Goal: Obtain resource: Download file/media

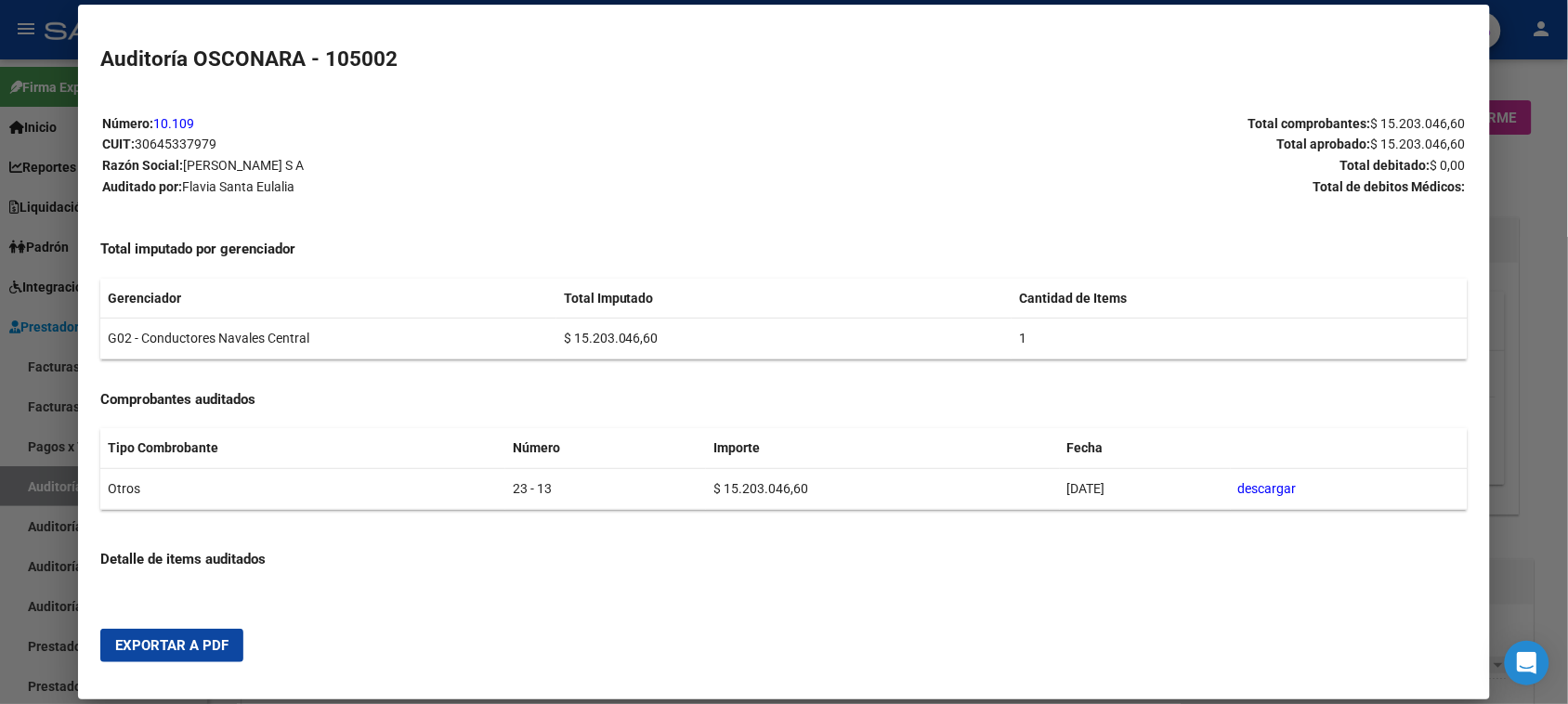
click at [5, 490] on div at bounding box center [784, 352] width 1568 height 704
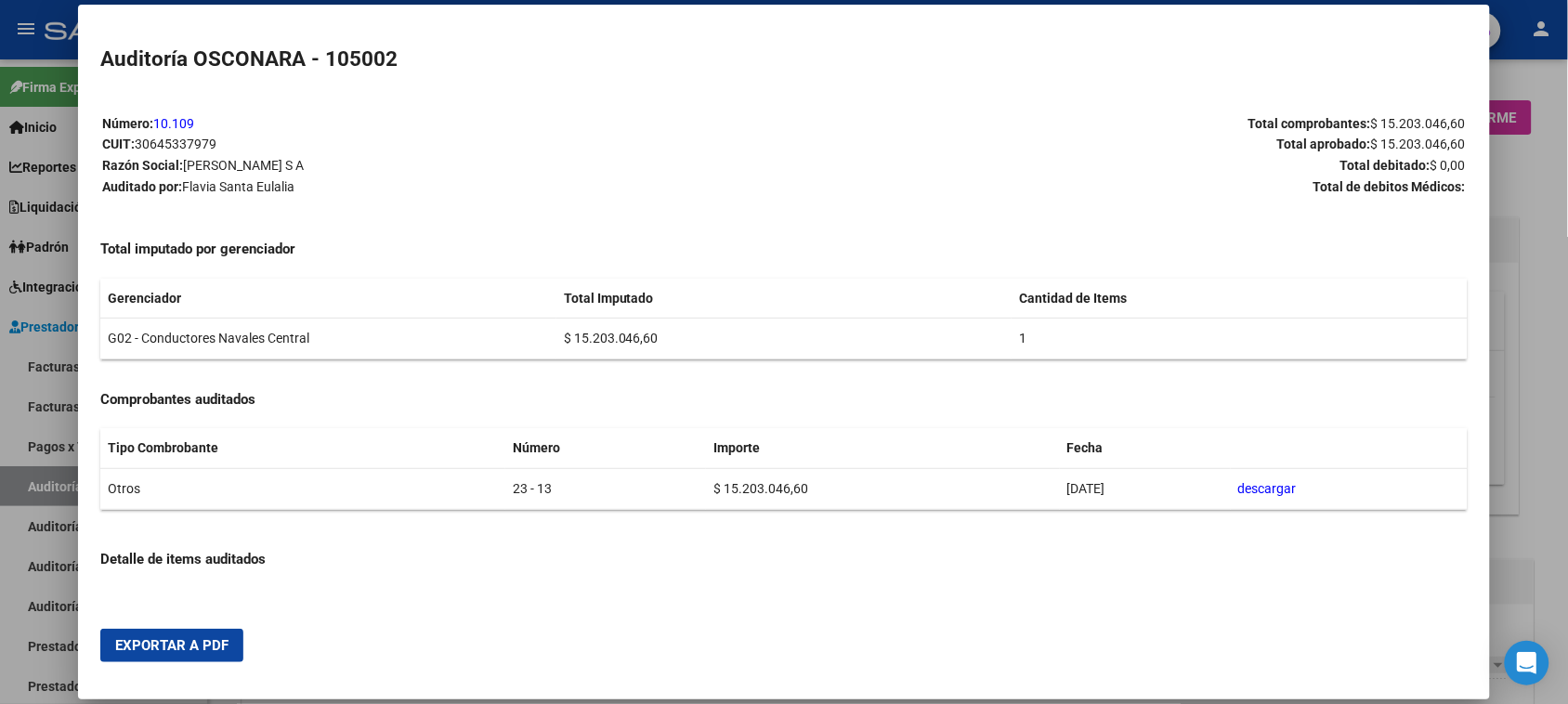
click at [21, 479] on div at bounding box center [784, 352] width 1568 height 704
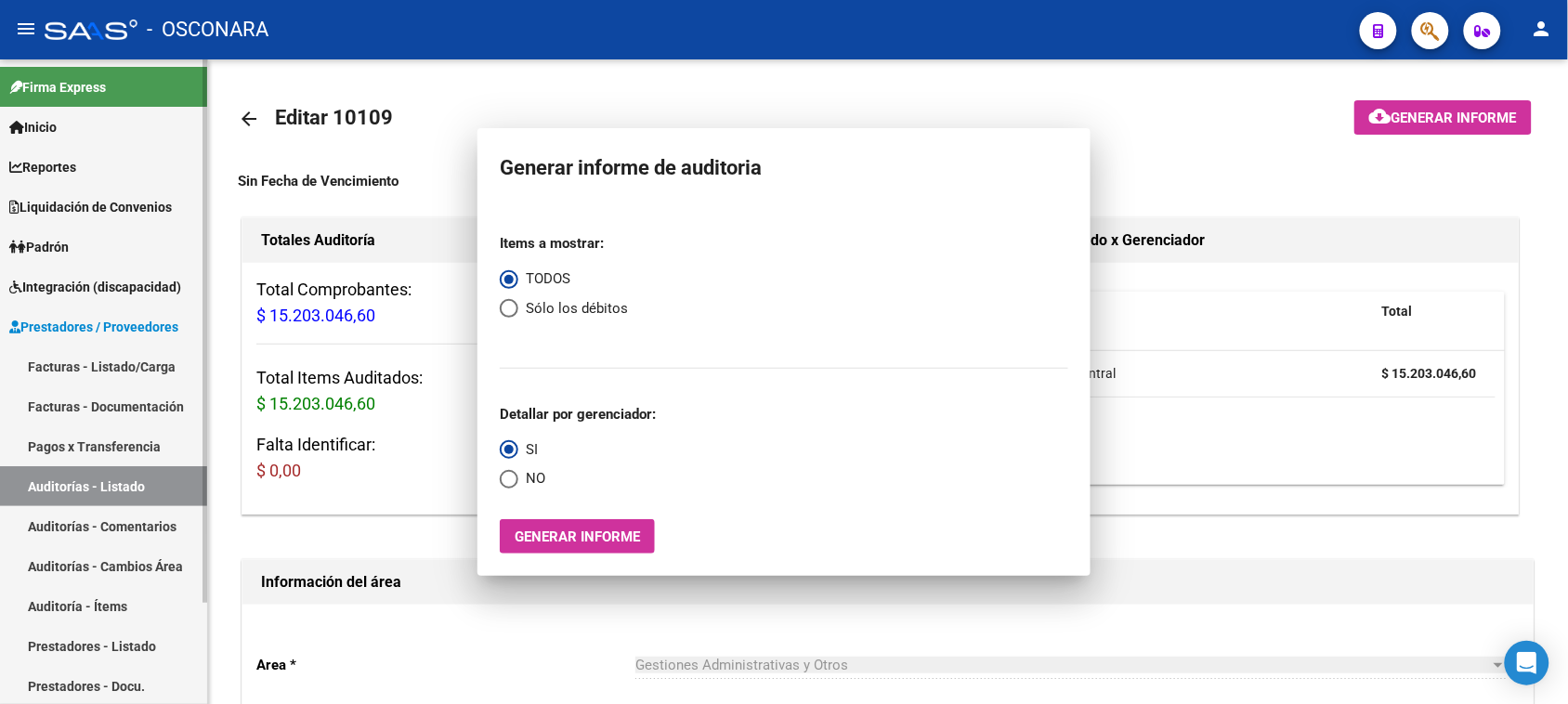
click at [21, 479] on link "Auditorías - Listado" at bounding box center [104, 486] width 207 height 40
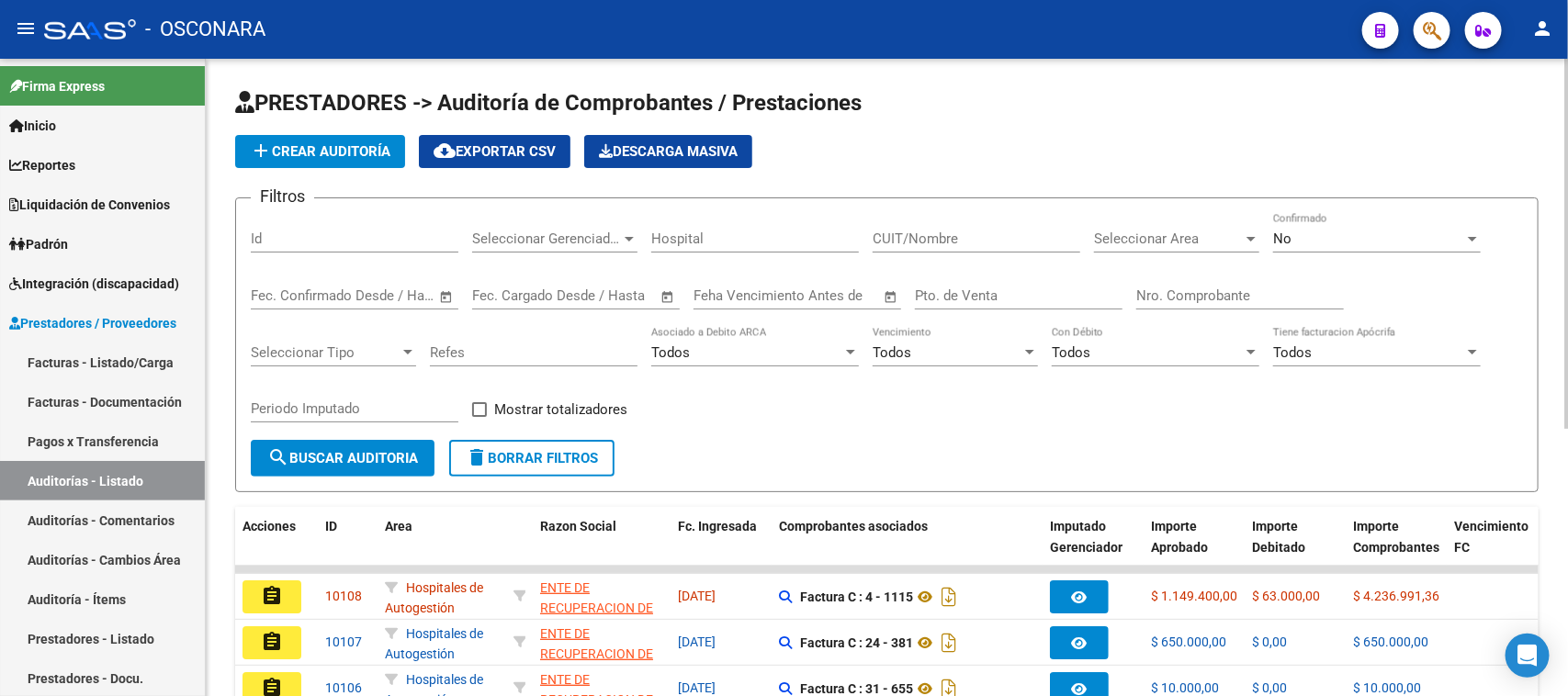
click at [303, 218] on div "Id" at bounding box center [354, 233] width 208 height 40
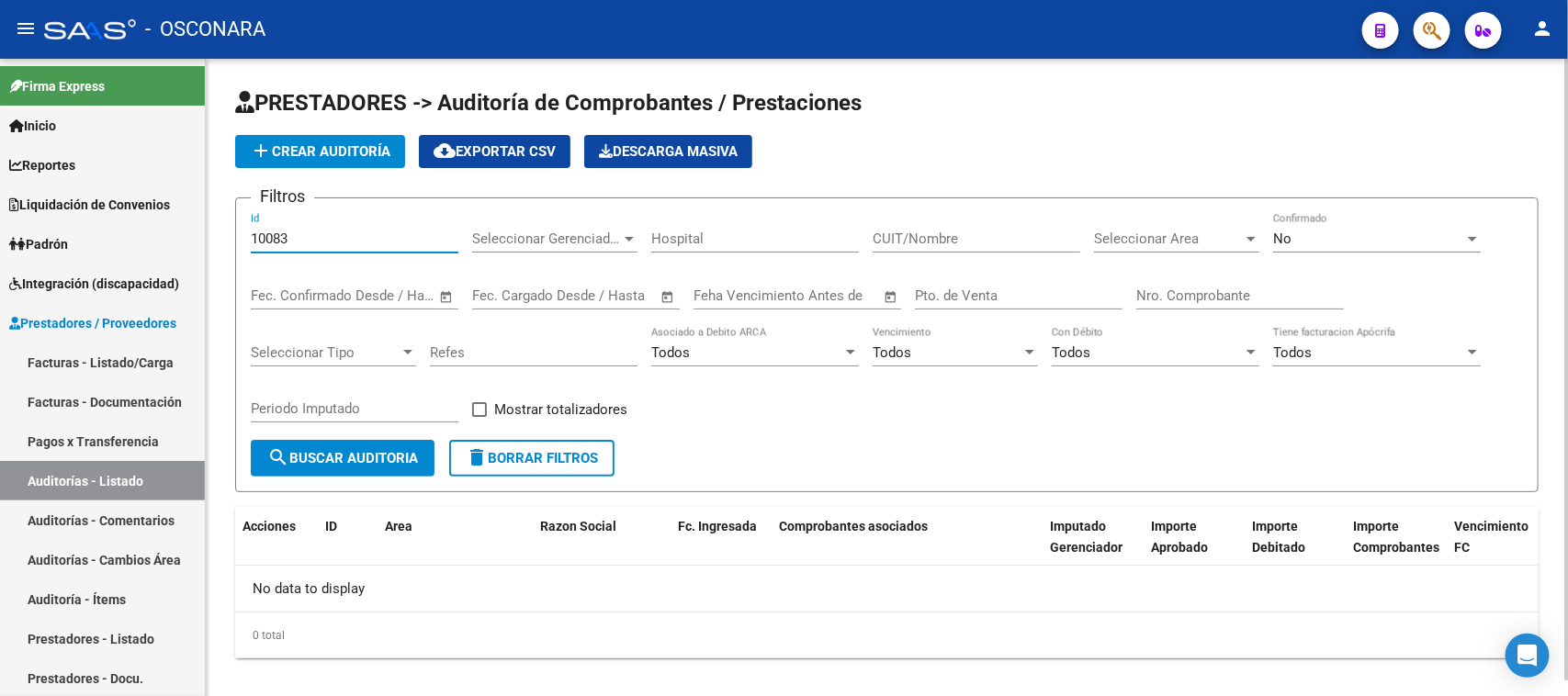
click at [1310, 235] on div "No" at bounding box center [1367, 238] width 191 height 17
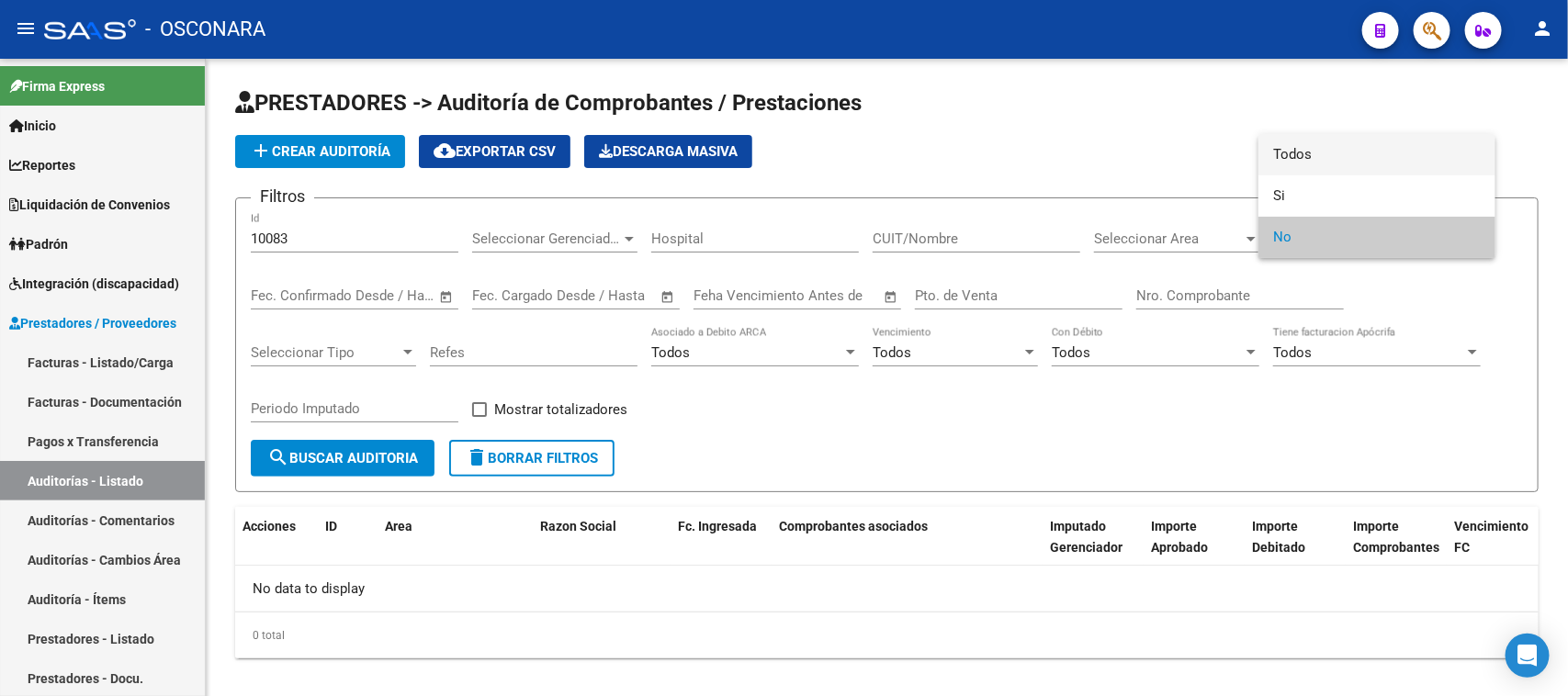
click at [1295, 149] on span "Todos" at bounding box center [1376, 154] width 208 height 42
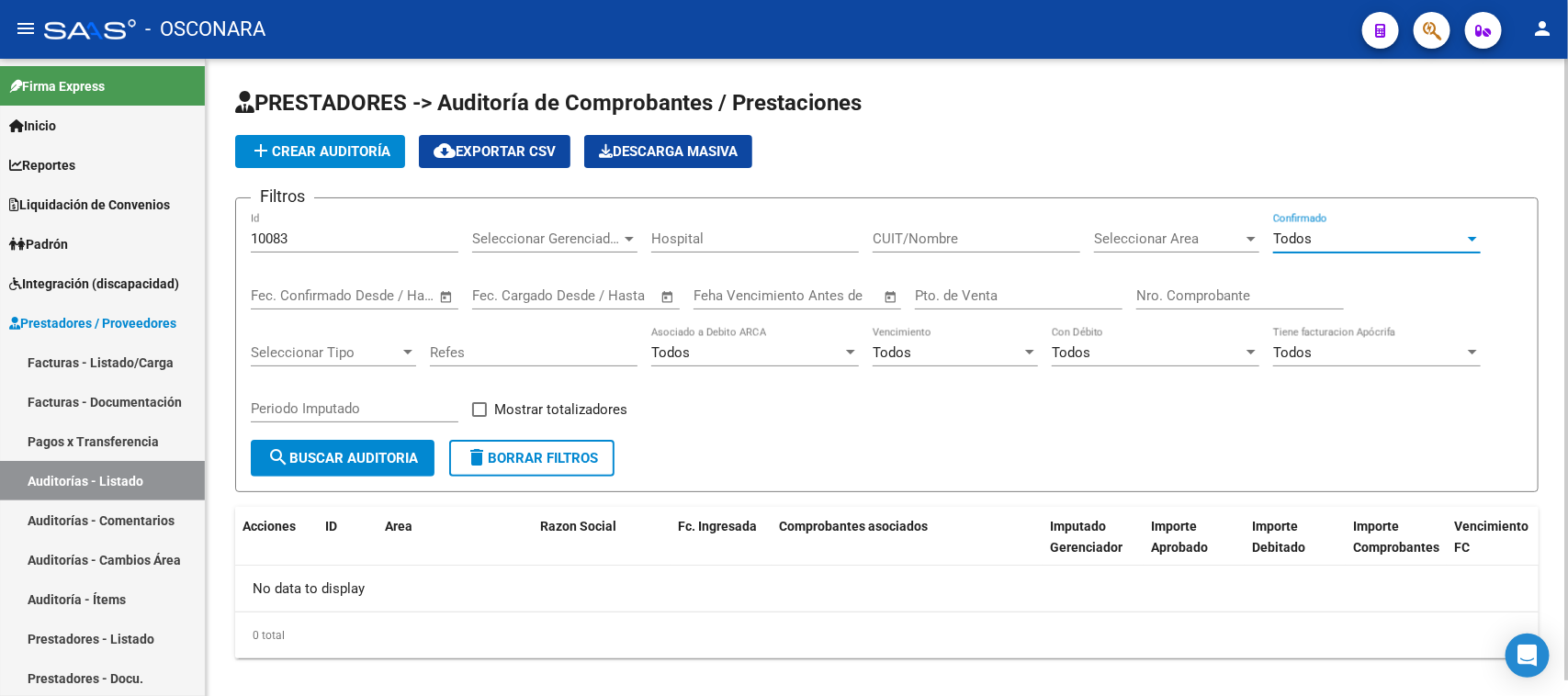
click at [356, 236] on input "10083" at bounding box center [354, 238] width 208 height 17
click at [349, 235] on input "10083" at bounding box center [354, 238] width 208 height 17
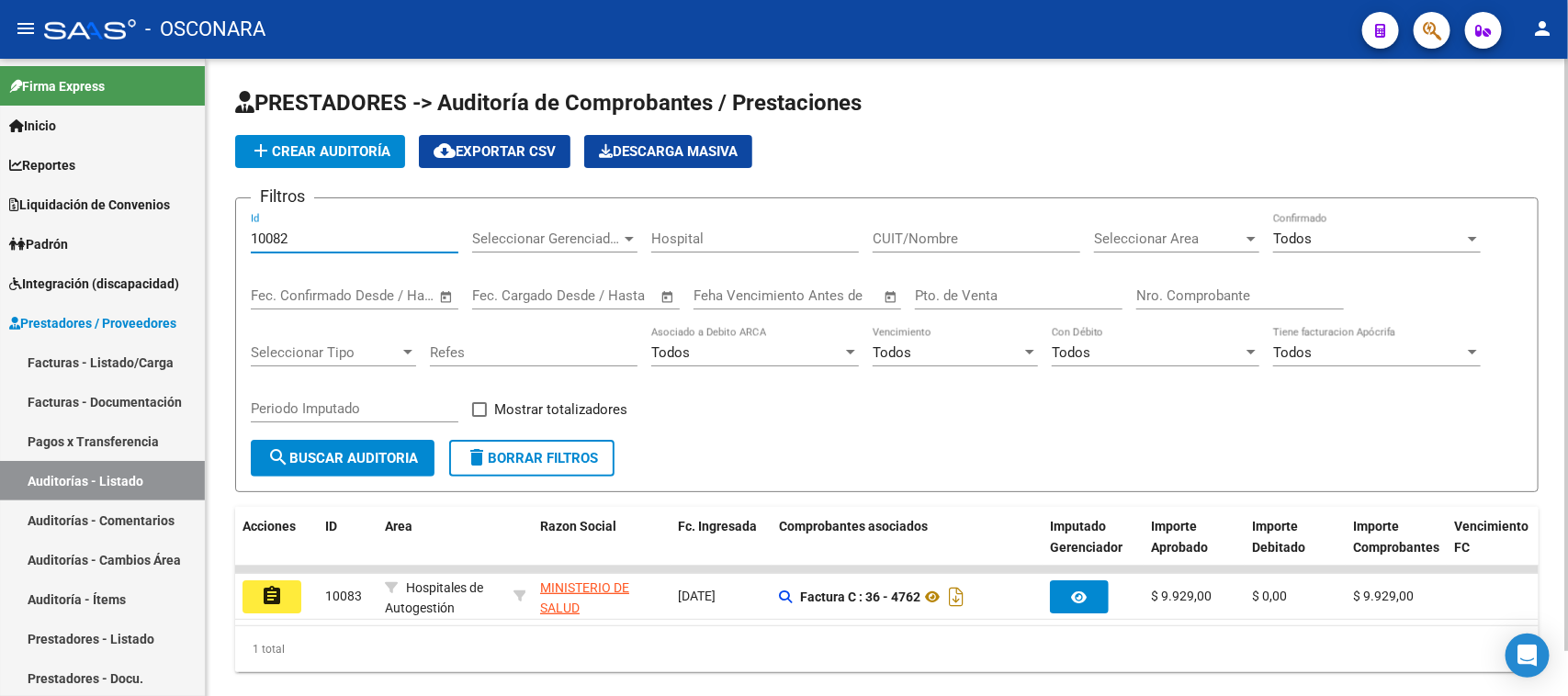
scroll to position [49, 0]
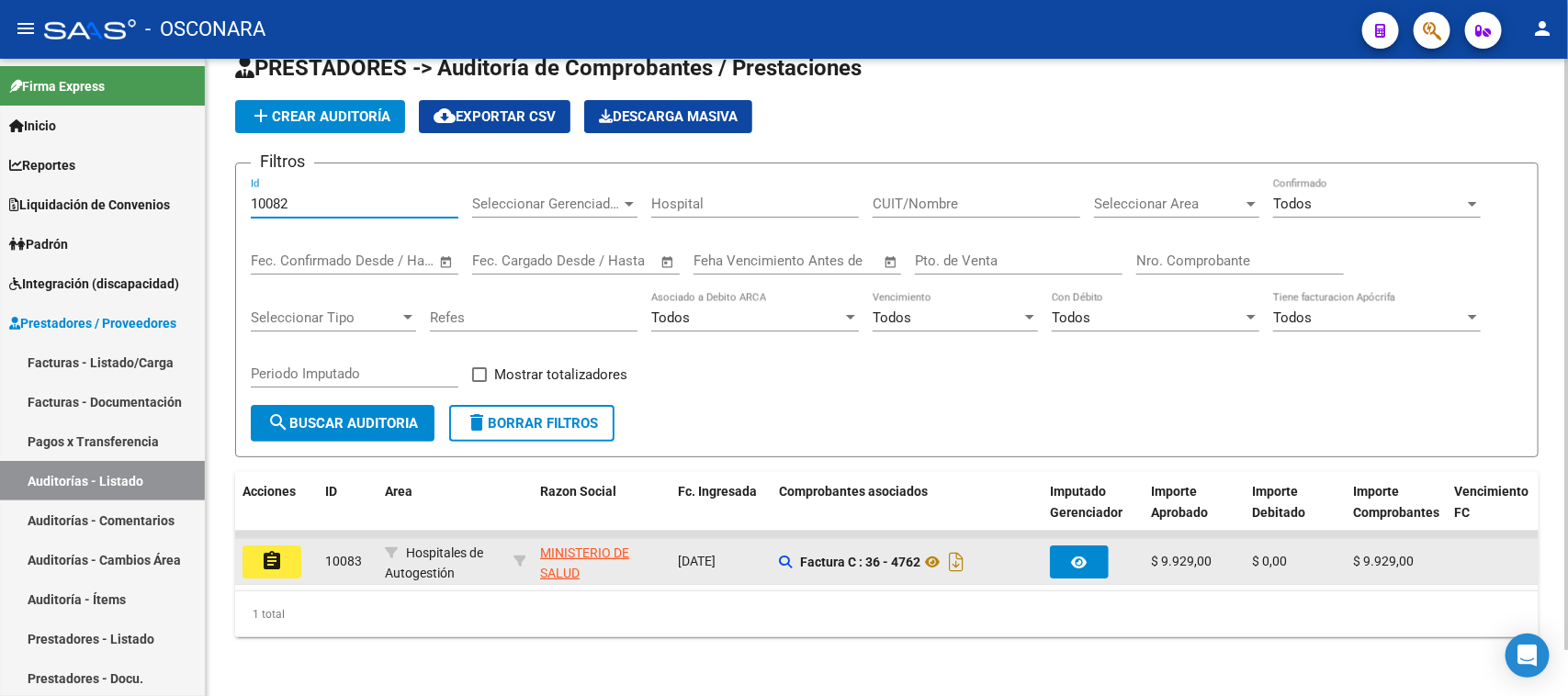
type input "10082"
click at [268, 550] on mat-icon "assignment" at bounding box center [272, 561] width 22 height 22
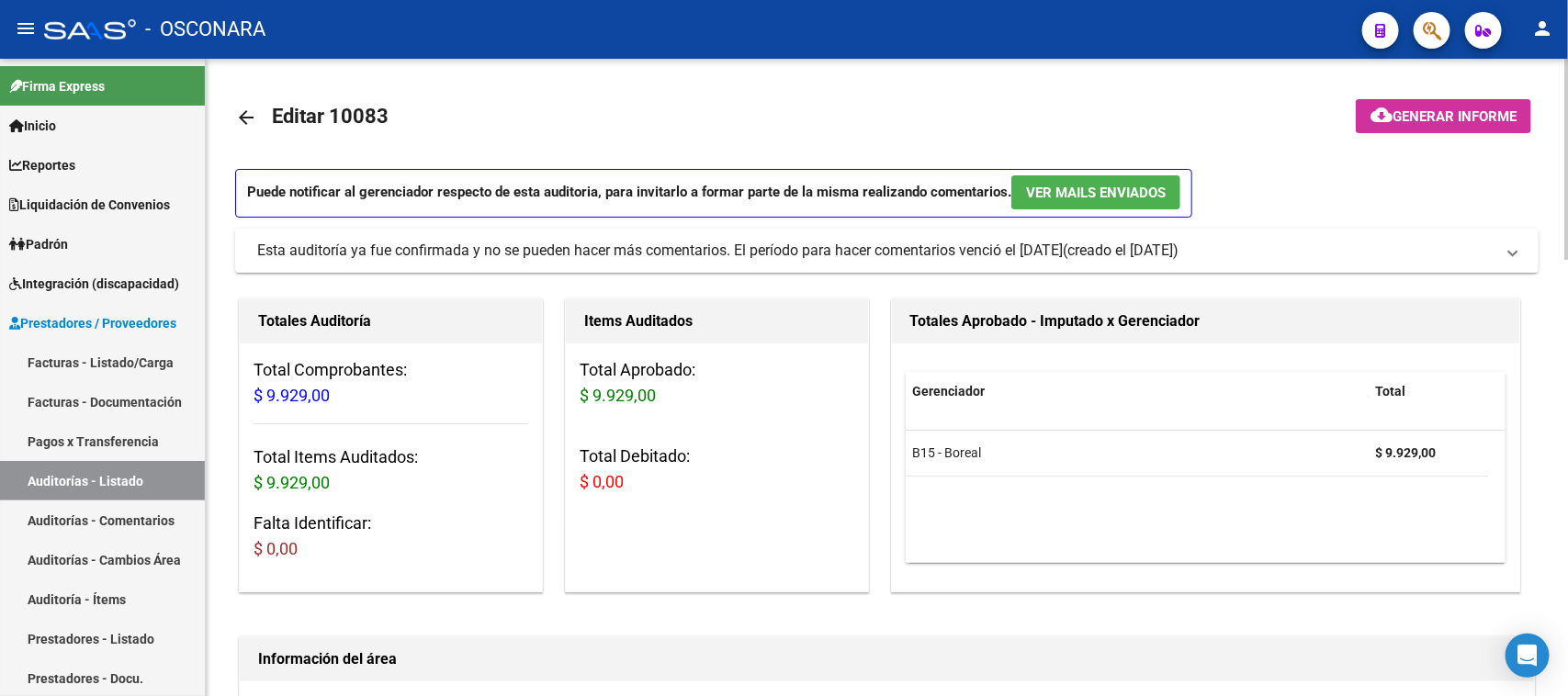
click at [1385, 117] on mat-icon "cloud_download" at bounding box center [1381, 115] width 22 height 22
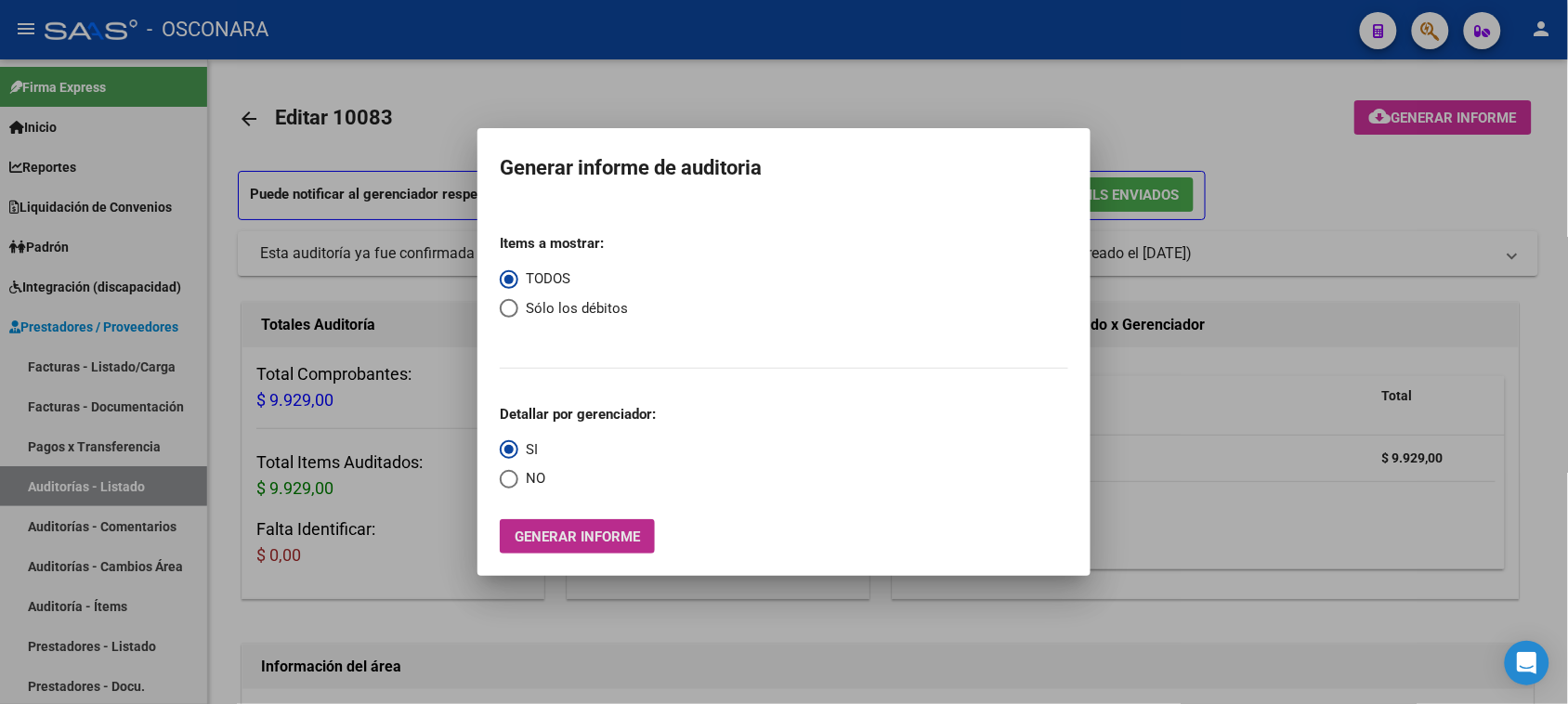
click at [606, 536] on span "Generar informe" at bounding box center [577, 538] width 125 height 17
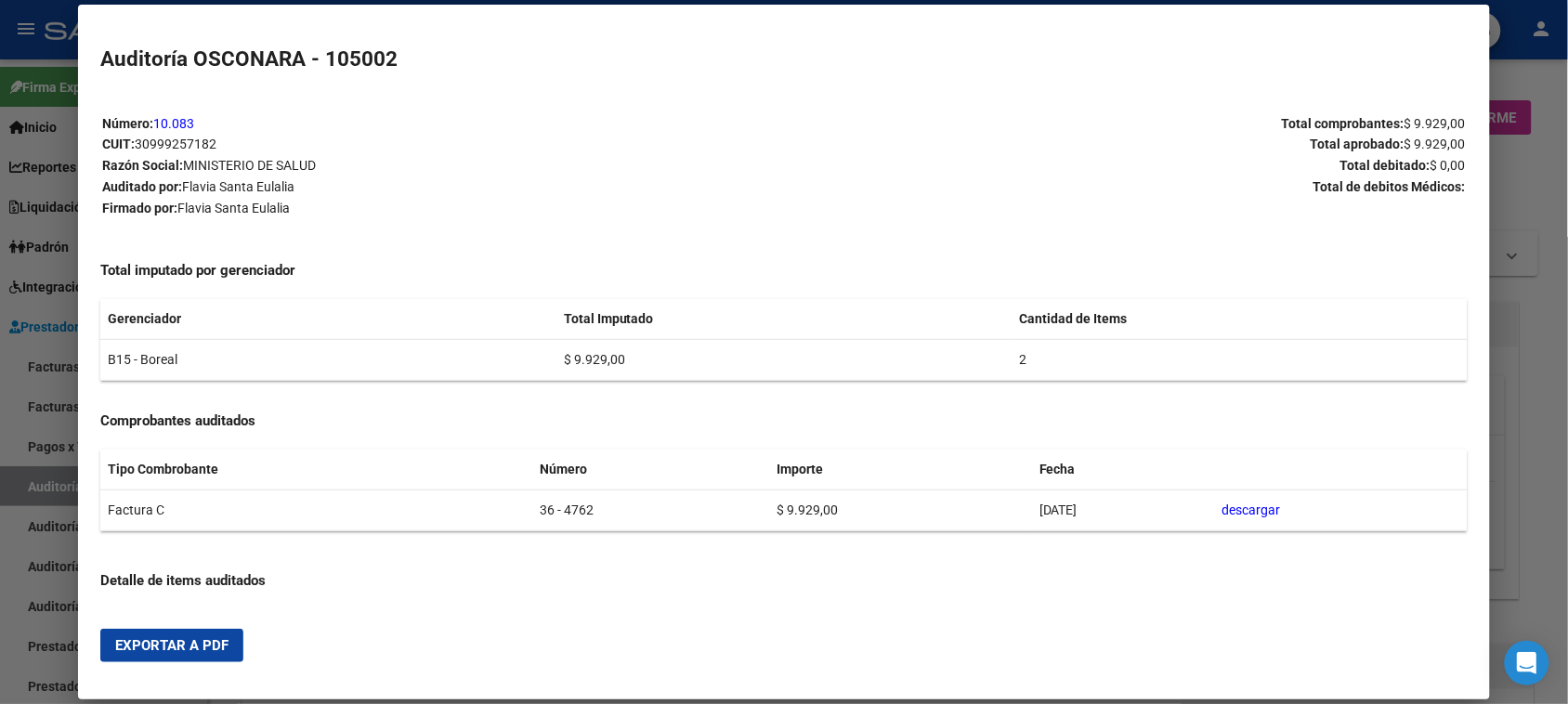
click at [201, 637] on button "Exportar a PDF" at bounding box center [171, 646] width 143 height 34
click at [33, 485] on div at bounding box center [784, 352] width 1568 height 704
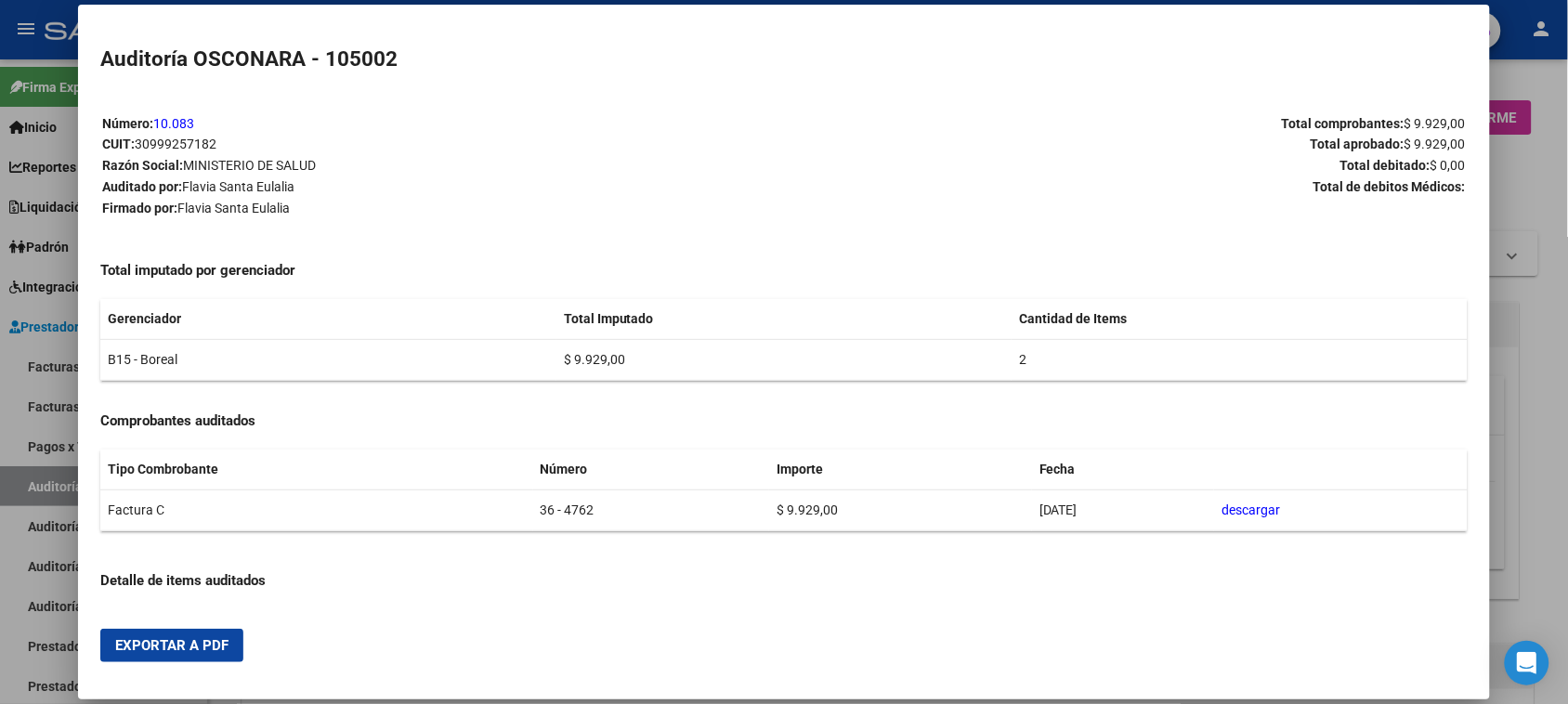
click at [33, 485] on div at bounding box center [784, 352] width 1568 height 704
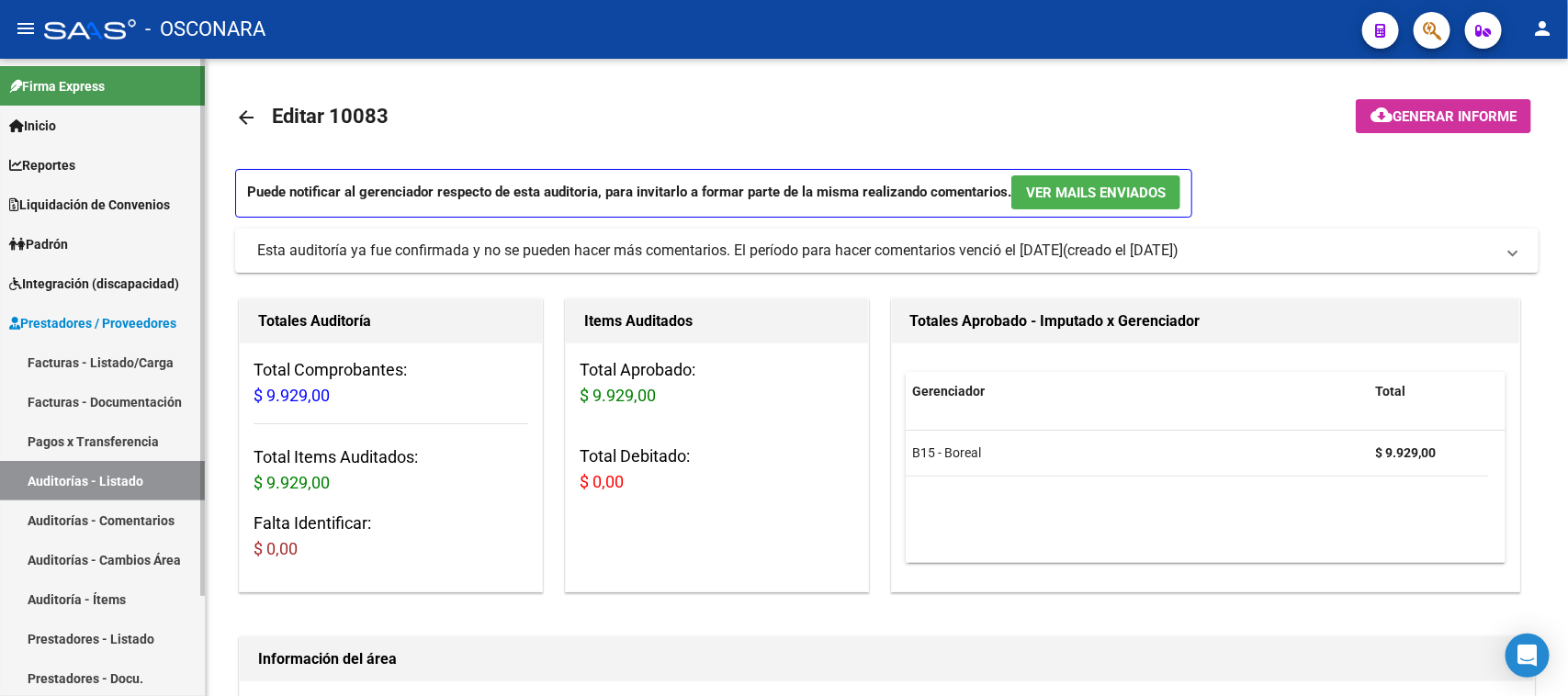
click at [43, 478] on link "Auditorías - Listado" at bounding box center [103, 481] width 205 height 40
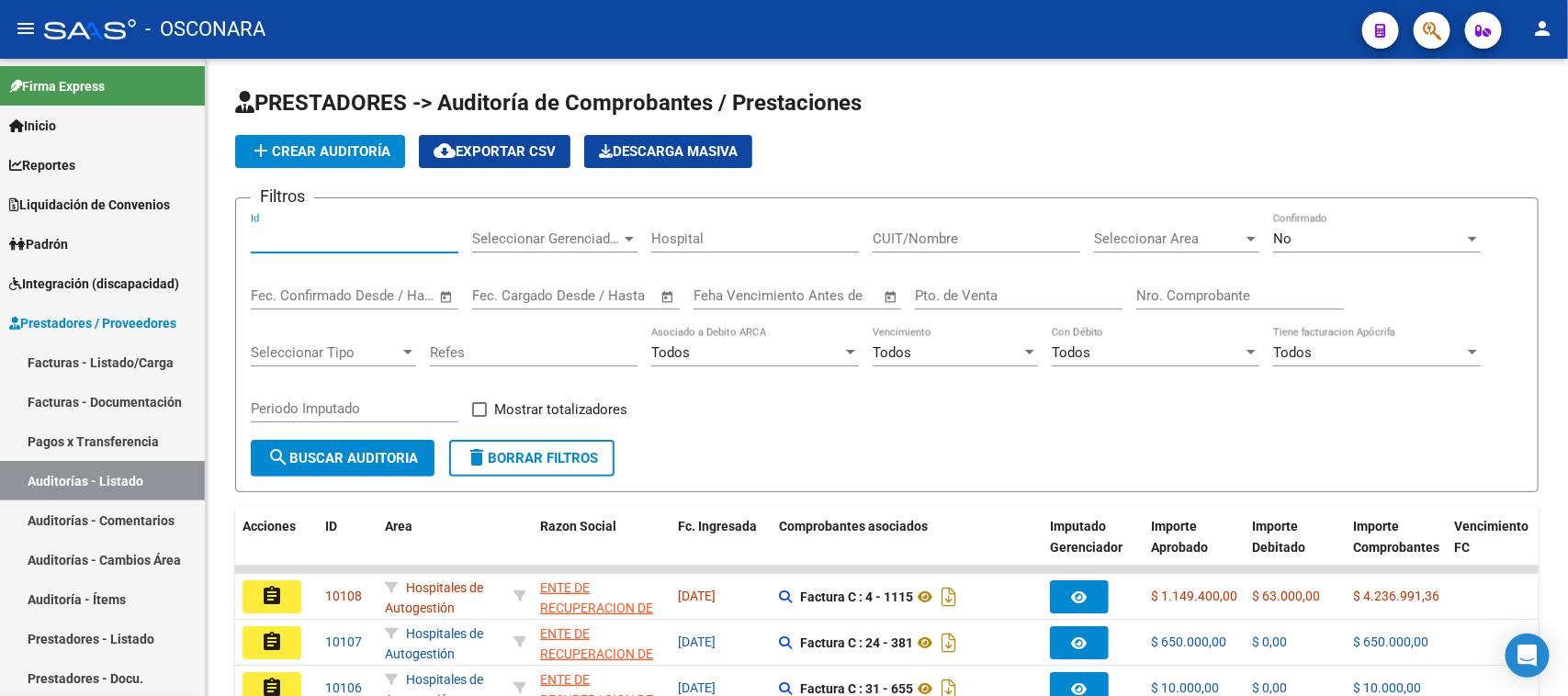
click at [257, 231] on input "Id" at bounding box center [354, 238] width 208 height 17
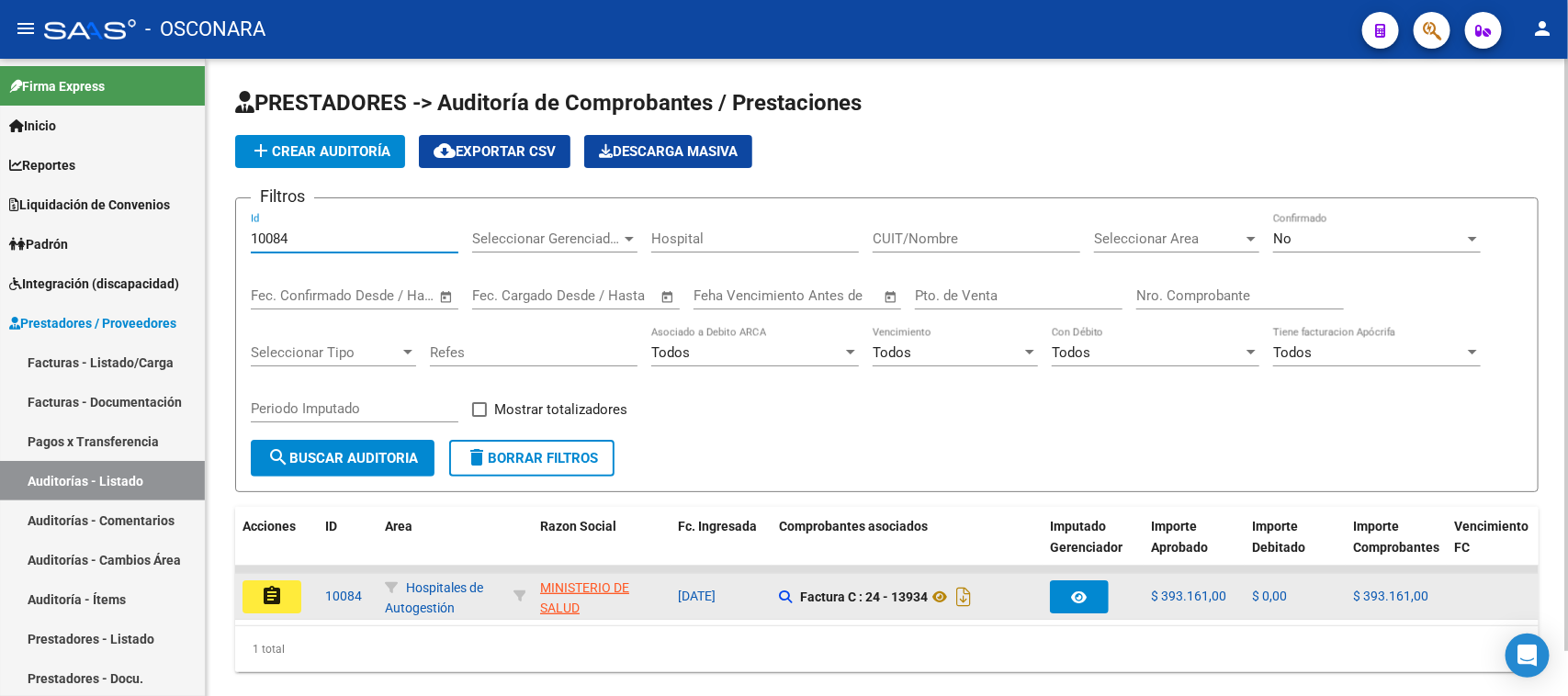
type input "10084"
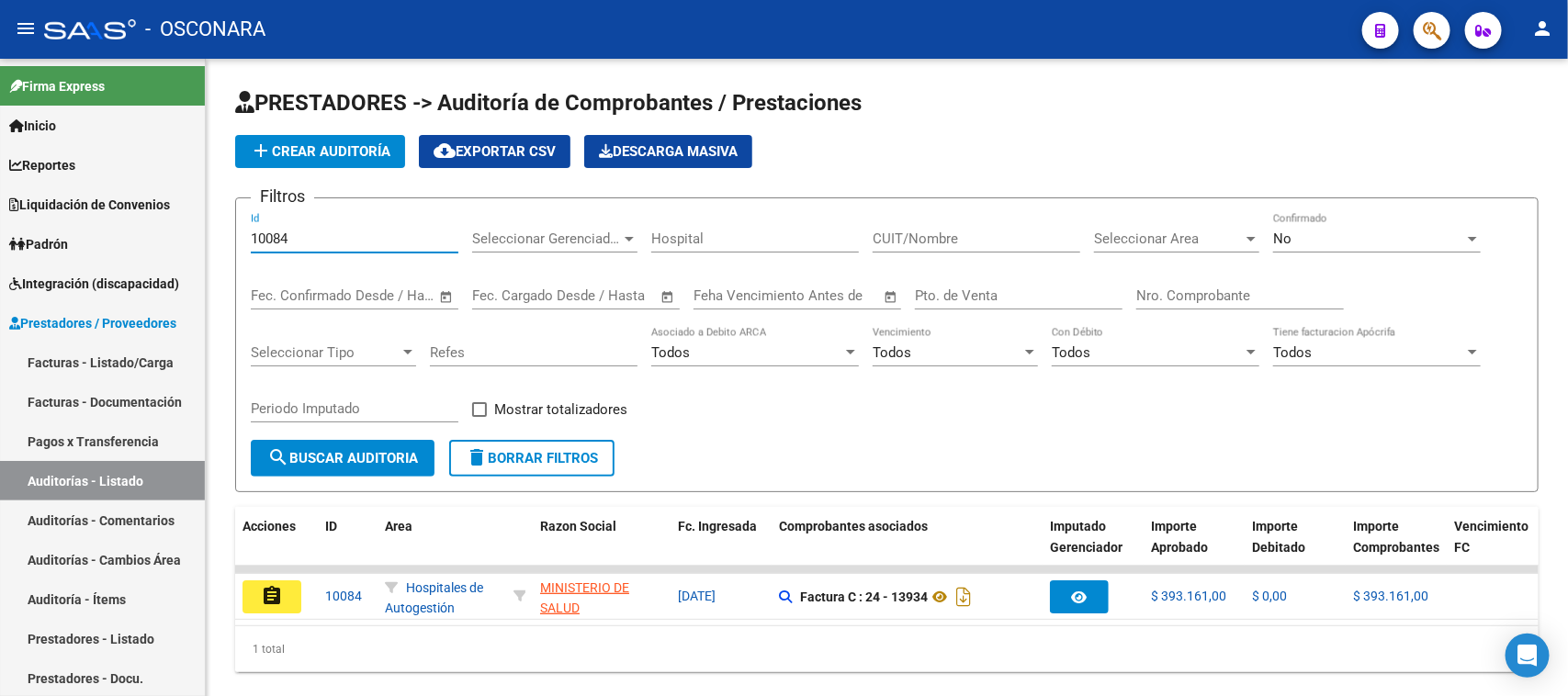
drag, startPoint x: 263, startPoint y: 595, endPoint x: 314, endPoint y: 645, distance: 71.4
click at [264, 595] on mat-icon "assignment" at bounding box center [272, 596] width 22 height 22
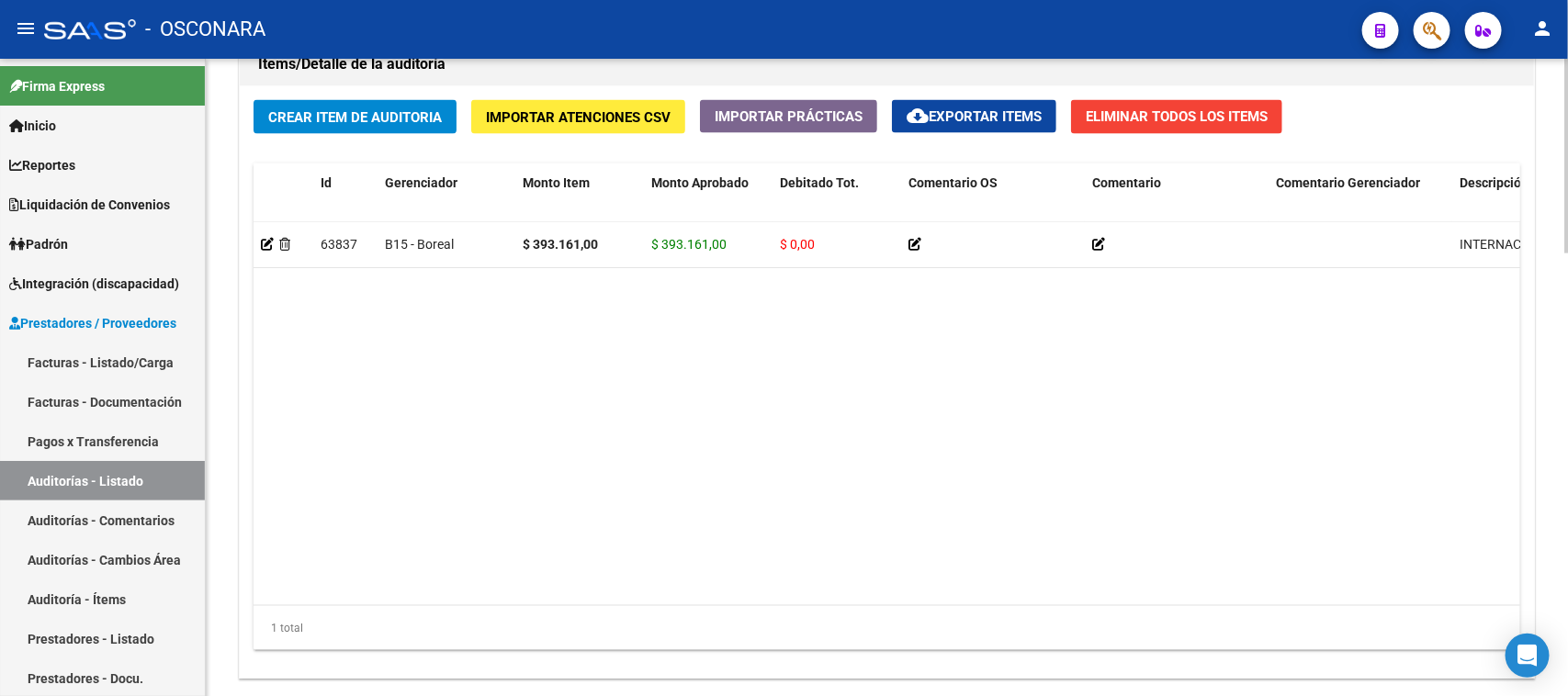
scroll to position [1454, 0]
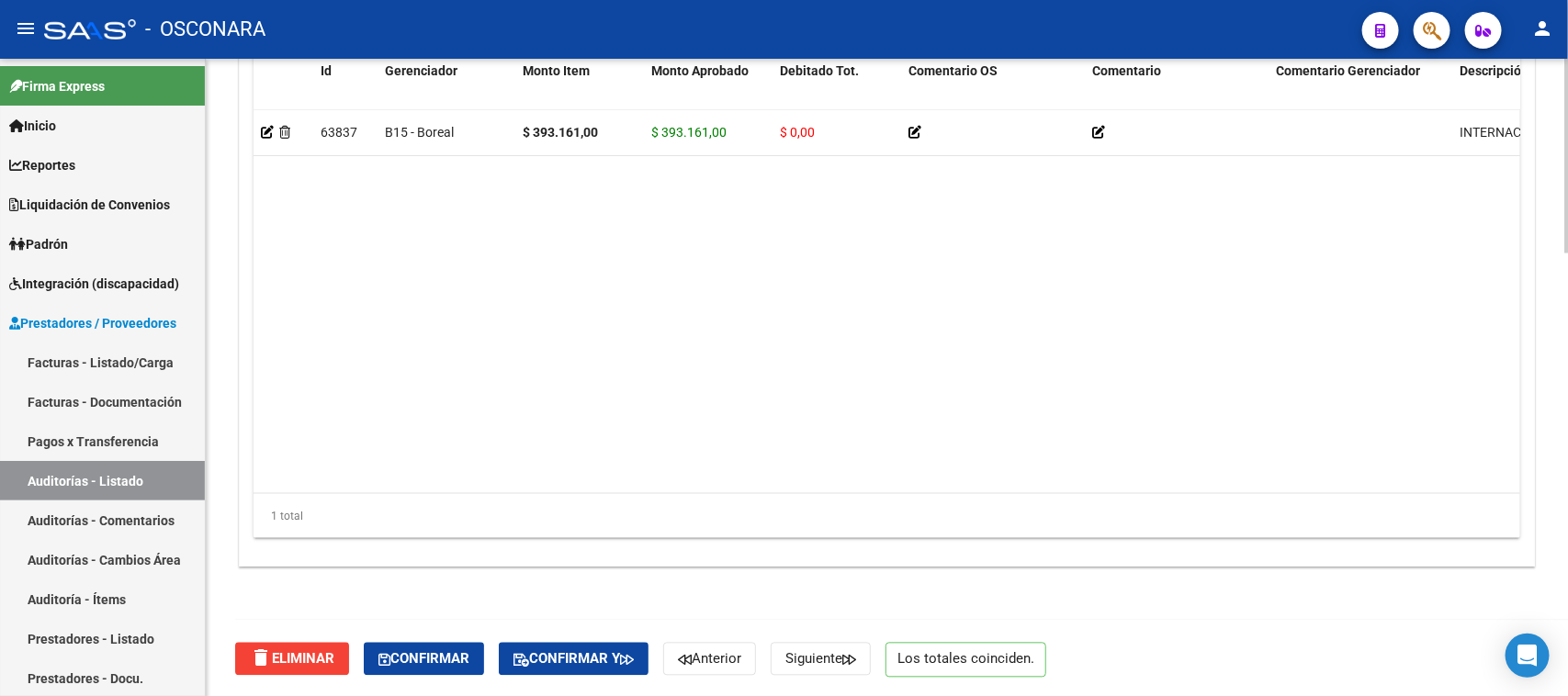
click at [446, 654] on span "Confirmar" at bounding box center [423, 660] width 91 height 17
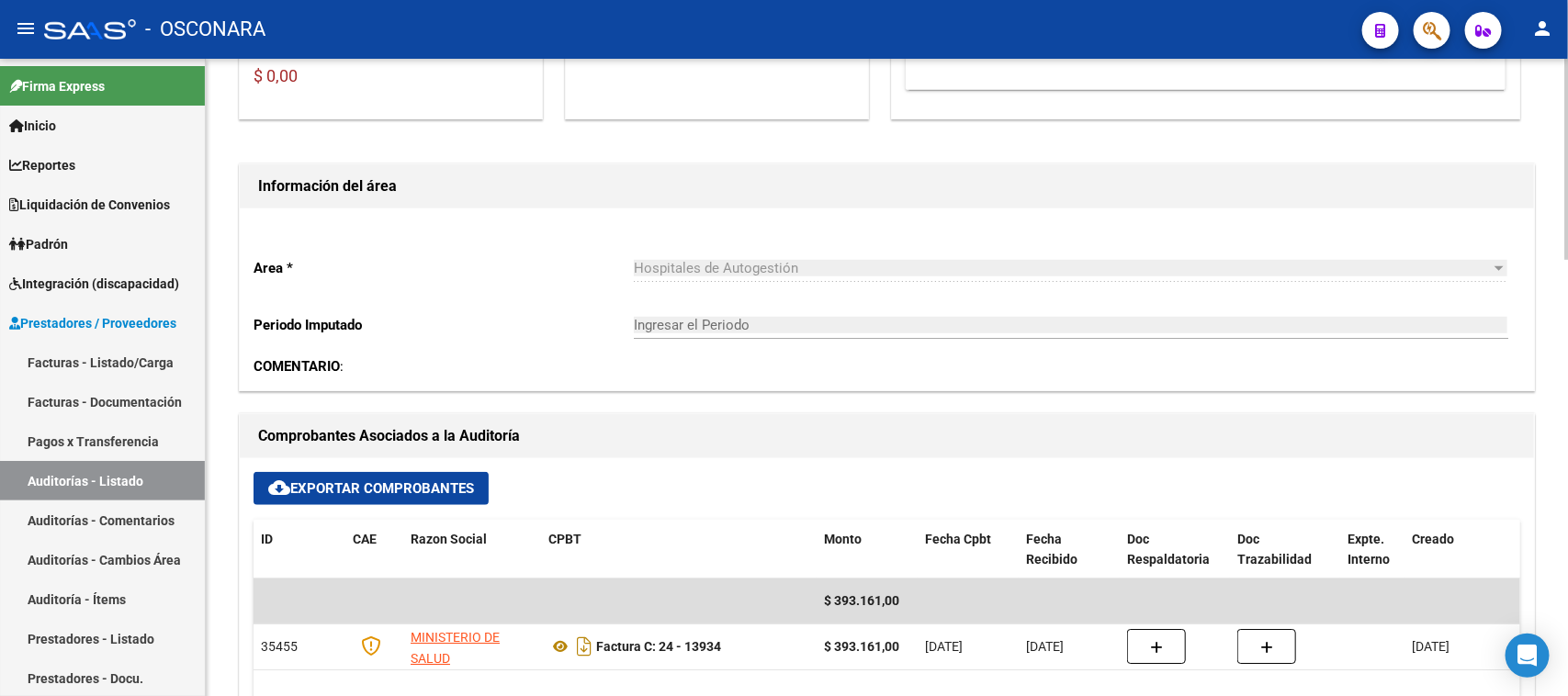
type input "202509"
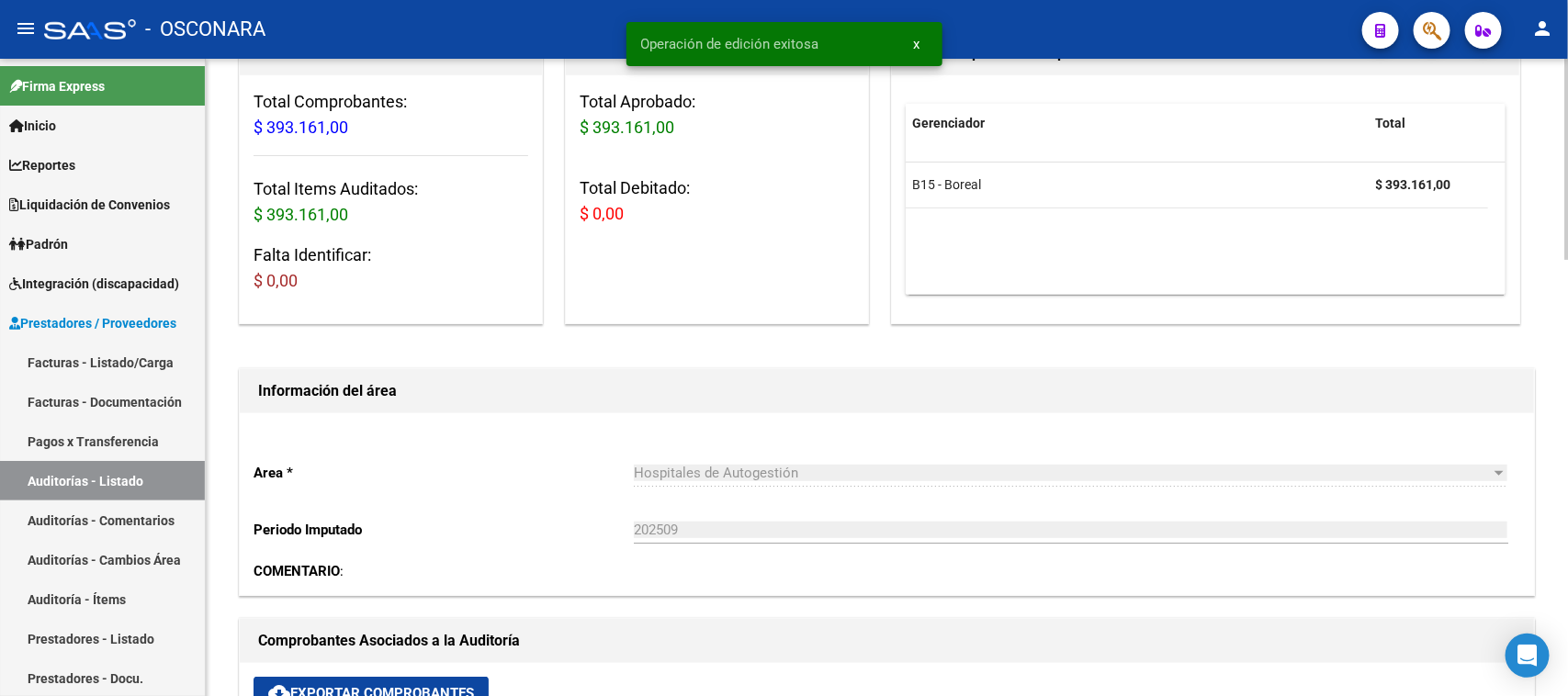
scroll to position [0, 0]
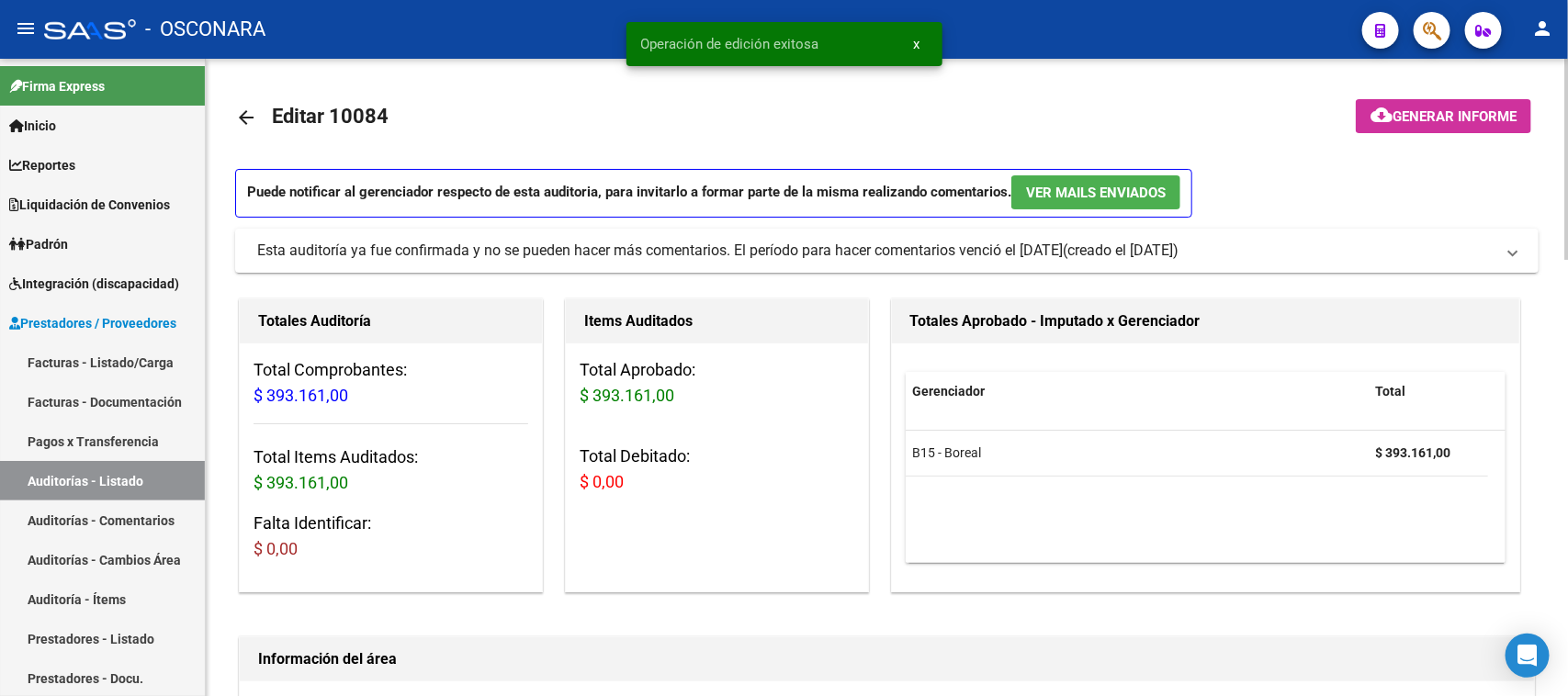
click at [1392, 108] on span "Generar informe" at bounding box center [1454, 116] width 124 height 17
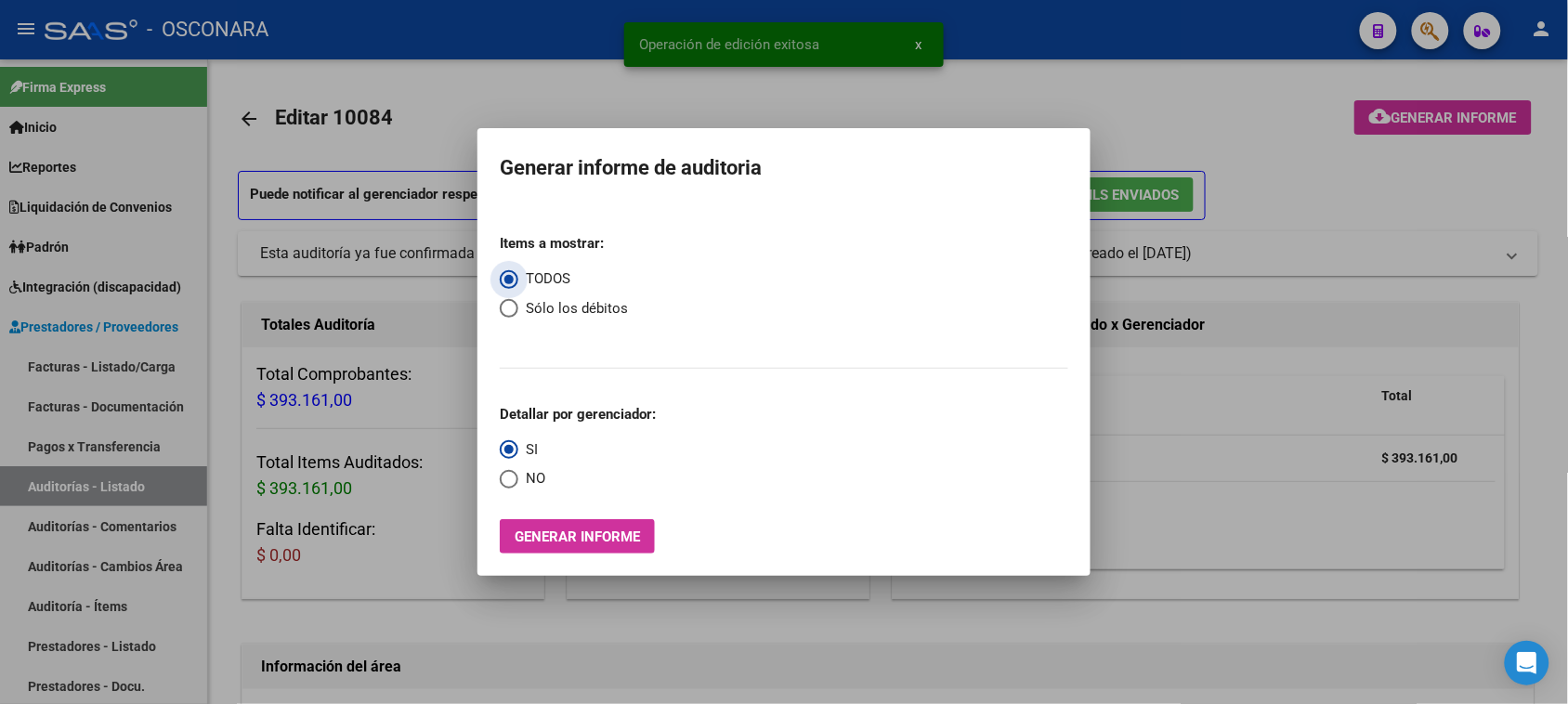
click at [539, 543] on span "Generar informe" at bounding box center [577, 538] width 125 height 17
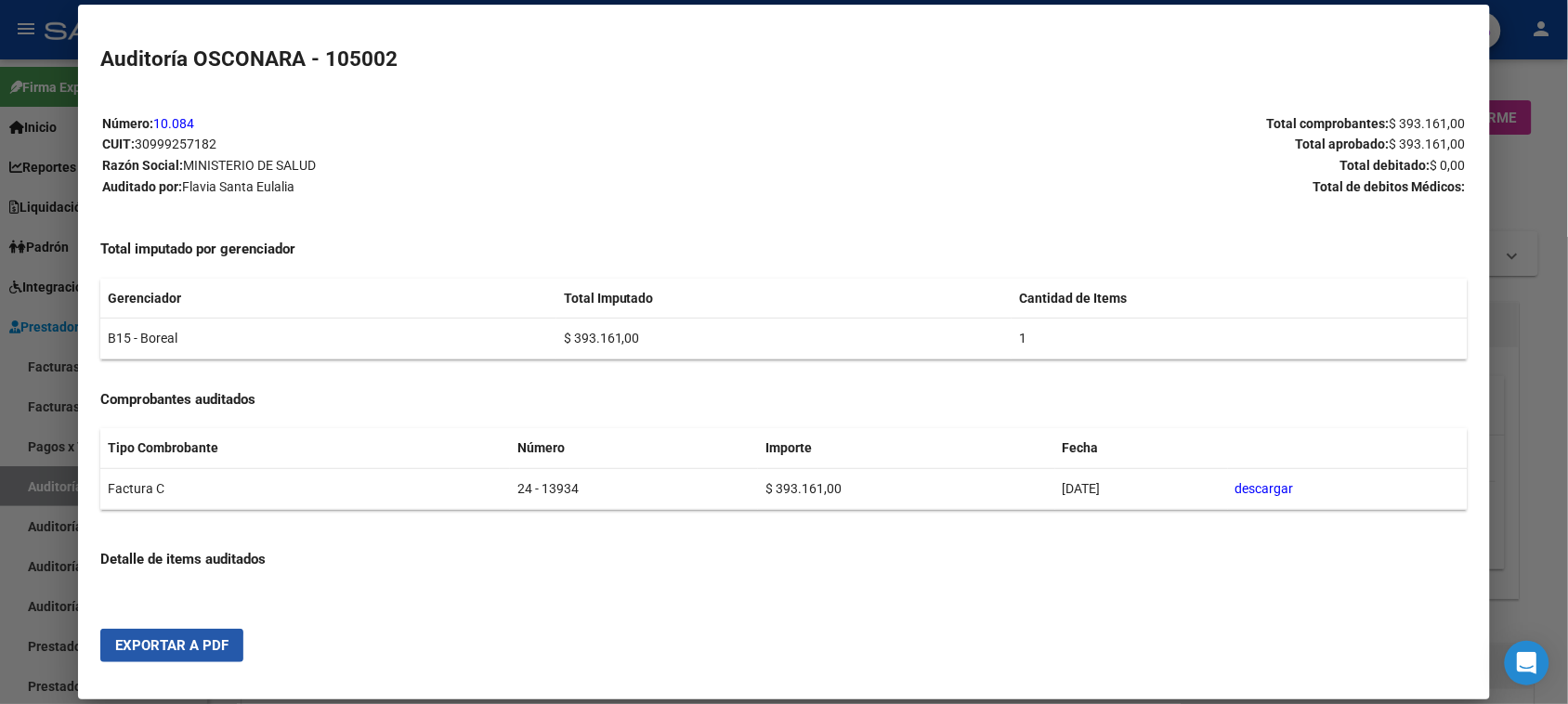
click at [163, 648] on span "Exportar a PDF" at bounding box center [171, 646] width 113 height 17
click at [28, 489] on div at bounding box center [784, 352] width 1568 height 704
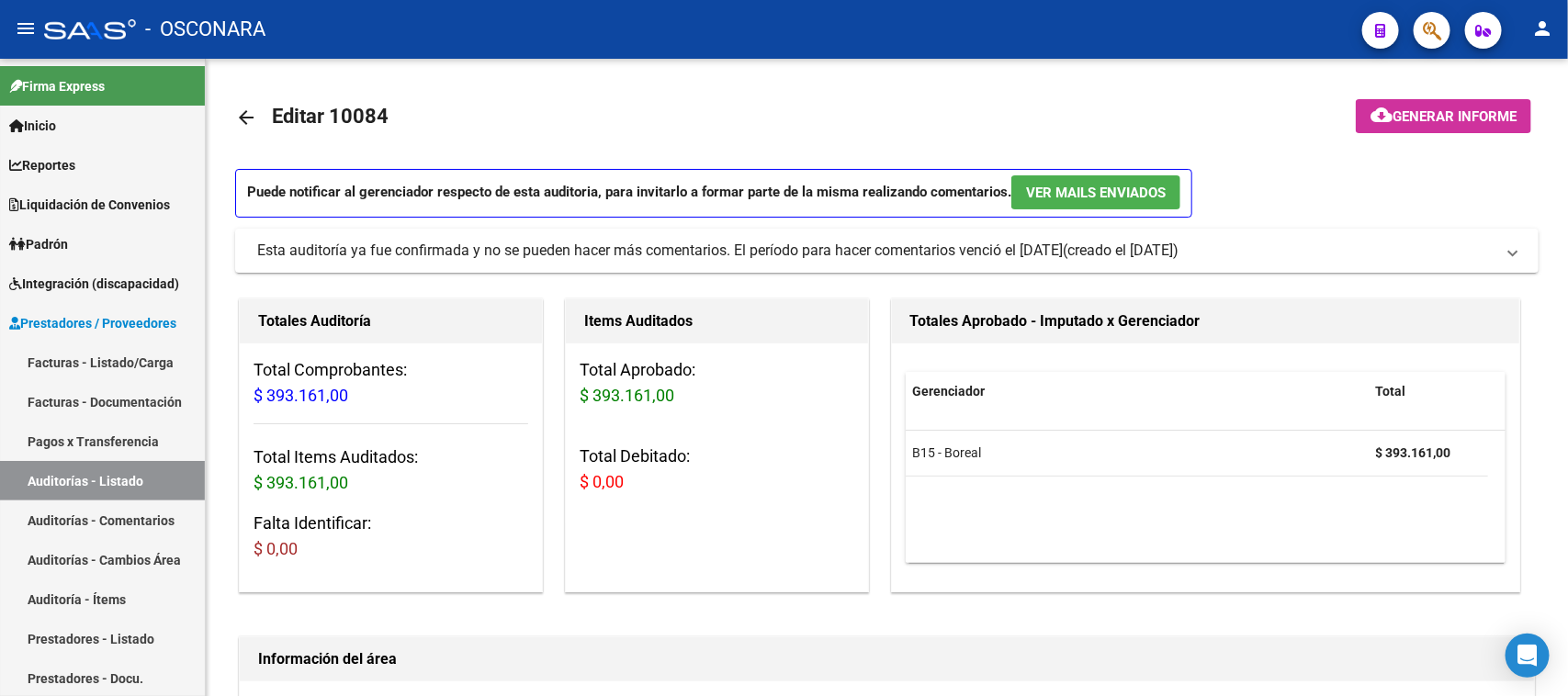
click at [28, 483] on link "Auditorías - Listado" at bounding box center [103, 481] width 205 height 40
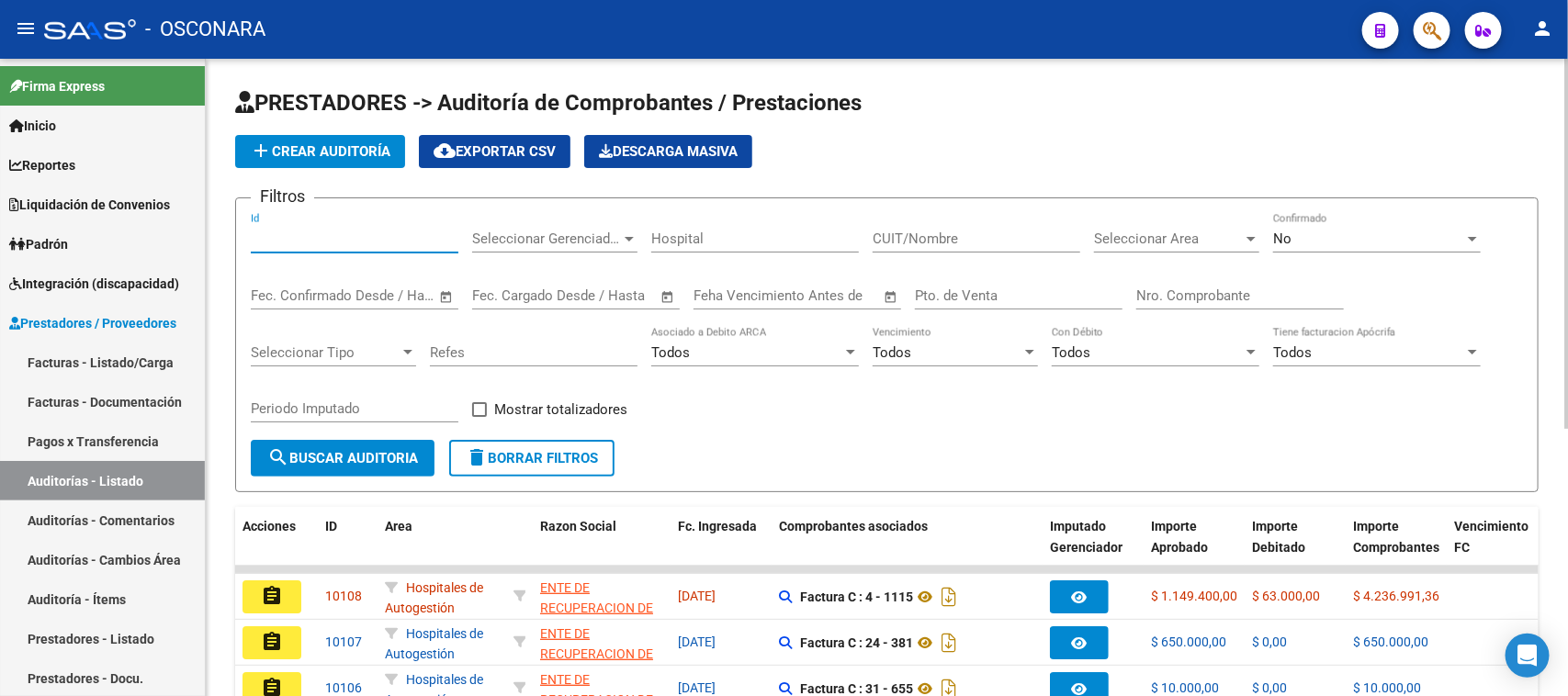
click at [273, 237] on input "Id" at bounding box center [354, 238] width 208 height 17
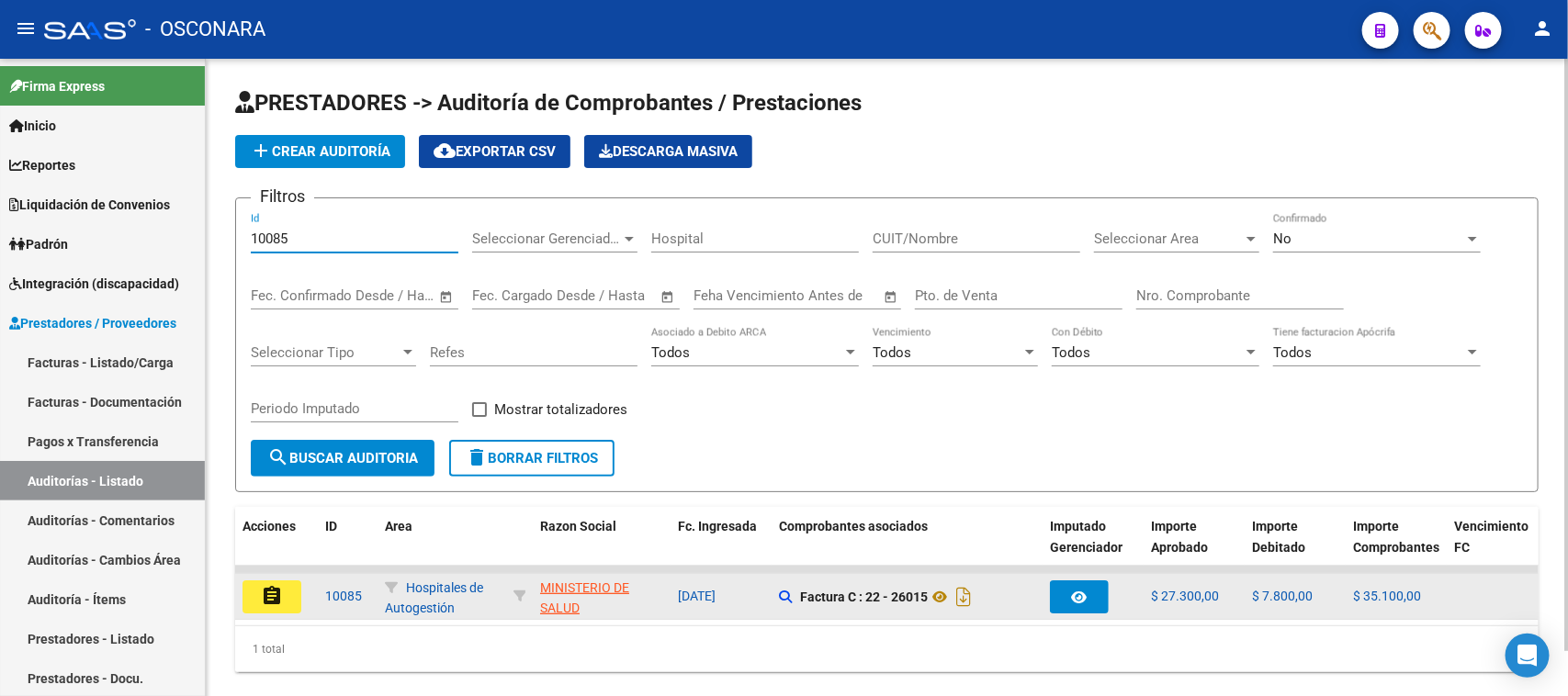
type input "10085"
click at [263, 593] on mat-icon "assignment" at bounding box center [272, 596] width 22 height 22
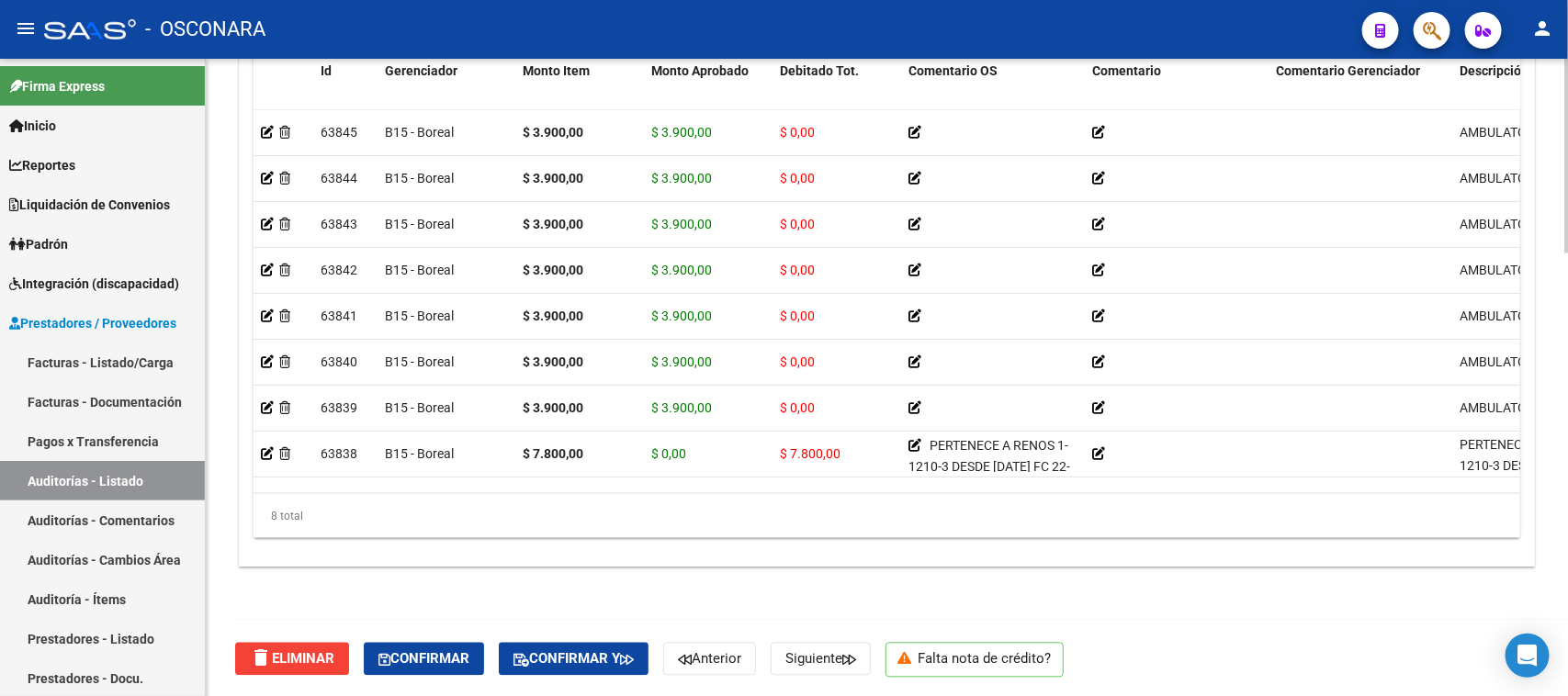
scroll to position [6, 0]
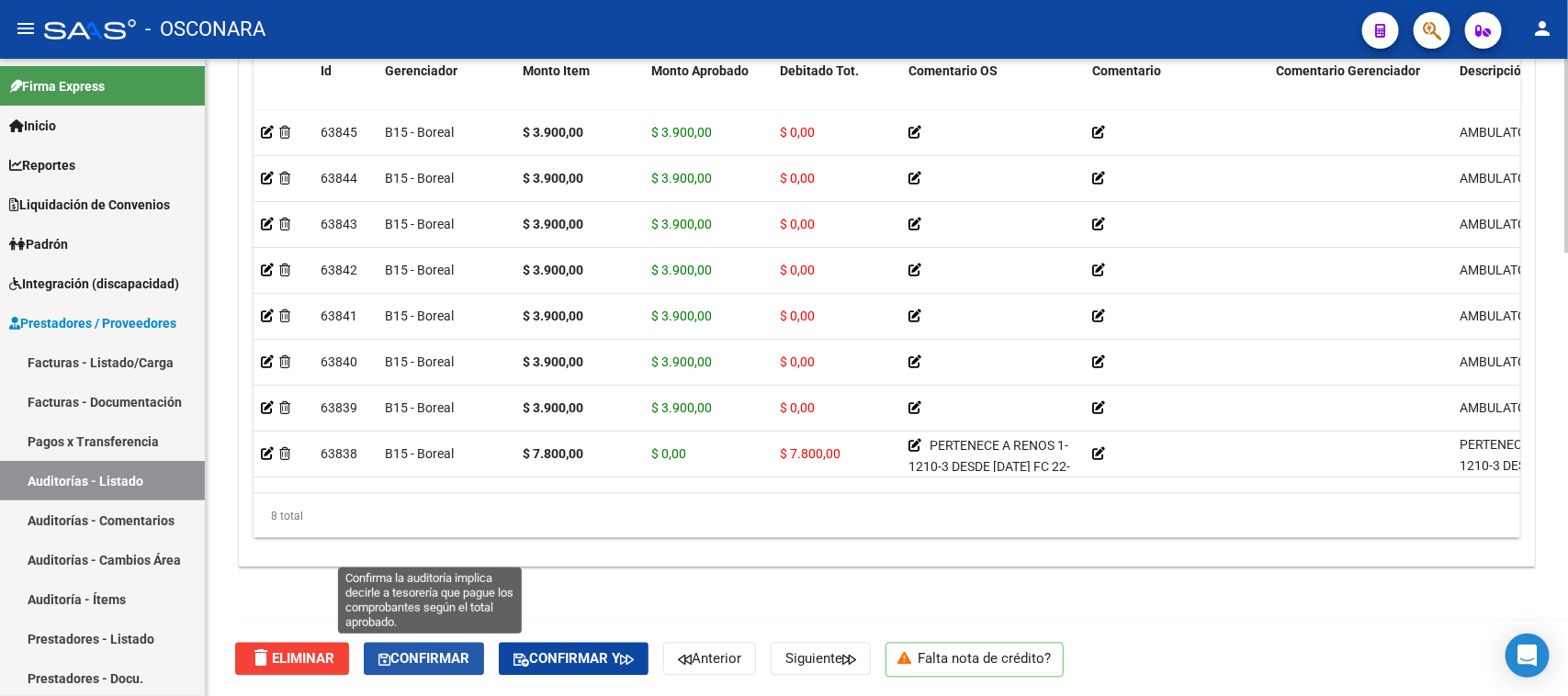
click at [438, 657] on span "Confirmar" at bounding box center [423, 660] width 91 height 17
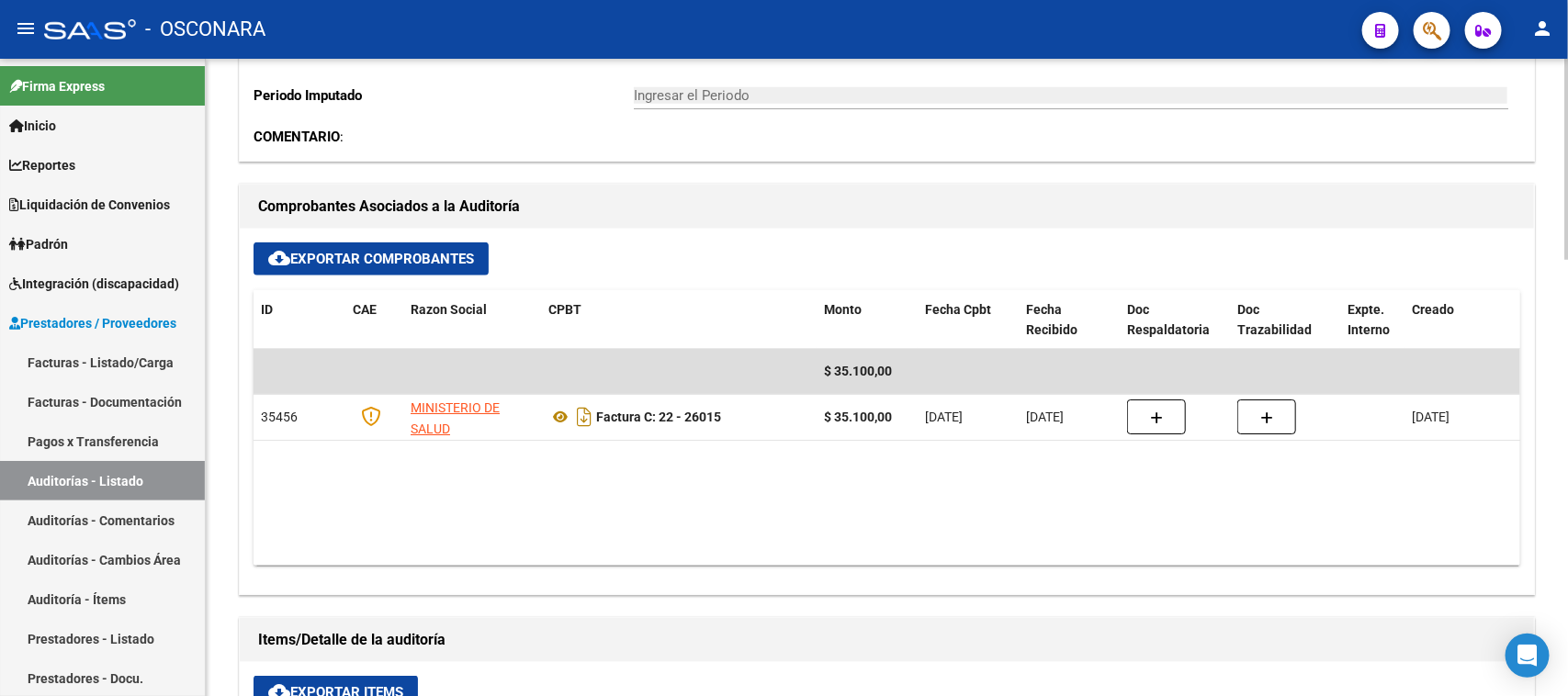
type input "202509"
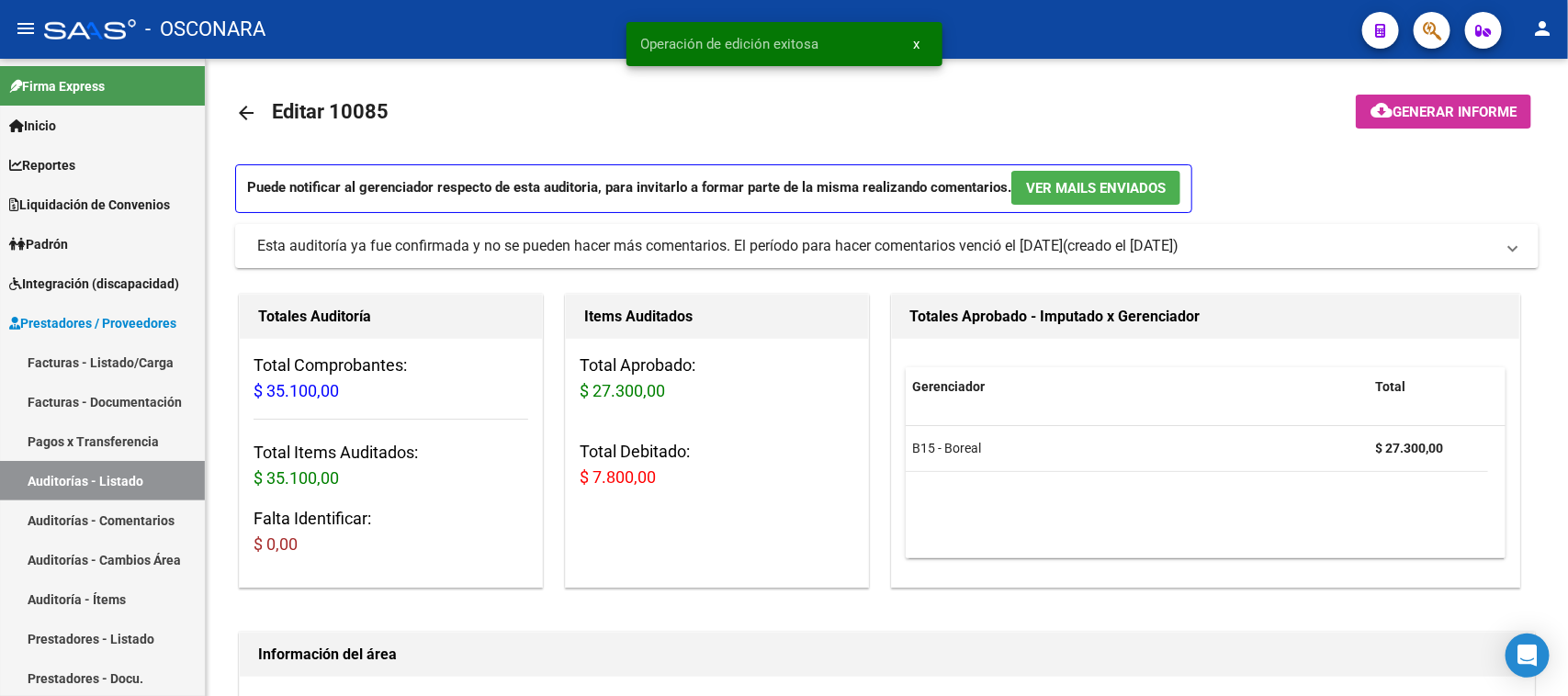
scroll to position [0, 0]
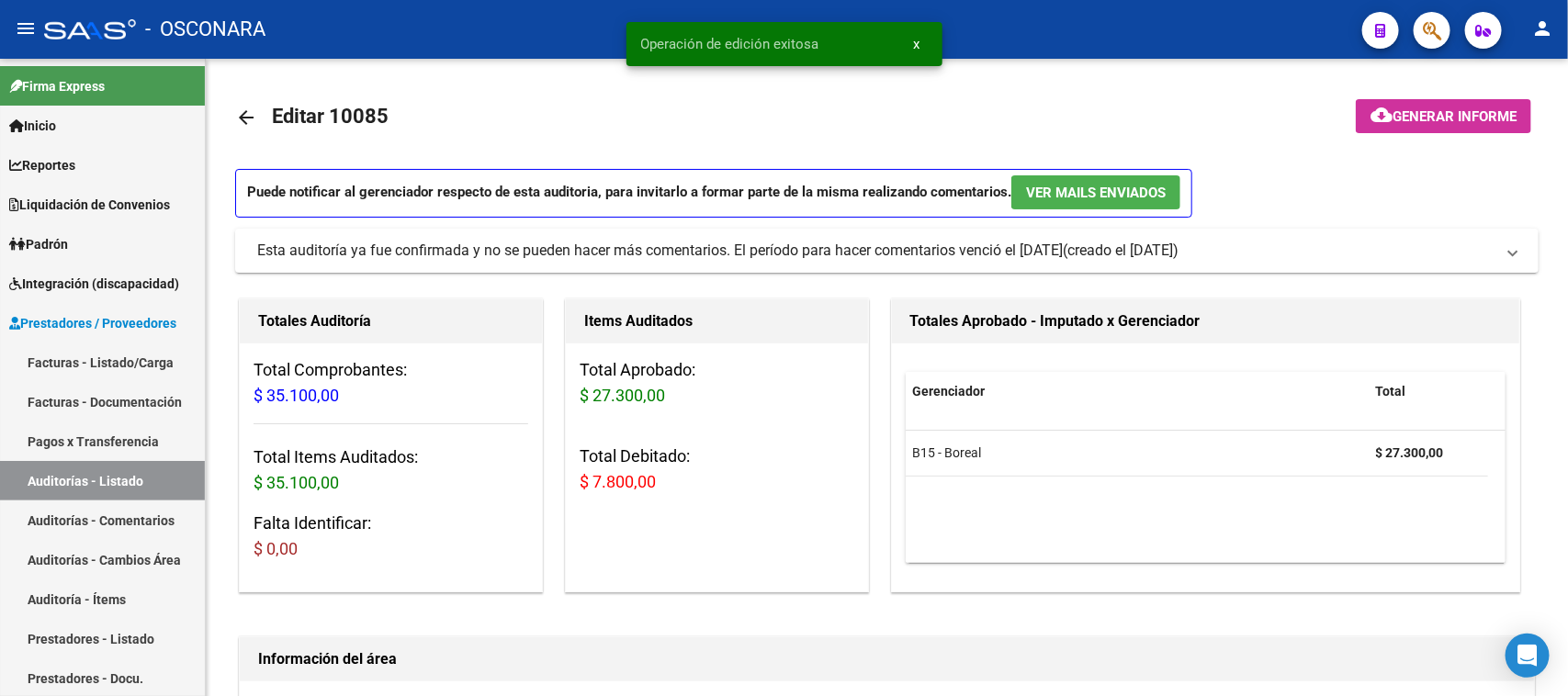
click at [1430, 117] on span "Generar informe" at bounding box center [1454, 116] width 124 height 17
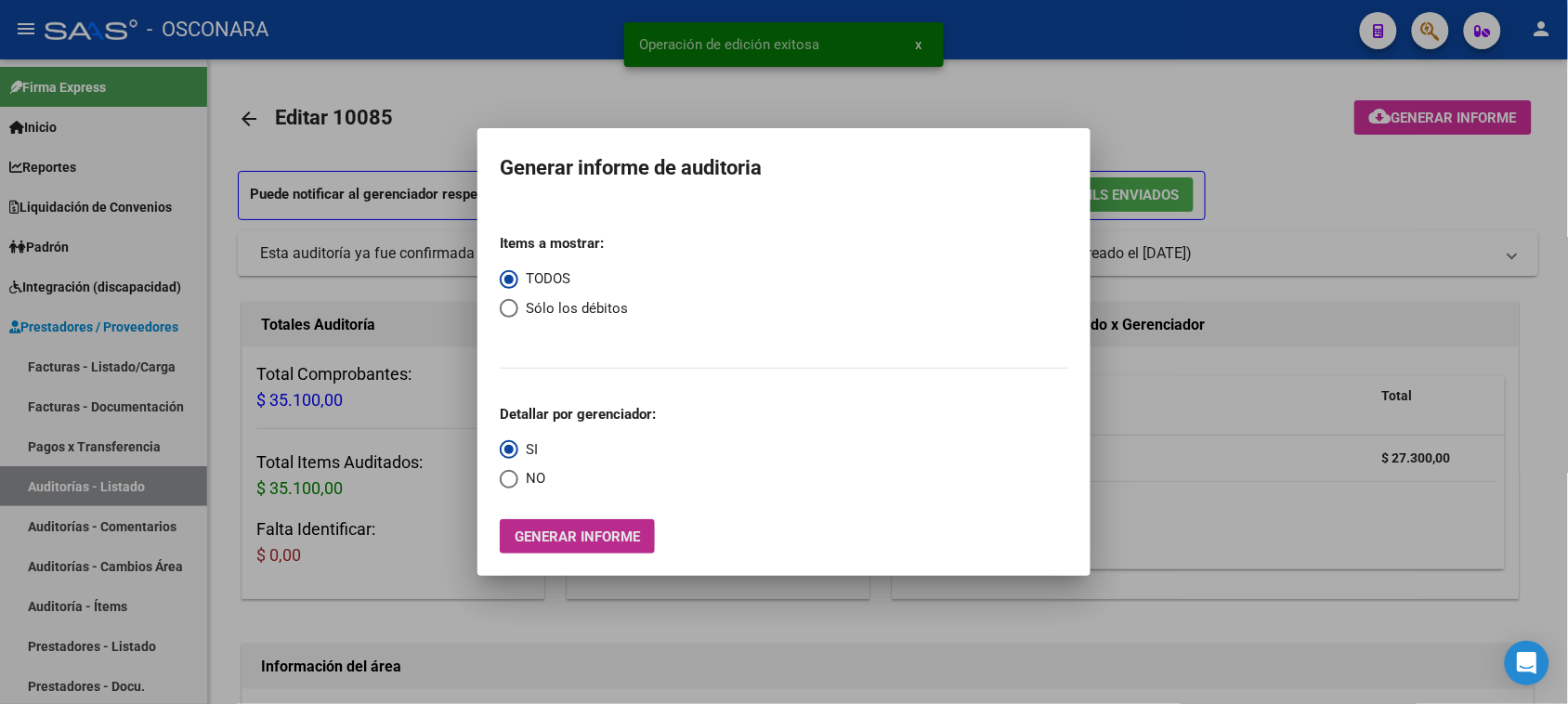
click at [544, 545] on button "Generar informe" at bounding box center [577, 537] width 155 height 35
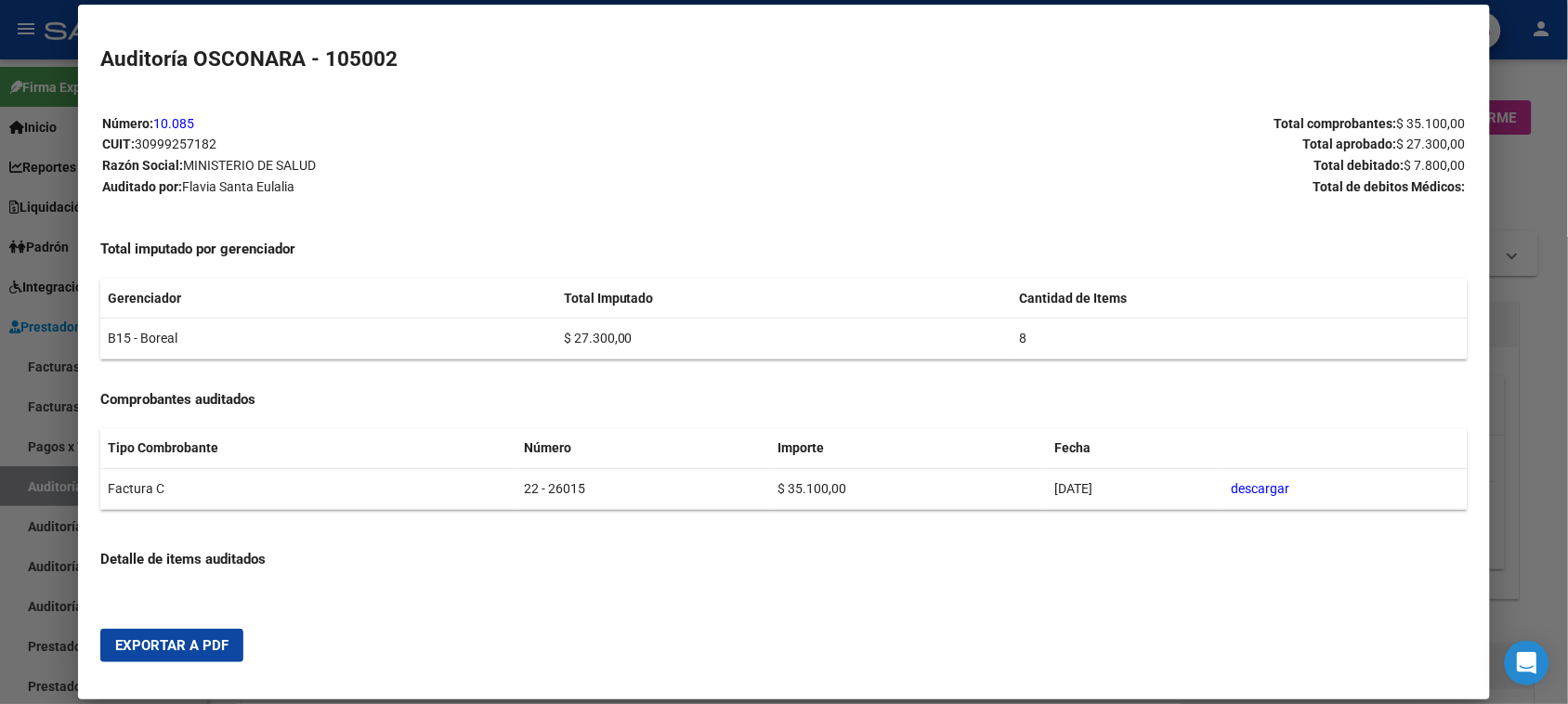
click at [173, 641] on span "Exportar a PDF" at bounding box center [171, 646] width 113 height 17
click at [21, 488] on div at bounding box center [784, 352] width 1568 height 704
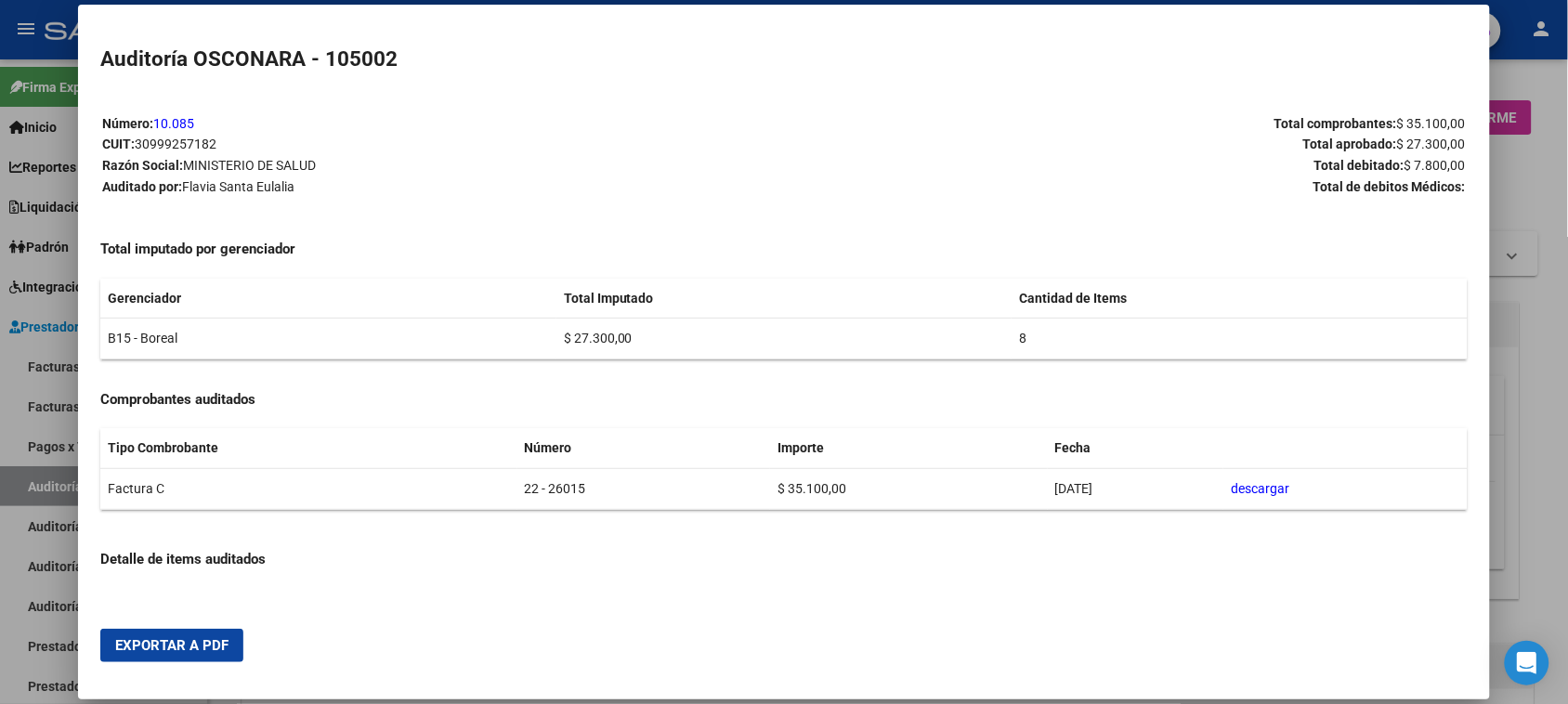
click at [21, 488] on div at bounding box center [784, 352] width 1568 height 704
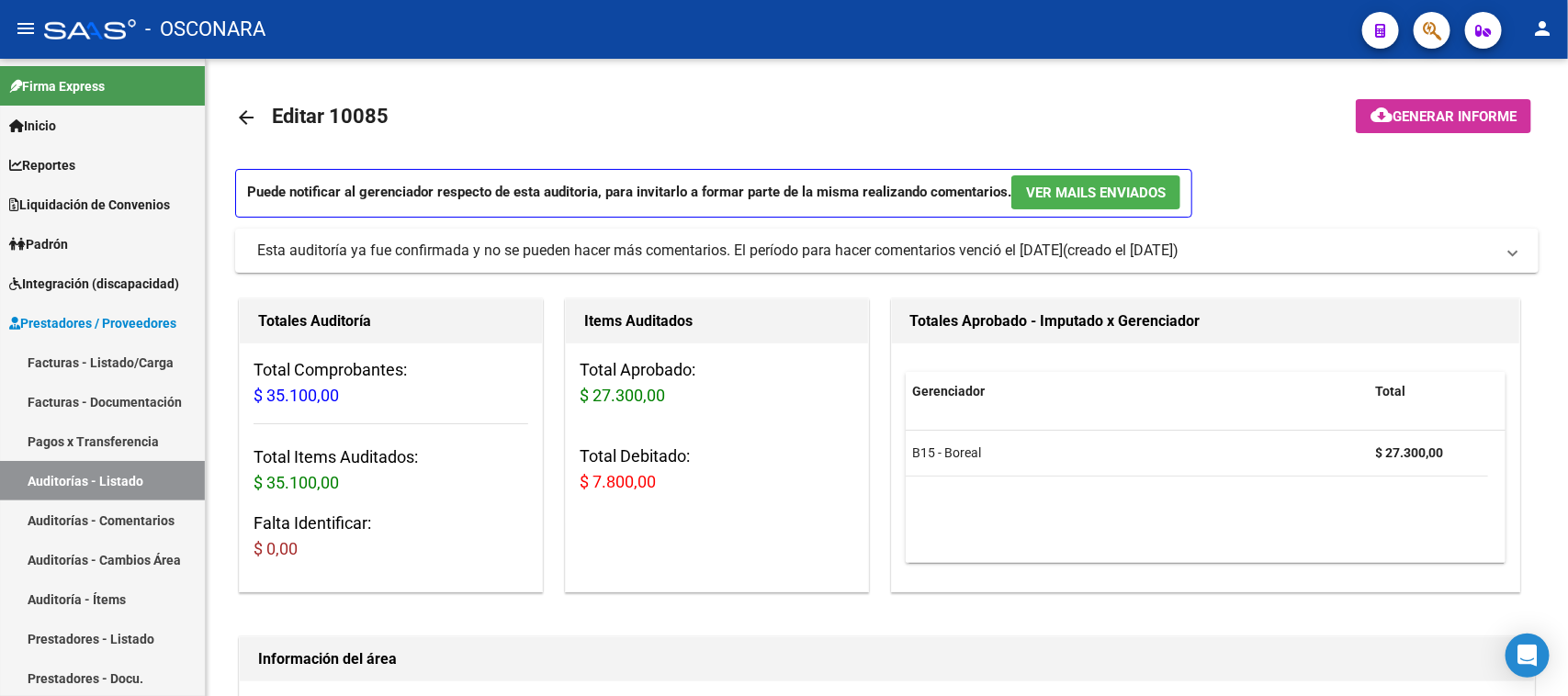
click at [21, 482] on link "Auditorías - Listado" at bounding box center [103, 481] width 205 height 40
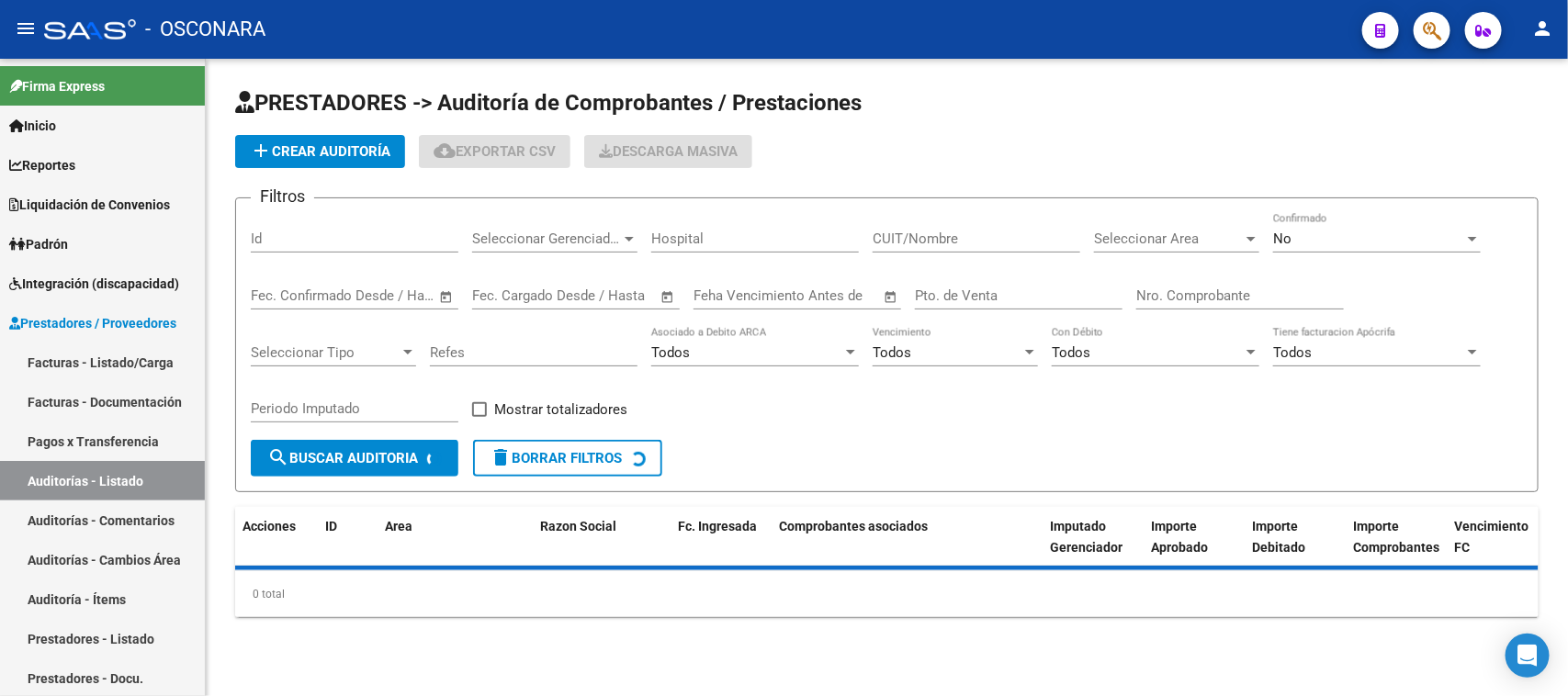
click at [276, 237] on input "Id" at bounding box center [354, 238] width 208 height 17
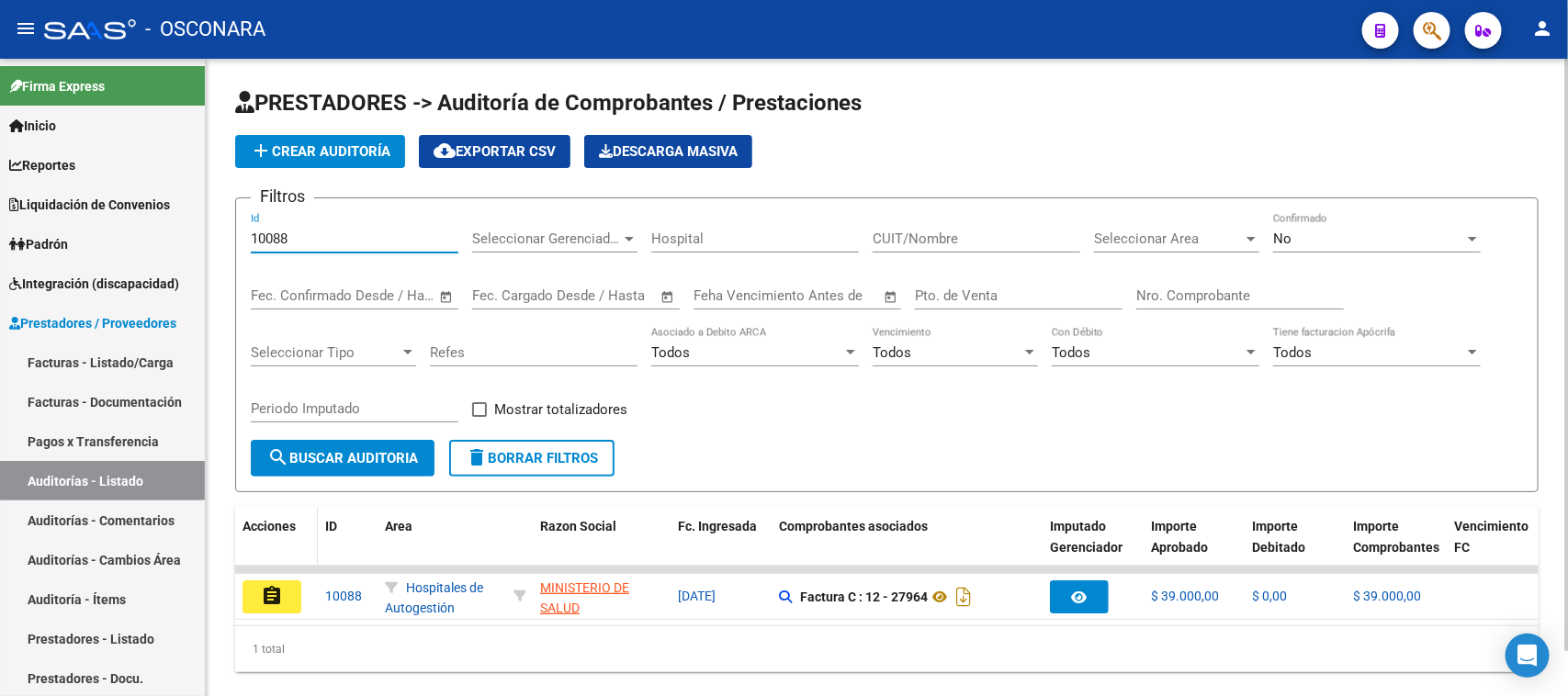
type input "10088"
click at [273, 560] on datatable-header-cell "Acciones" at bounding box center [275, 547] width 82 height 80
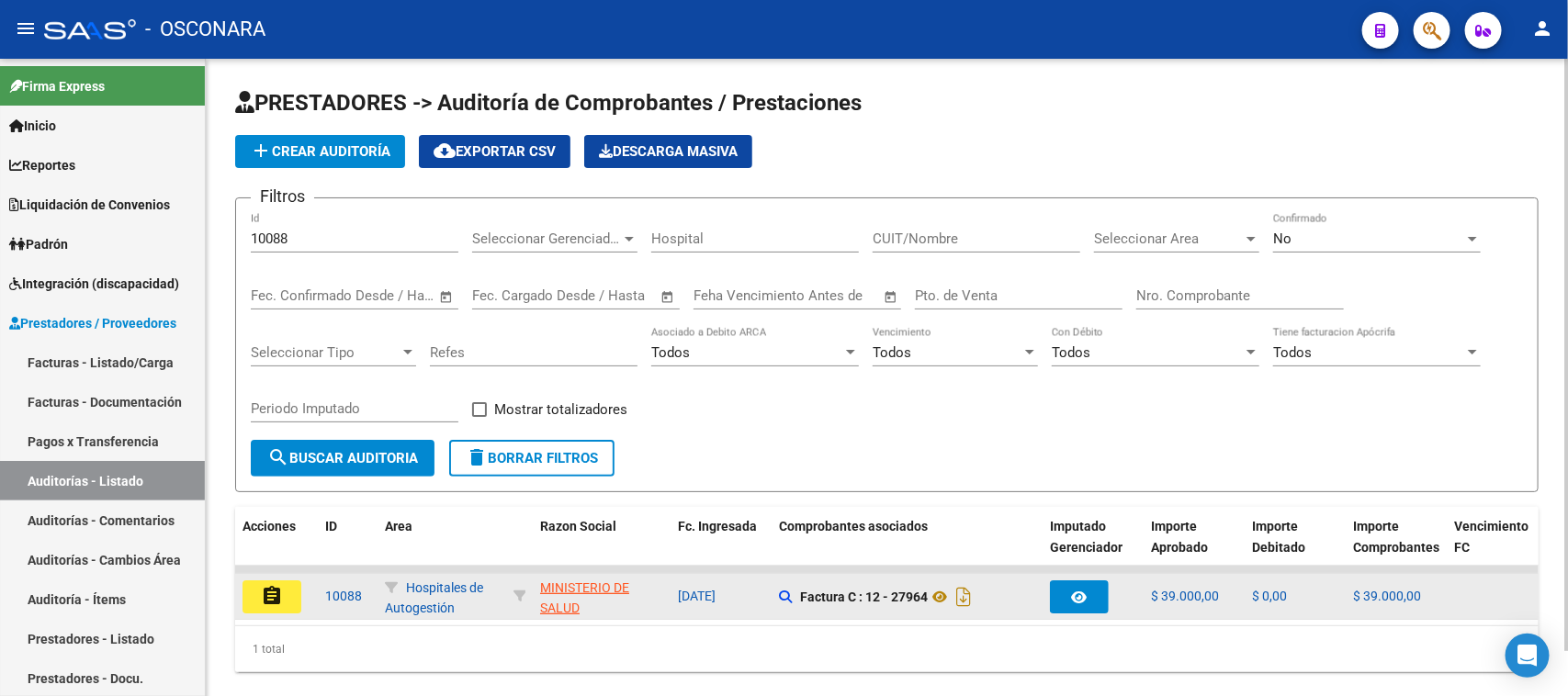
click at [263, 586] on mat-icon "assignment" at bounding box center [272, 596] width 22 height 22
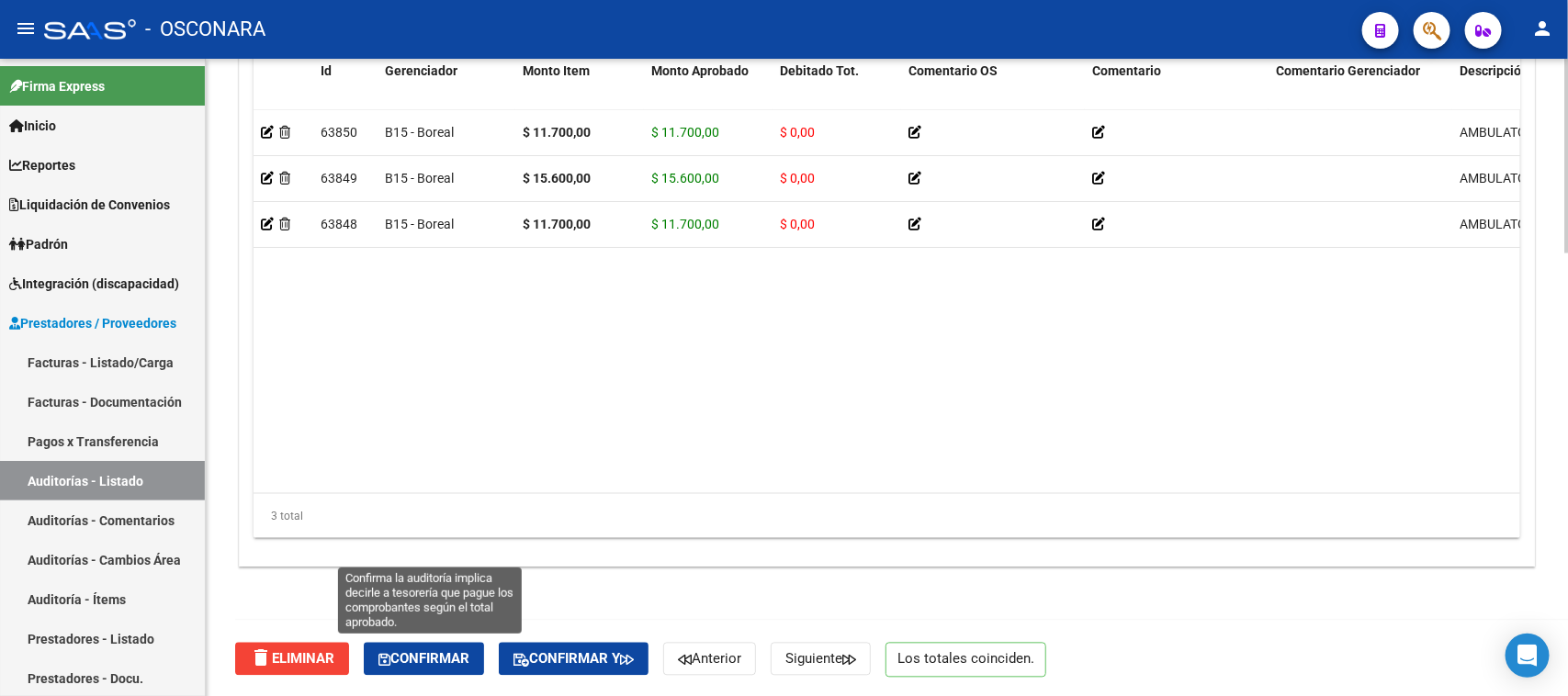
click at [436, 664] on button "Confirmar" at bounding box center [424, 660] width 120 height 33
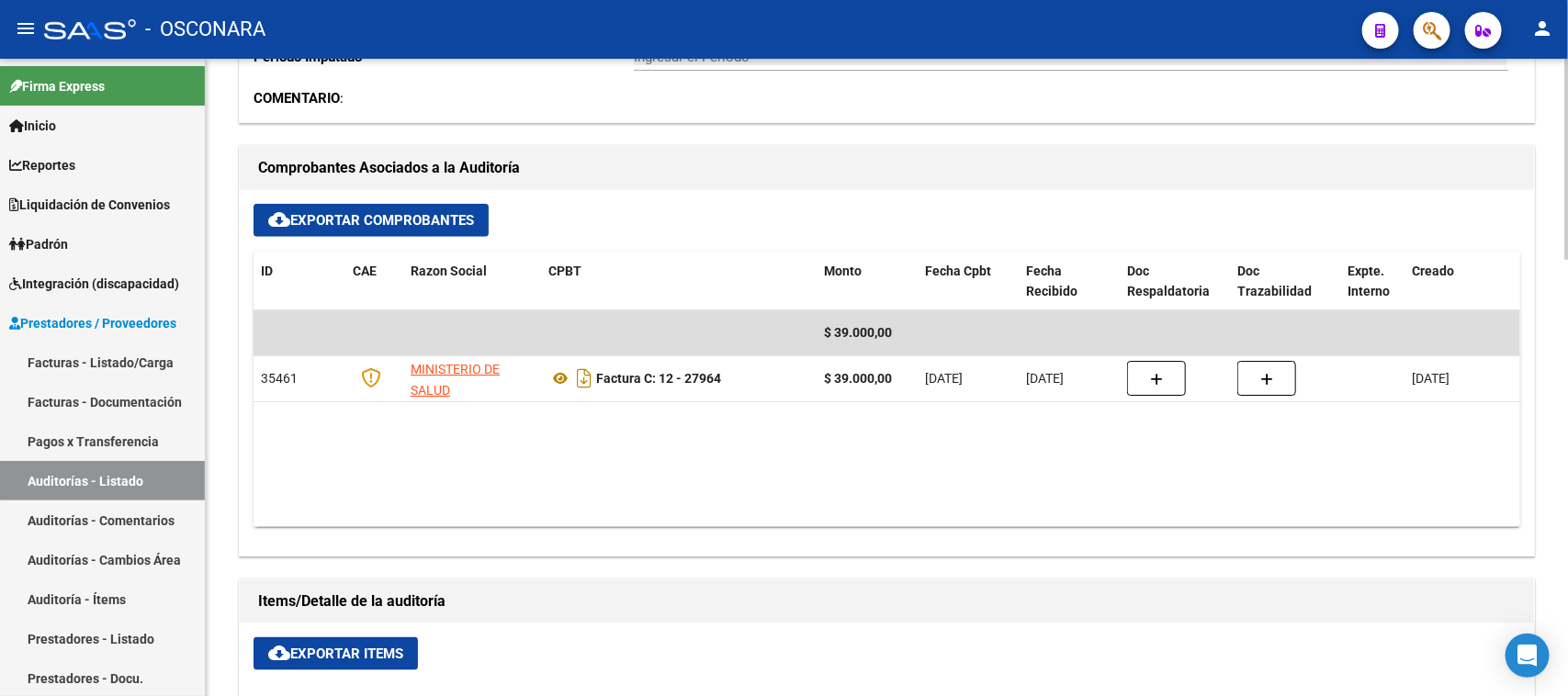
type input "202509"
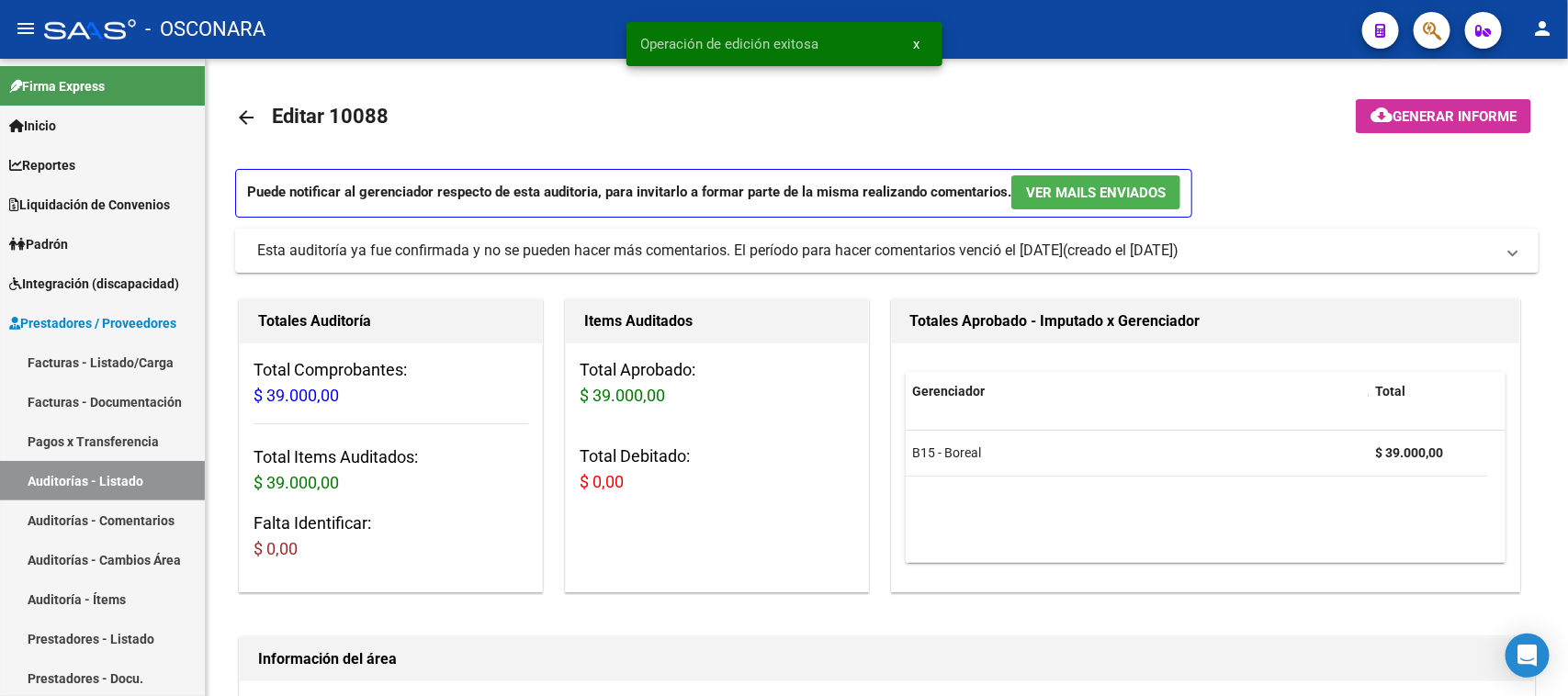
click at [1441, 108] on span "Generar informe" at bounding box center [1454, 116] width 124 height 17
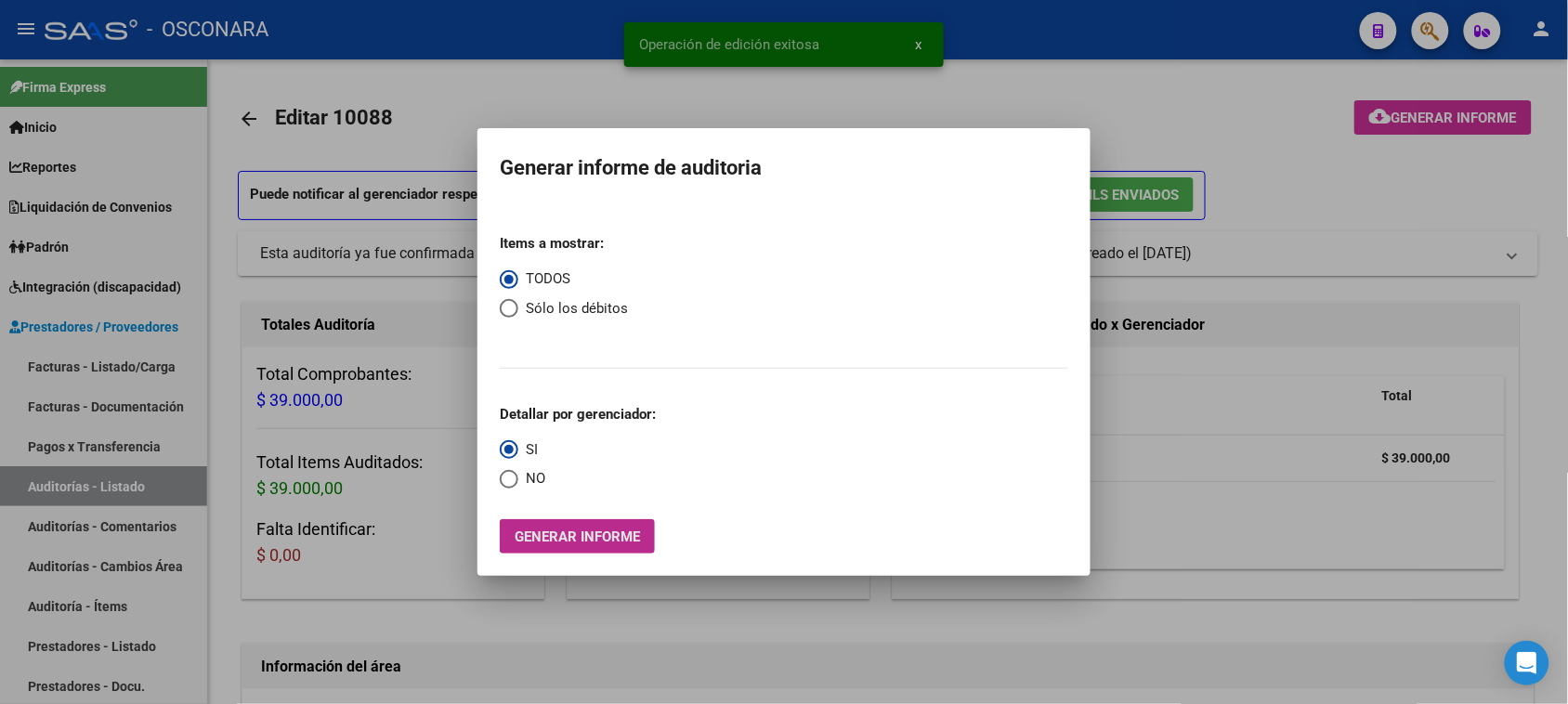
click at [578, 532] on span "Generar informe" at bounding box center [577, 538] width 125 height 17
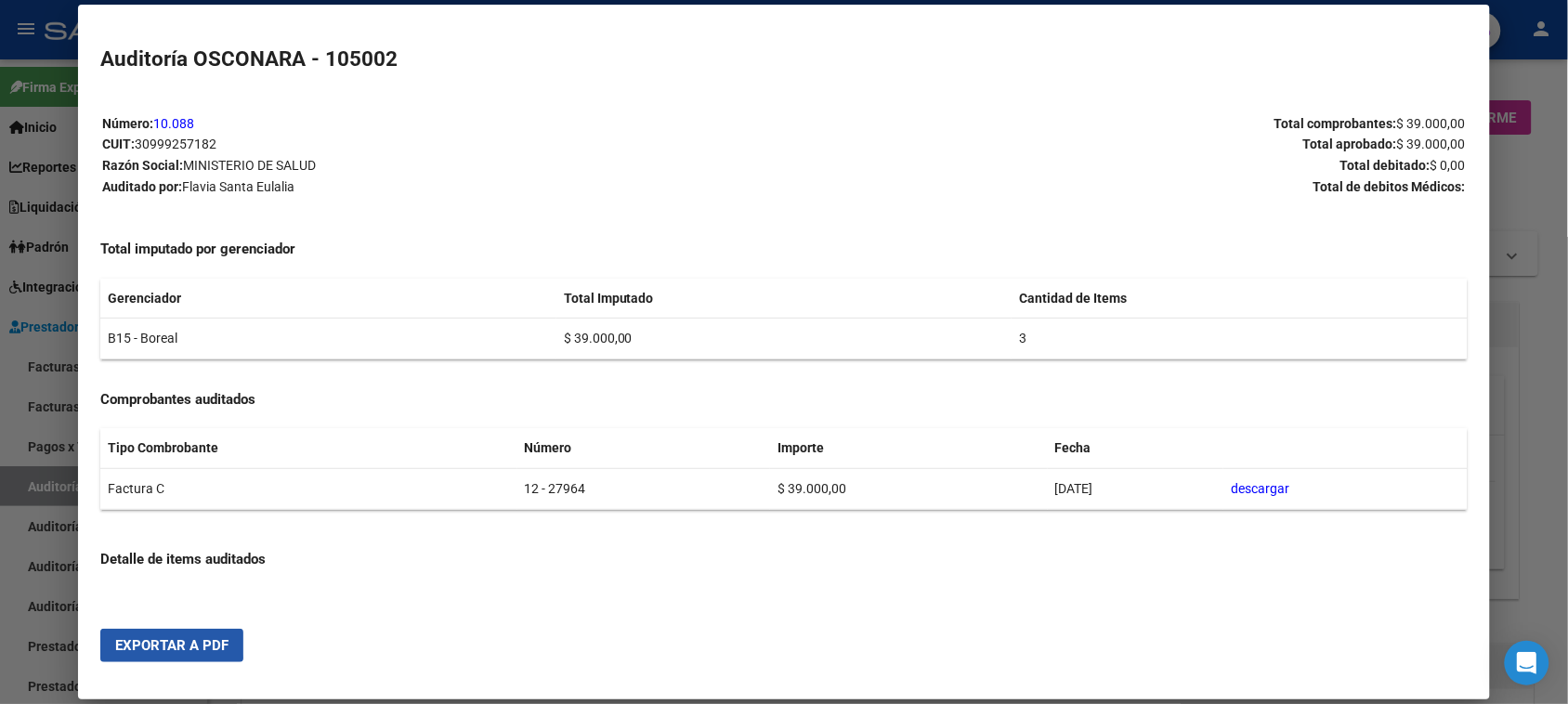
click at [149, 644] on span "Exportar a PDF" at bounding box center [171, 646] width 113 height 17
click at [33, 484] on div at bounding box center [784, 352] width 1568 height 704
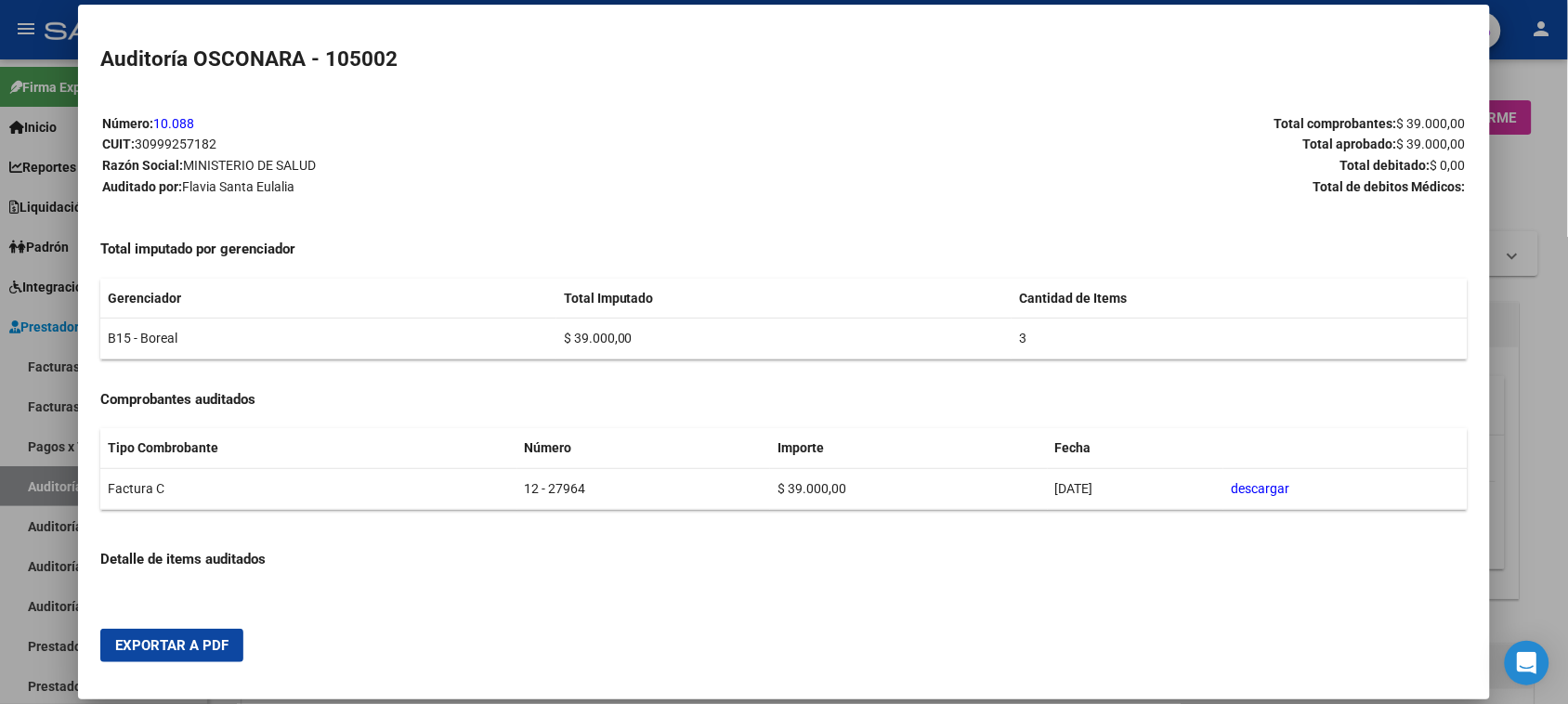
click at [33, 481] on div at bounding box center [784, 352] width 1568 height 704
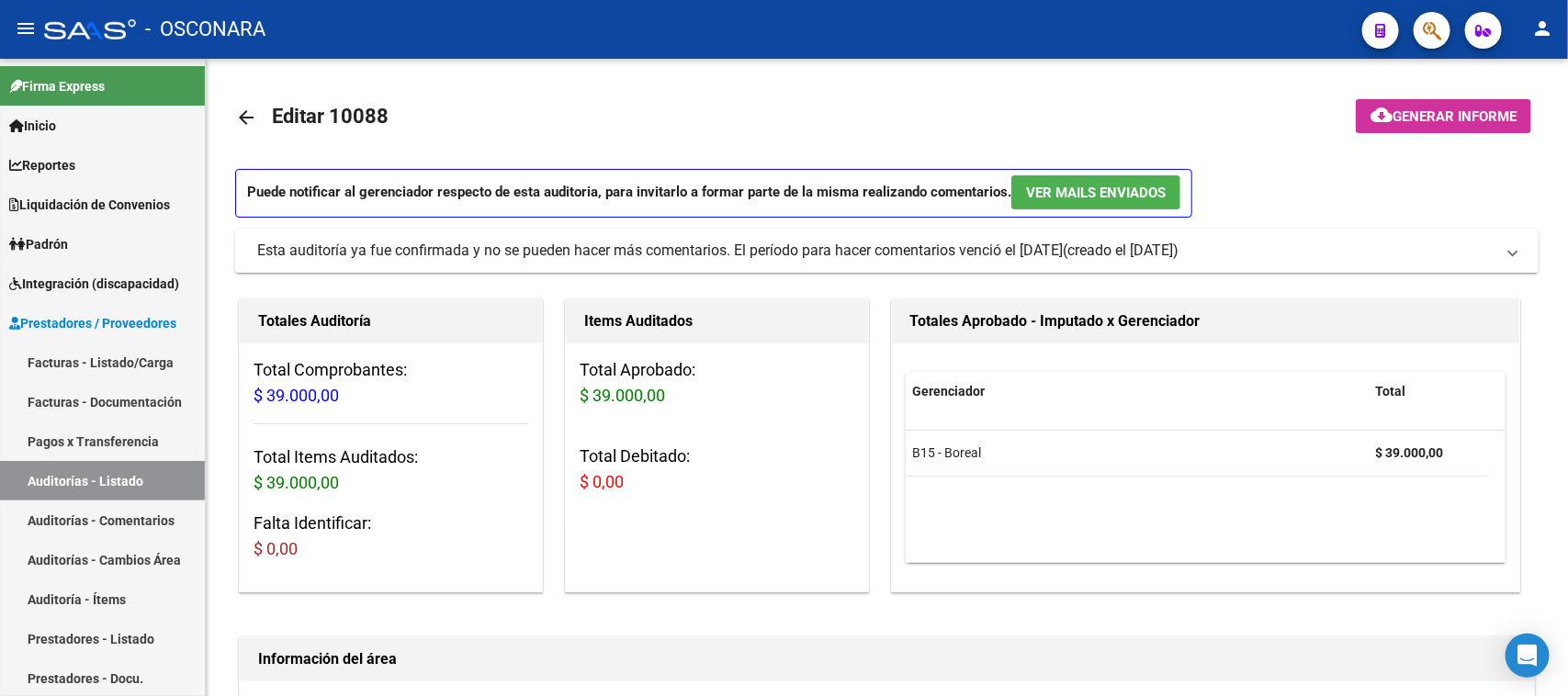
click at [32, 476] on link "Auditorías - Listado" at bounding box center [103, 481] width 205 height 40
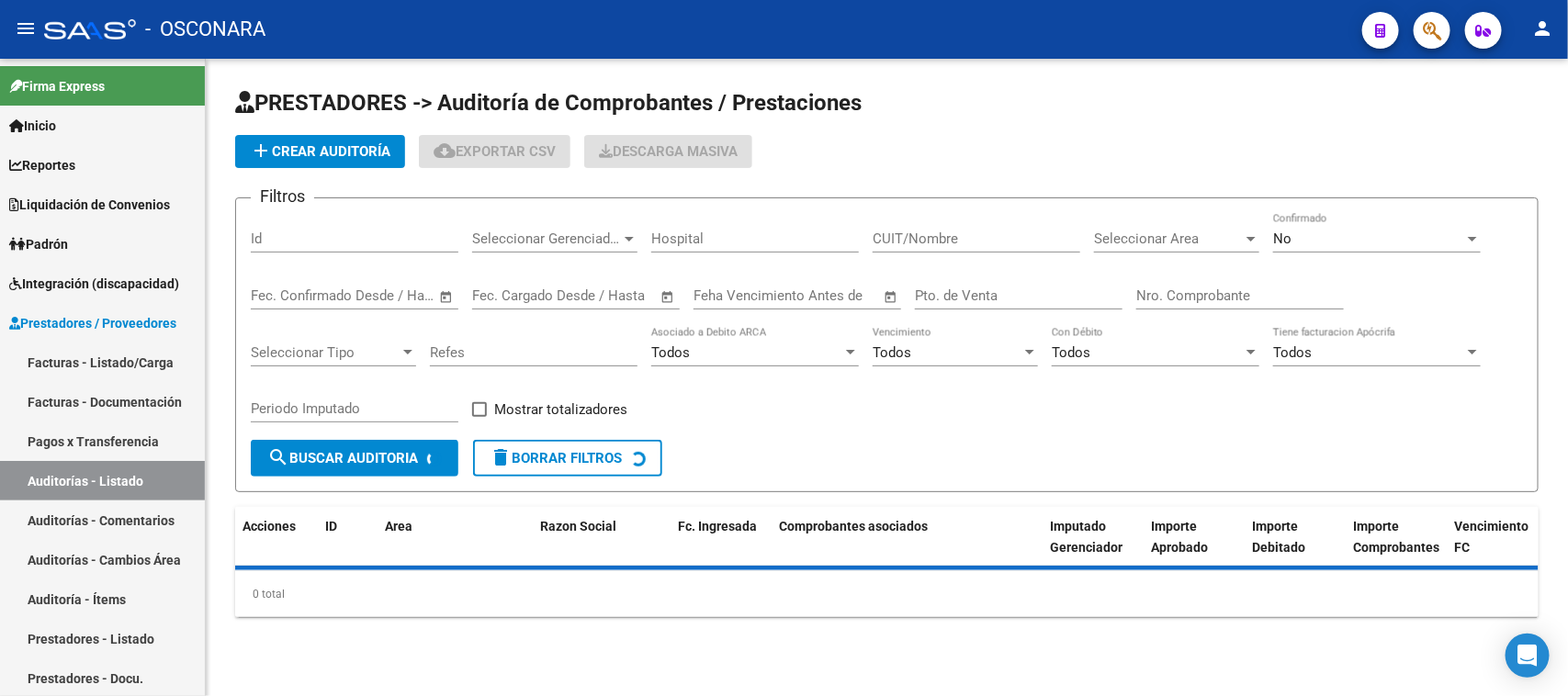
click at [282, 249] on div "Id" at bounding box center [354, 233] width 208 height 40
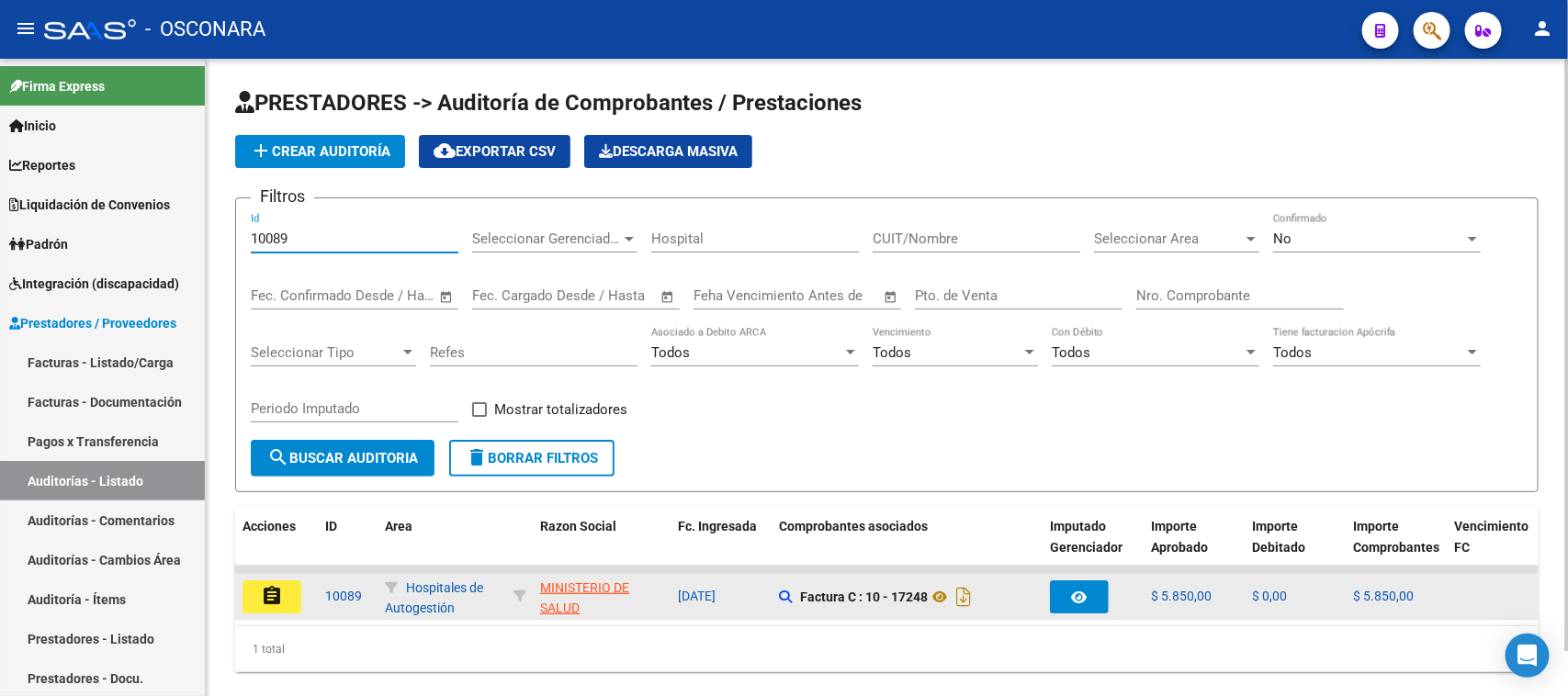
type input "10089"
click at [268, 599] on mat-icon "assignment" at bounding box center [272, 596] width 22 height 22
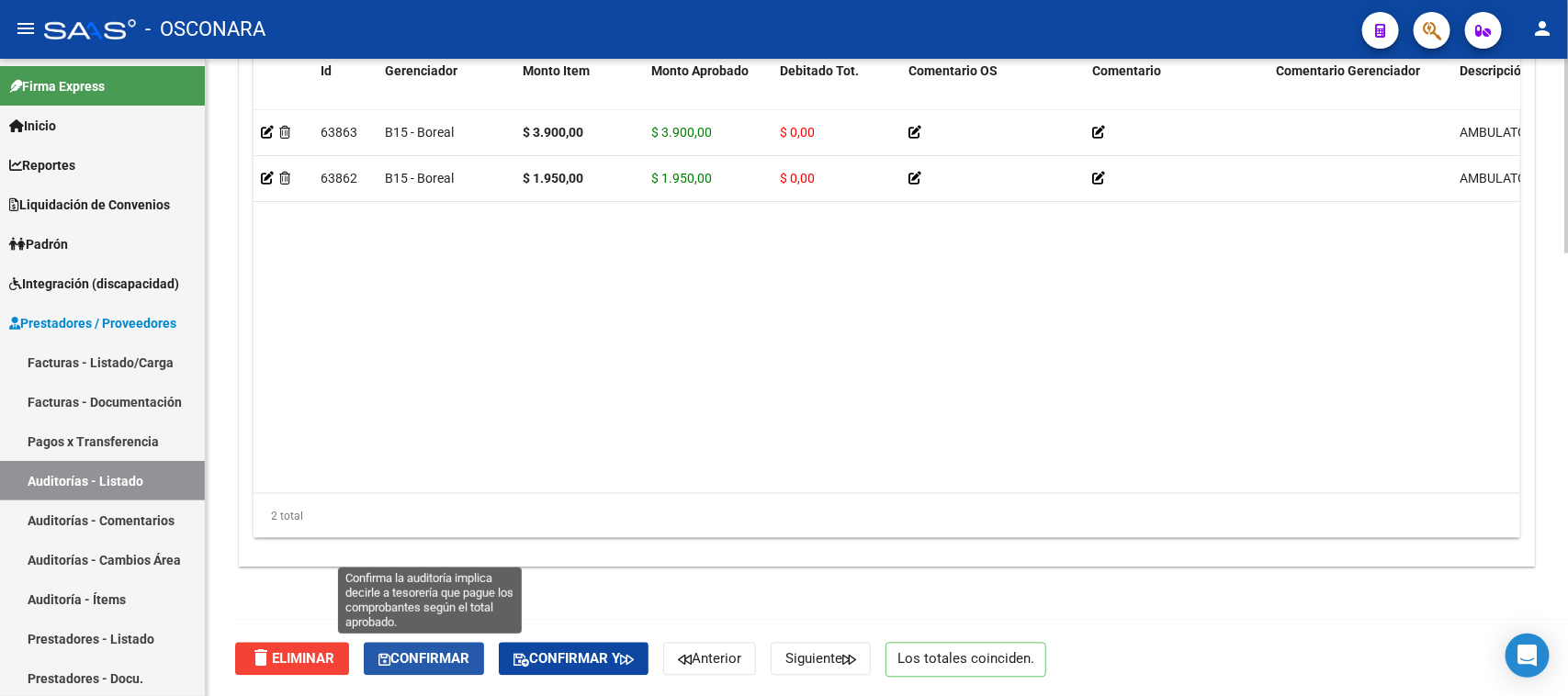
click at [425, 653] on span "Confirmar" at bounding box center [423, 660] width 91 height 17
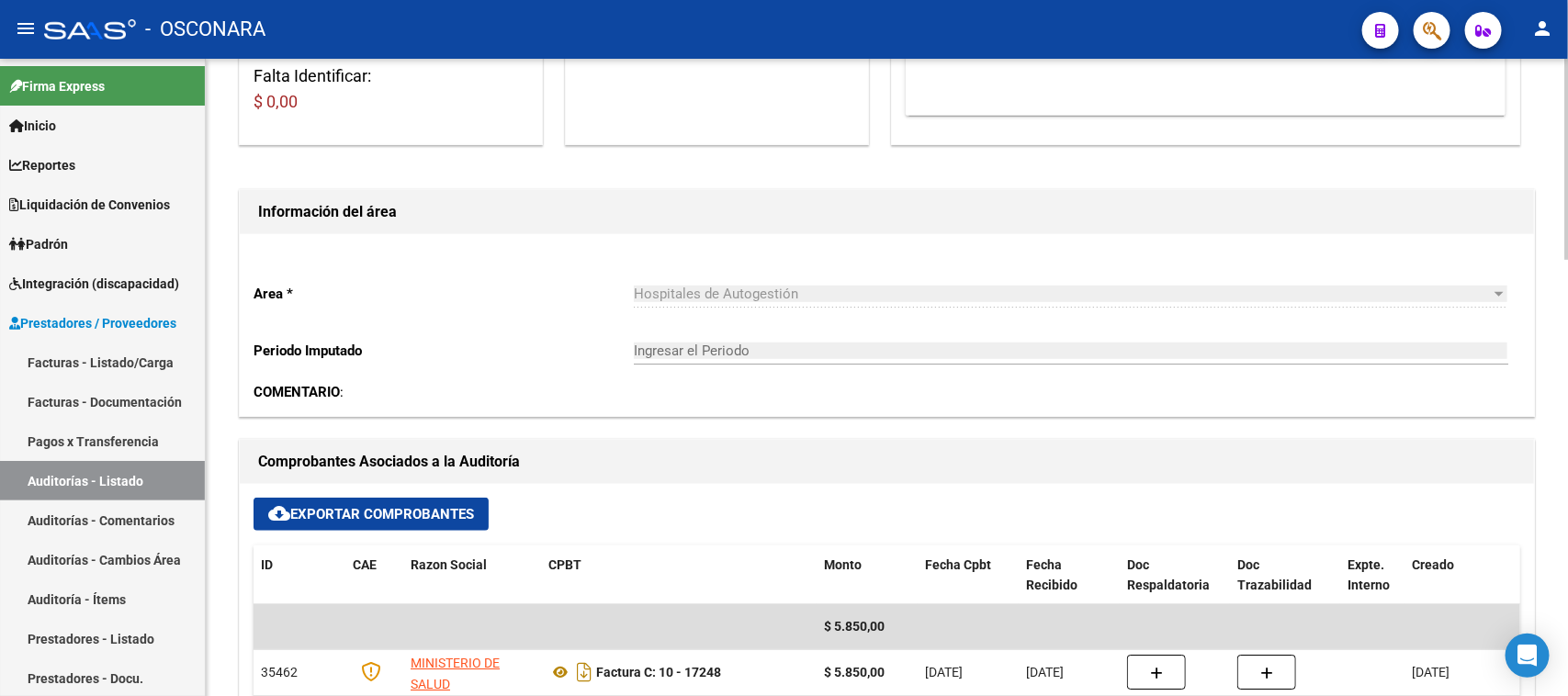
type input "202509"
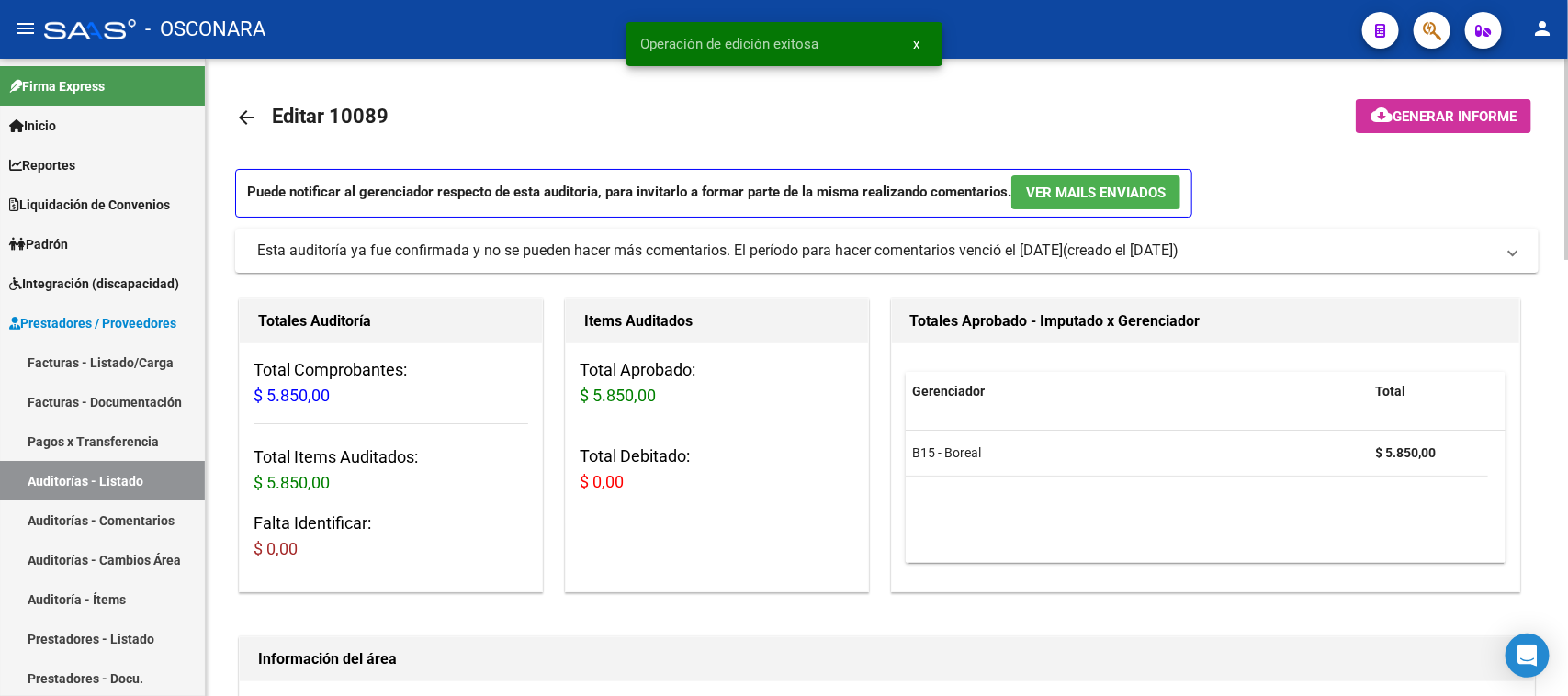
click at [1412, 110] on span "Generar informe" at bounding box center [1454, 116] width 124 height 17
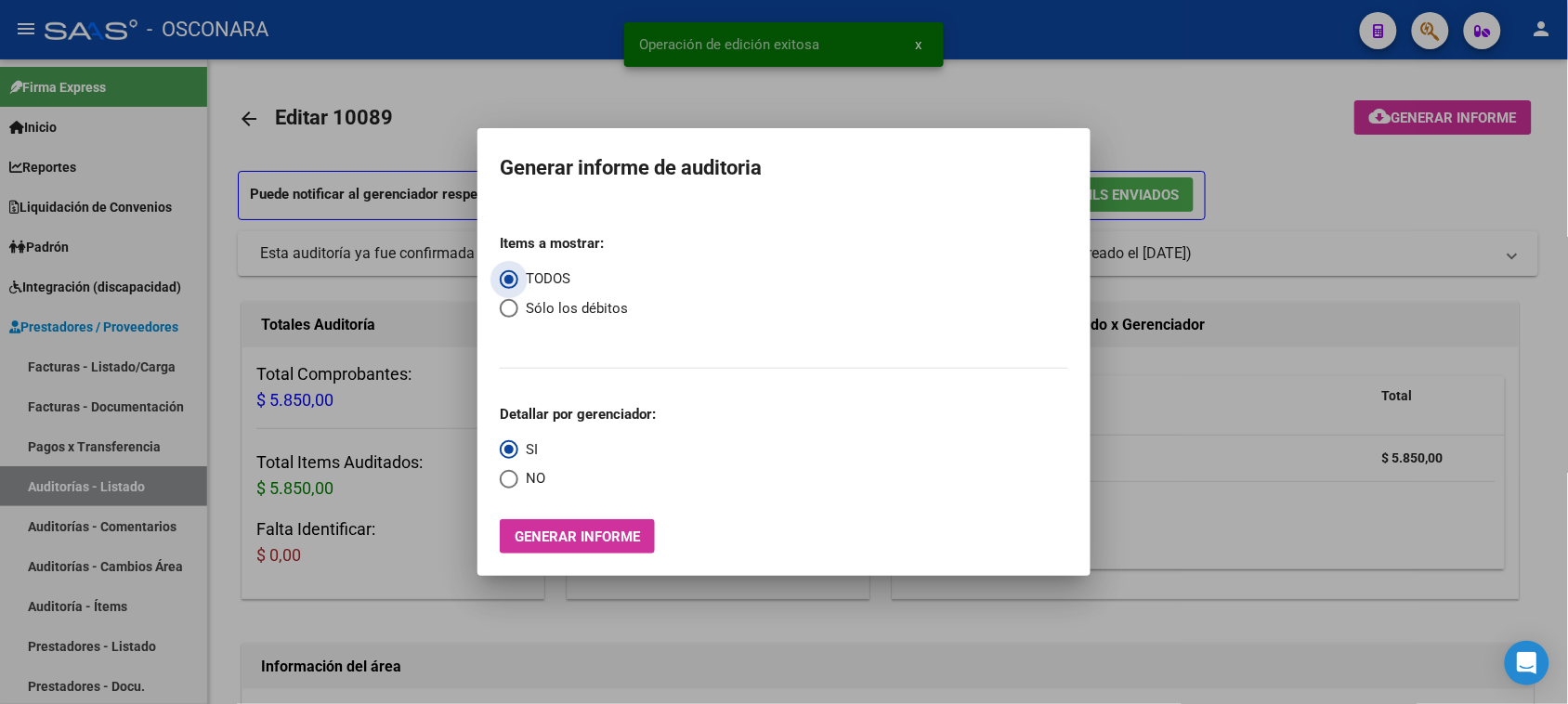
click at [624, 530] on span "Generar informe" at bounding box center [577, 538] width 125 height 17
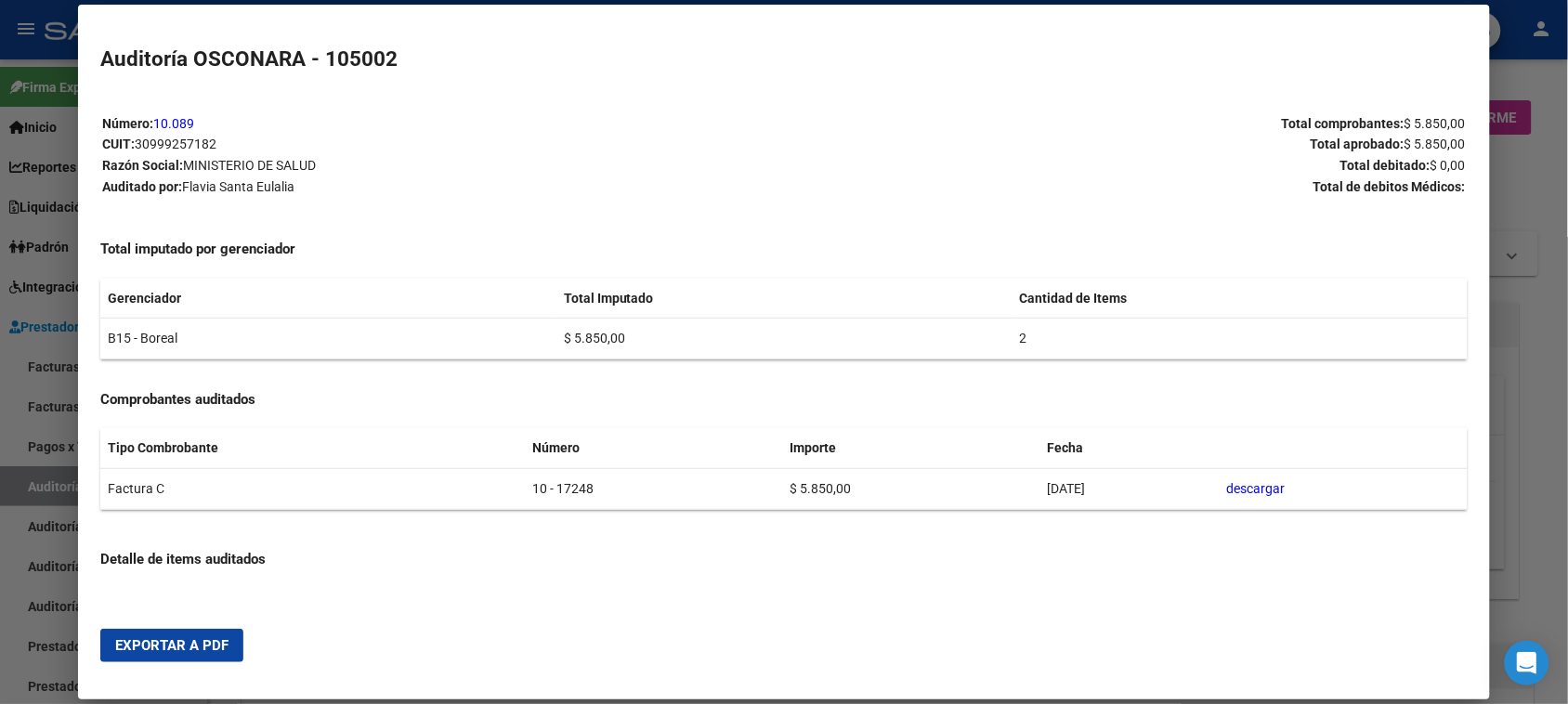
click at [206, 621] on mat-dialog-actions "Exportar a PDF" at bounding box center [783, 646] width 1366 height 64
drag, startPoint x: 198, startPoint y: 647, endPoint x: 303, endPoint y: 642, distance: 105.1
click at [201, 647] on span "Exportar a PDF" at bounding box center [171, 646] width 113 height 17
click at [33, 488] on div at bounding box center [784, 352] width 1568 height 704
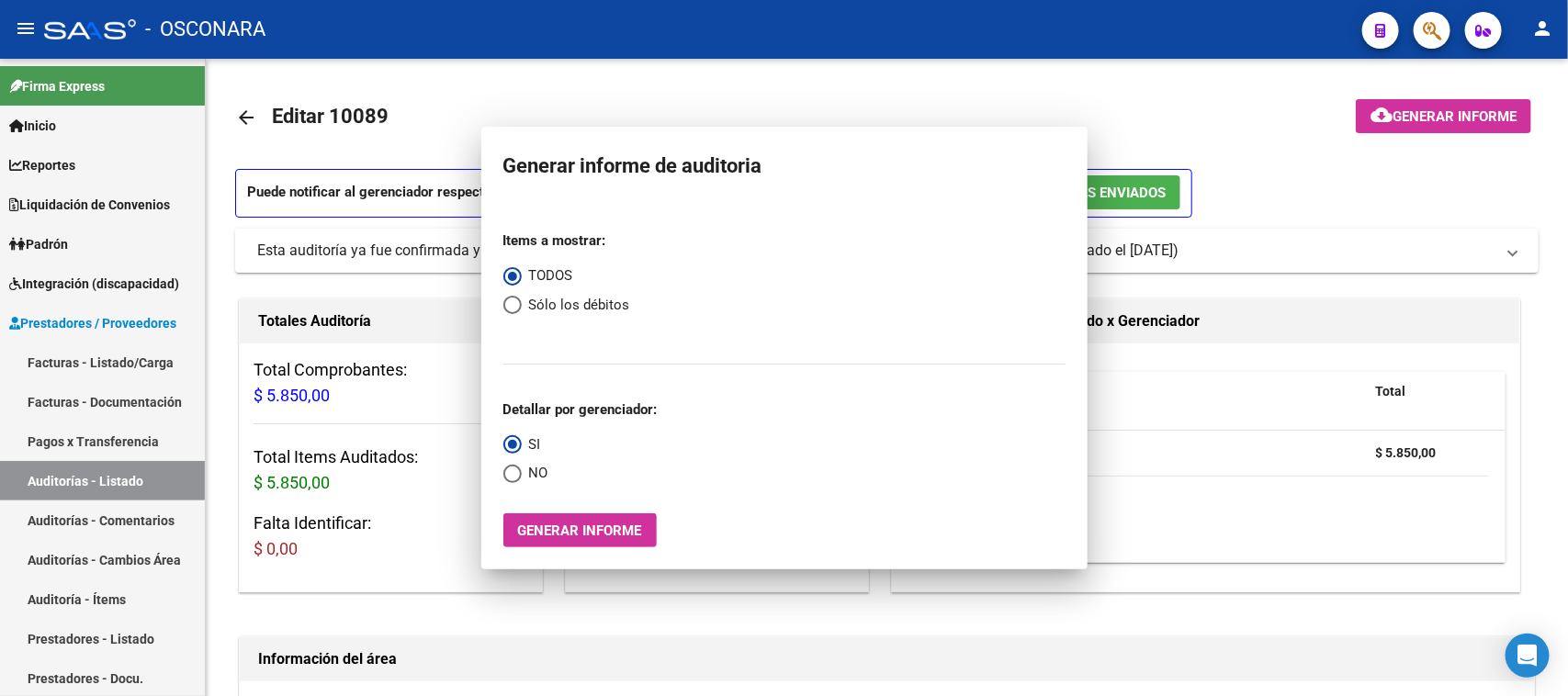
click at [32, 482] on link "Auditorías - Listado" at bounding box center [103, 481] width 205 height 40
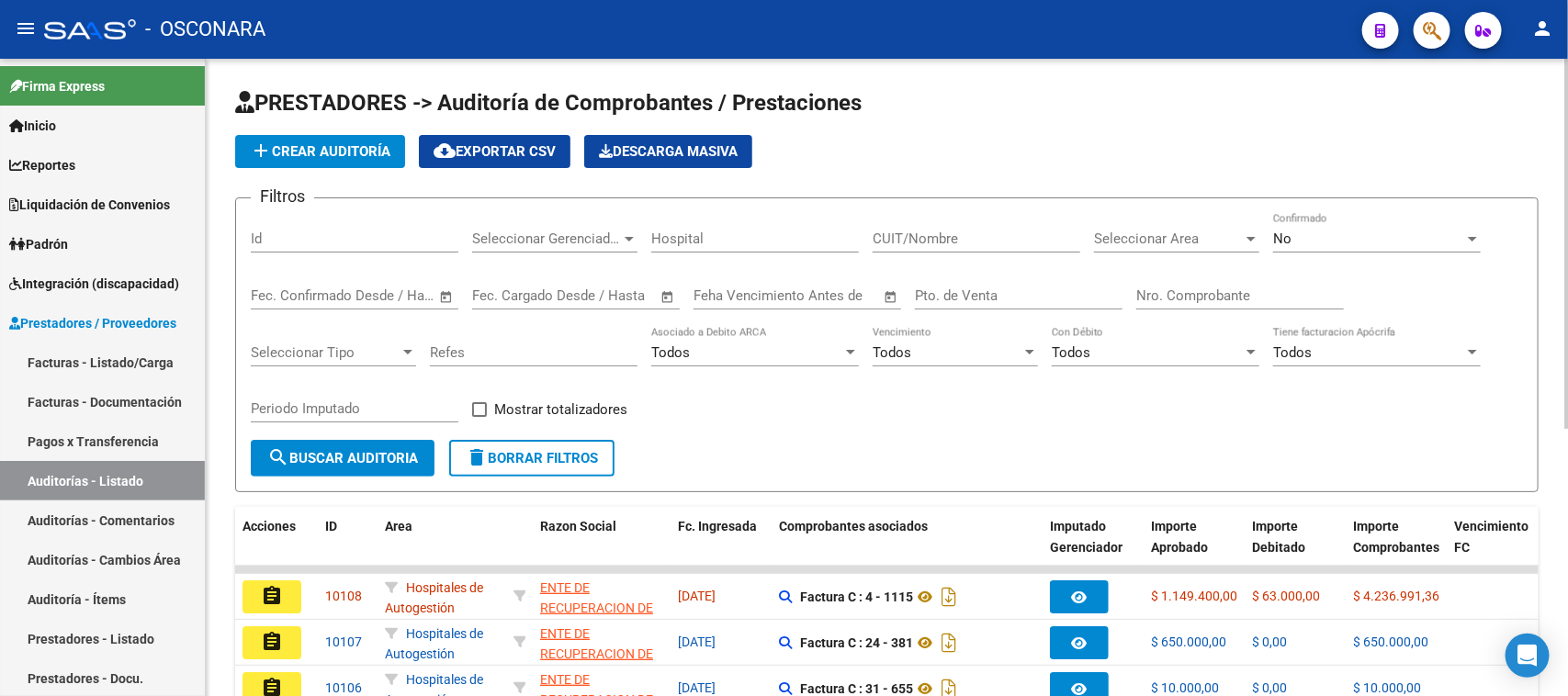
click at [294, 234] on div "Id" at bounding box center [354, 233] width 208 height 40
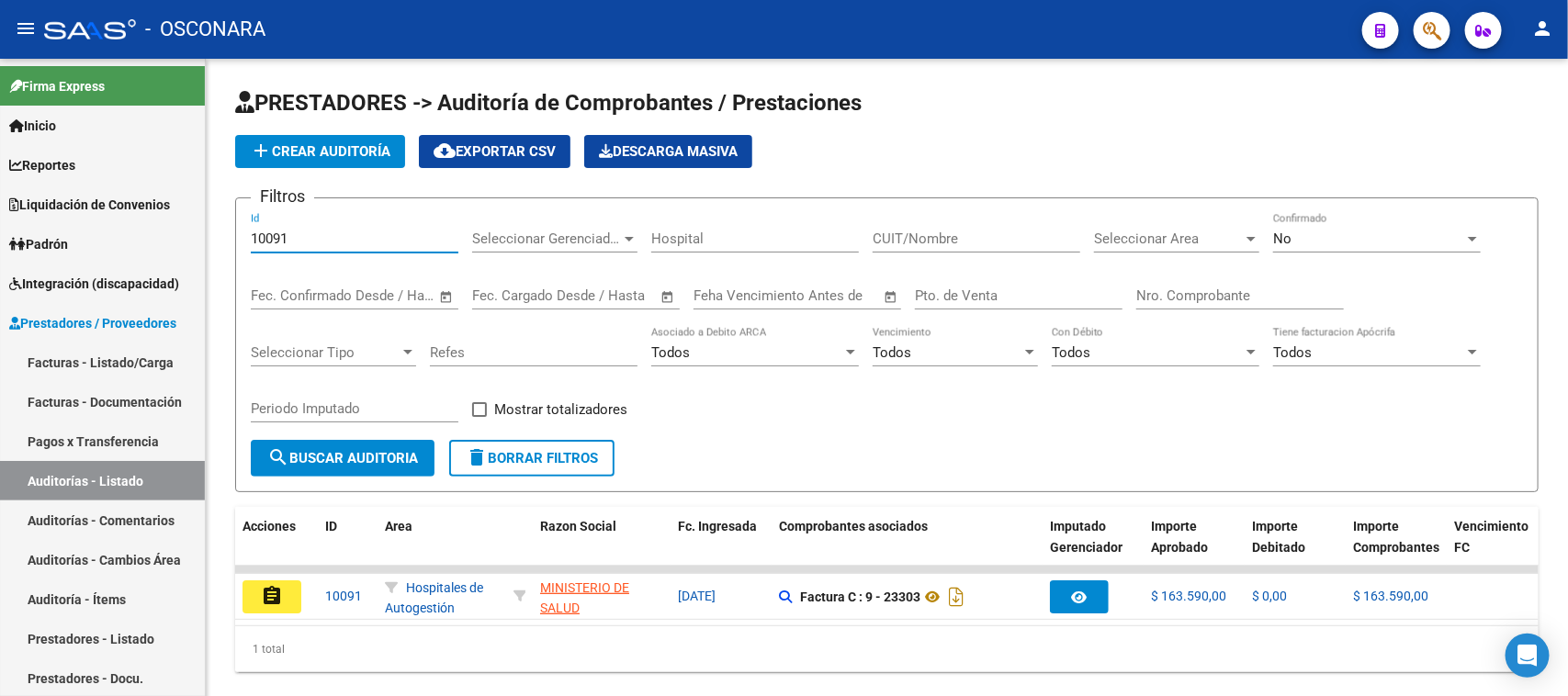
type input "10091"
click at [271, 594] on mat-icon "assignment" at bounding box center [272, 596] width 22 height 22
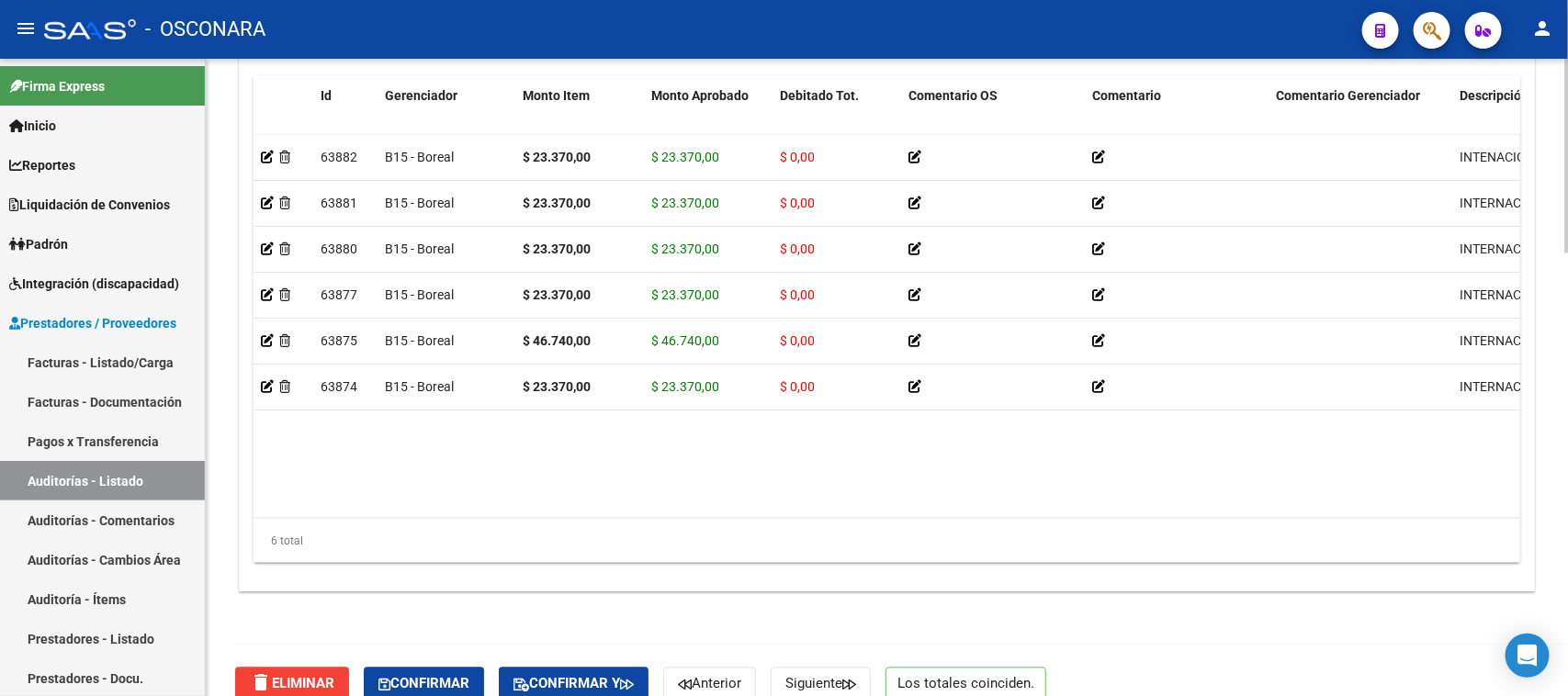
scroll to position [1454, 0]
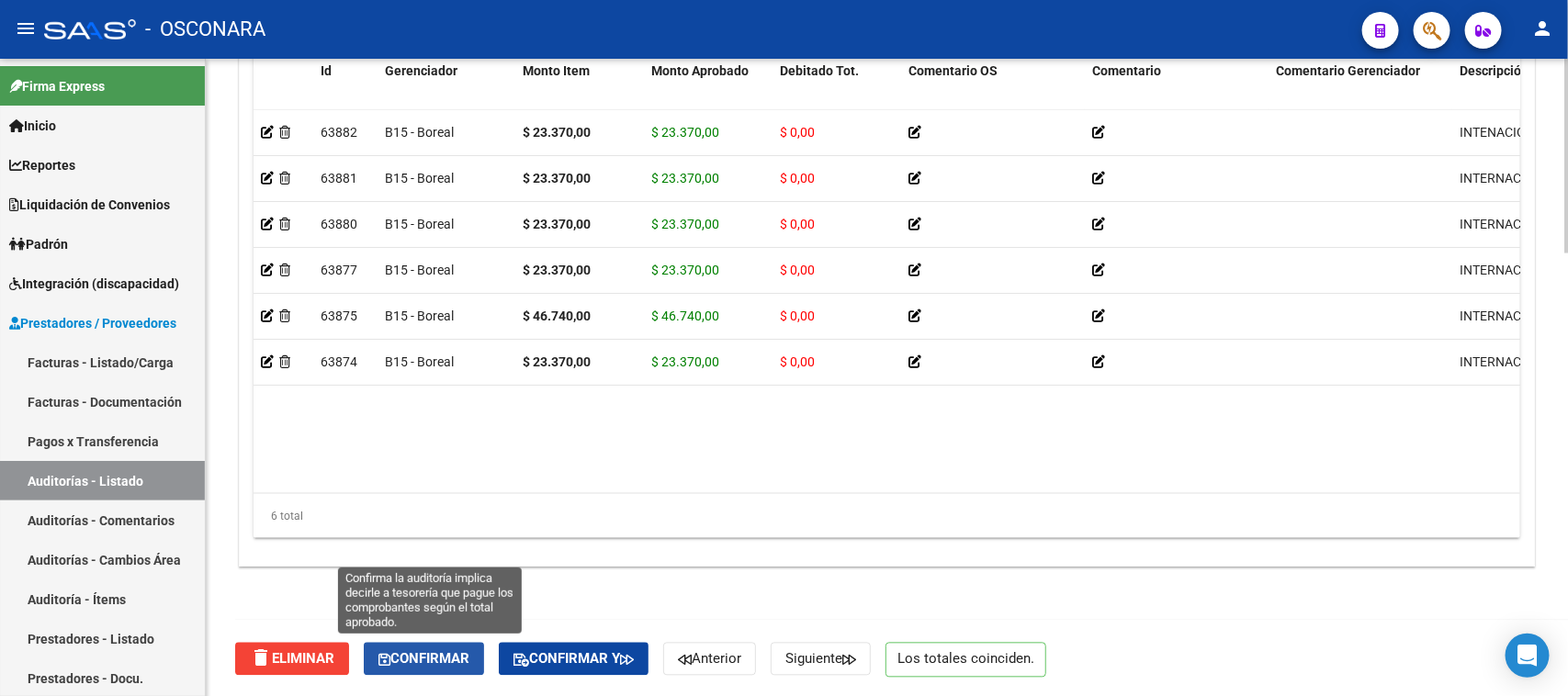
click at [453, 663] on span "Confirmar" at bounding box center [423, 660] width 91 height 17
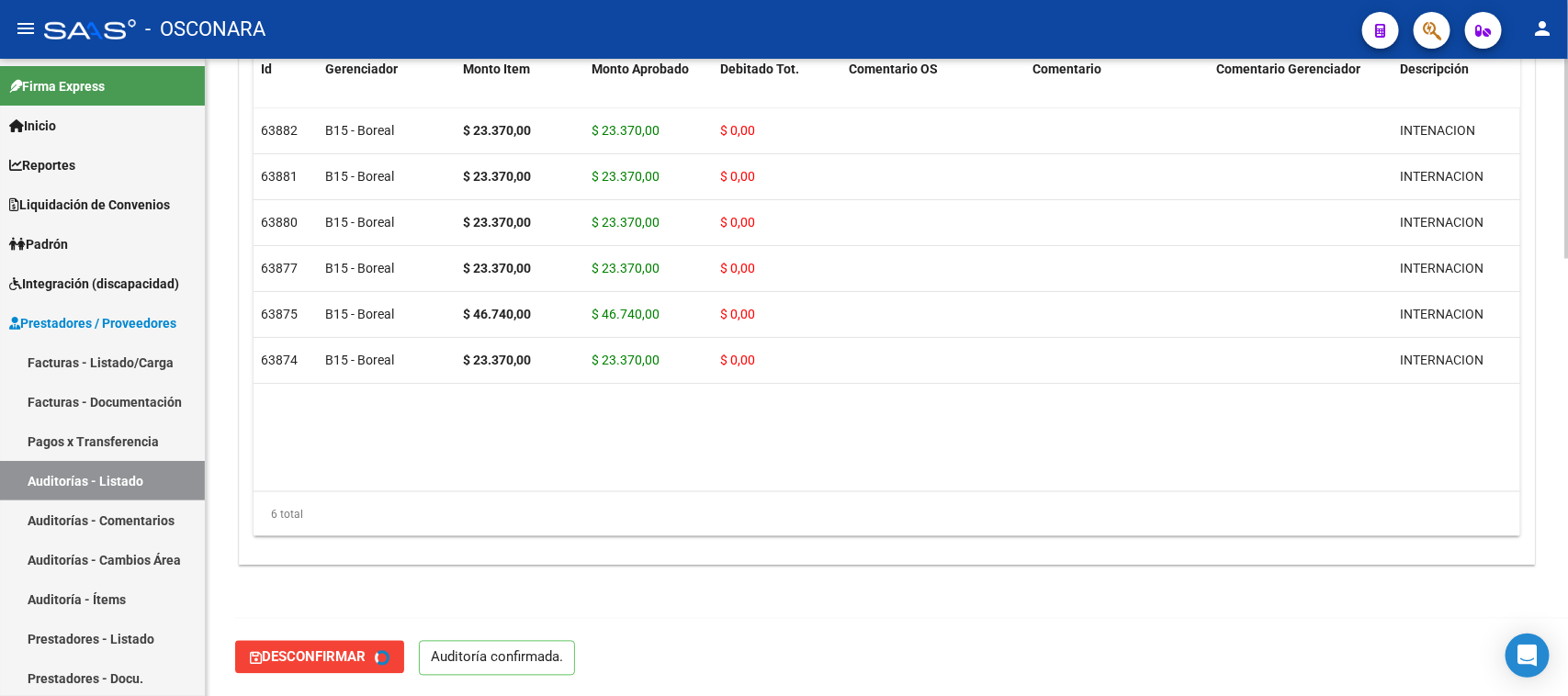
type input "202509"
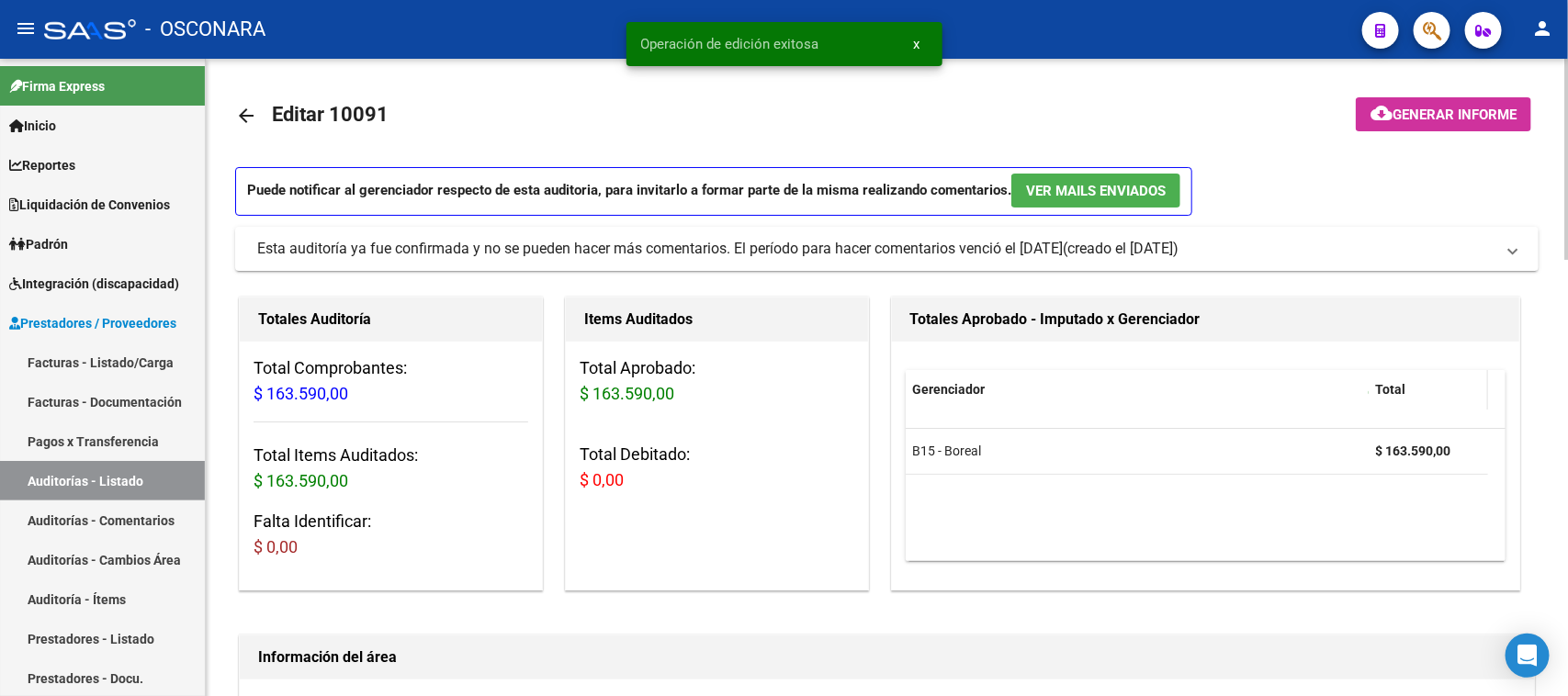
scroll to position [0, 0]
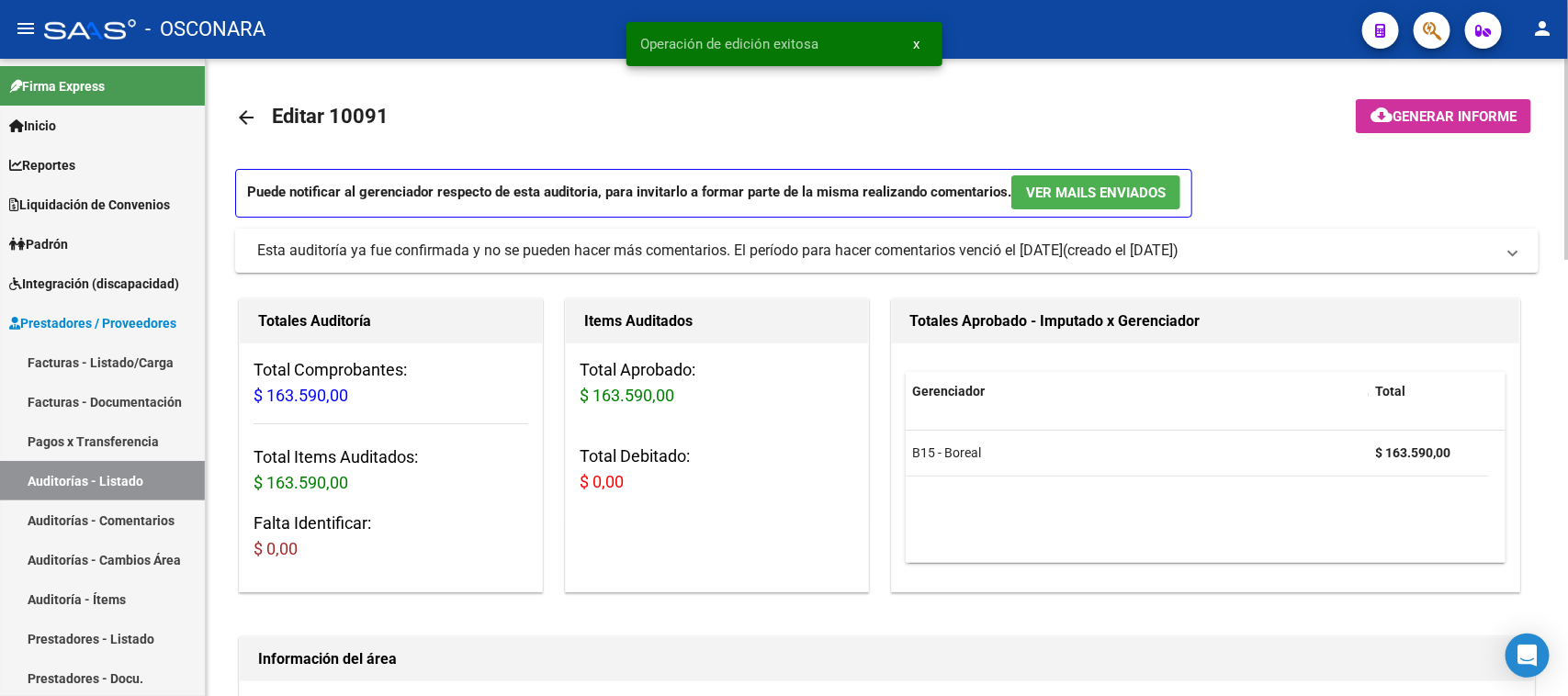
click at [1408, 116] on span "Generar informe" at bounding box center [1454, 116] width 124 height 17
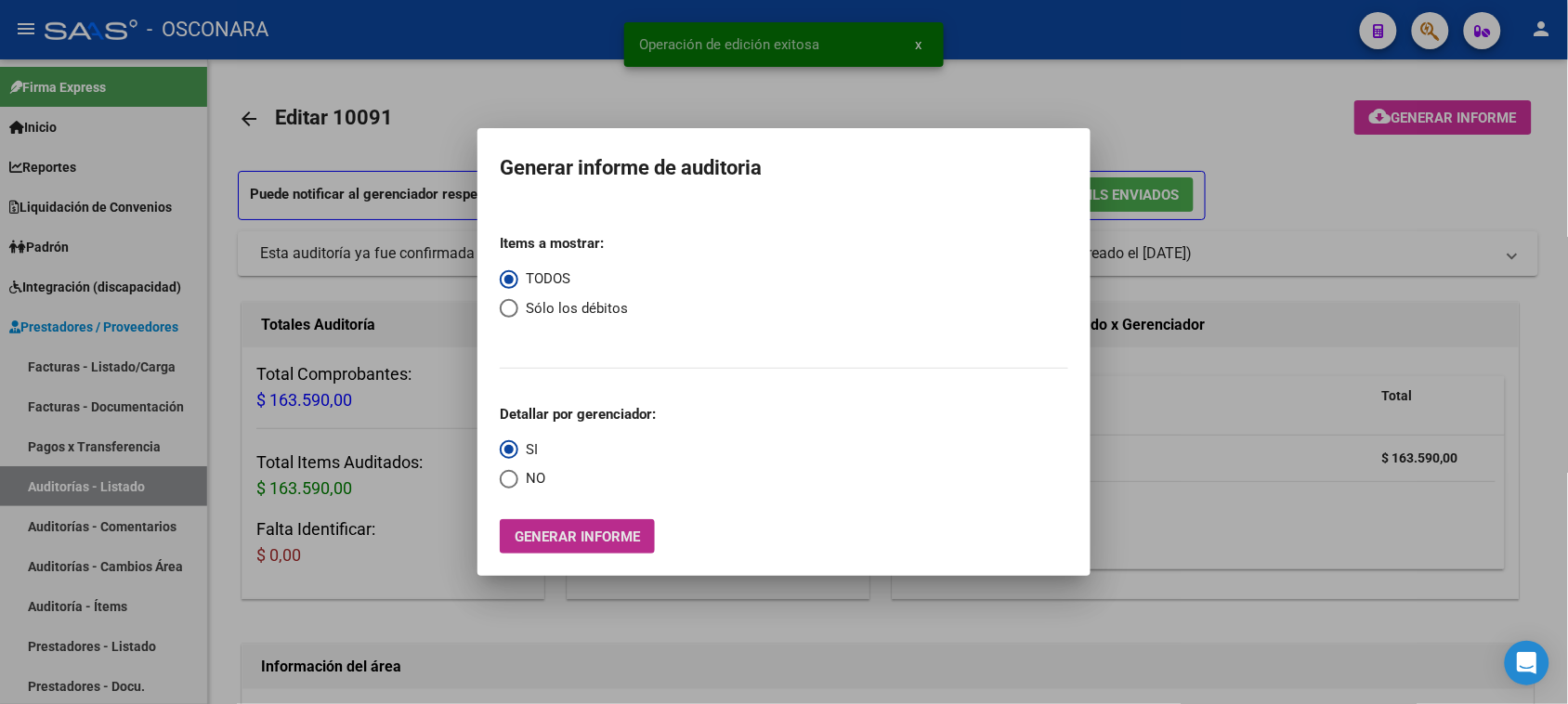
click at [577, 530] on span "Generar informe" at bounding box center [577, 538] width 125 height 17
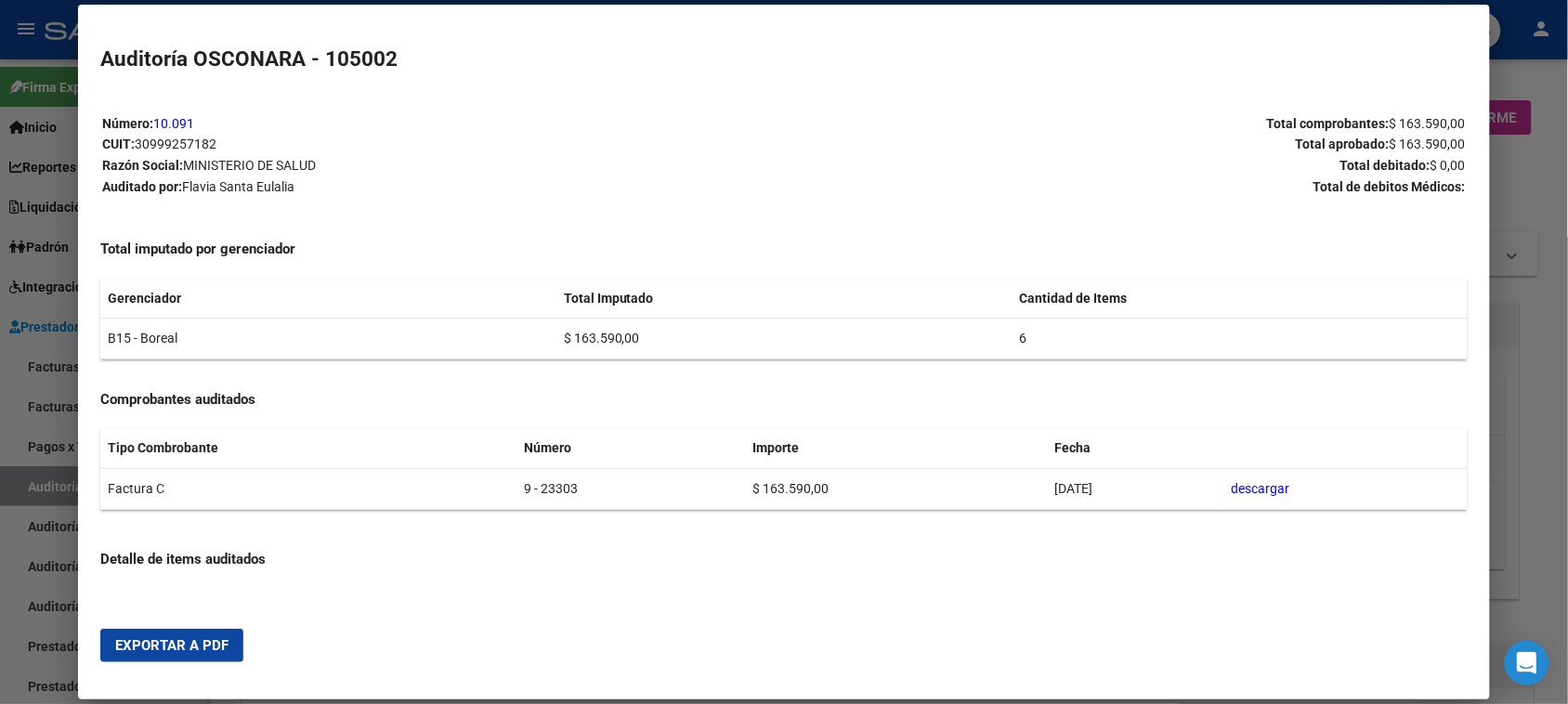
click at [178, 641] on span "Exportar a PDF" at bounding box center [171, 646] width 113 height 17
click at [39, 494] on div at bounding box center [784, 352] width 1568 height 704
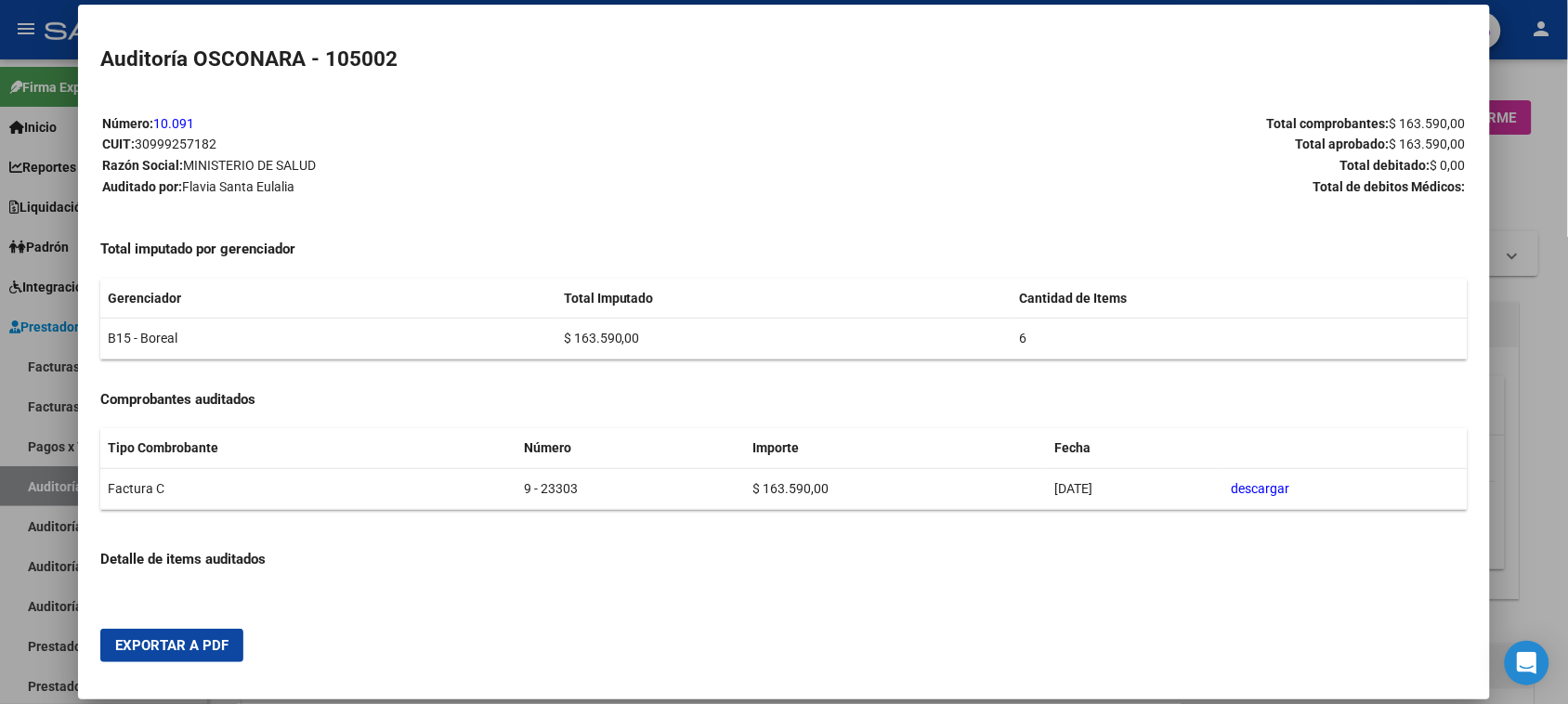
click at [39, 489] on div at bounding box center [784, 352] width 1568 height 704
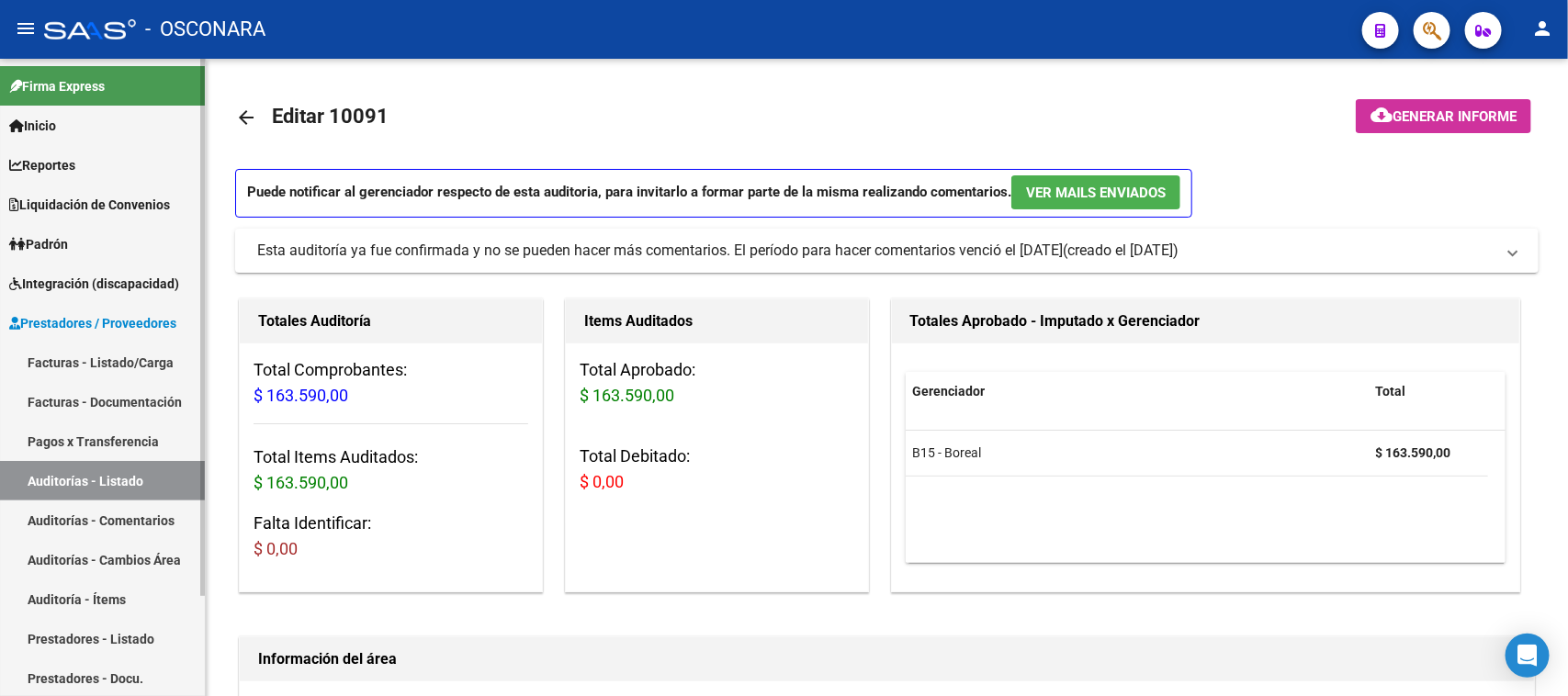
click at [40, 482] on link "Auditorías - Listado" at bounding box center [103, 481] width 205 height 40
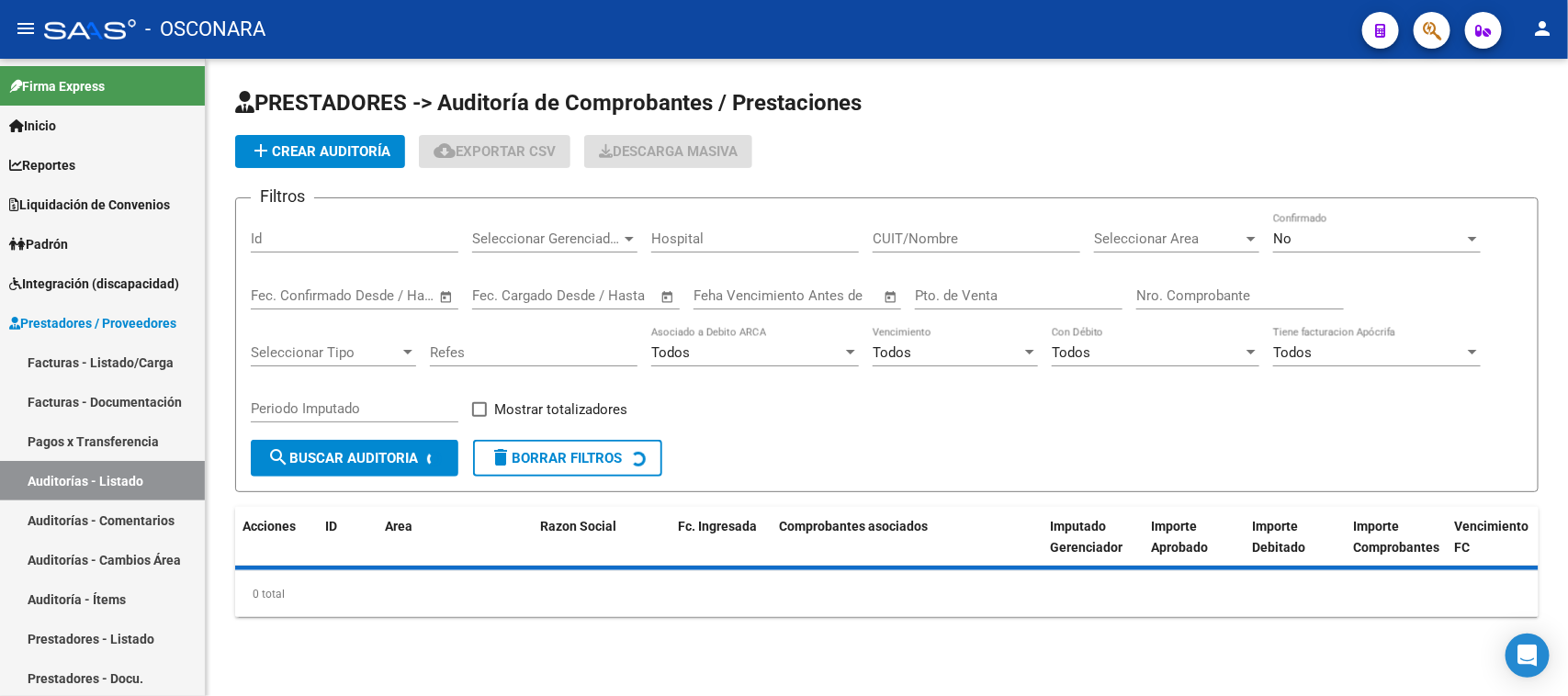
click at [340, 252] on div "Id" at bounding box center [354, 242] width 208 height 57
click at [340, 245] on div "Id" at bounding box center [354, 233] width 208 height 40
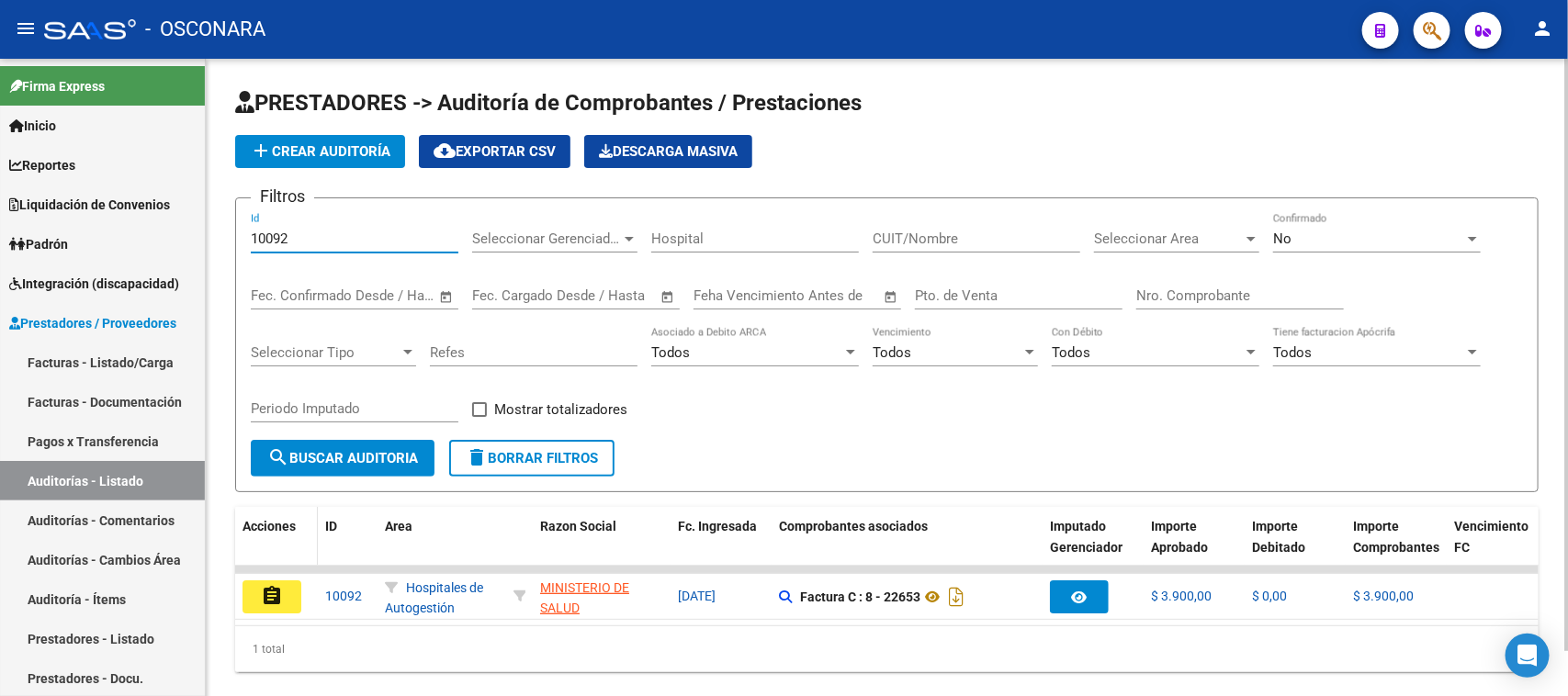
scroll to position [49, 0]
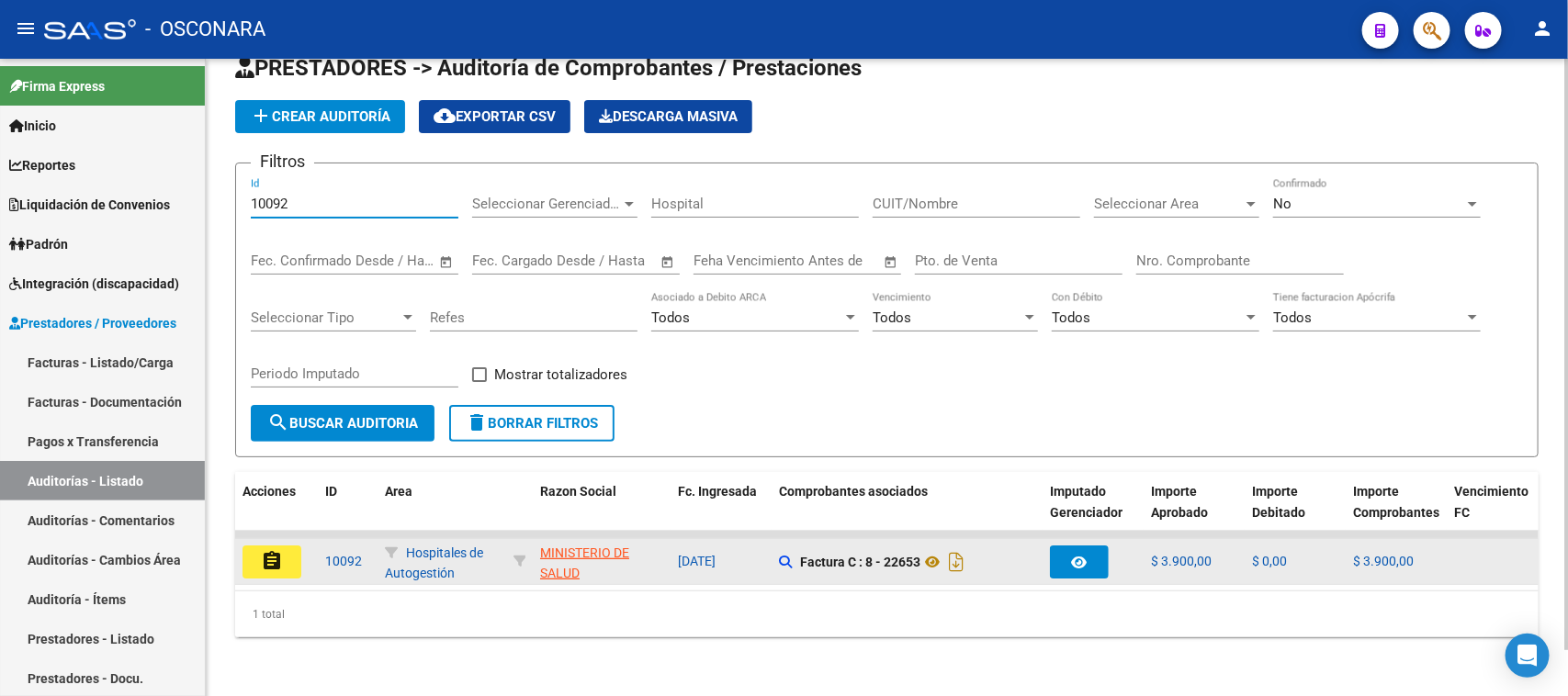
type input "10092"
click at [271, 550] on mat-icon "assignment" at bounding box center [272, 561] width 22 height 22
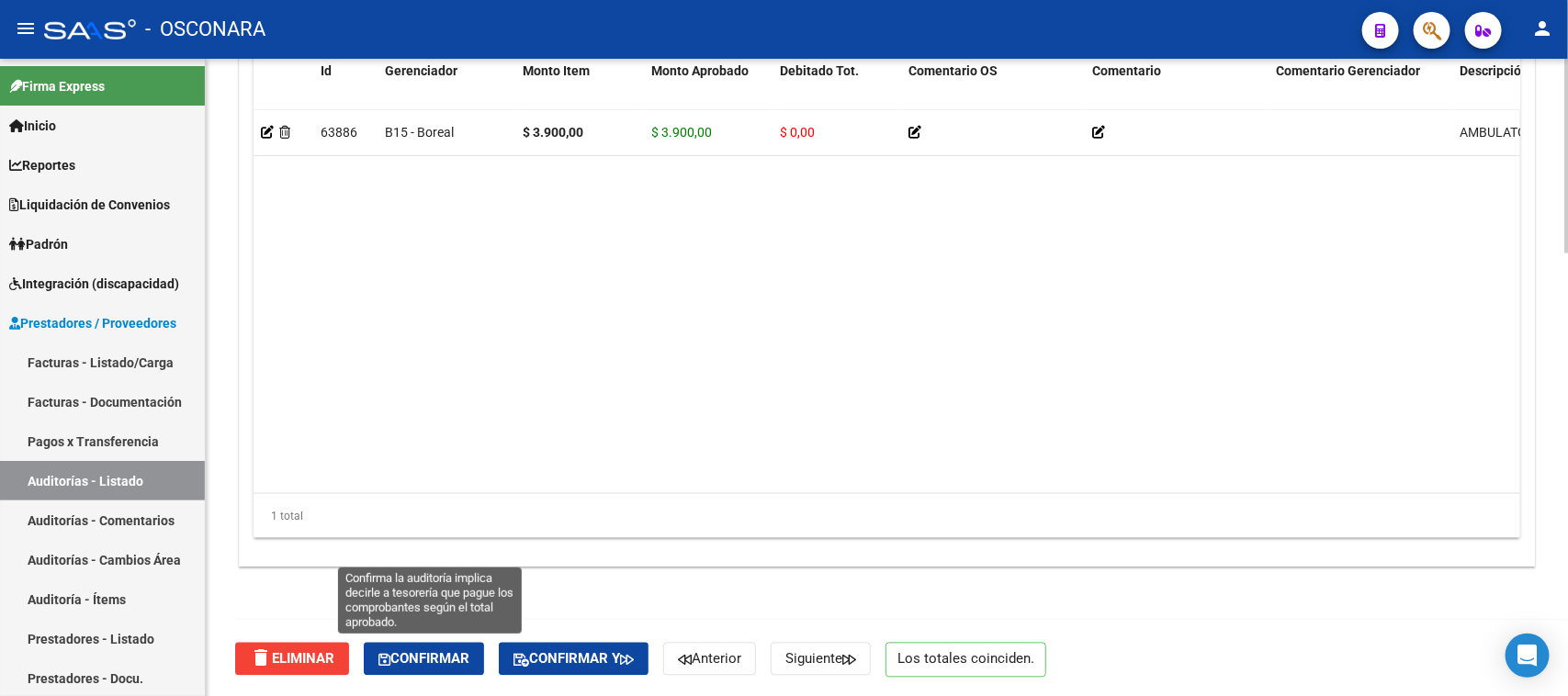
click at [459, 668] on button "Confirmar" at bounding box center [424, 660] width 120 height 33
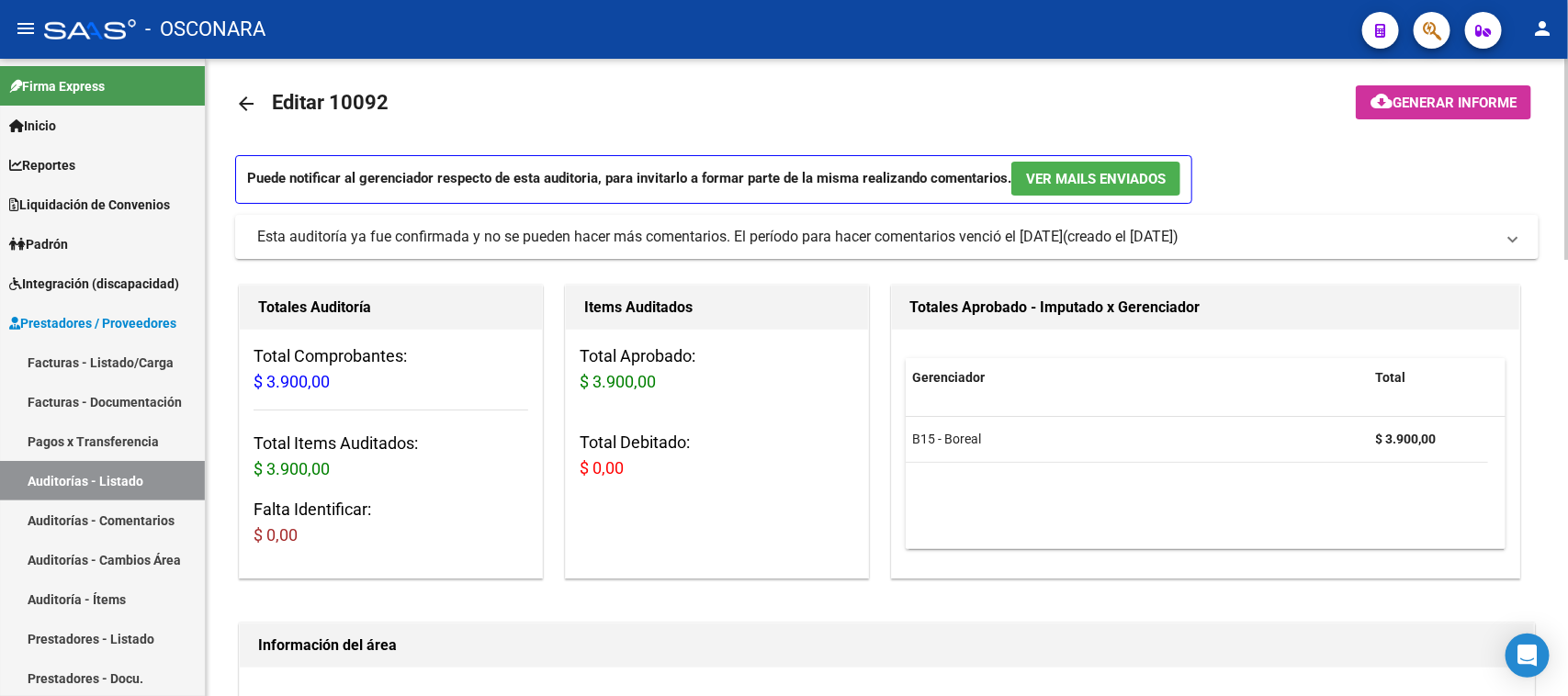
type input "202509"
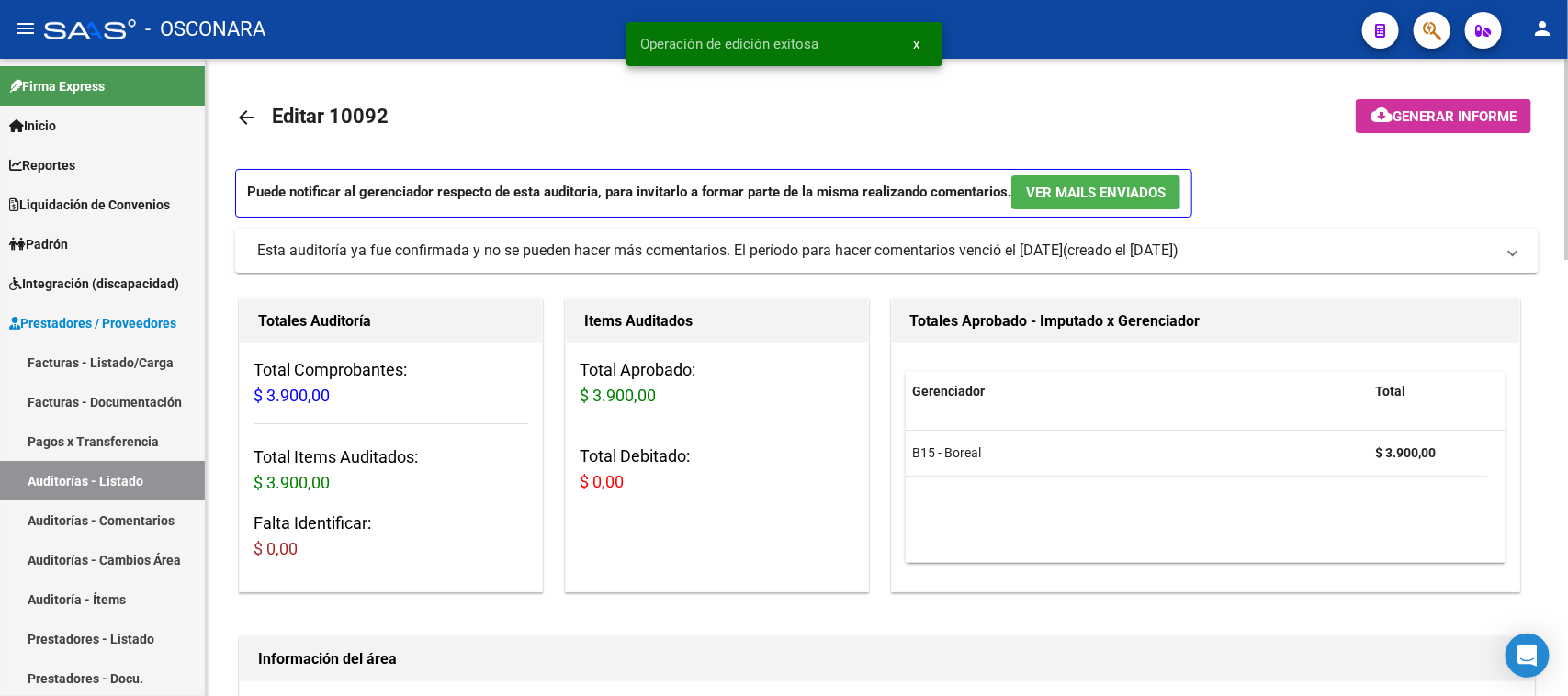
click at [1441, 101] on button "cloud_download Generar informe" at bounding box center [1443, 116] width 176 height 34
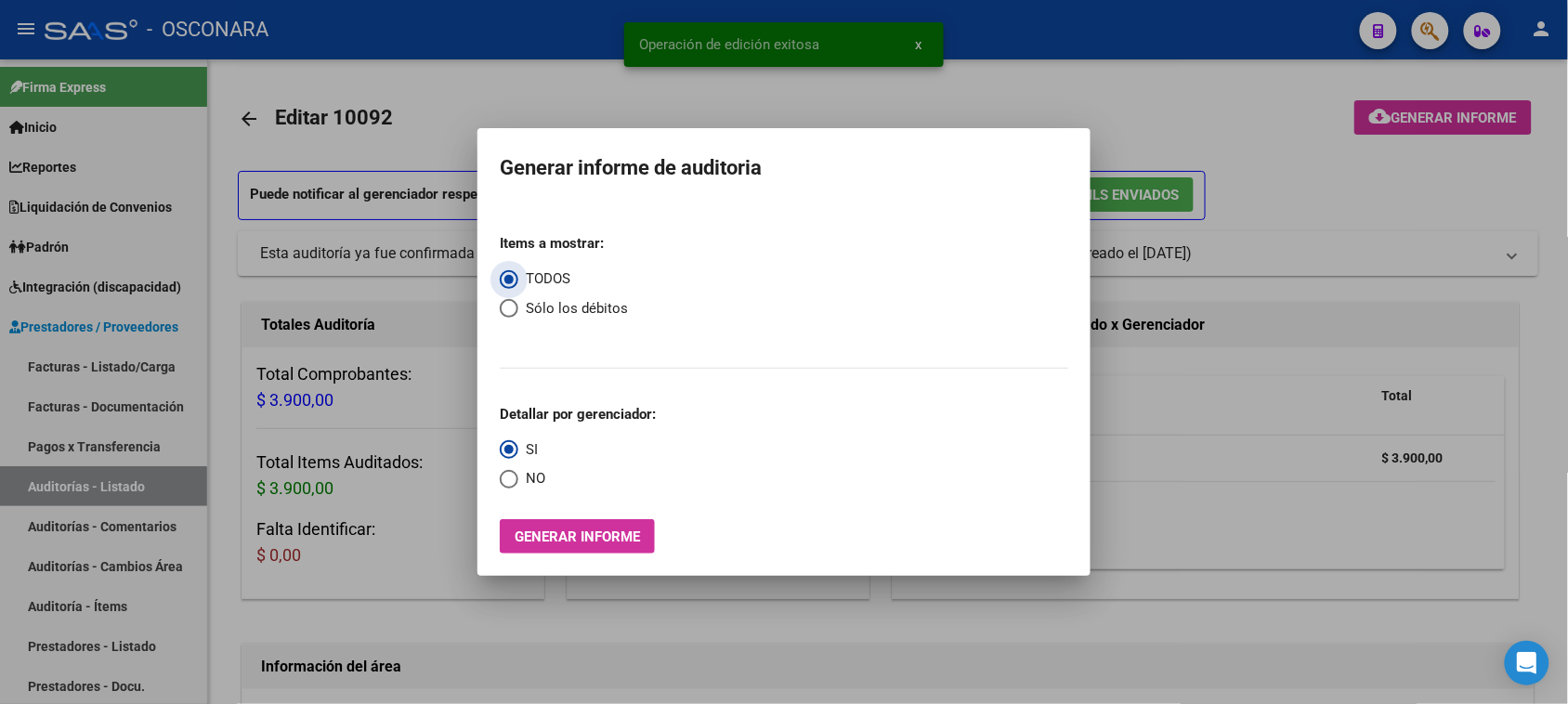
click at [541, 534] on span "Generar informe" at bounding box center [577, 538] width 125 height 17
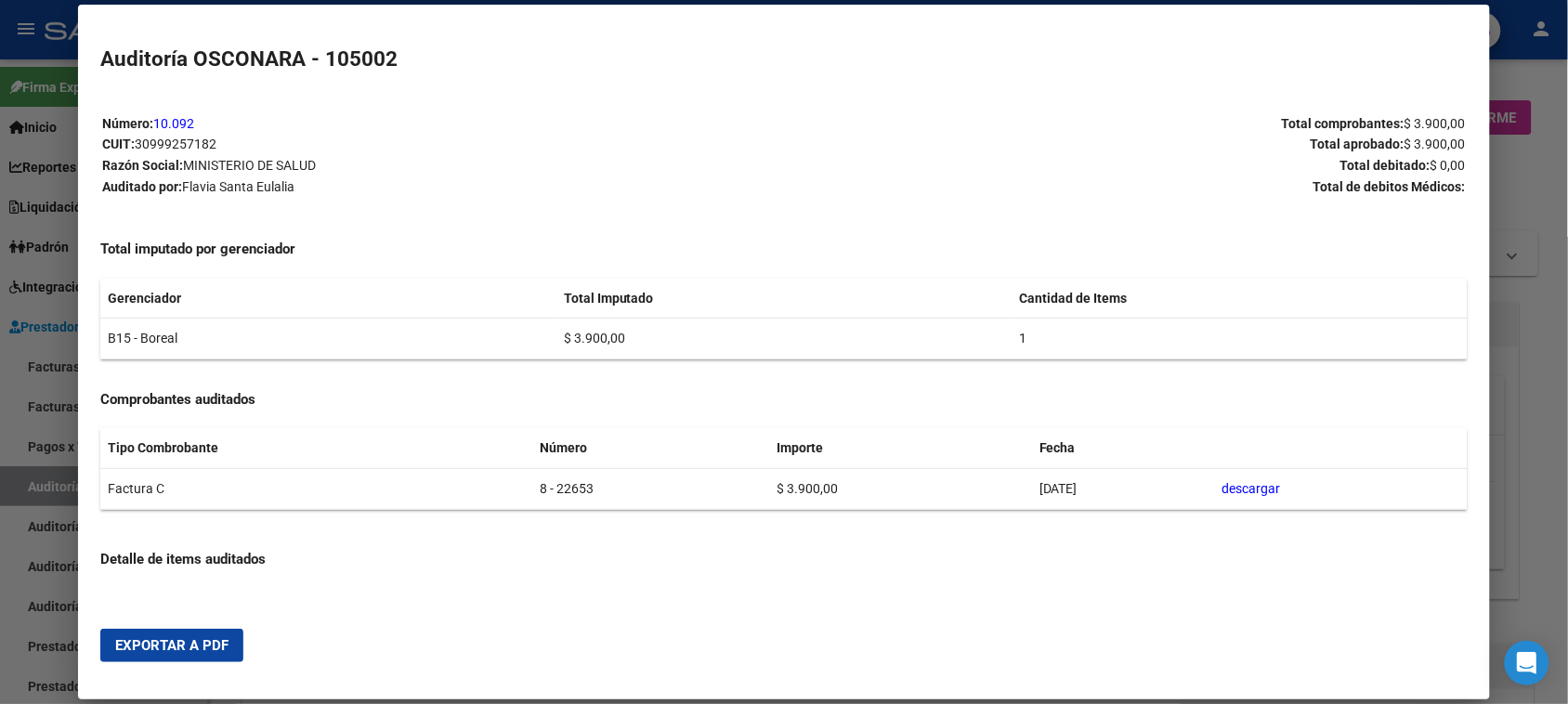
click at [183, 646] on span "Exportar a PDF" at bounding box center [171, 646] width 113 height 17
click at [38, 488] on div at bounding box center [784, 352] width 1568 height 704
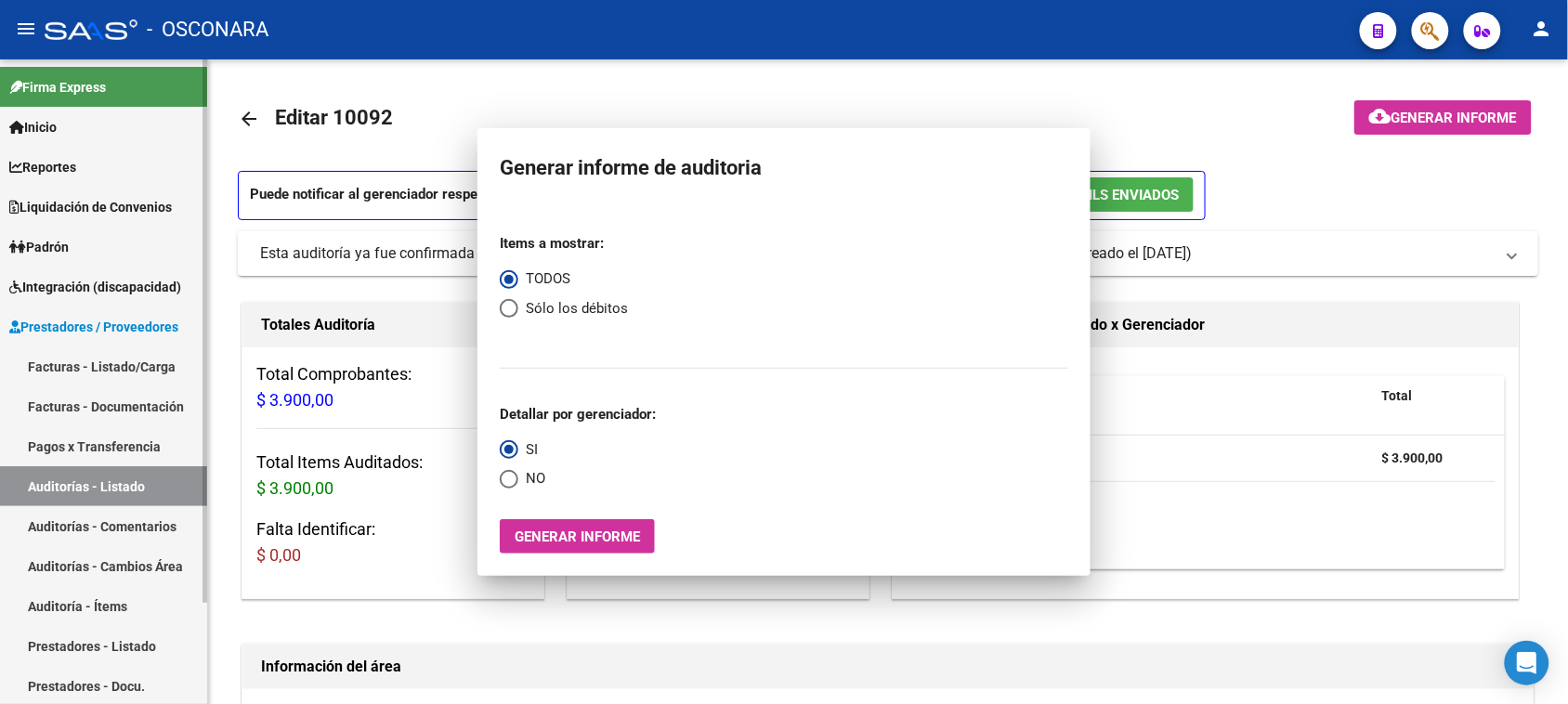
drag, startPoint x: 38, startPoint y: 488, endPoint x: 127, endPoint y: 491, distance: 89.1
click at [39, 488] on link "Auditorías - Listado" at bounding box center [104, 486] width 207 height 40
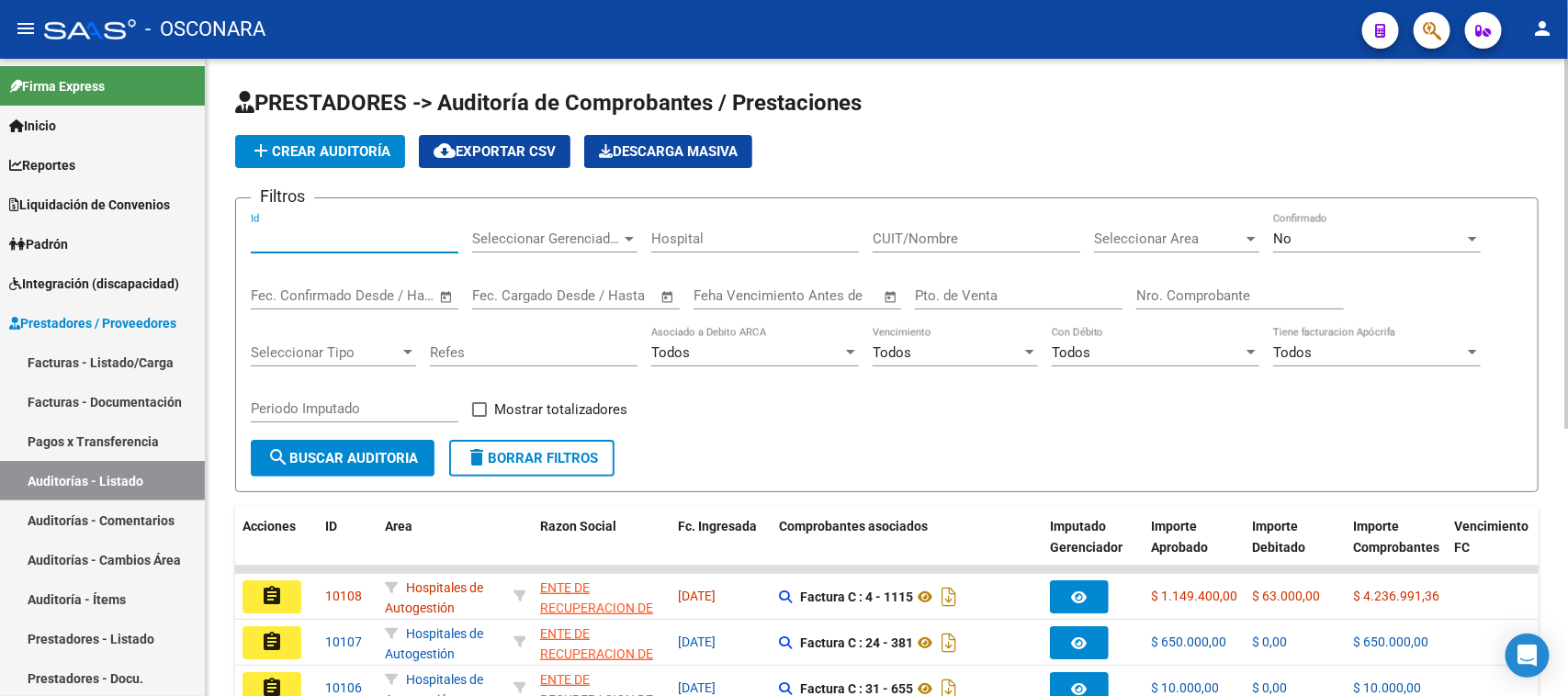
click at [286, 235] on input "Id" at bounding box center [354, 238] width 208 height 17
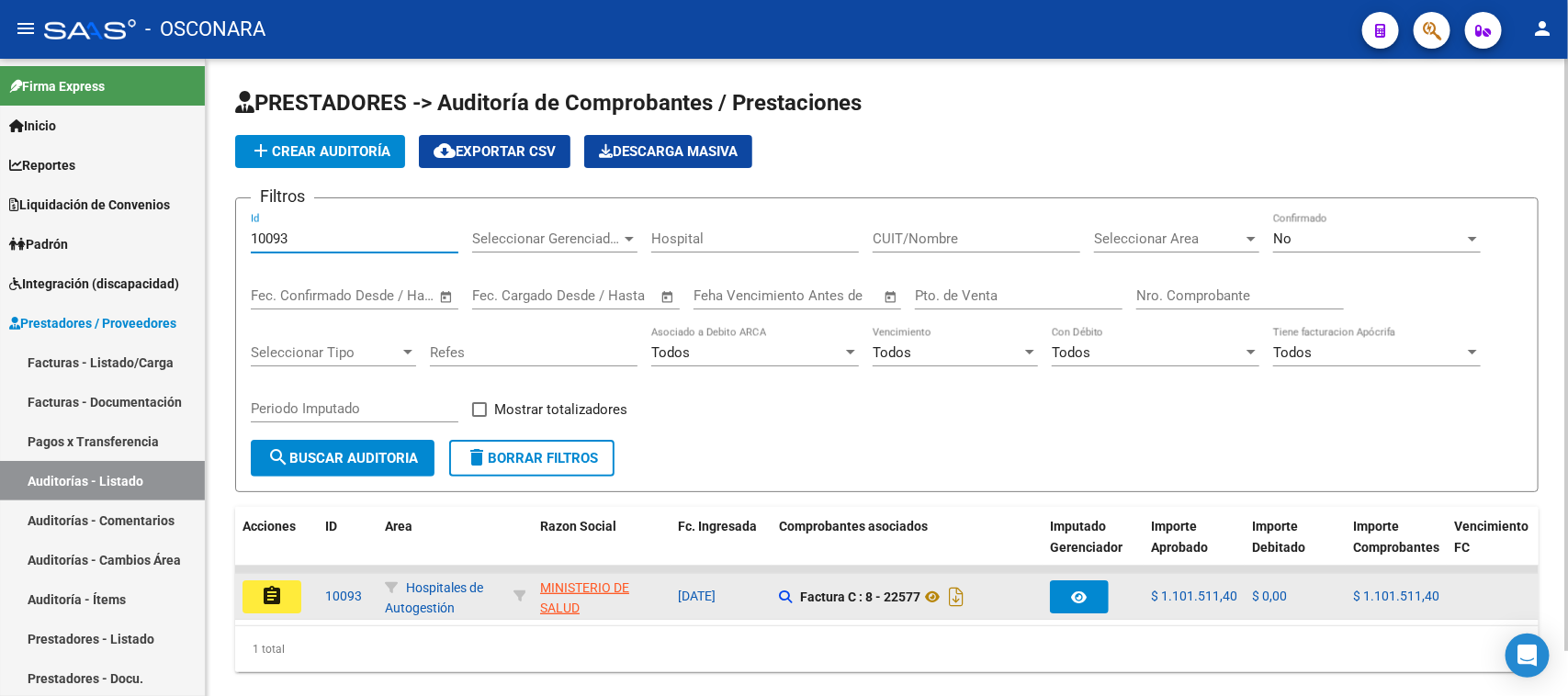
type input "10093"
click at [280, 590] on mat-icon "assignment" at bounding box center [272, 596] width 22 height 22
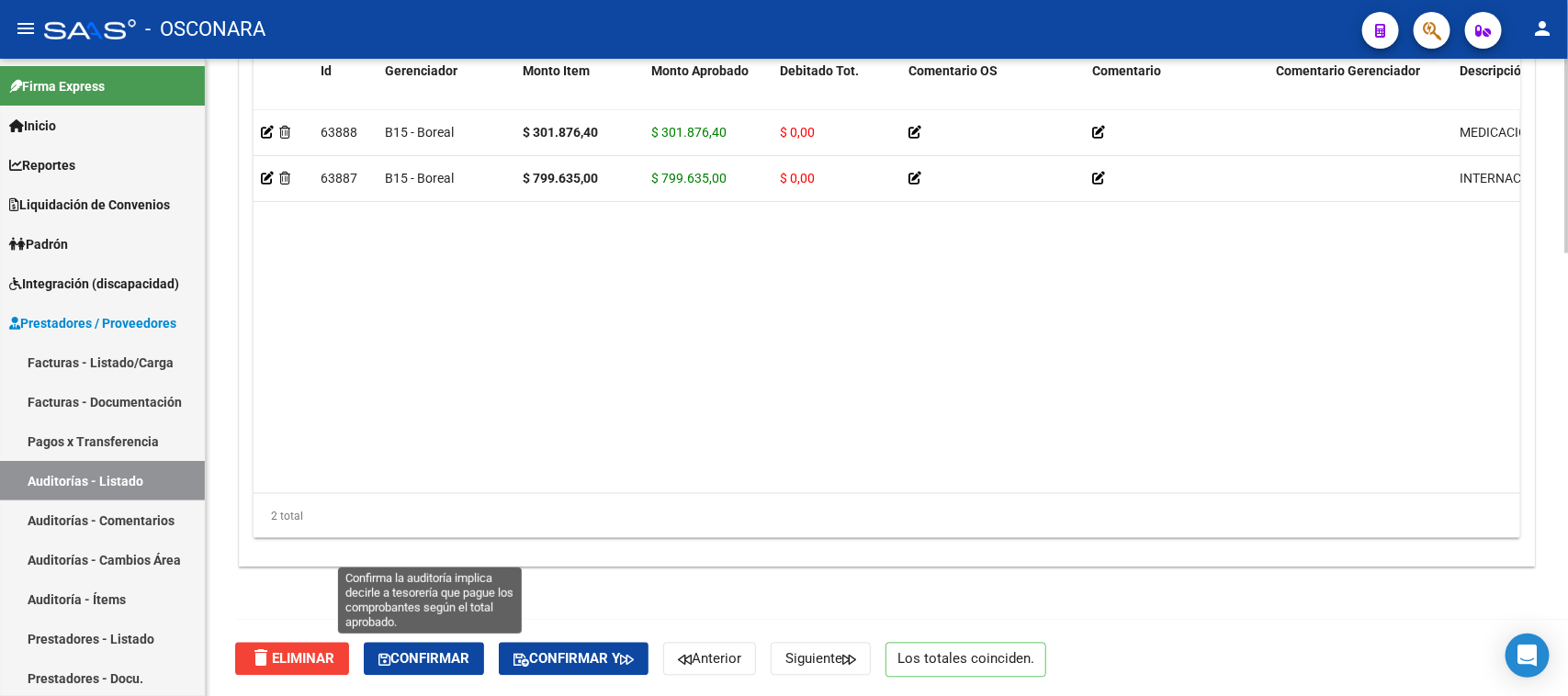
click at [432, 659] on span "Confirmar" at bounding box center [423, 660] width 91 height 17
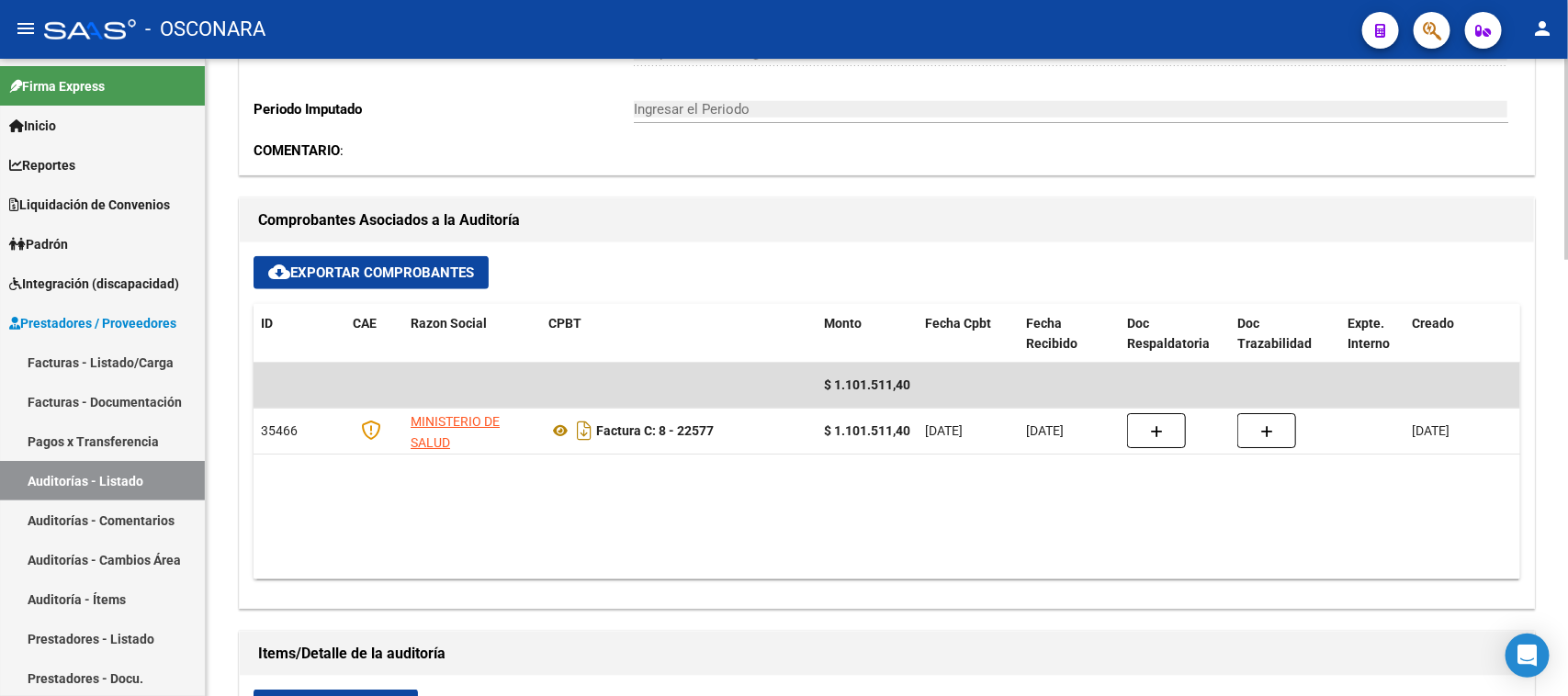
scroll to position [128, 0]
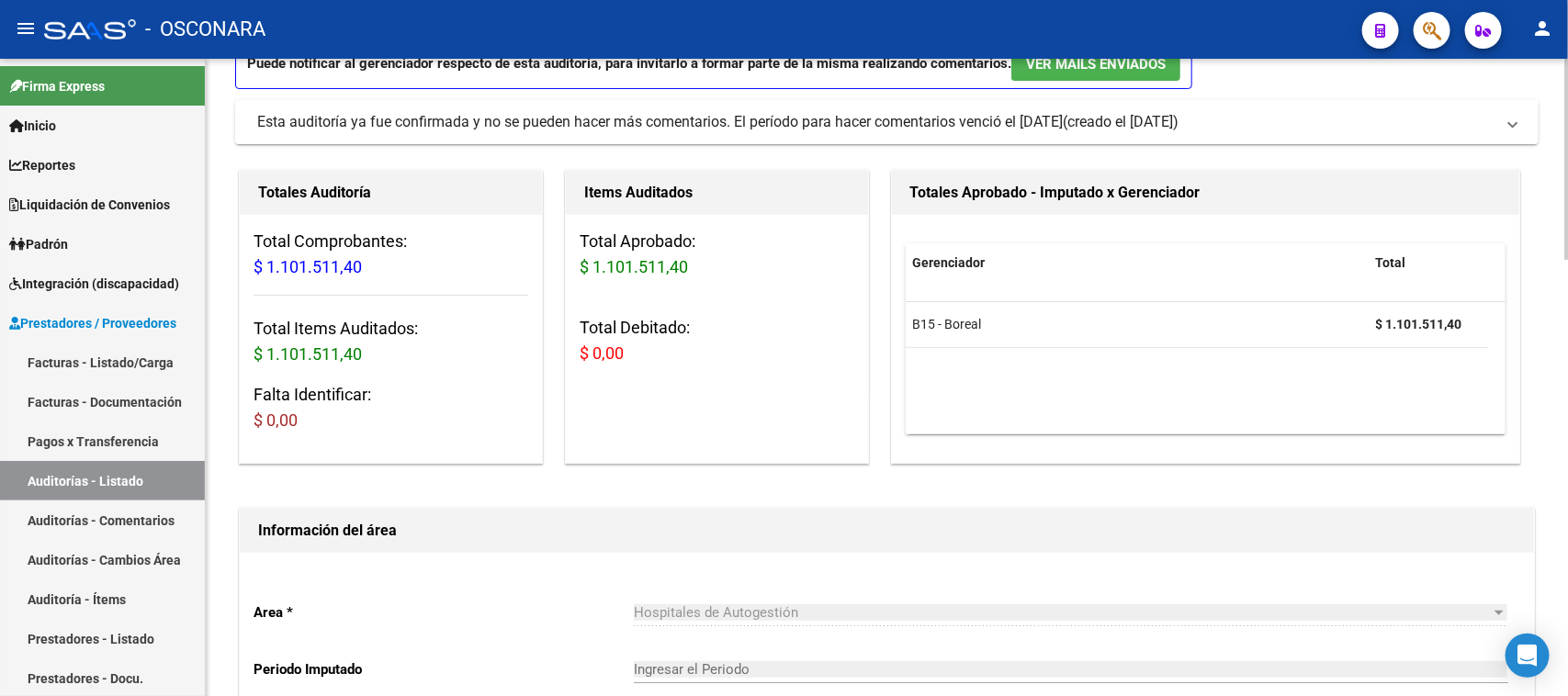
type input "202509"
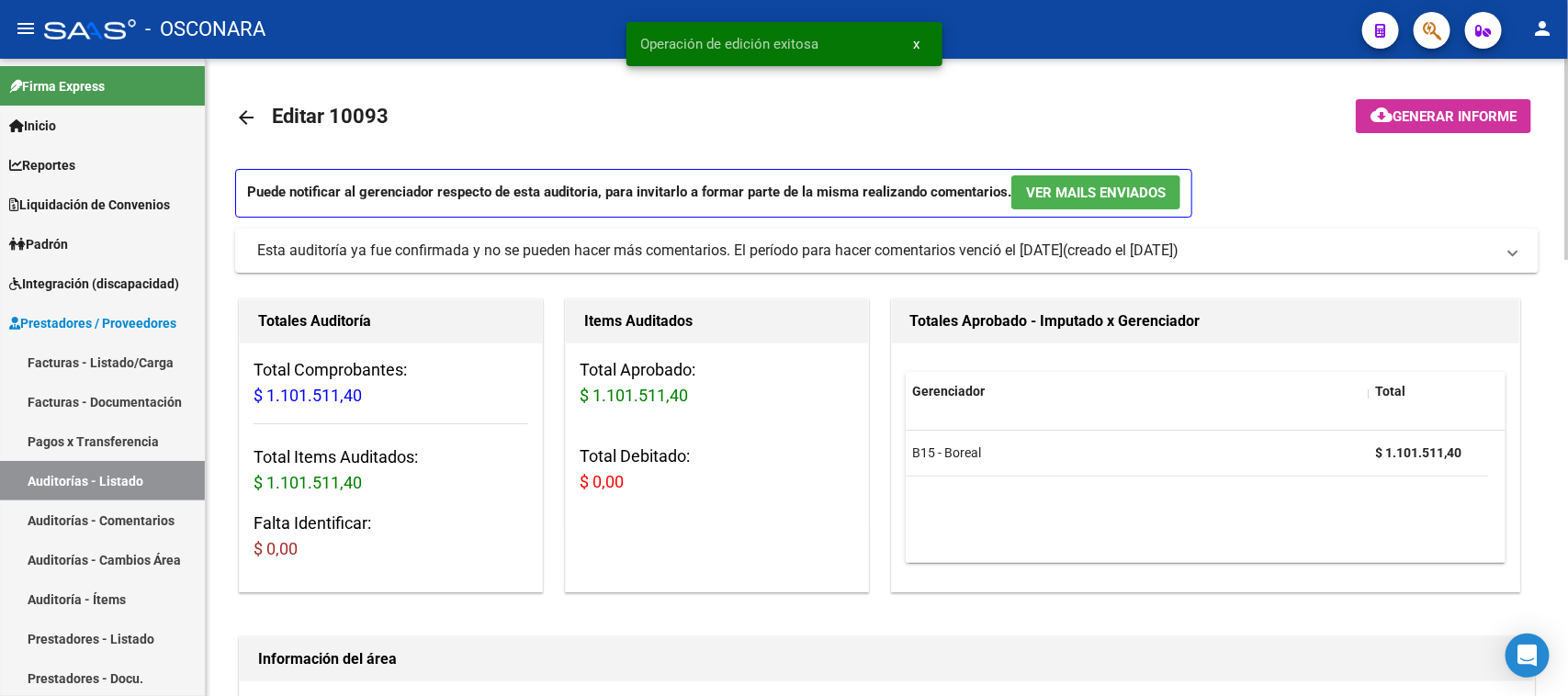
click at [1474, 111] on span "Generar informe" at bounding box center [1454, 116] width 124 height 17
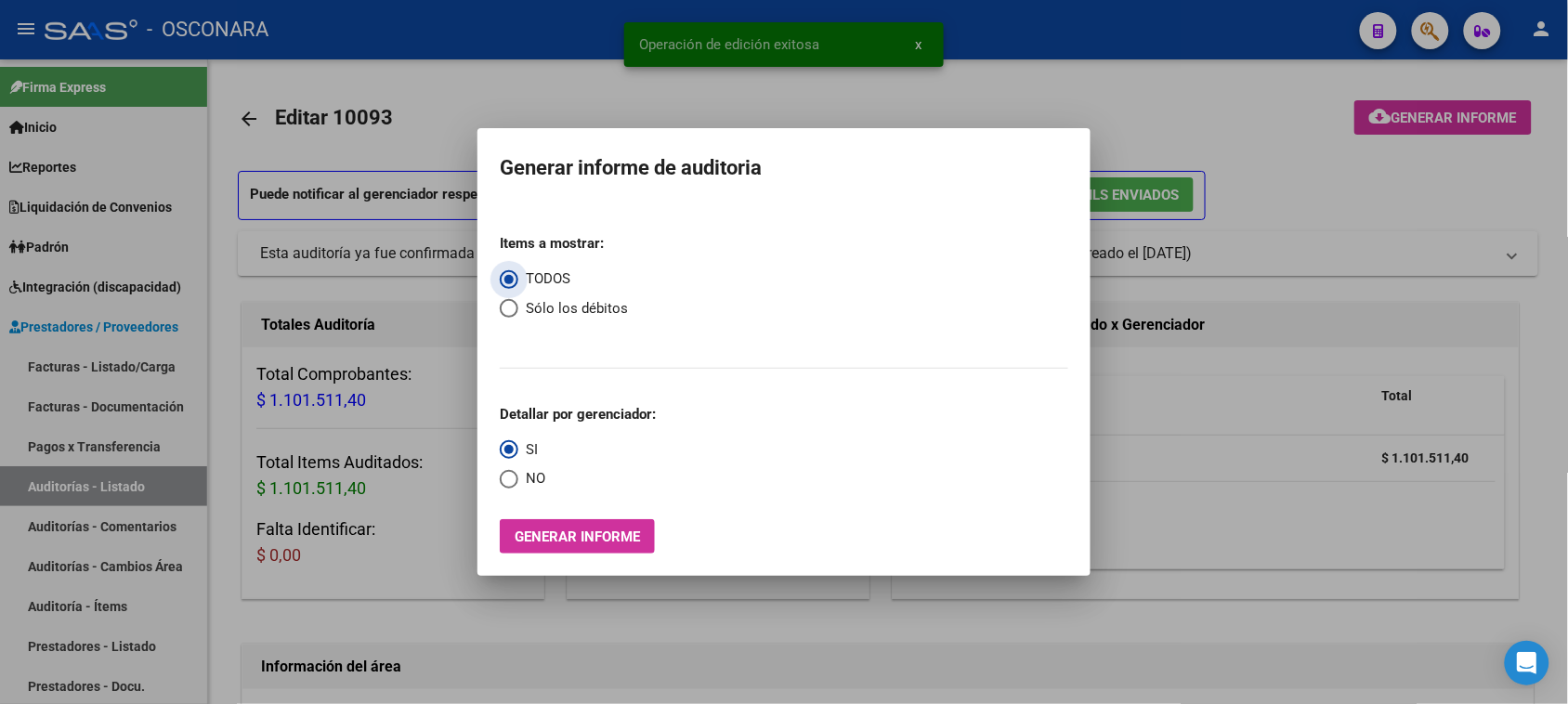
click at [583, 553] on button "Generar informe" at bounding box center [577, 537] width 155 height 35
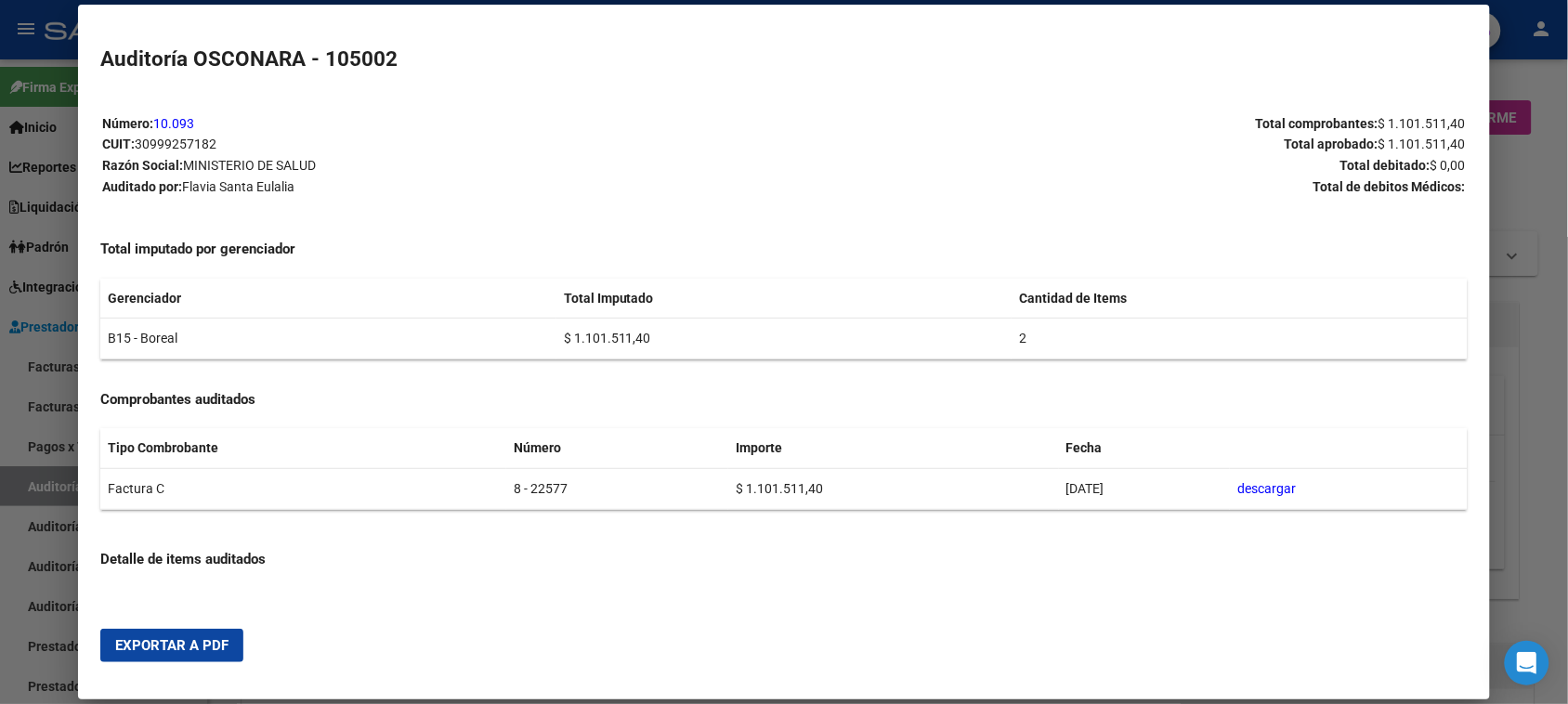
click at [216, 639] on span "Exportar a PDF" at bounding box center [171, 646] width 113 height 17
click at [43, 486] on div at bounding box center [784, 352] width 1568 height 704
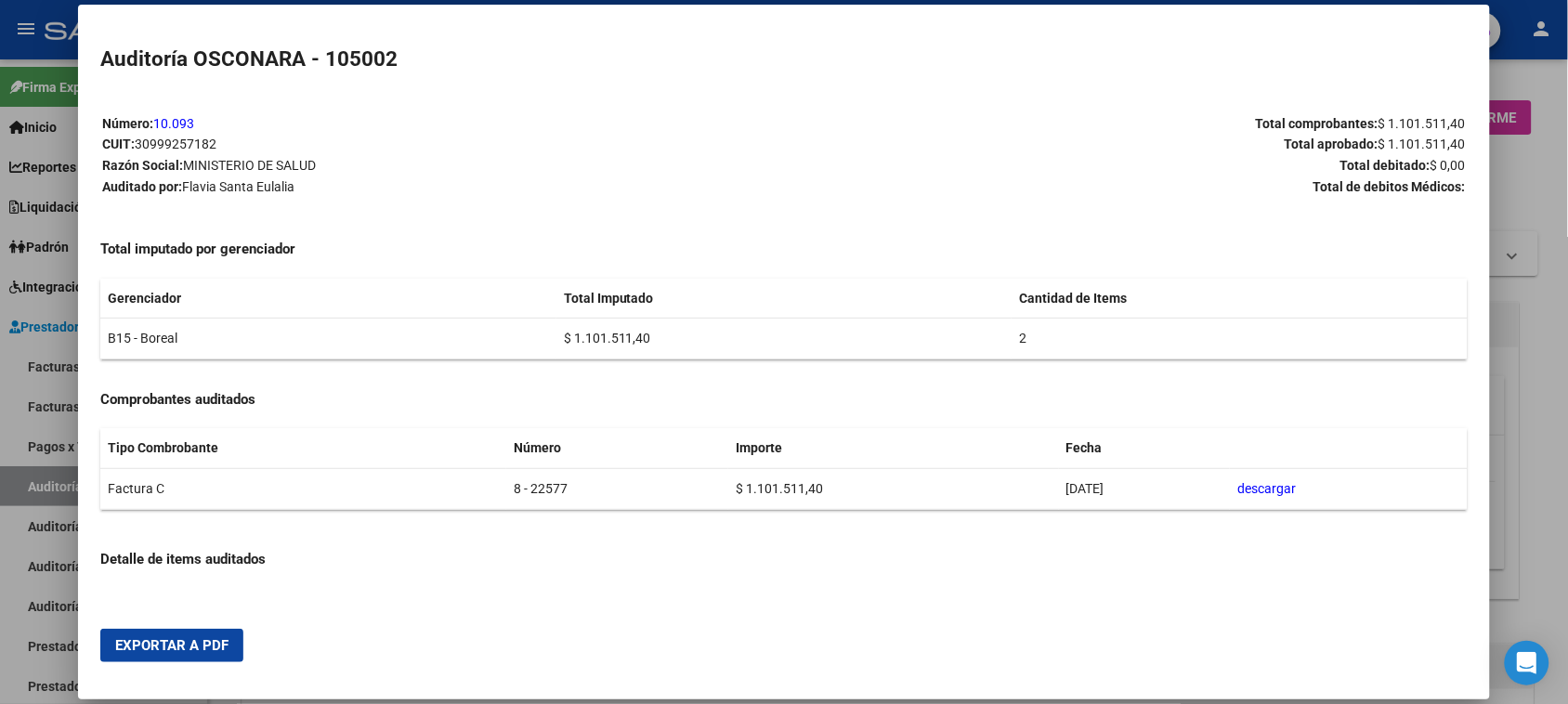
click at [43, 486] on div at bounding box center [784, 352] width 1568 height 704
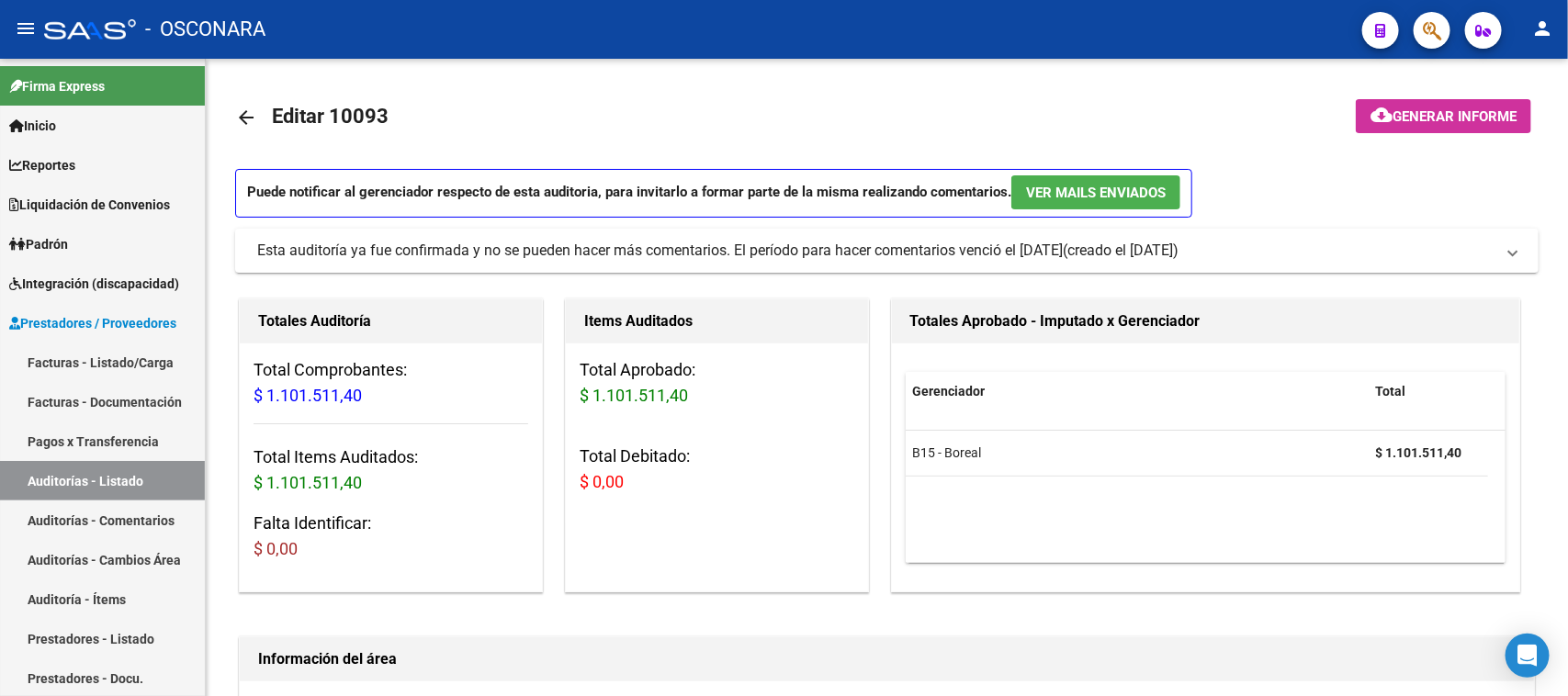
click at [43, 481] on link "Auditorías - Listado" at bounding box center [103, 481] width 205 height 40
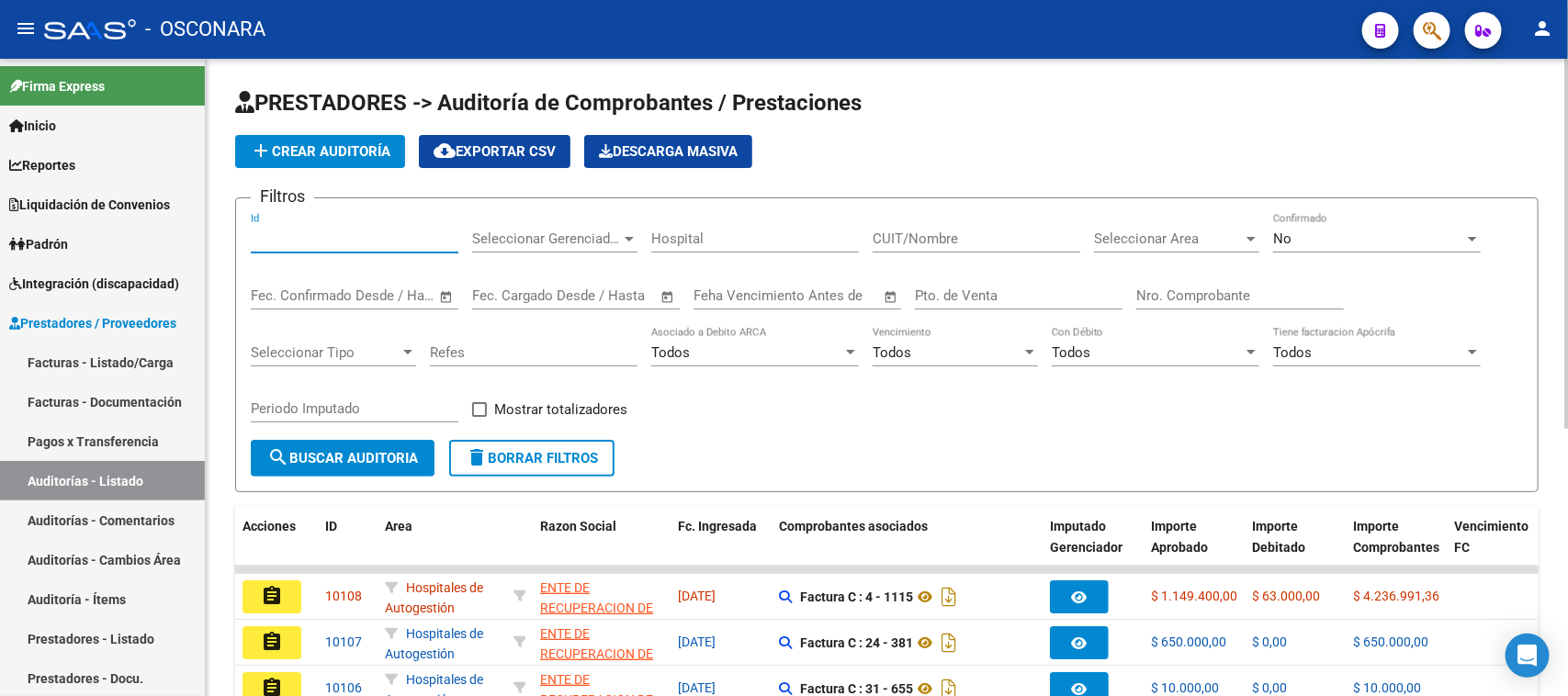
click at [286, 232] on input "Id" at bounding box center [354, 238] width 208 height 17
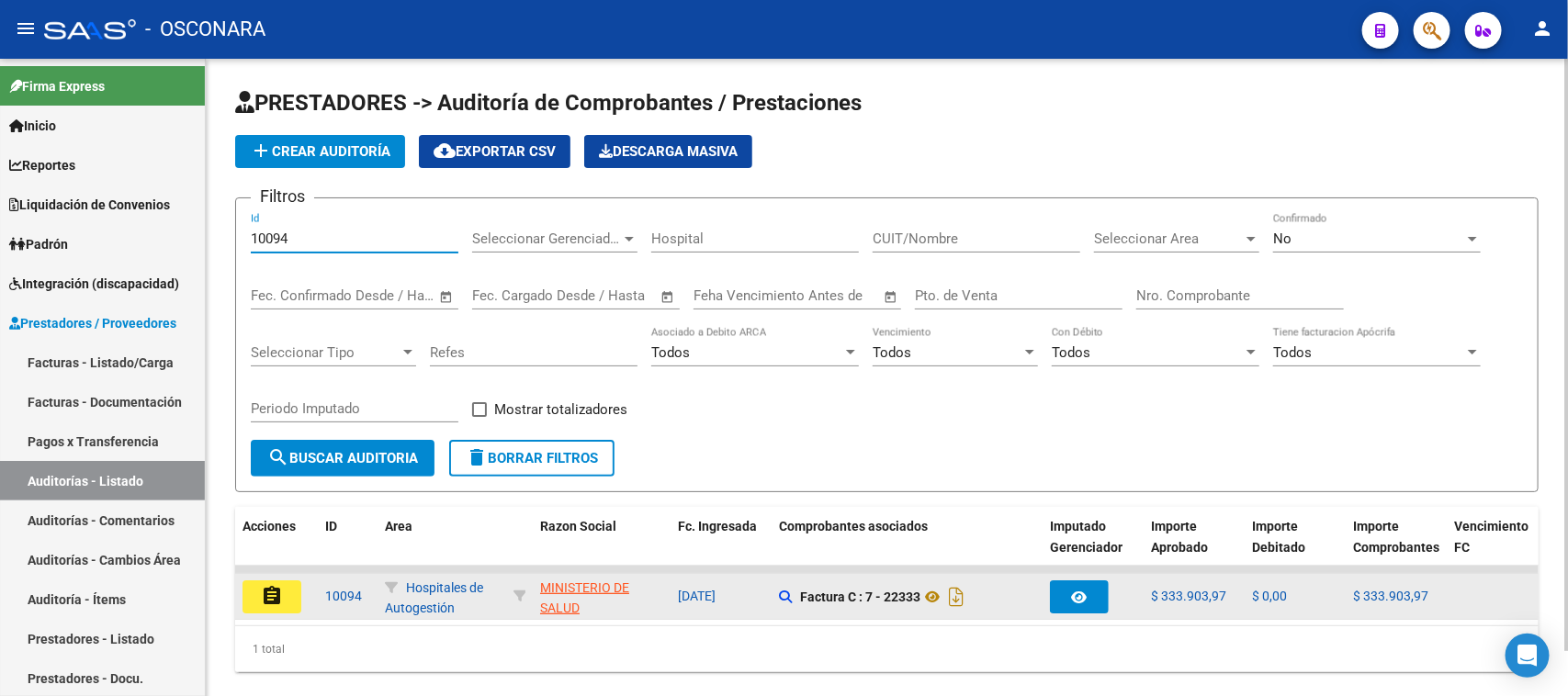
type input "10094"
click at [286, 588] on button "assignment" at bounding box center [272, 597] width 59 height 33
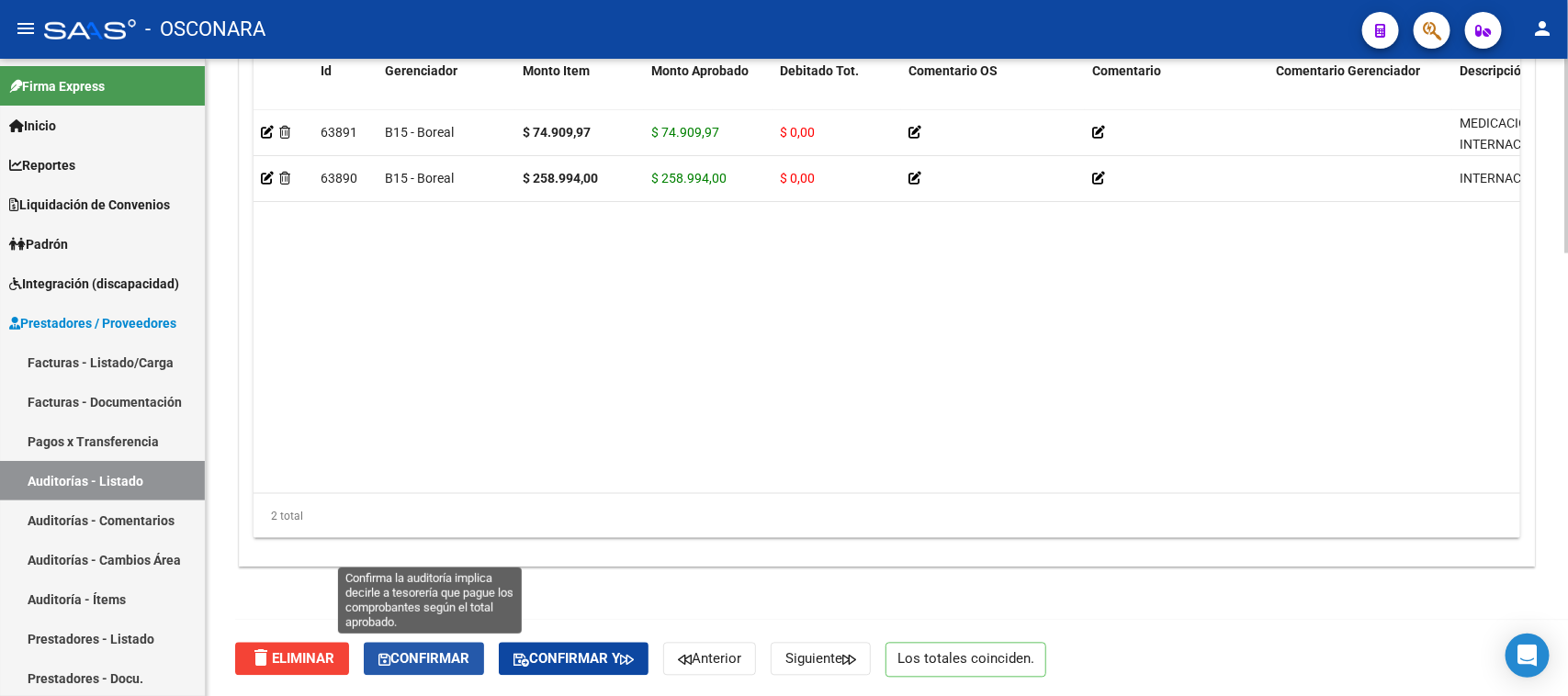
click at [453, 660] on span "Confirmar" at bounding box center [423, 660] width 91 height 17
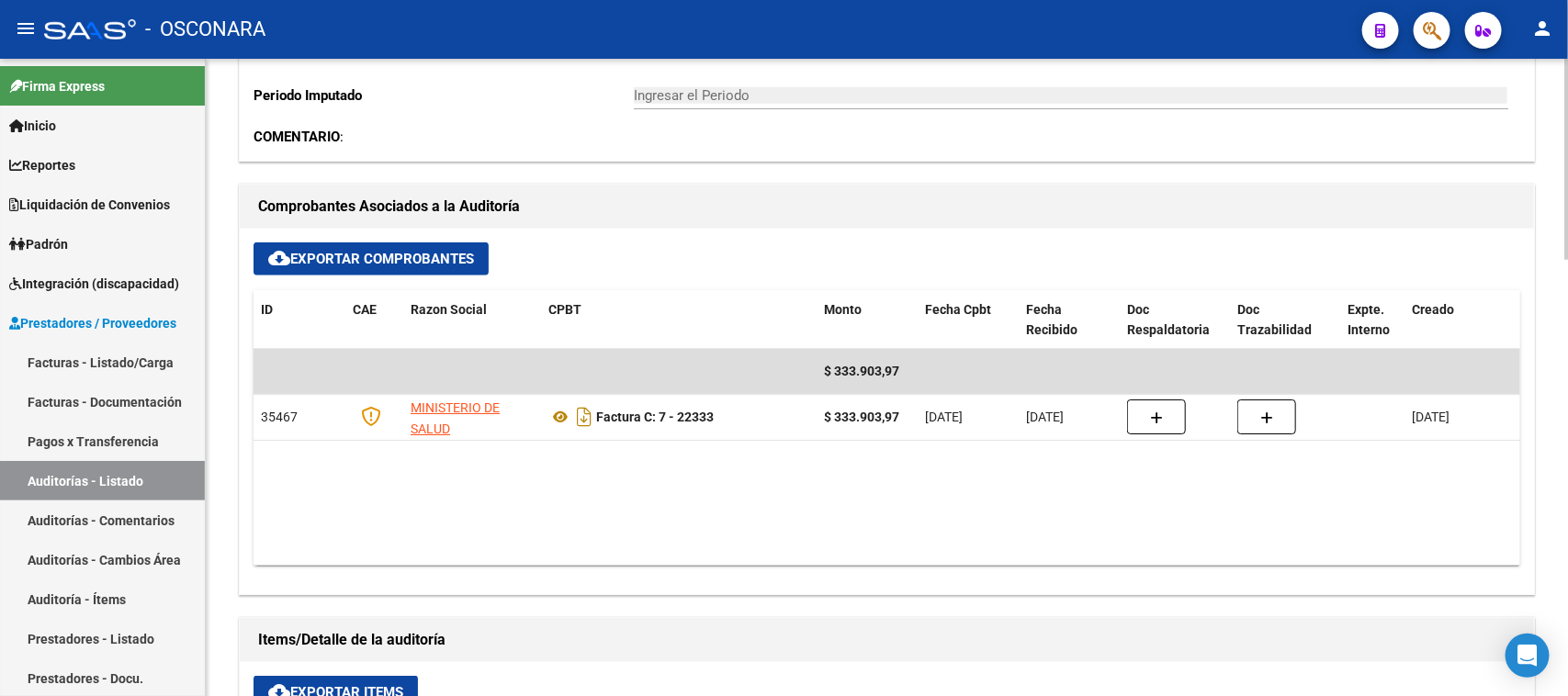
type input "202509"
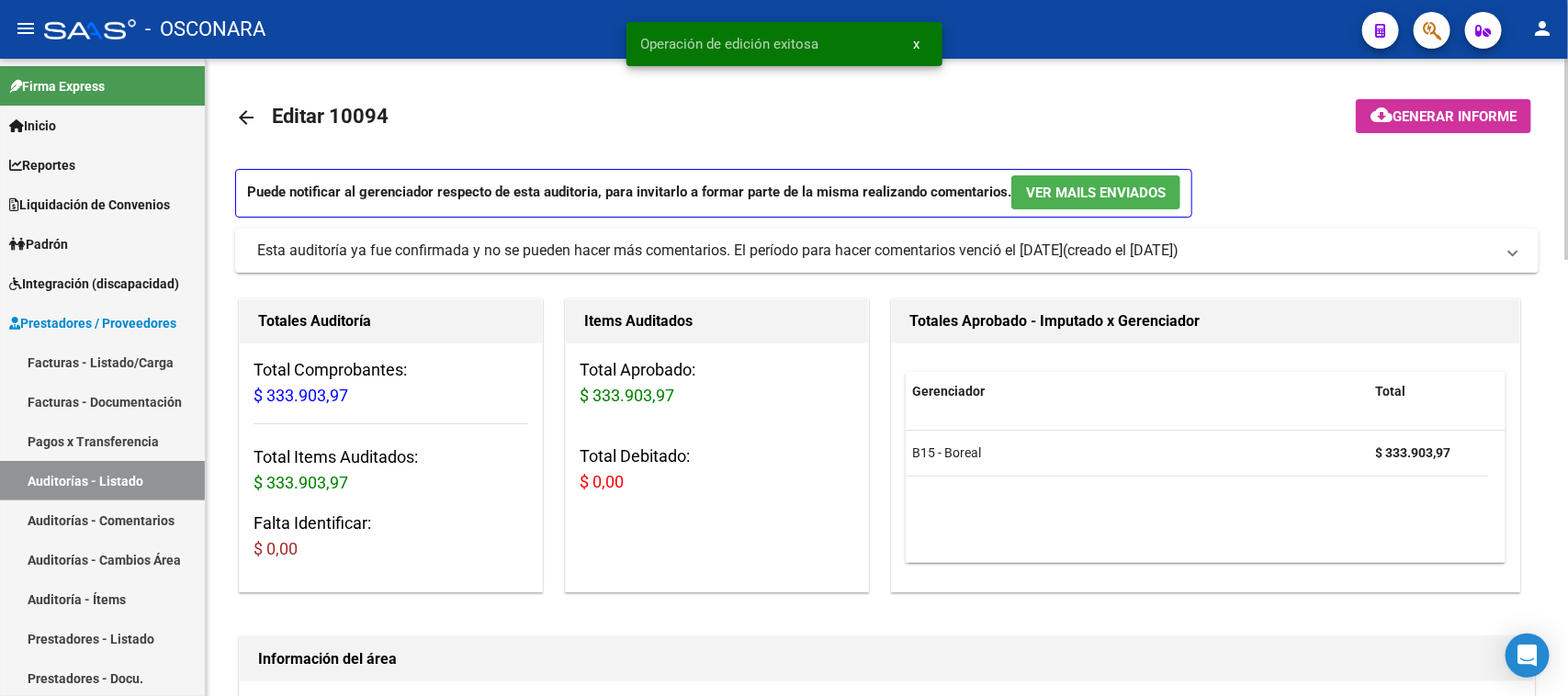
click at [1435, 122] on button "cloud_download Generar informe" at bounding box center [1443, 116] width 176 height 34
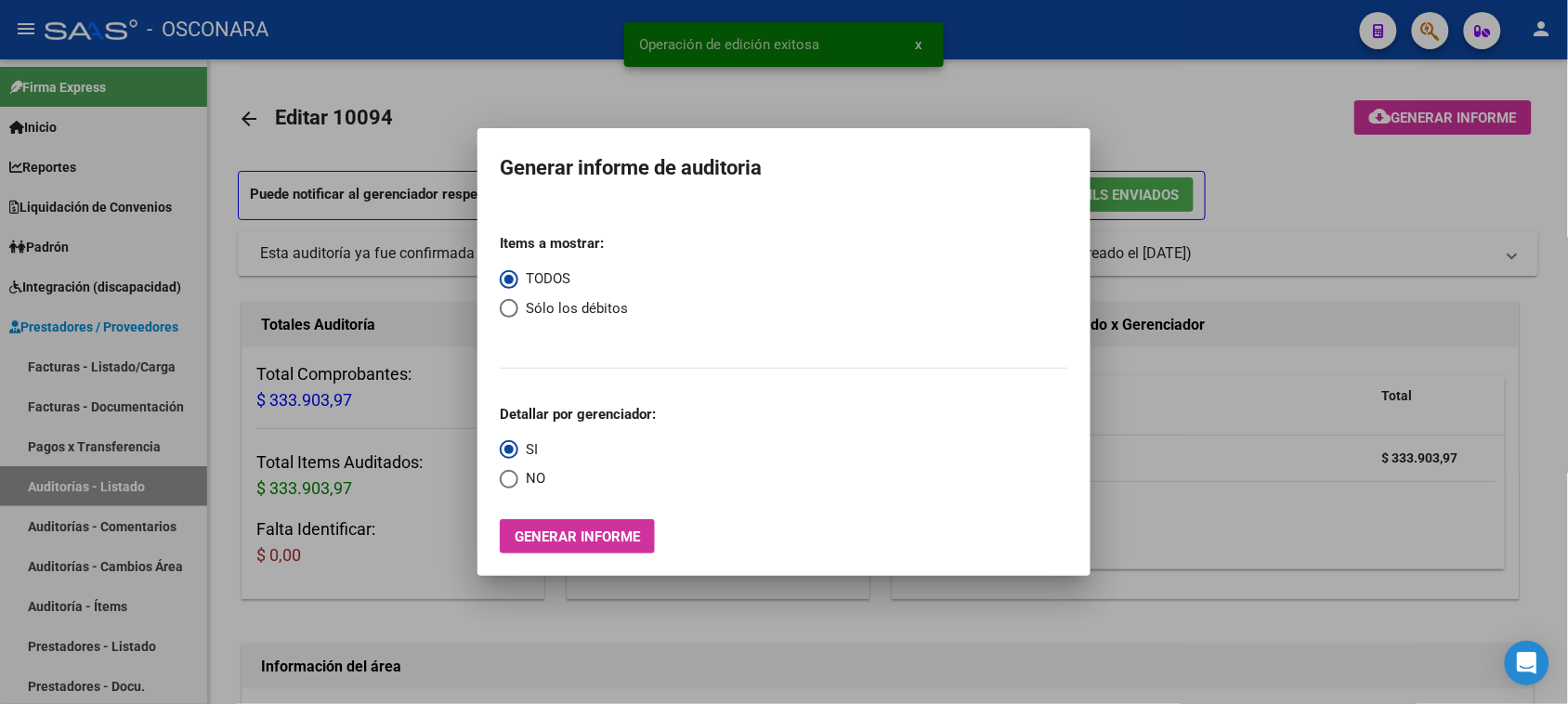
click at [535, 554] on mat-dialog-container "Generar informe de auditoria Items a mostrar: TODOS Sólo los débitos Detallar p…" at bounding box center [784, 352] width 613 height 448
click at [564, 535] on span "Generar informe" at bounding box center [577, 538] width 125 height 17
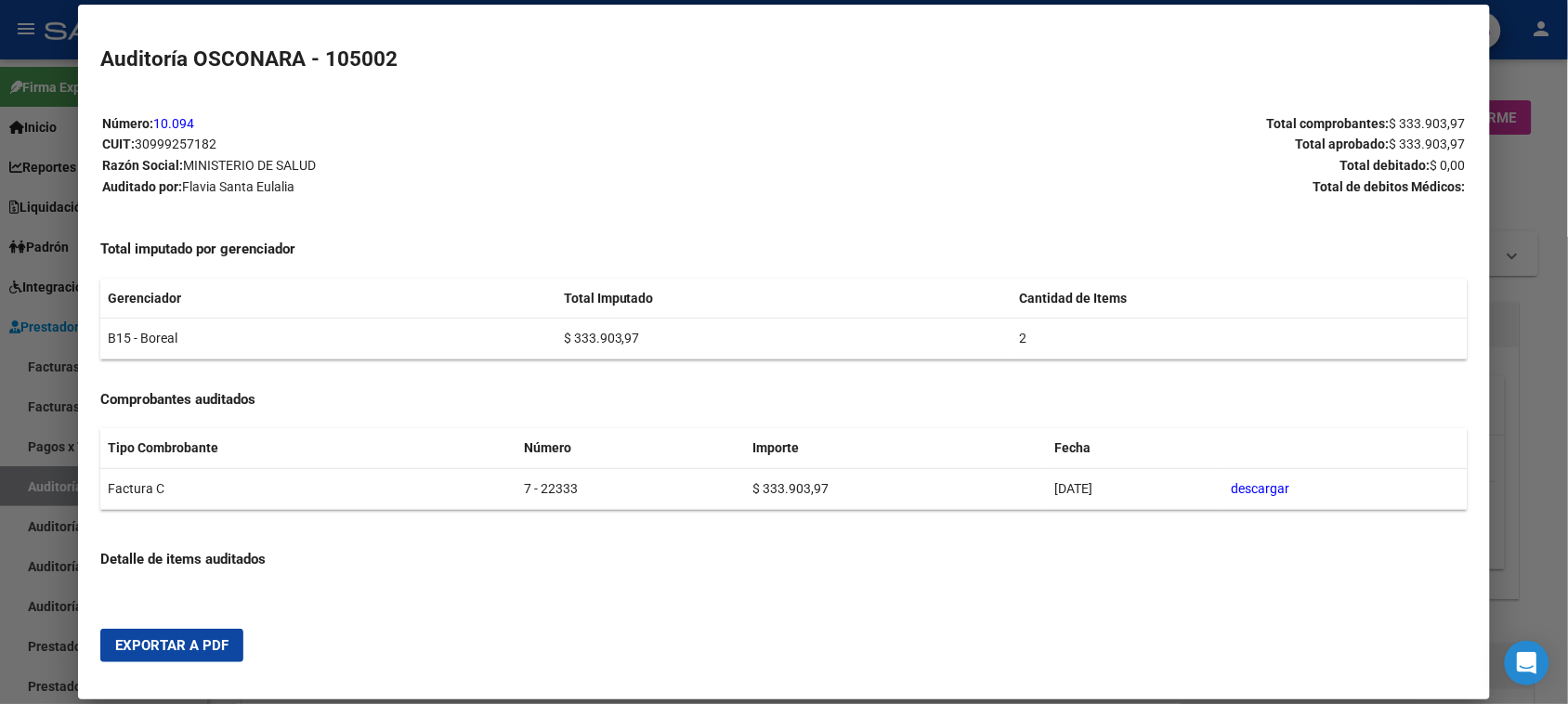
click at [192, 643] on span "Exportar a PDF" at bounding box center [171, 646] width 113 height 17
click at [33, 490] on div at bounding box center [784, 352] width 1568 height 704
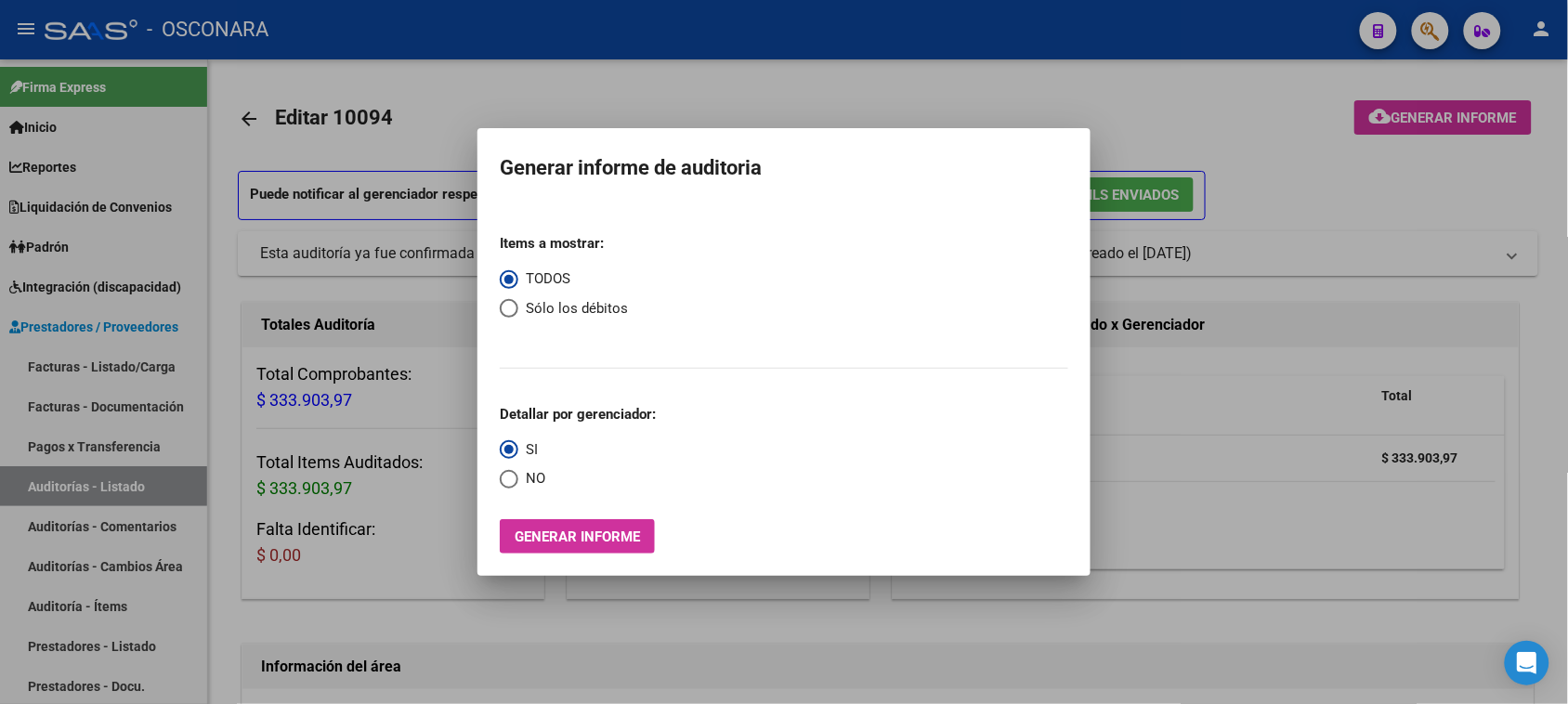
click at [33, 490] on div at bounding box center [784, 352] width 1568 height 704
click at [40, 486] on link "Auditorías - Listado" at bounding box center [104, 486] width 207 height 40
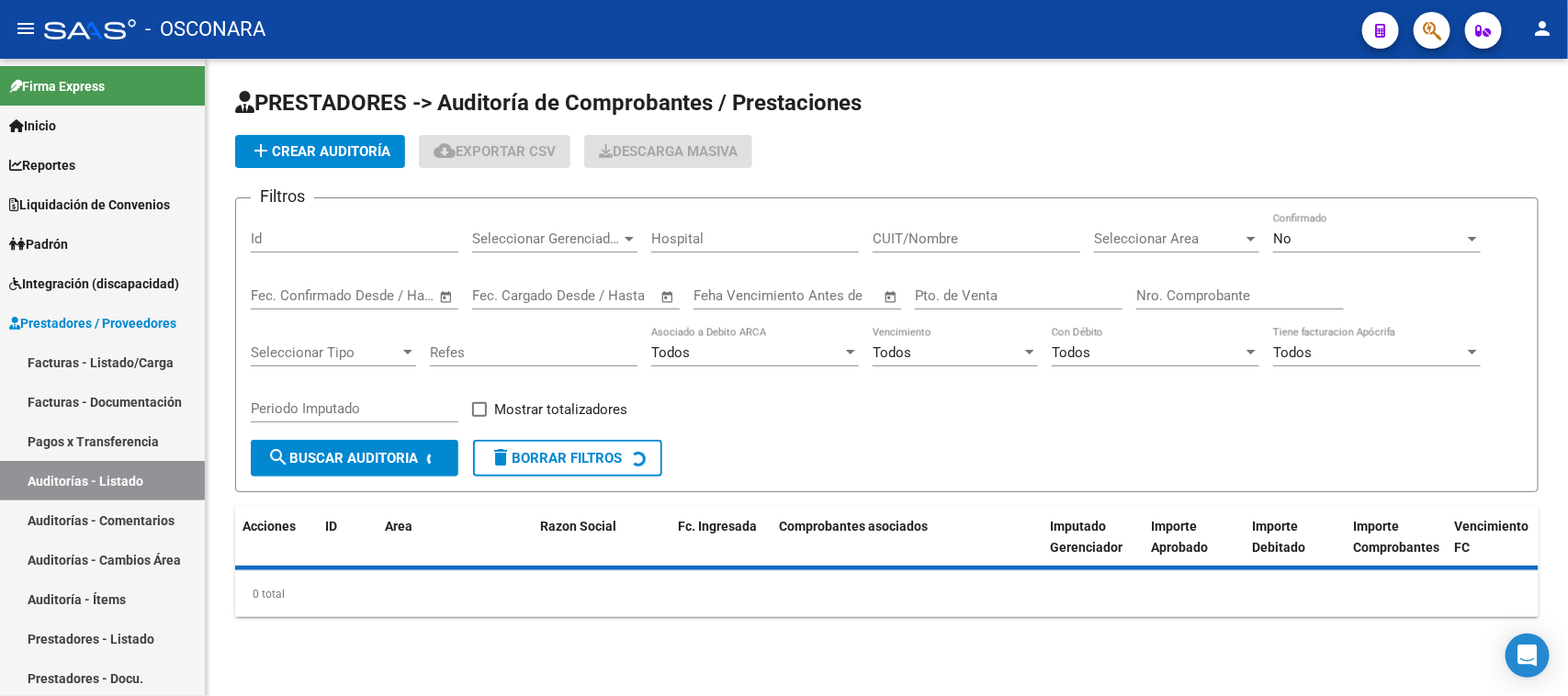
click at [286, 237] on input "Id" at bounding box center [354, 238] width 208 height 17
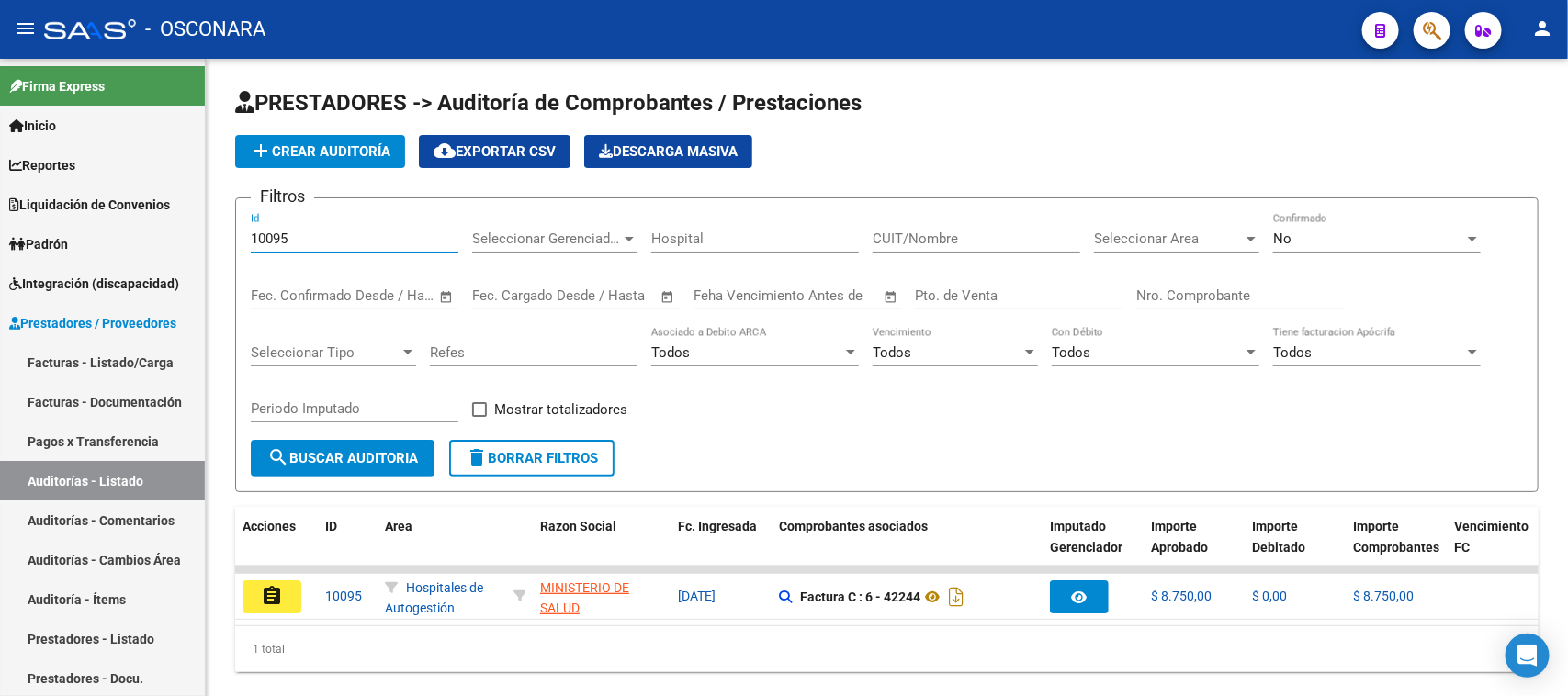
type input "10095"
click at [268, 586] on mat-icon "assignment" at bounding box center [272, 596] width 22 height 22
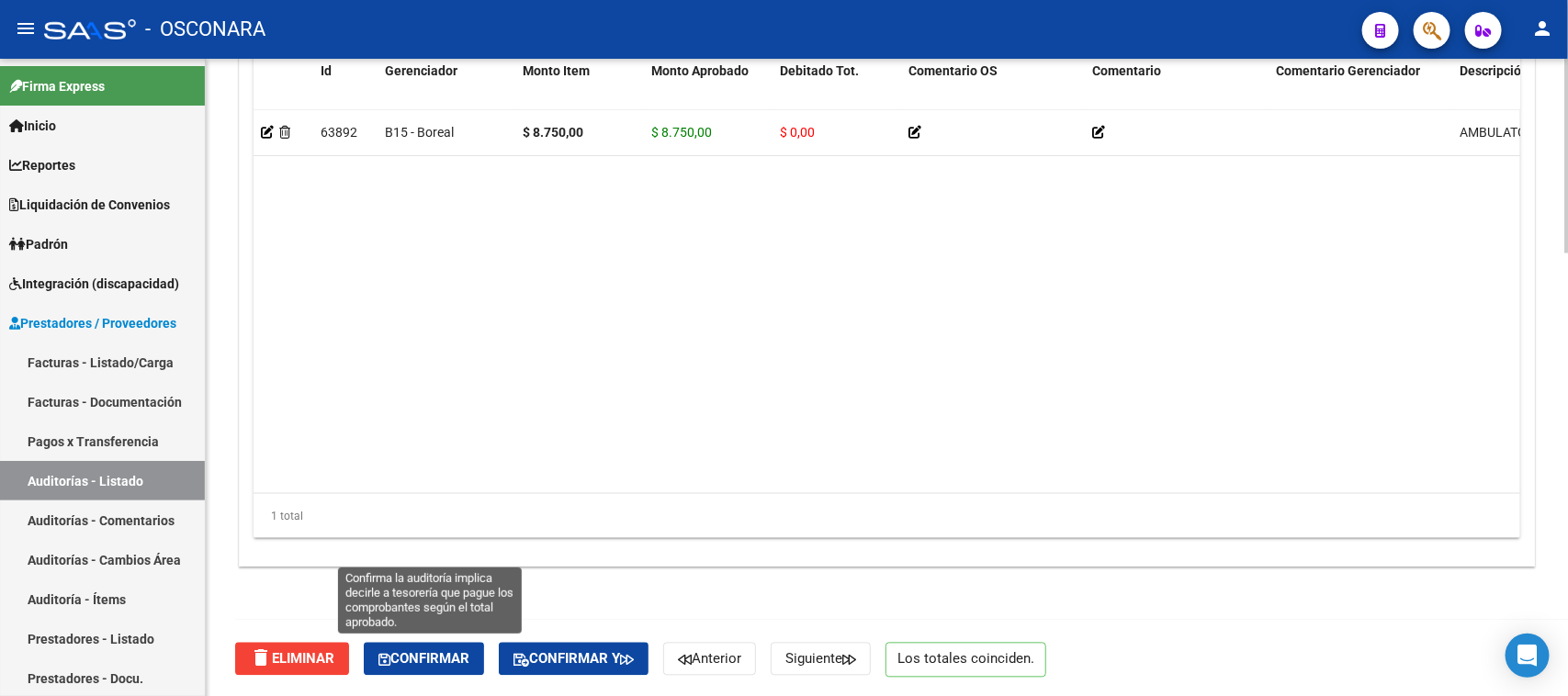
click at [447, 653] on span "Confirmar" at bounding box center [423, 660] width 91 height 17
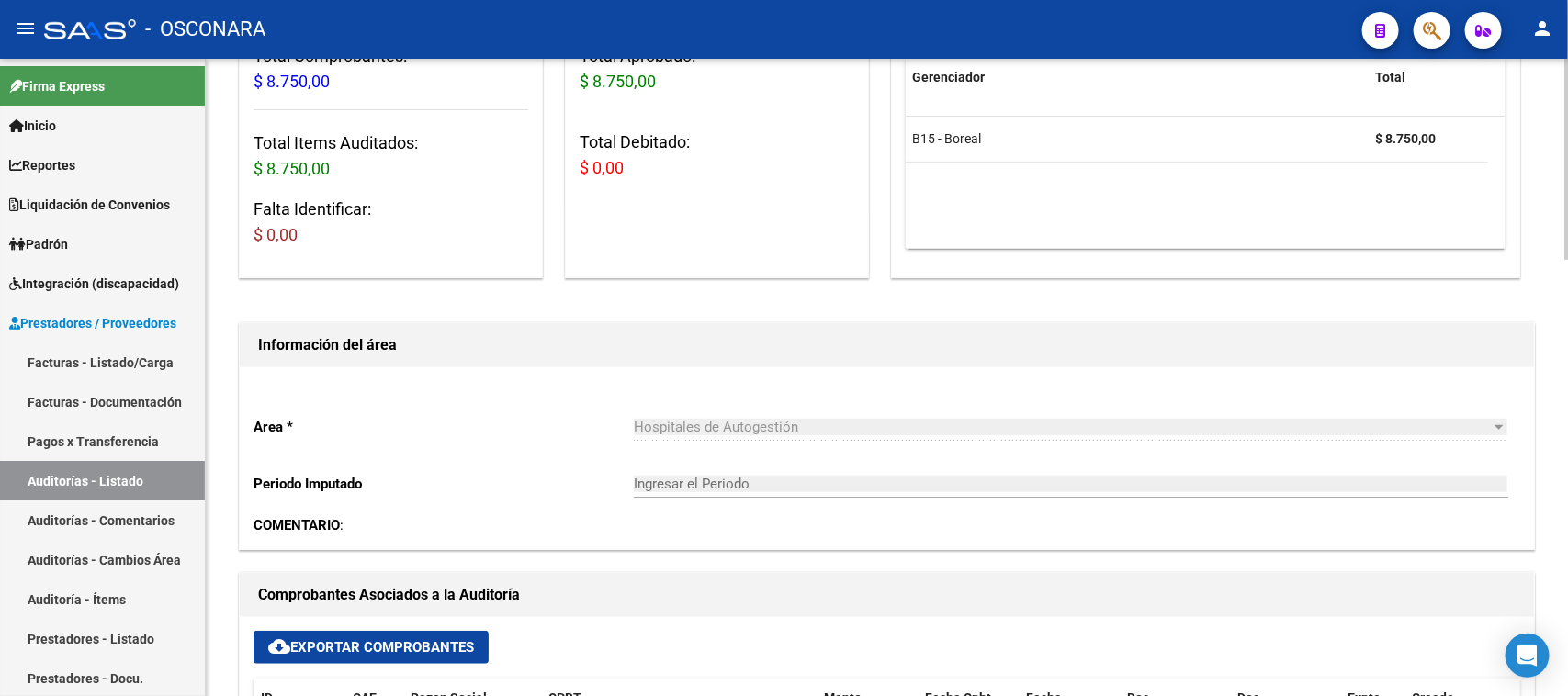
scroll to position [128, 0]
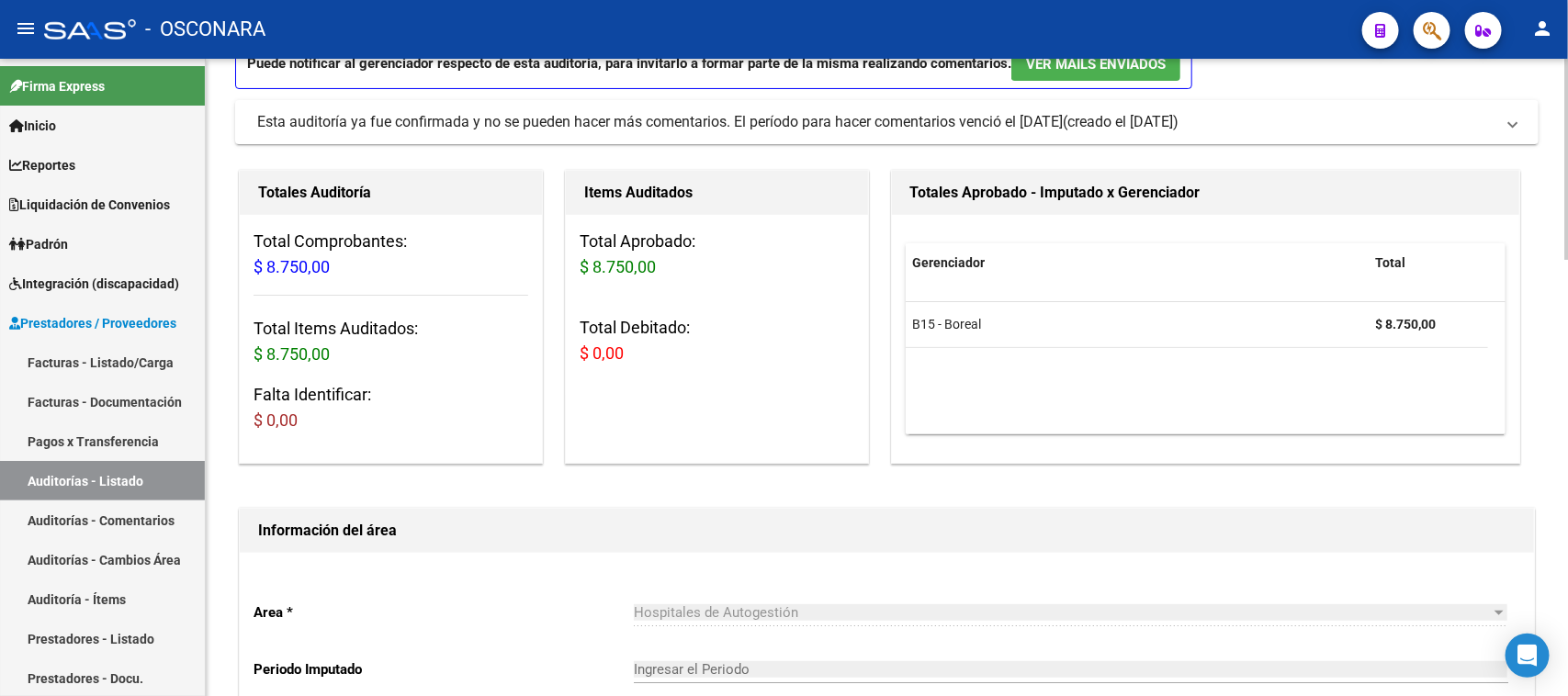
type input "202509"
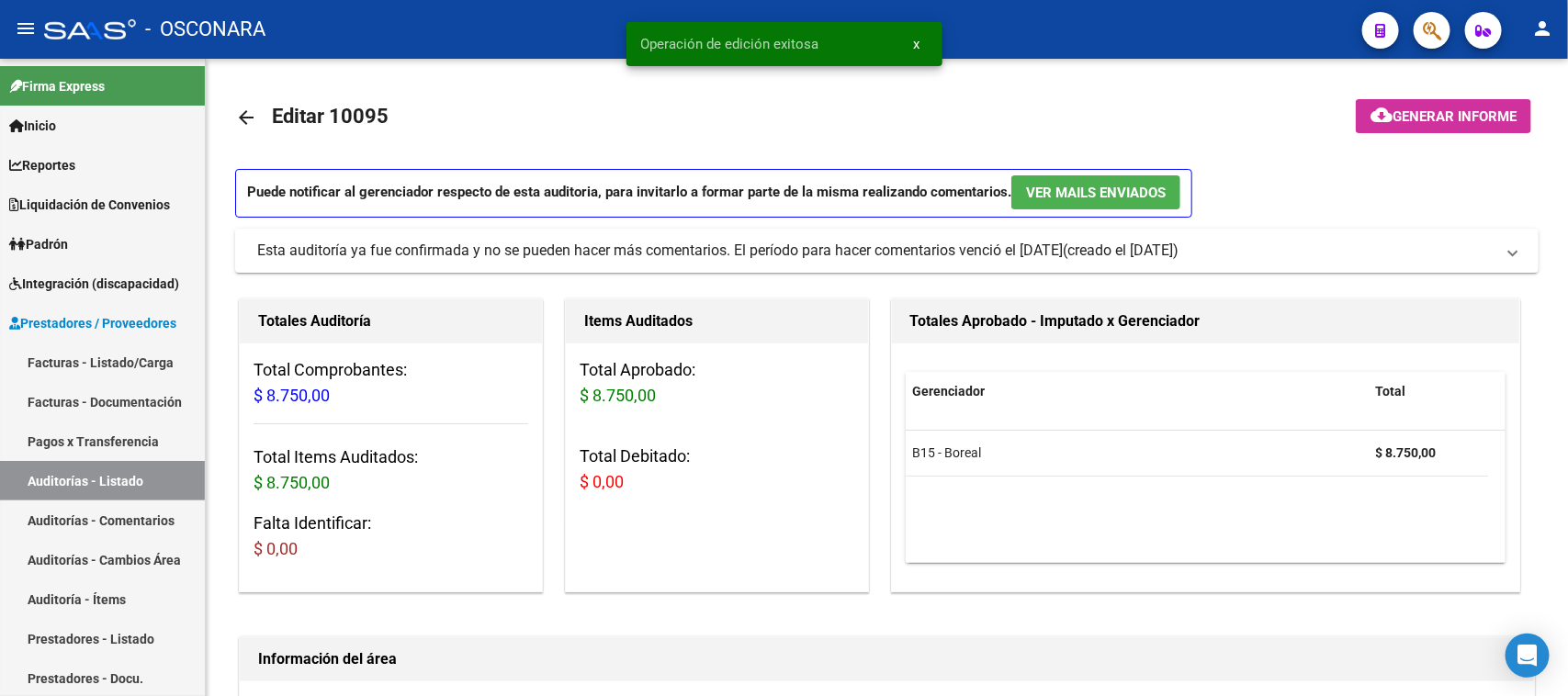
click at [1413, 108] on span "Generar informe" at bounding box center [1454, 116] width 124 height 17
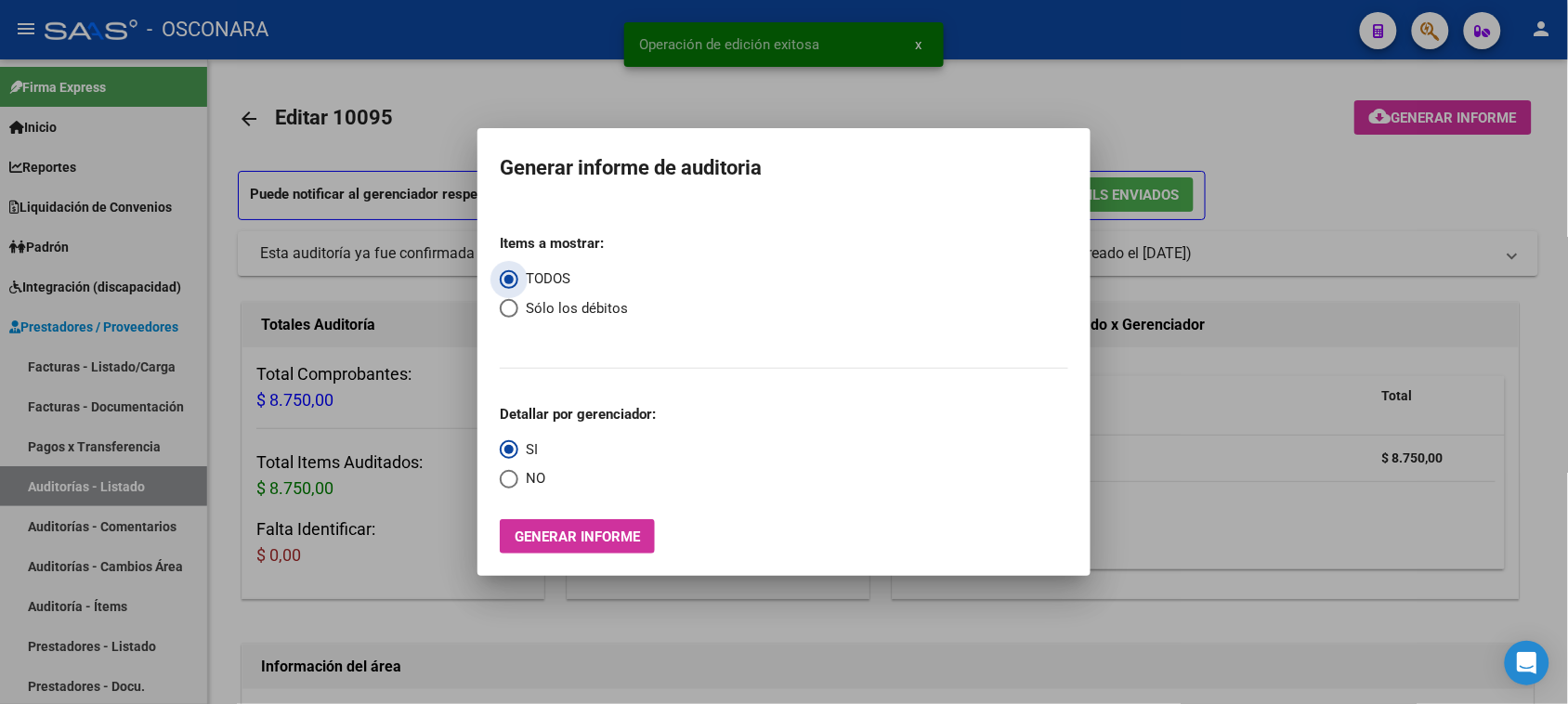
click at [591, 541] on span "Generar informe" at bounding box center [577, 538] width 125 height 17
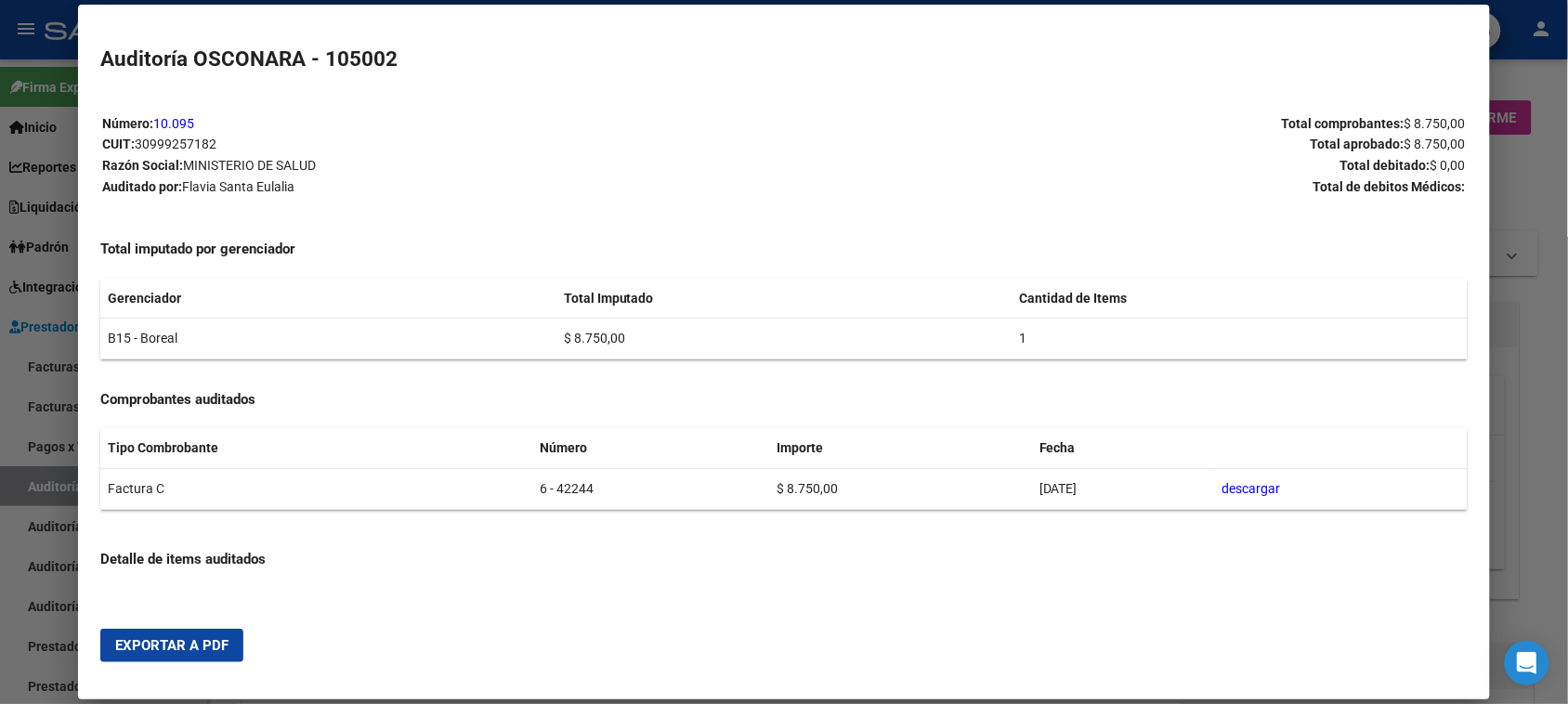
drag, startPoint x: 169, startPoint y: 654, endPoint x: 206, endPoint y: 653, distance: 37.0
click at [172, 654] on span "Exportar a PDF" at bounding box center [171, 646] width 113 height 17
click at [35, 495] on div at bounding box center [784, 352] width 1568 height 704
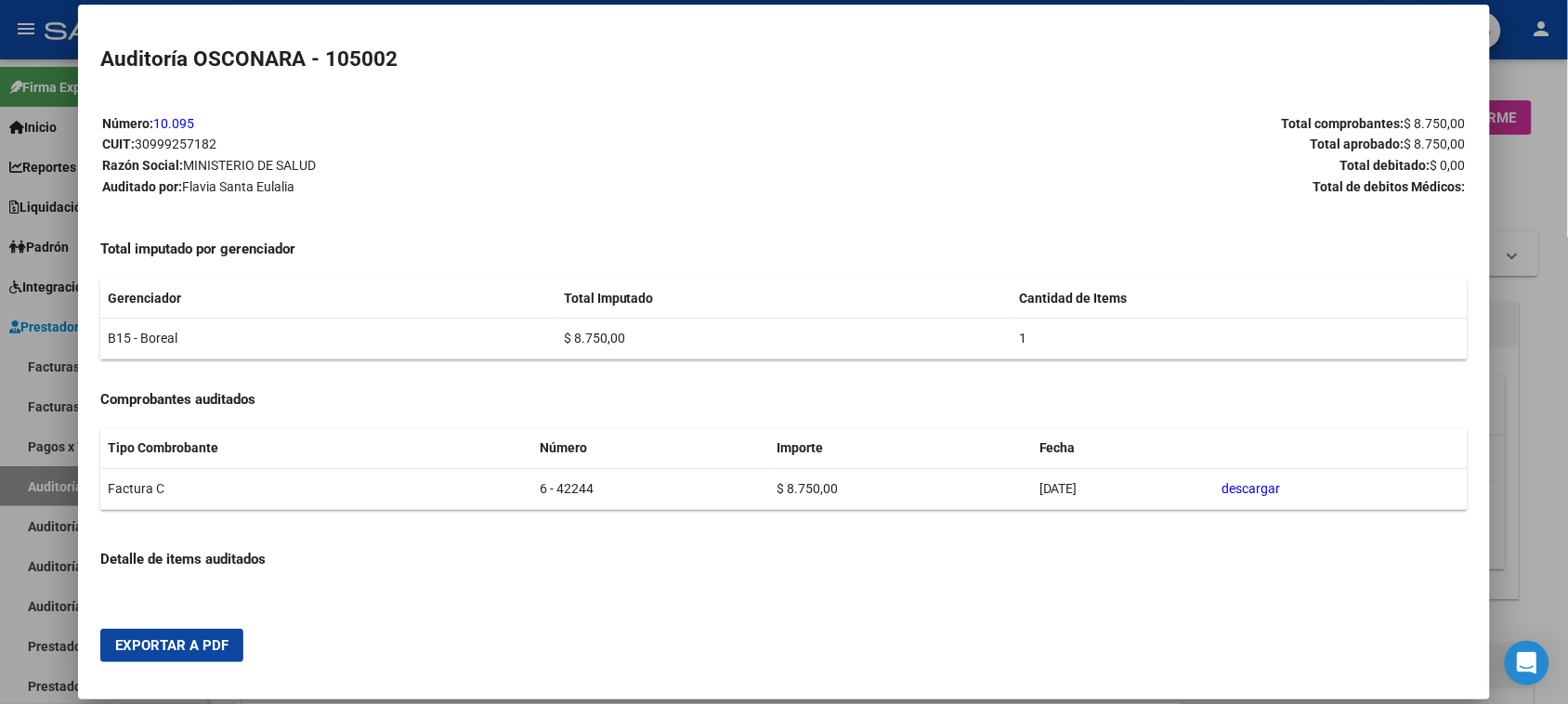
click at [35, 495] on div at bounding box center [784, 352] width 1568 height 704
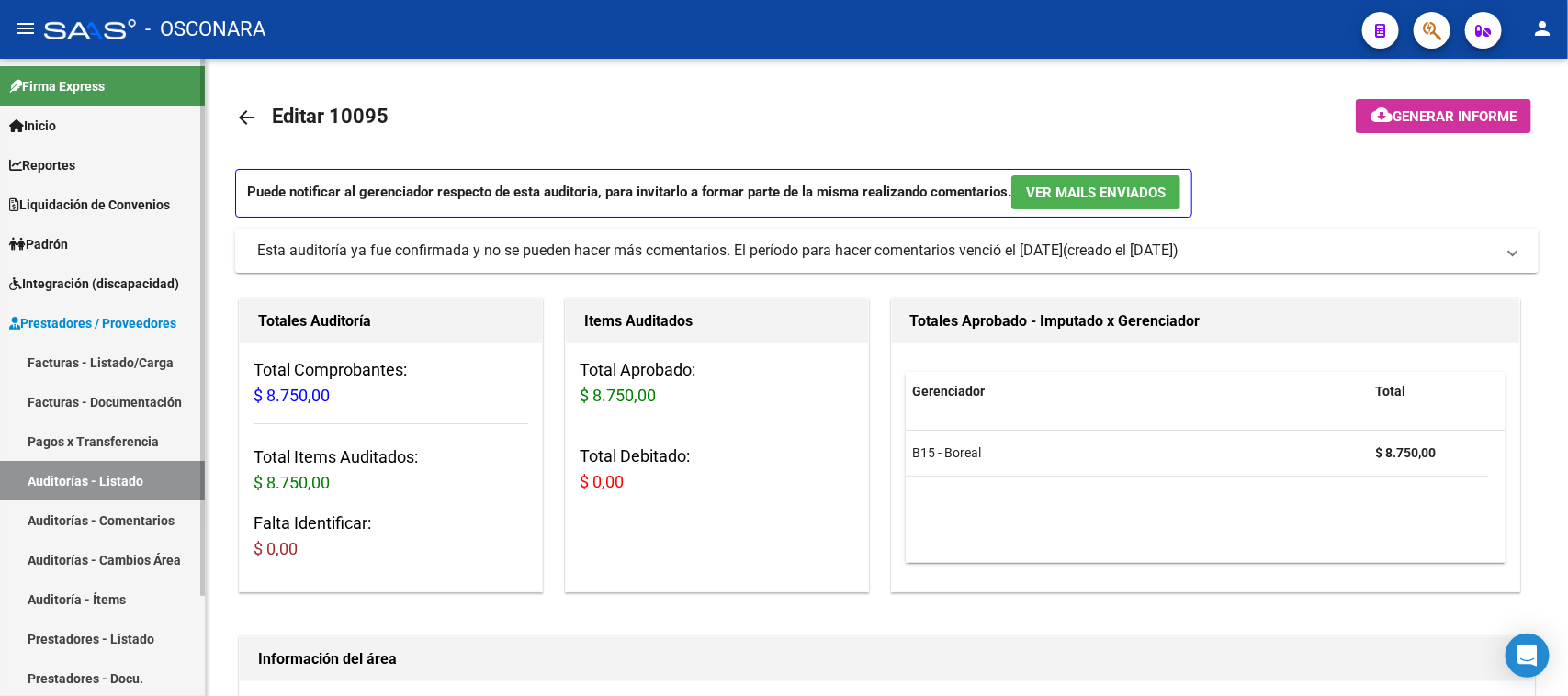
drag, startPoint x: 34, startPoint y: 484, endPoint x: 129, endPoint y: 428, distance: 110.3
click at [35, 484] on link "Auditorías - Listado" at bounding box center [103, 481] width 205 height 40
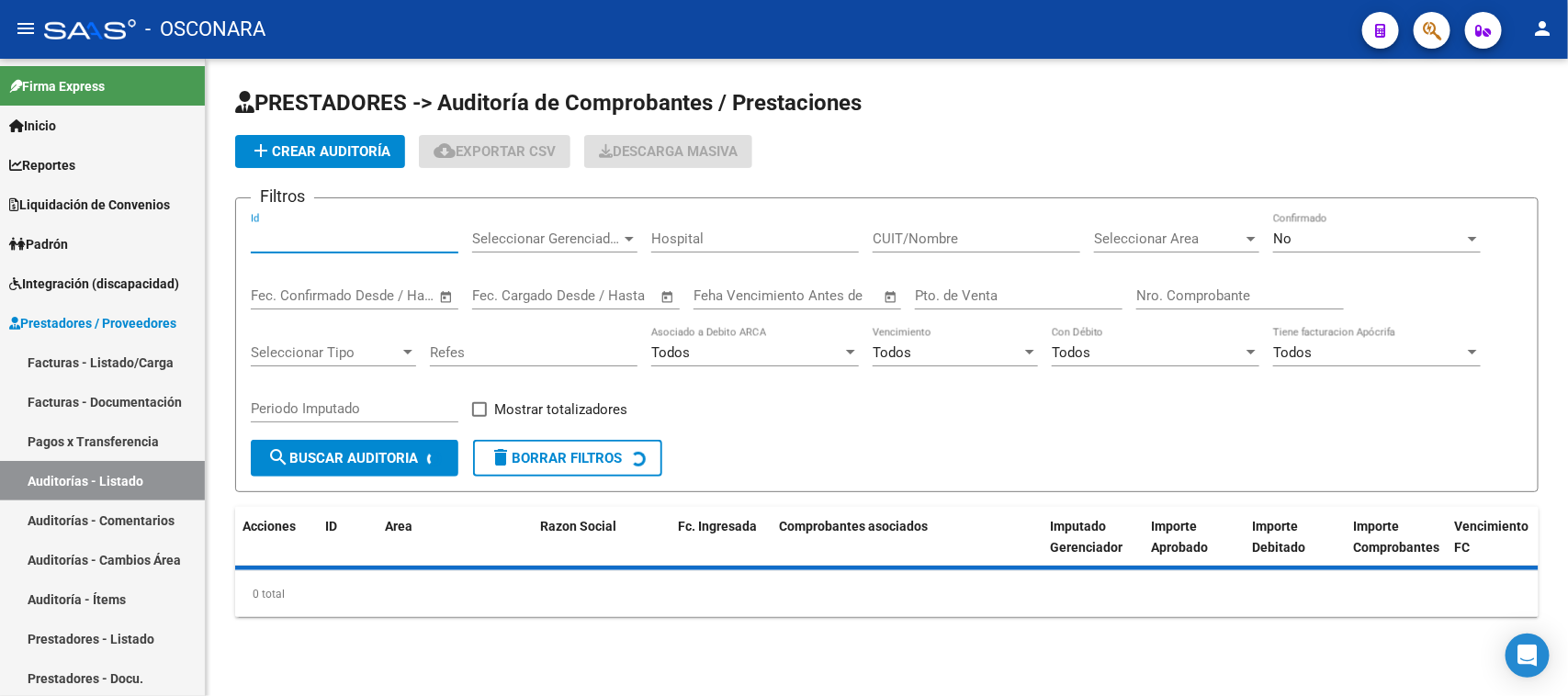
click at [285, 238] on input "Id" at bounding box center [354, 238] width 208 height 17
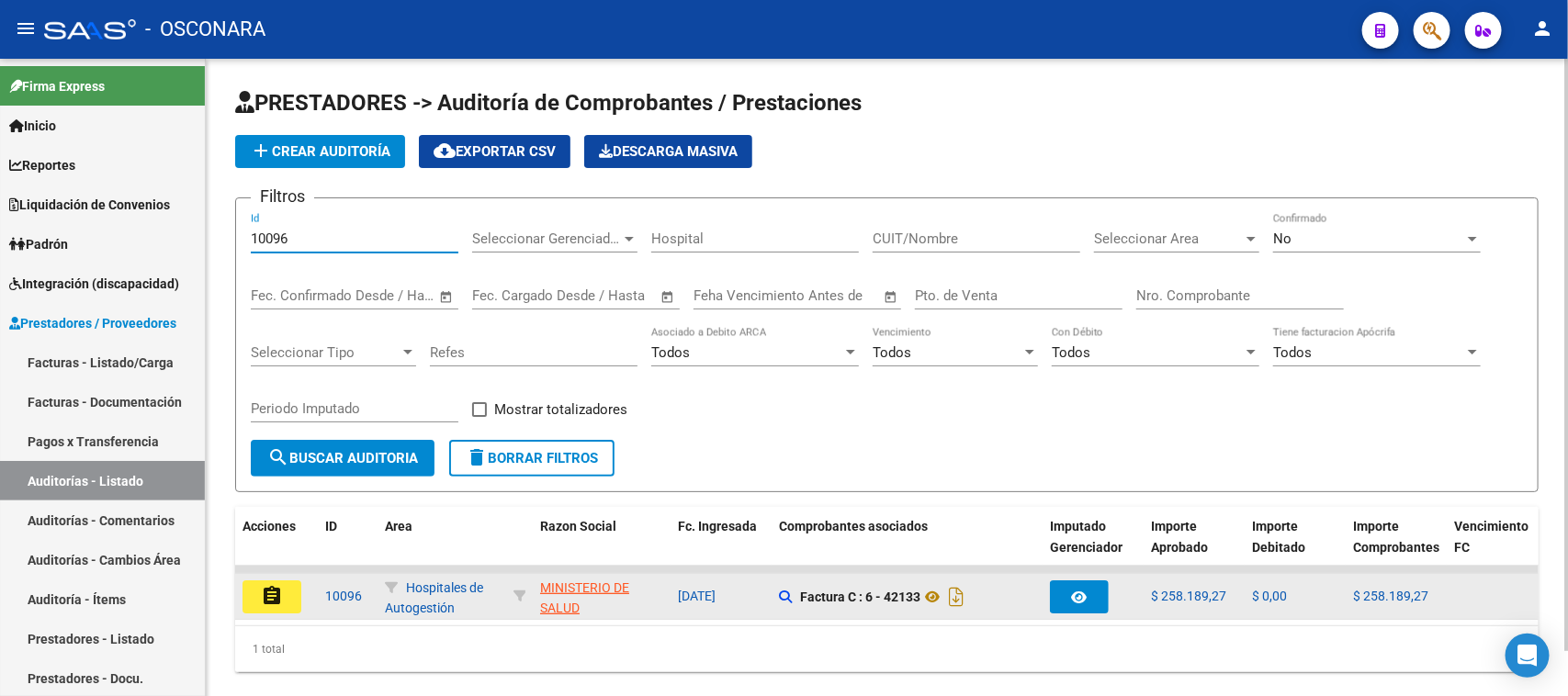
type input "10096"
click at [277, 588] on mat-icon "assignment" at bounding box center [272, 596] width 22 height 22
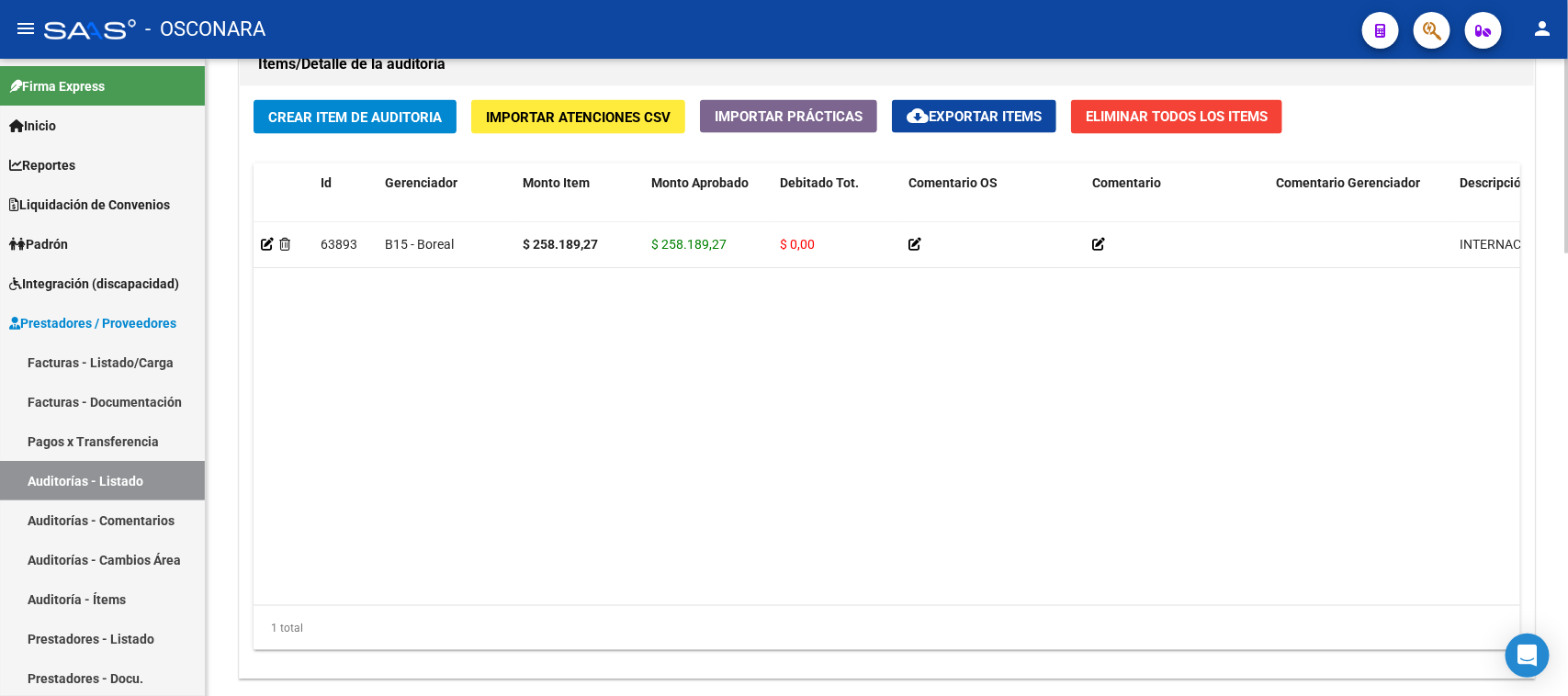
scroll to position [1454, 0]
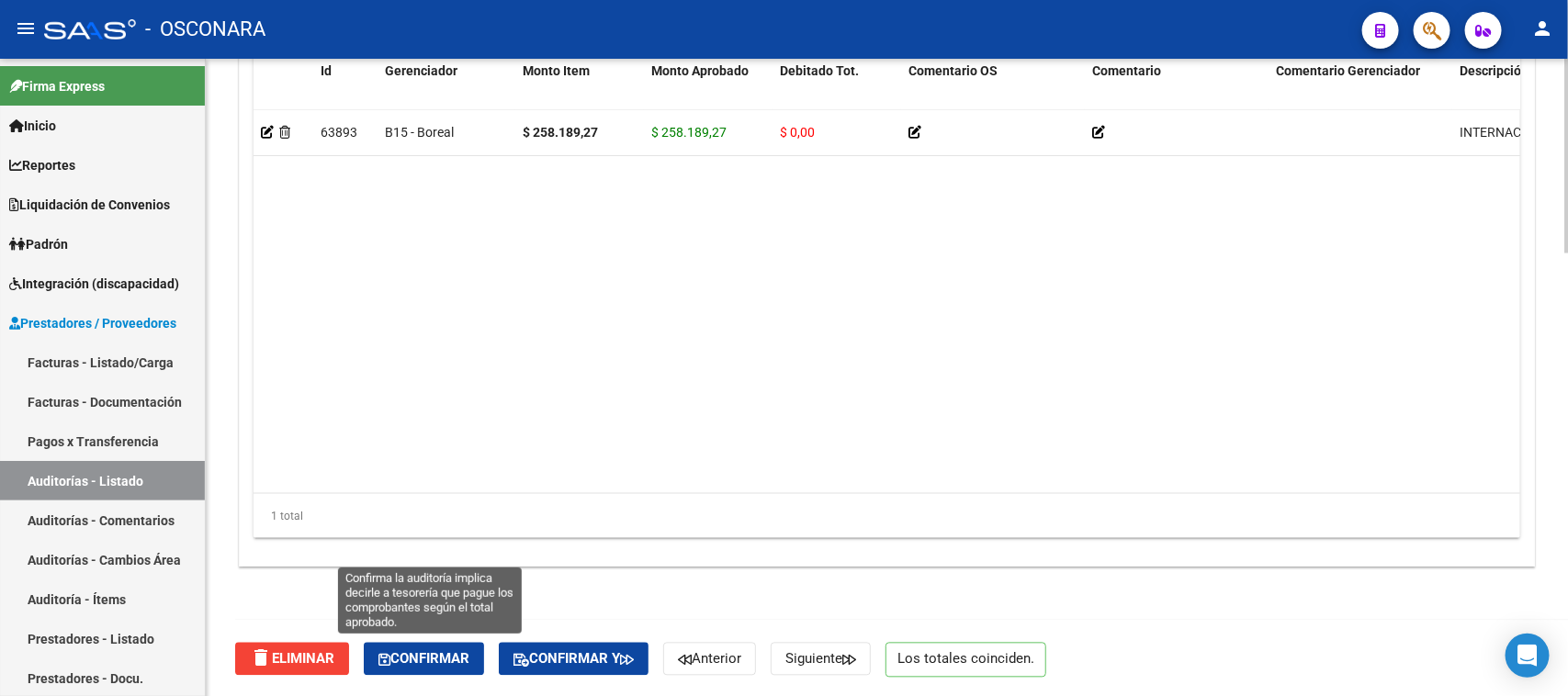
click at [419, 659] on span "Confirmar" at bounding box center [423, 660] width 91 height 17
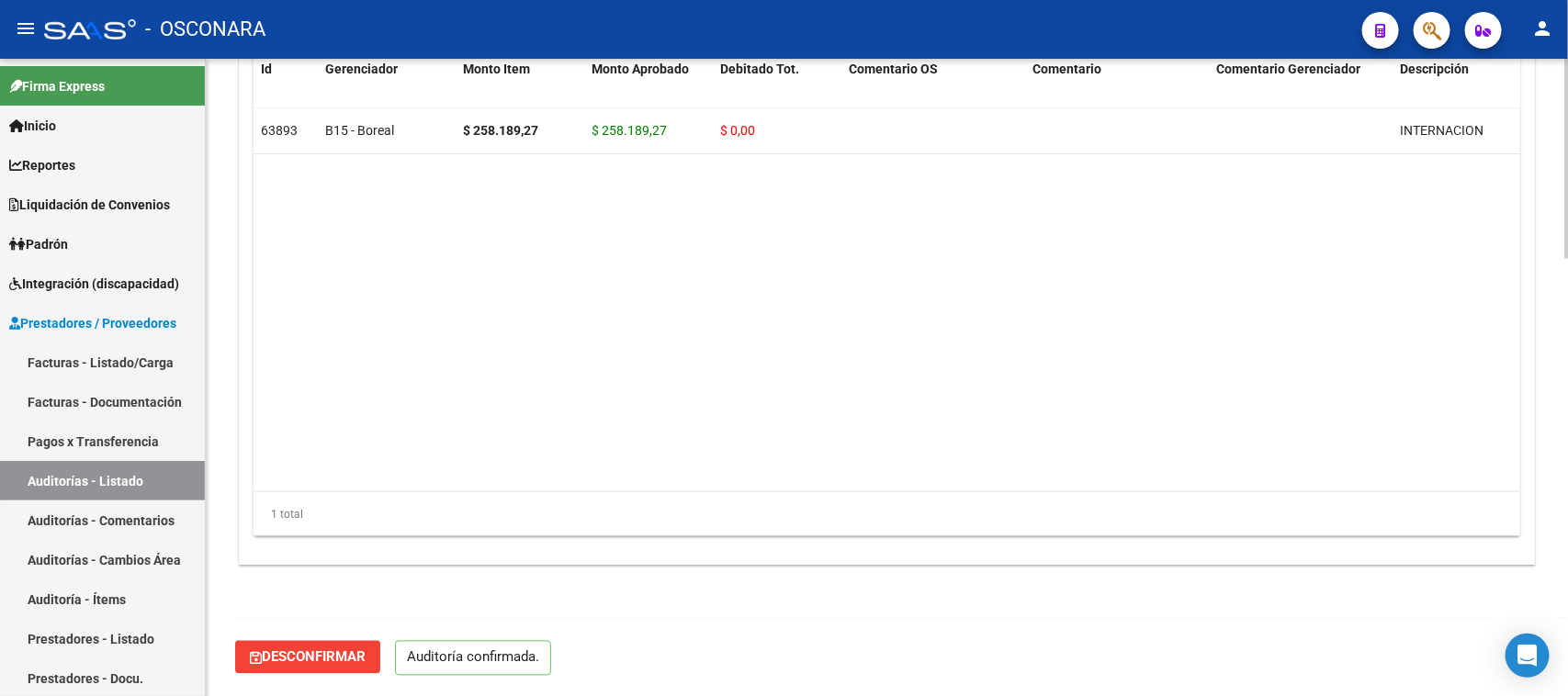
scroll to position [1392, 0]
type input "202509"
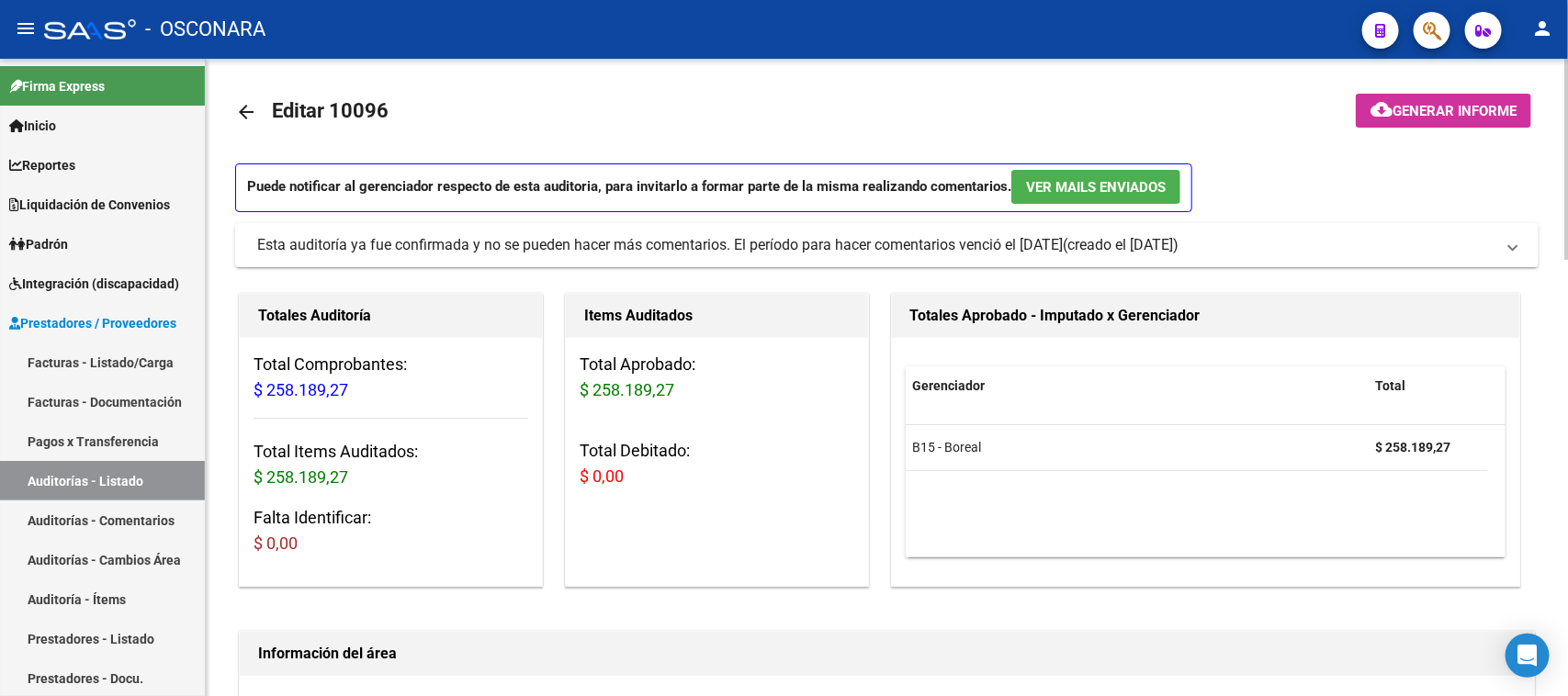
scroll to position [0, 0]
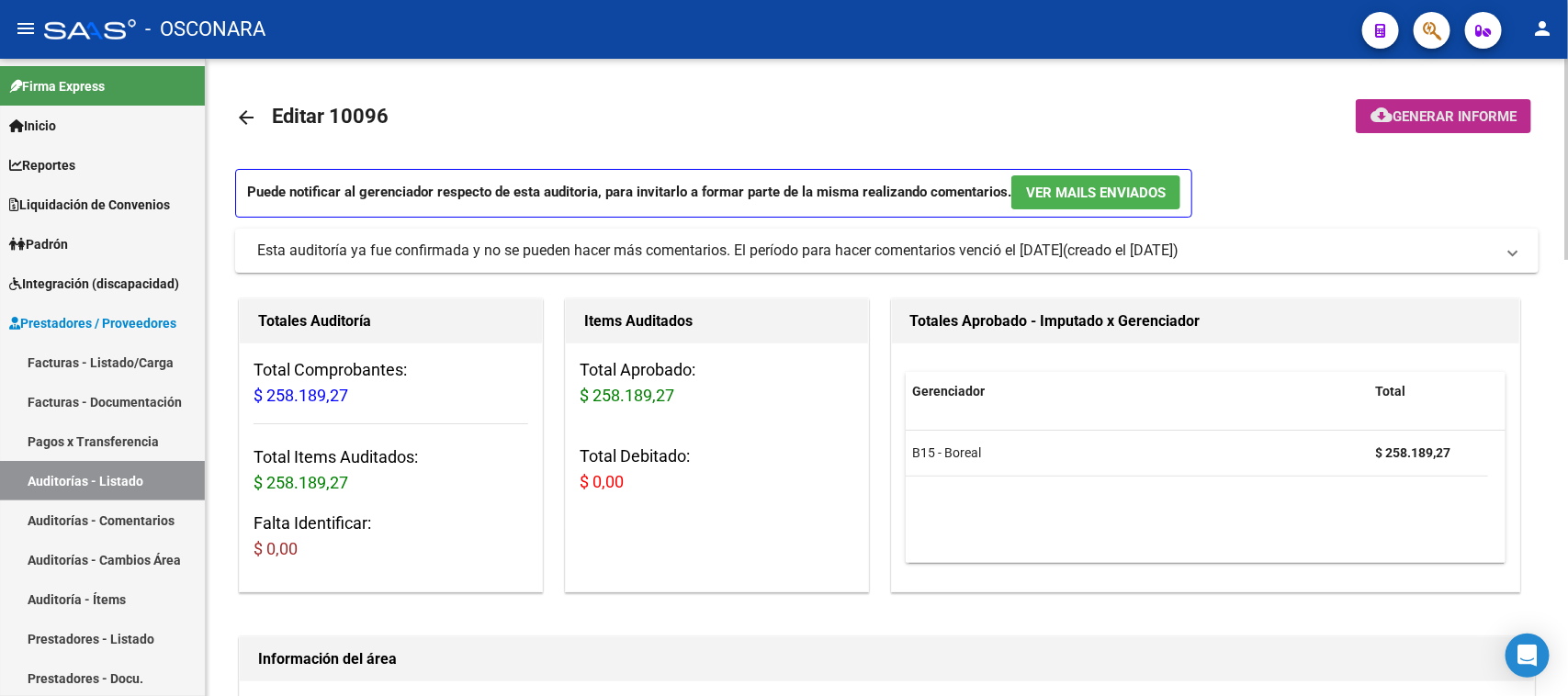
click at [1402, 104] on button "cloud_download Generar informe" at bounding box center [1443, 116] width 176 height 34
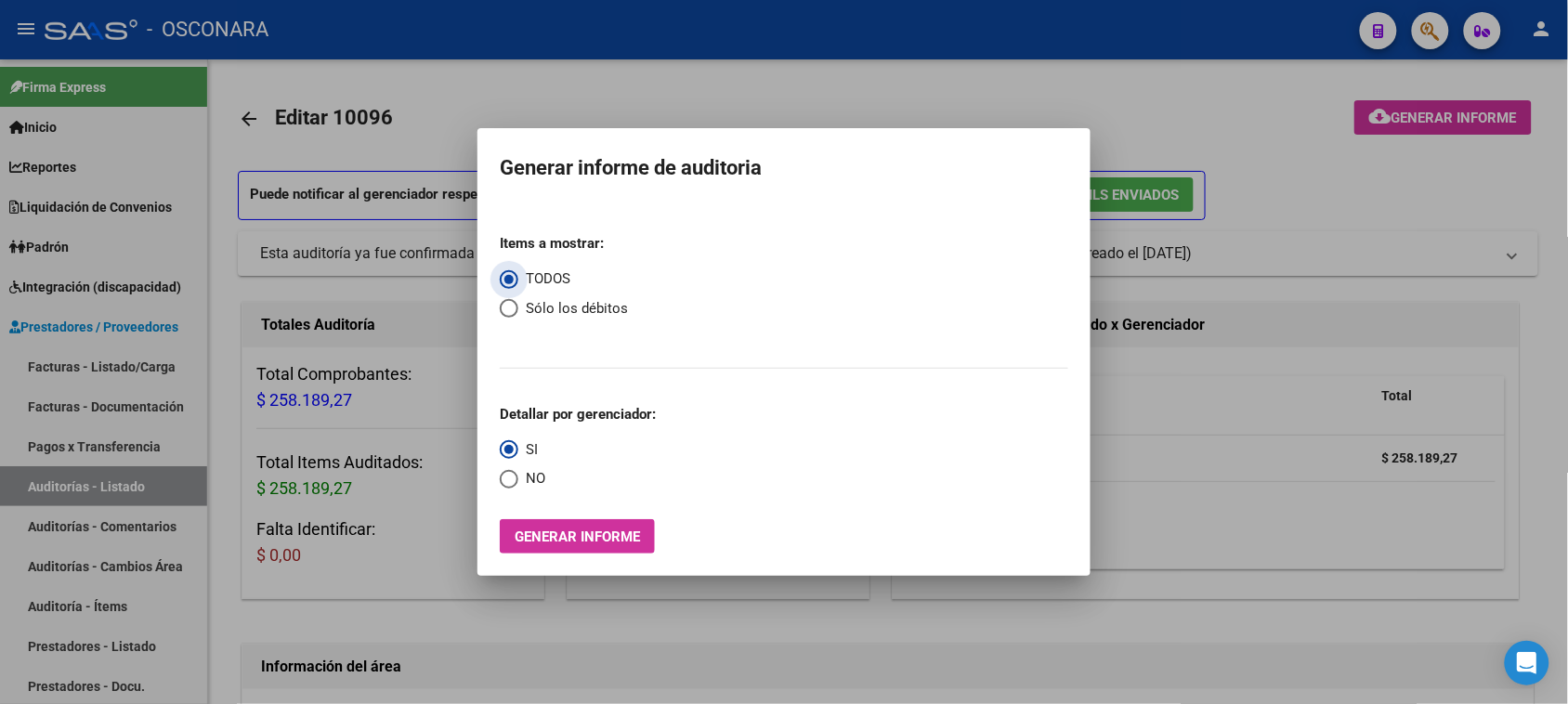
click at [595, 514] on div "Items a mostrar: TODOS Sólo los débitos Detallar por gerenciador: SI NO Generar…" at bounding box center [784, 387] width 568 height 335
click at [592, 522] on button "Generar informe" at bounding box center [577, 537] width 155 height 35
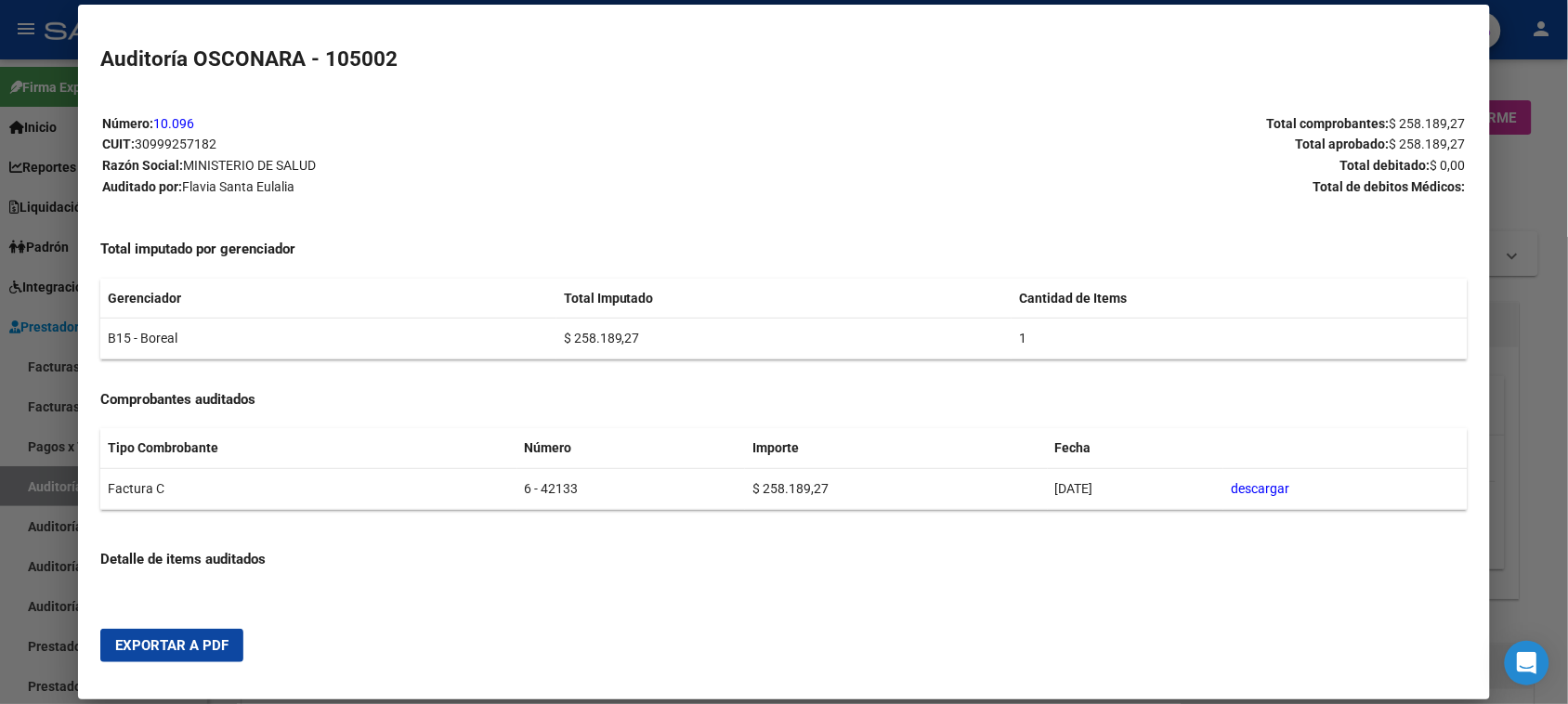
click at [151, 647] on span "Exportar a PDF" at bounding box center [171, 646] width 113 height 17
click at [50, 484] on div at bounding box center [784, 352] width 1568 height 704
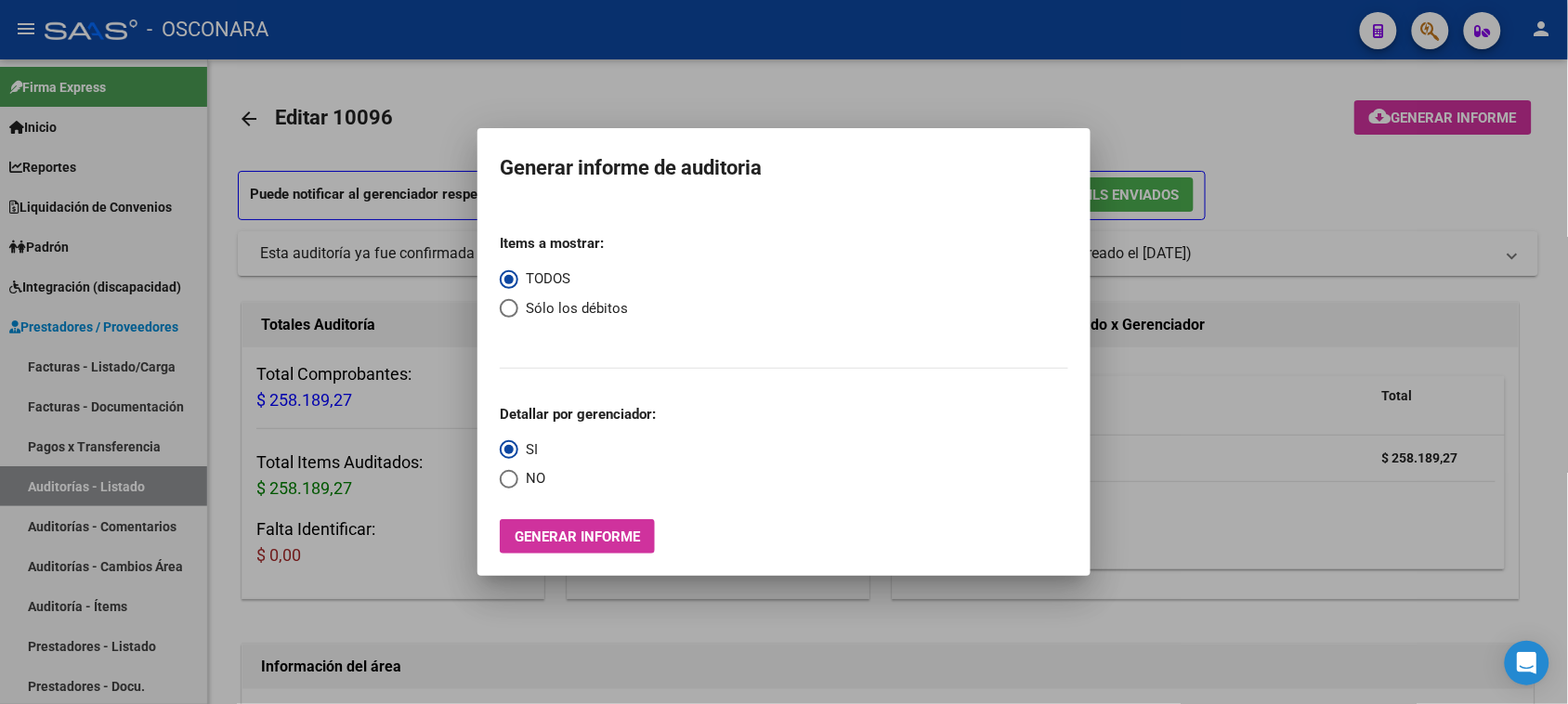
click at [50, 484] on div at bounding box center [784, 352] width 1568 height 704
click at [50, 484] on link "Auditorías - Listado" at bounding box center [104, 486] width 207 height 40
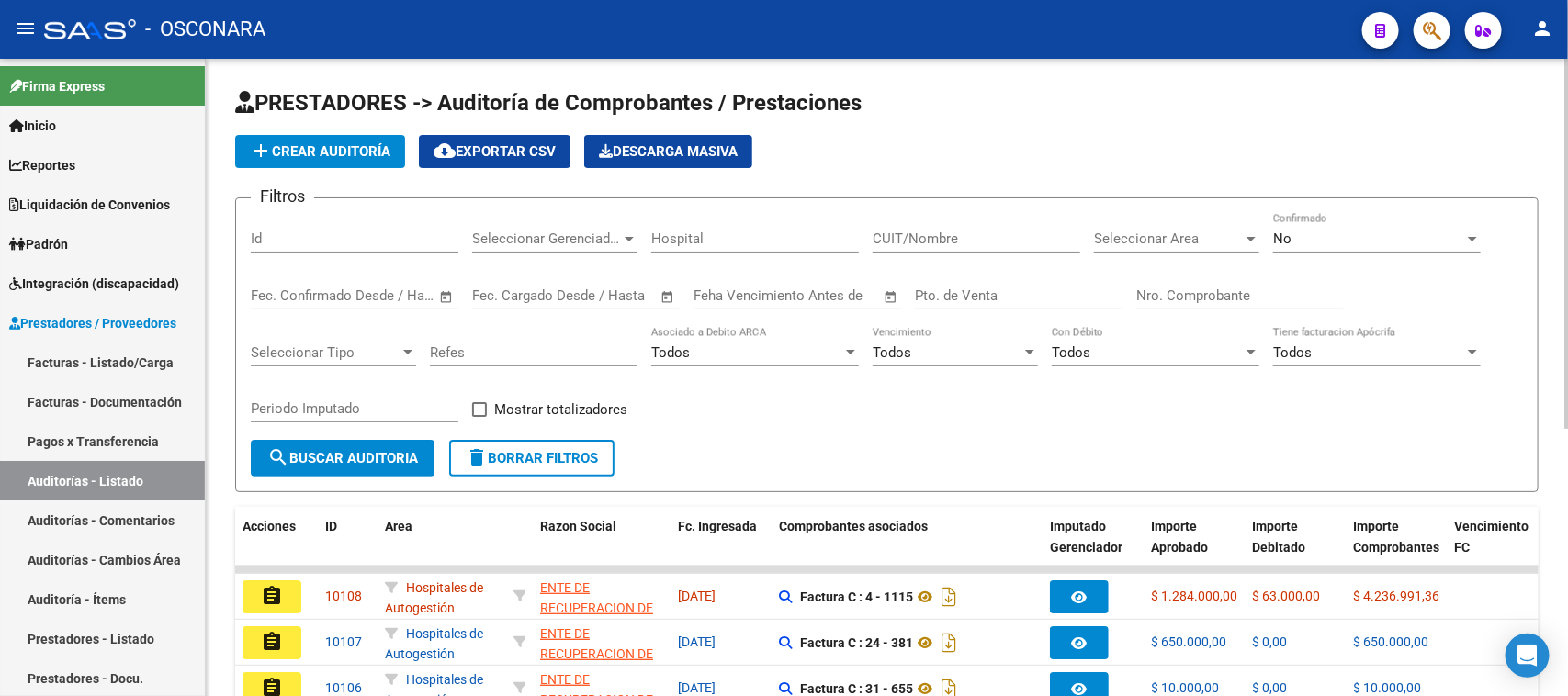
click at [267, 240] on input "Id" at bounding box center [354, 238] width 208 height 17
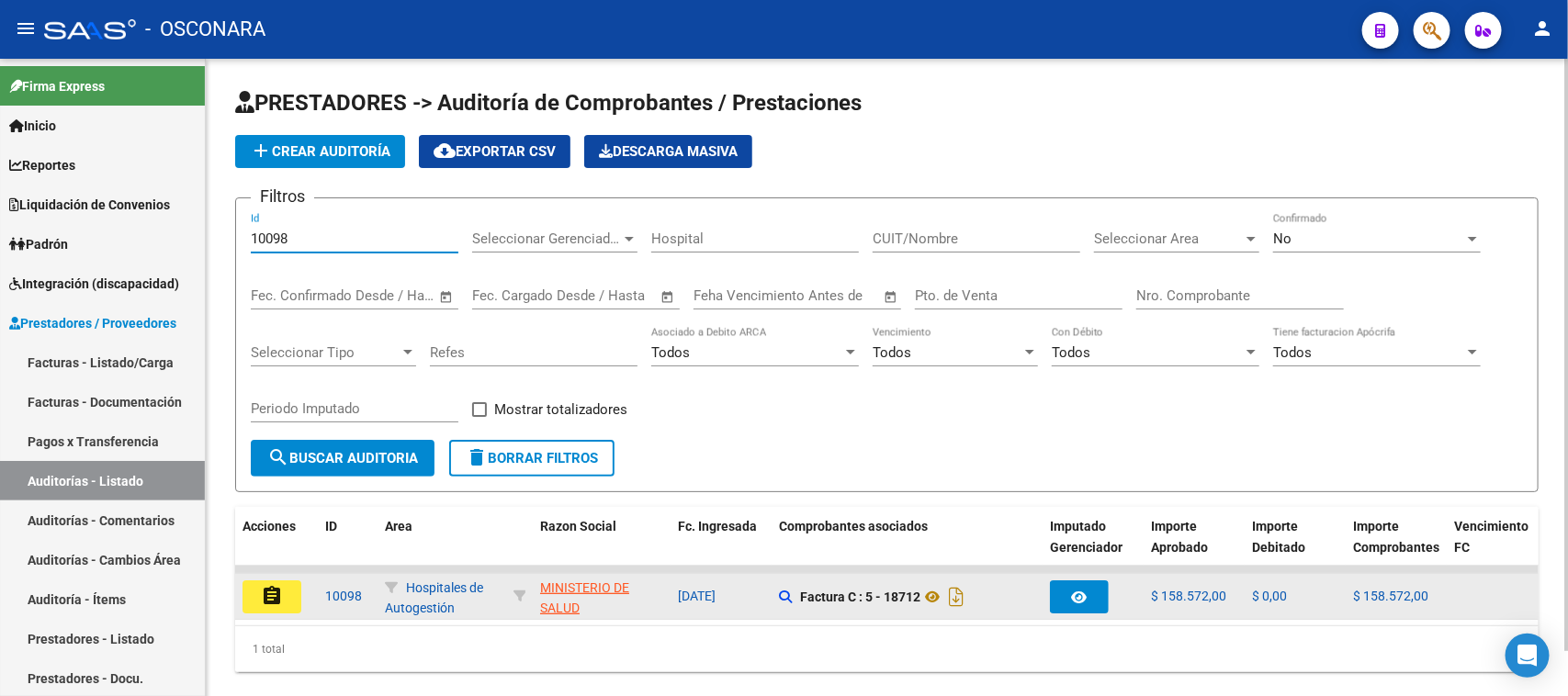
type input "10098"
click at [267, 585] on mat-icon "assignment" at bounding box center [272, 596] width 22 height 22
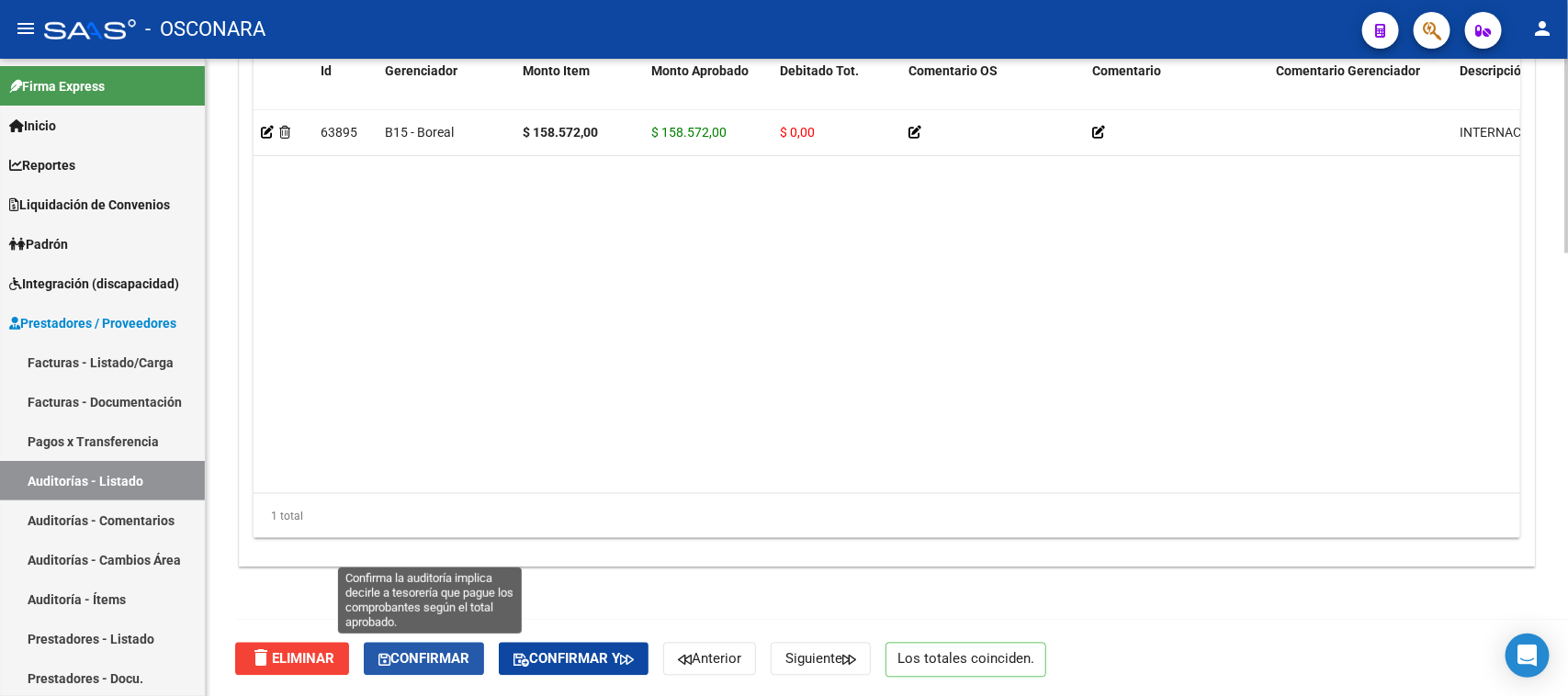
click at [432, 653] on span "Confirmar" at bounding box center [423, 660] width 91 height 17
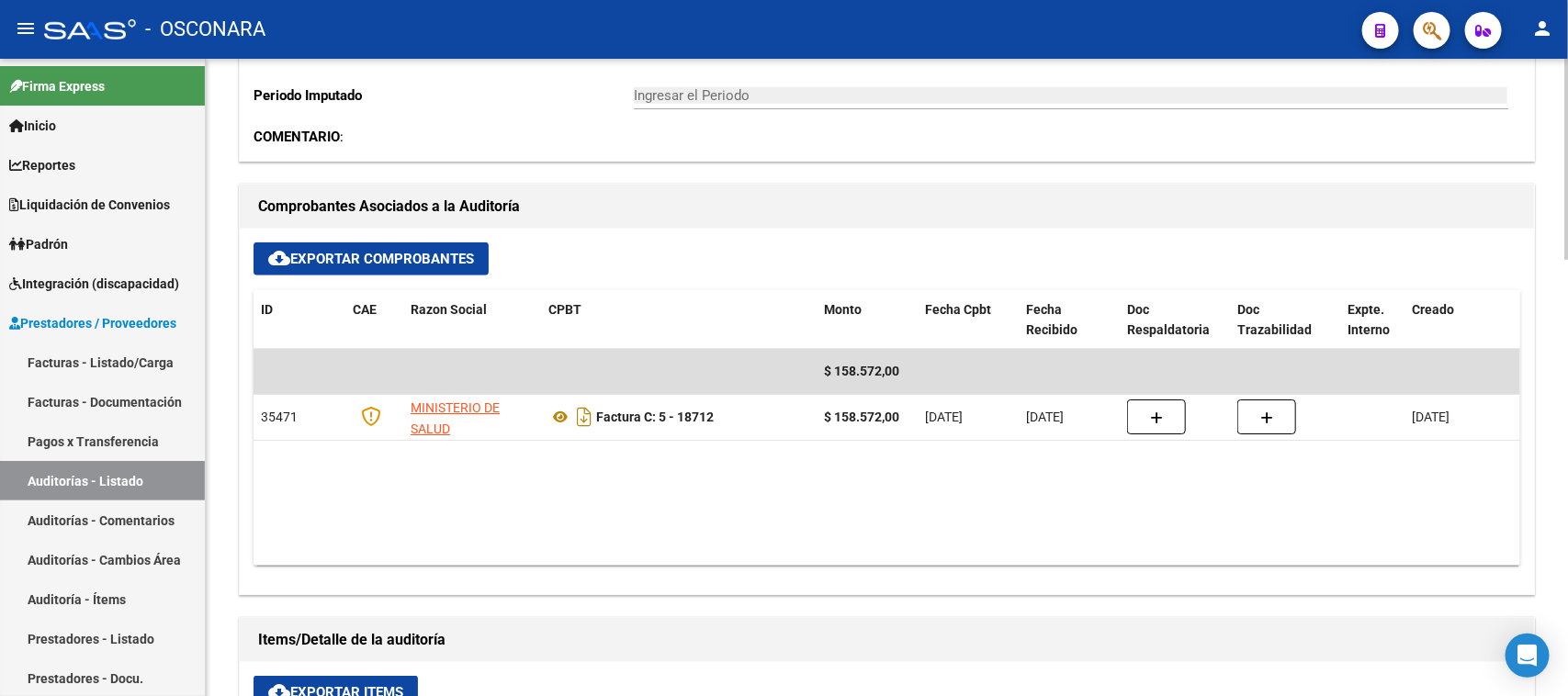
type input "202509"
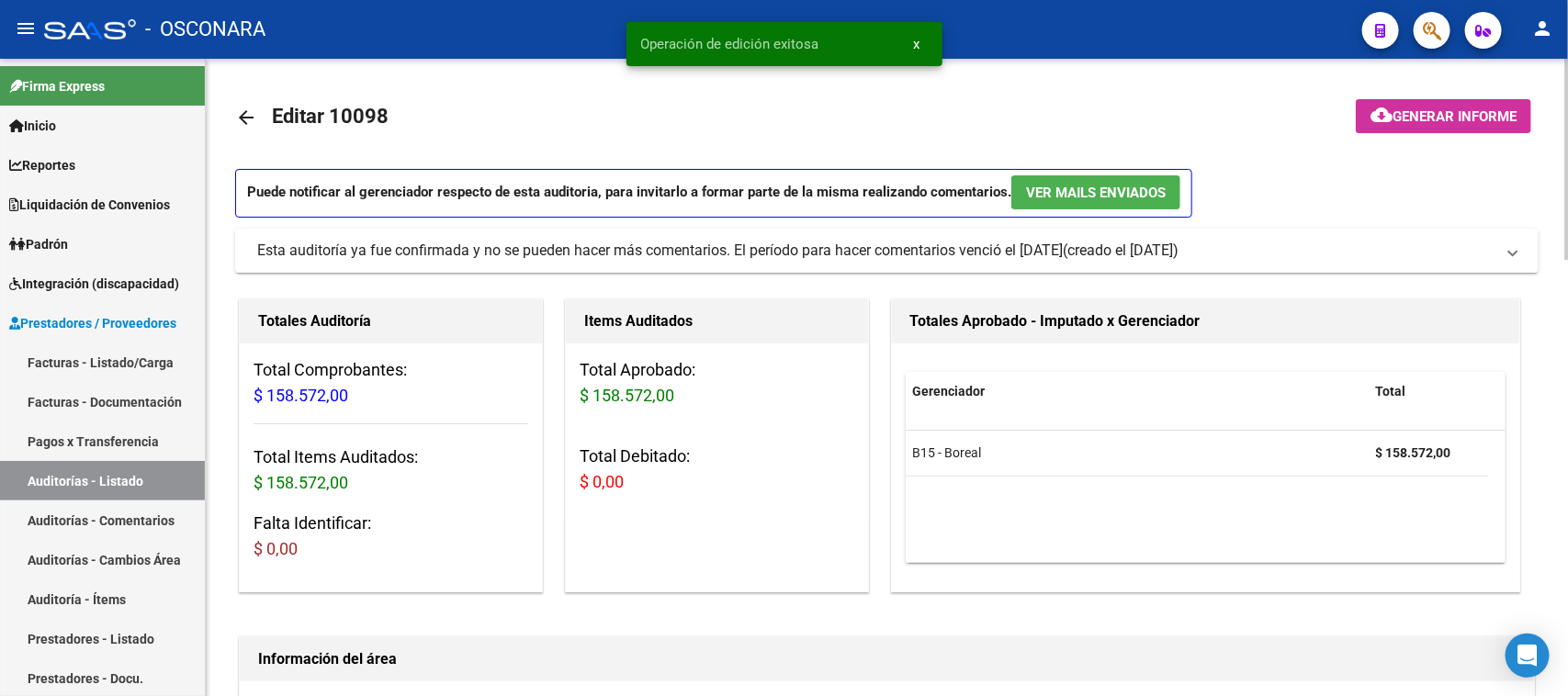
click at [1444, 113] on span "Generar informe" at bounding box center [1454, 116] width 124 height 17
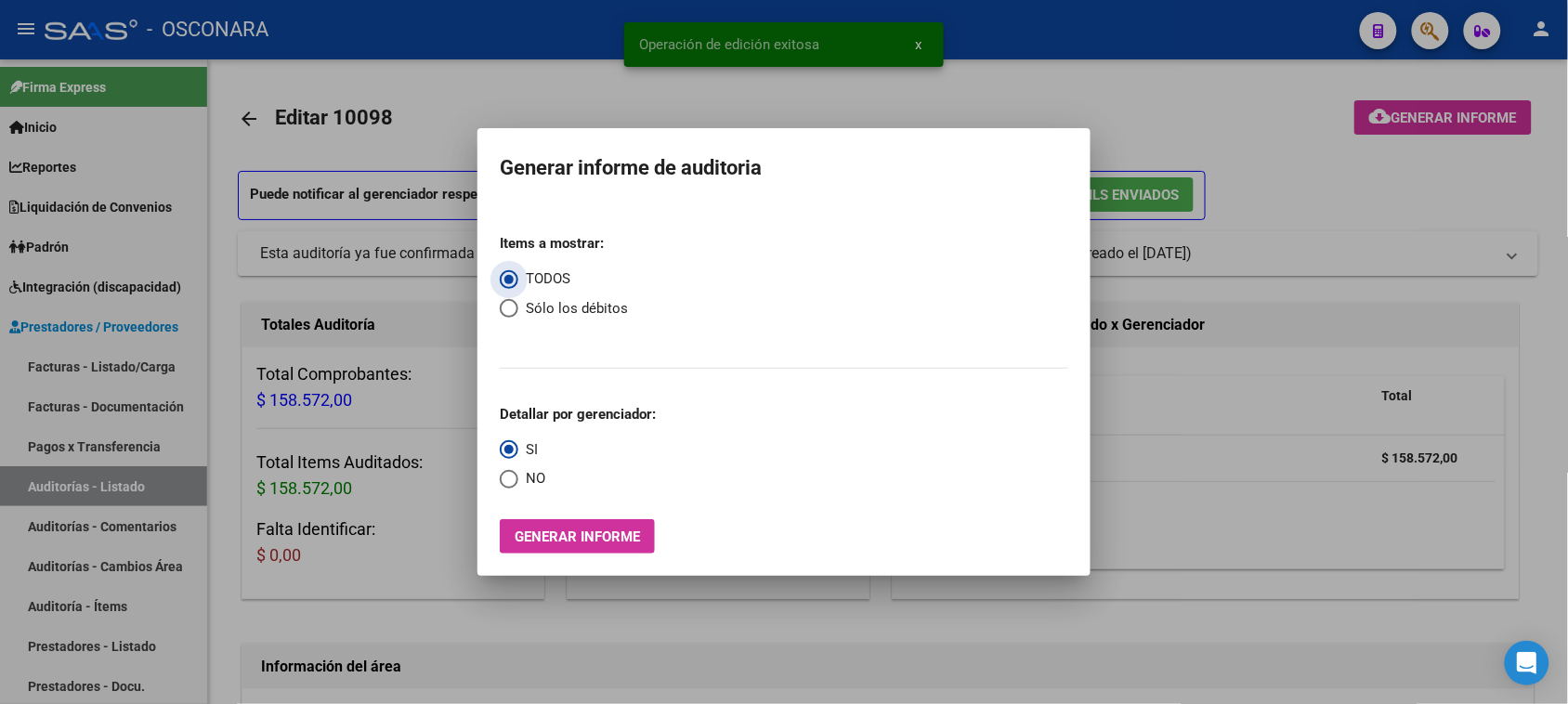
click at [549, 548] on button "Generar informe" at bounding box center [577, 537] width 155 height 35
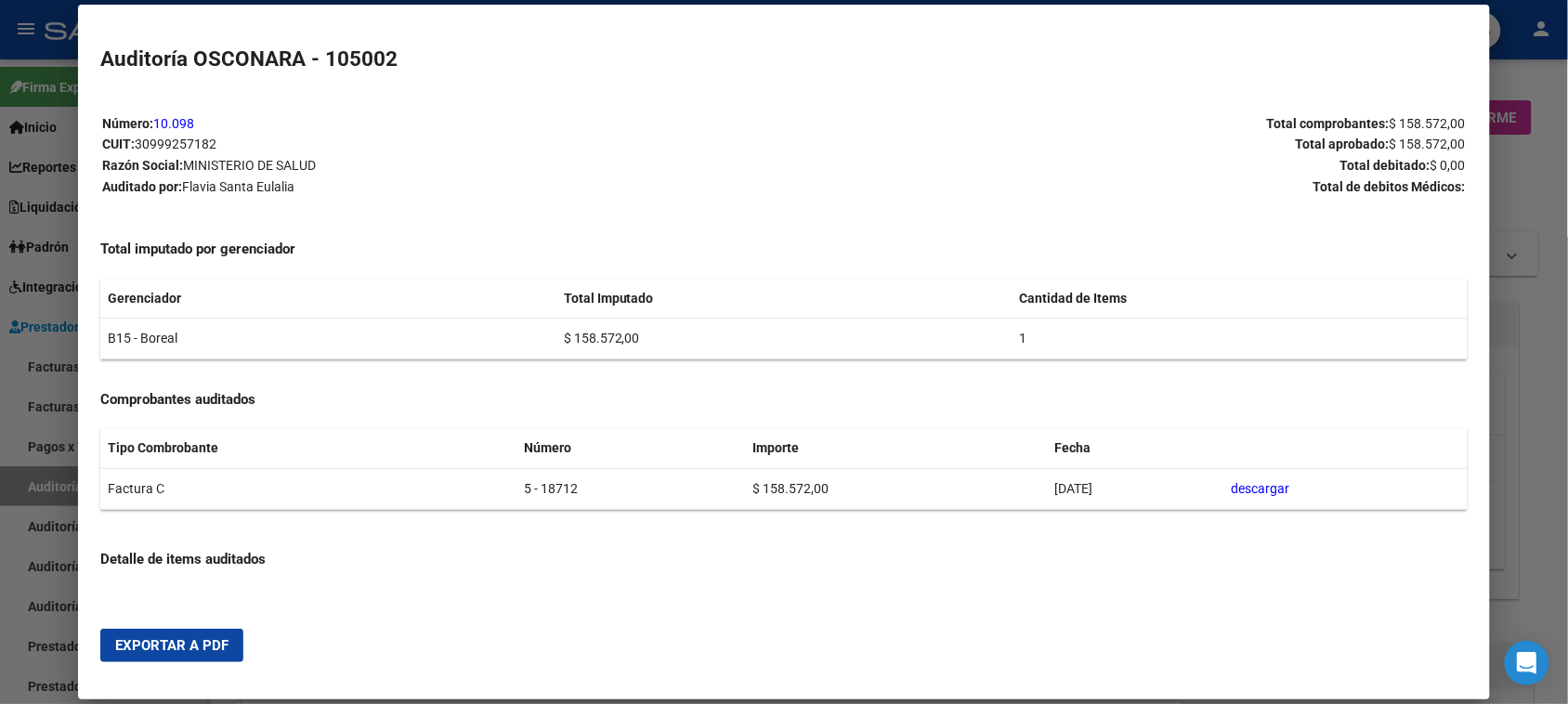
click at [145, 655] on button "Exportar a PDF" at bounding box center [171, 646] width 143 height 34
click at [23, 490] on div at bounding box center [784, 352] width 1568 height 704
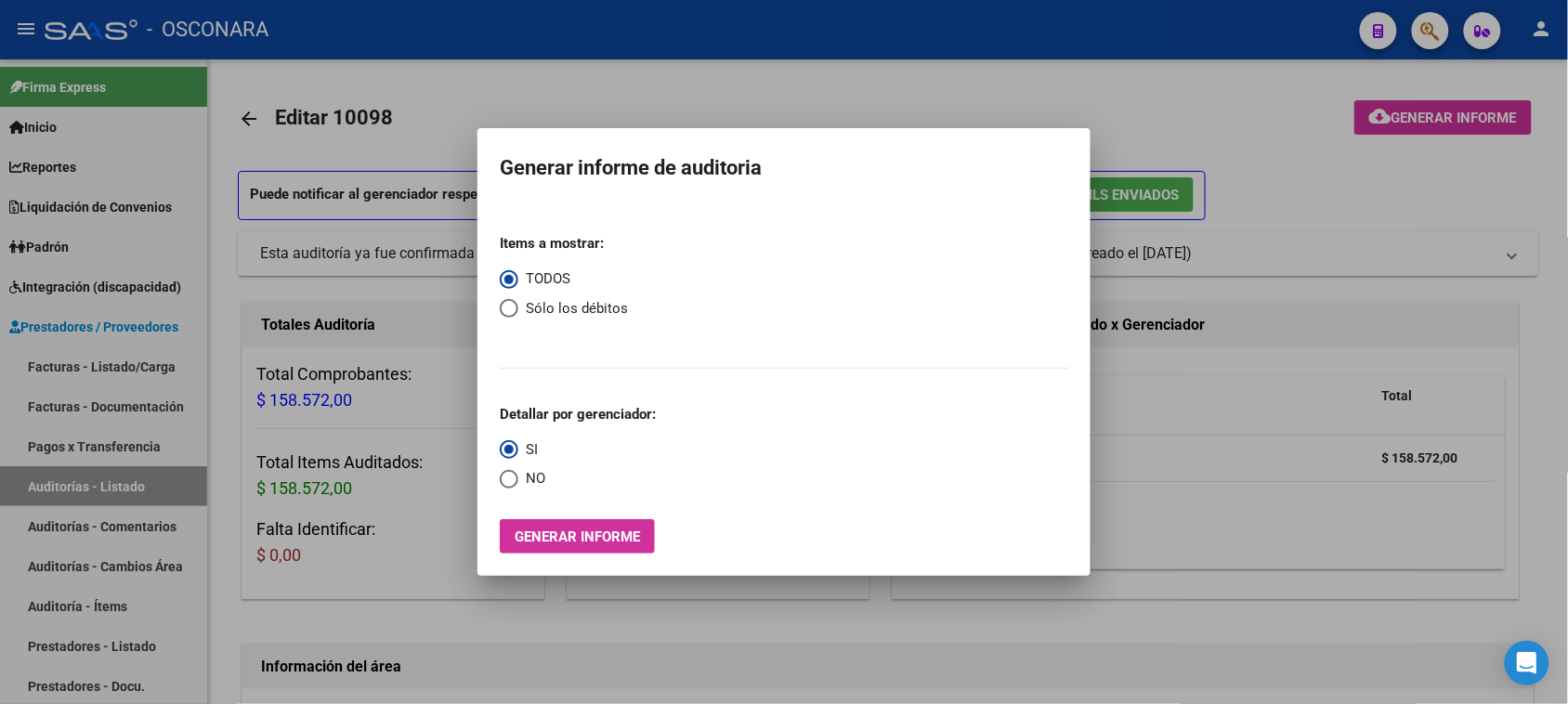
click at [24, 490] on div at bounding box center [784, 352] width 1568 height 704
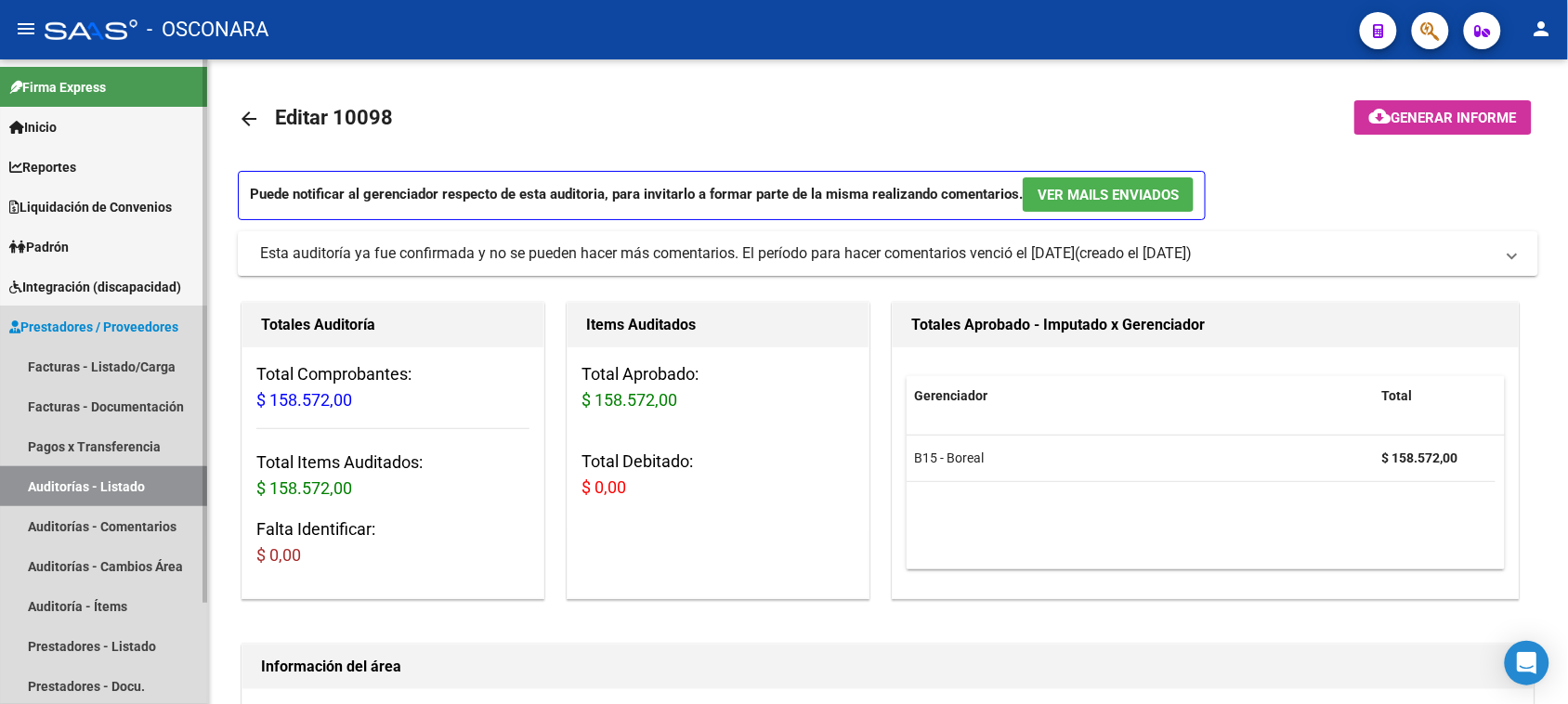
click at [28, 490] on link "Auditorías - Listado" at bounding box center [104, 486] width 207 height 40
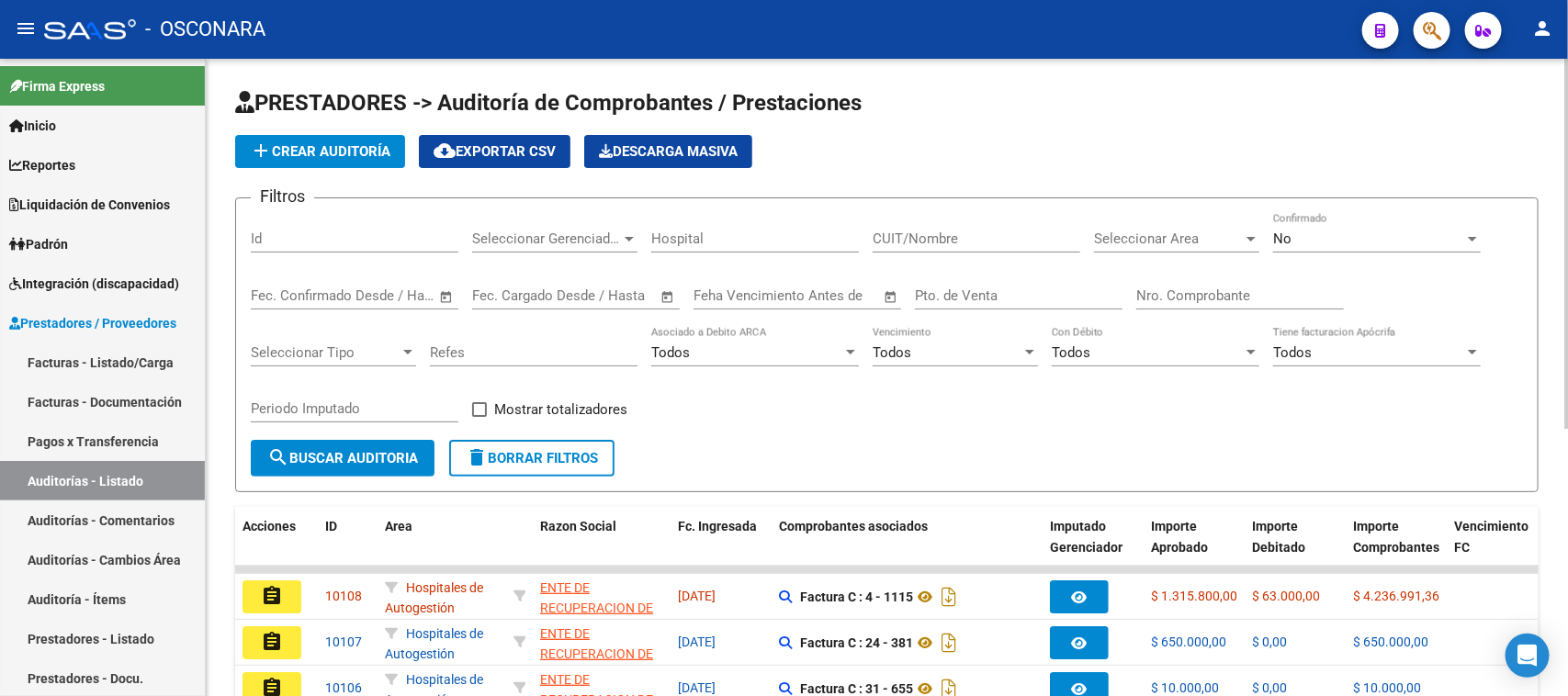
click at [271, 238] on input "Id" at bounding box center [354, 238] width 208 height 17
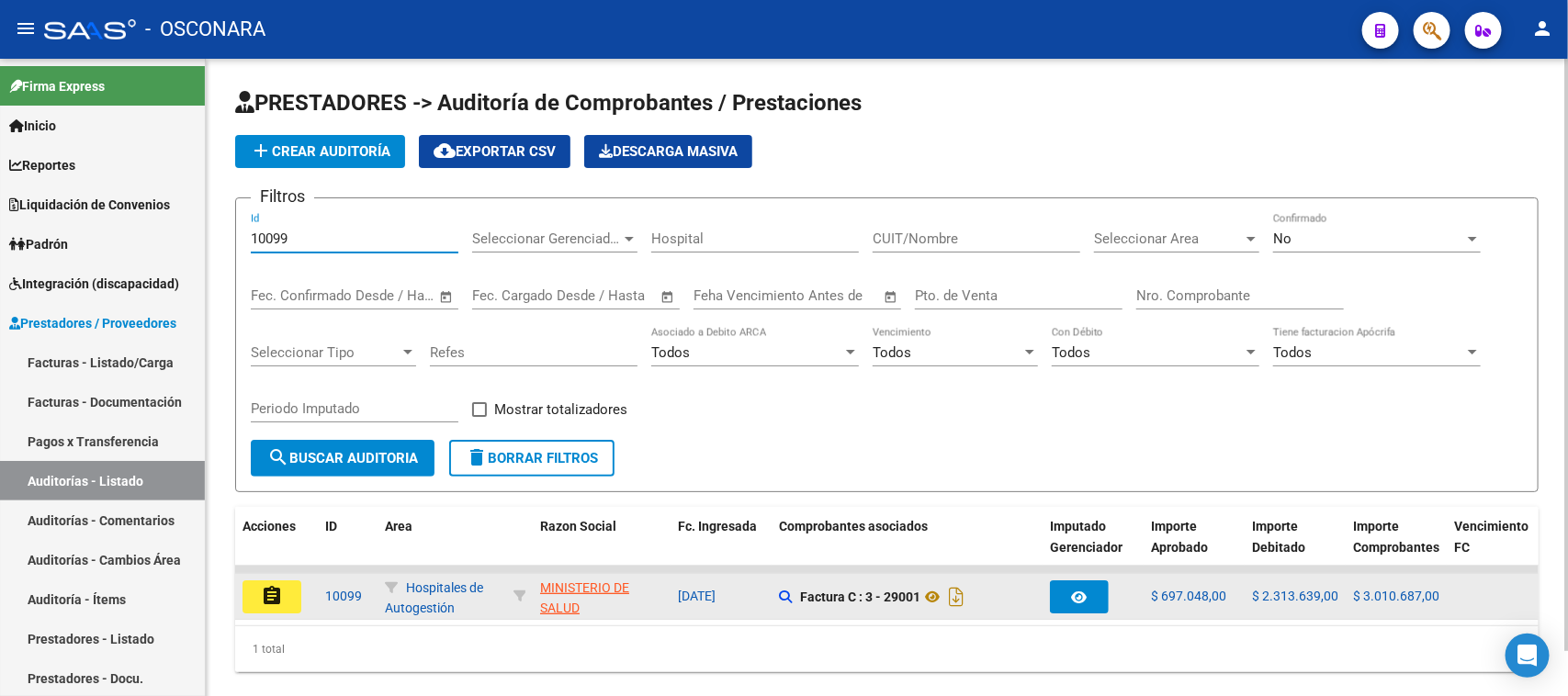
type input "10099"
click at [273, 594] on mat-icon "assignment" at bounding box center [272, 596] width 22 height 22
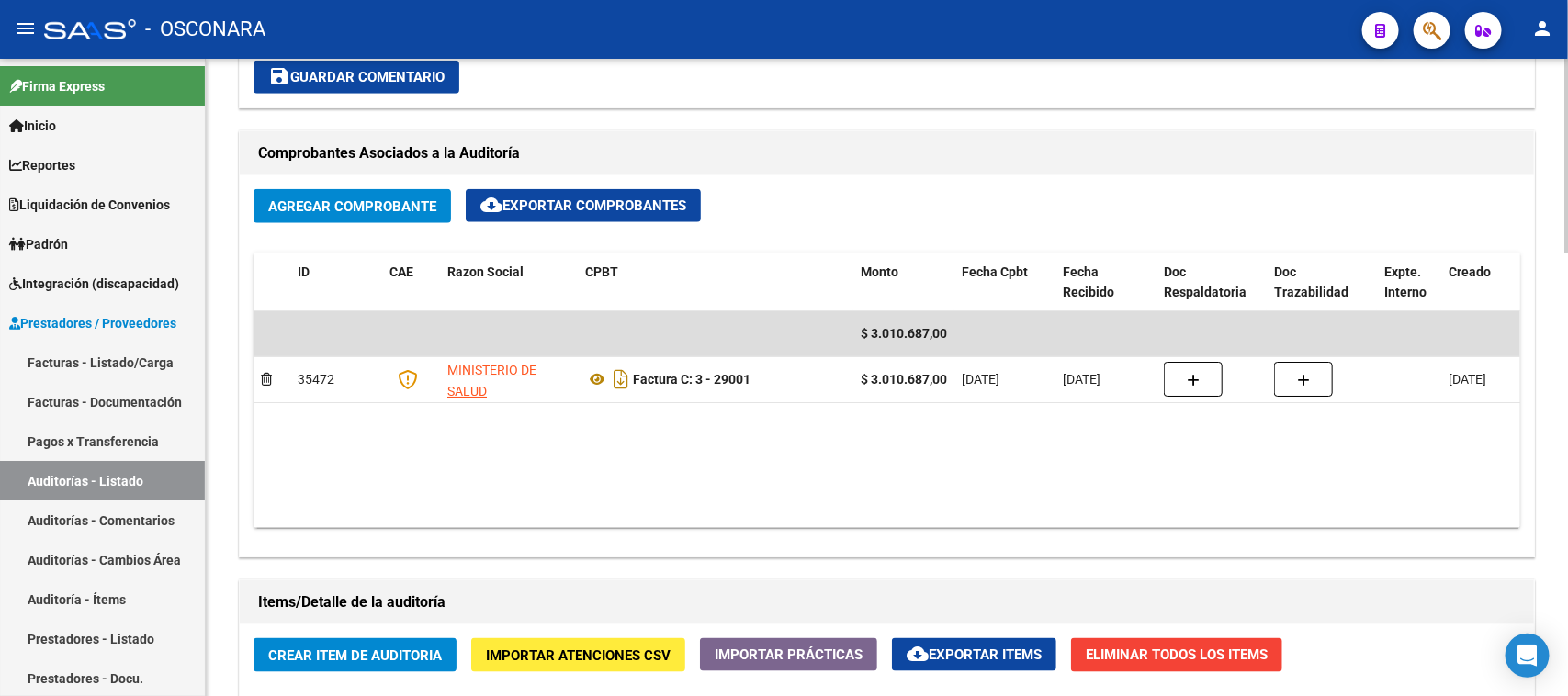
scroll to position [1454, 0]
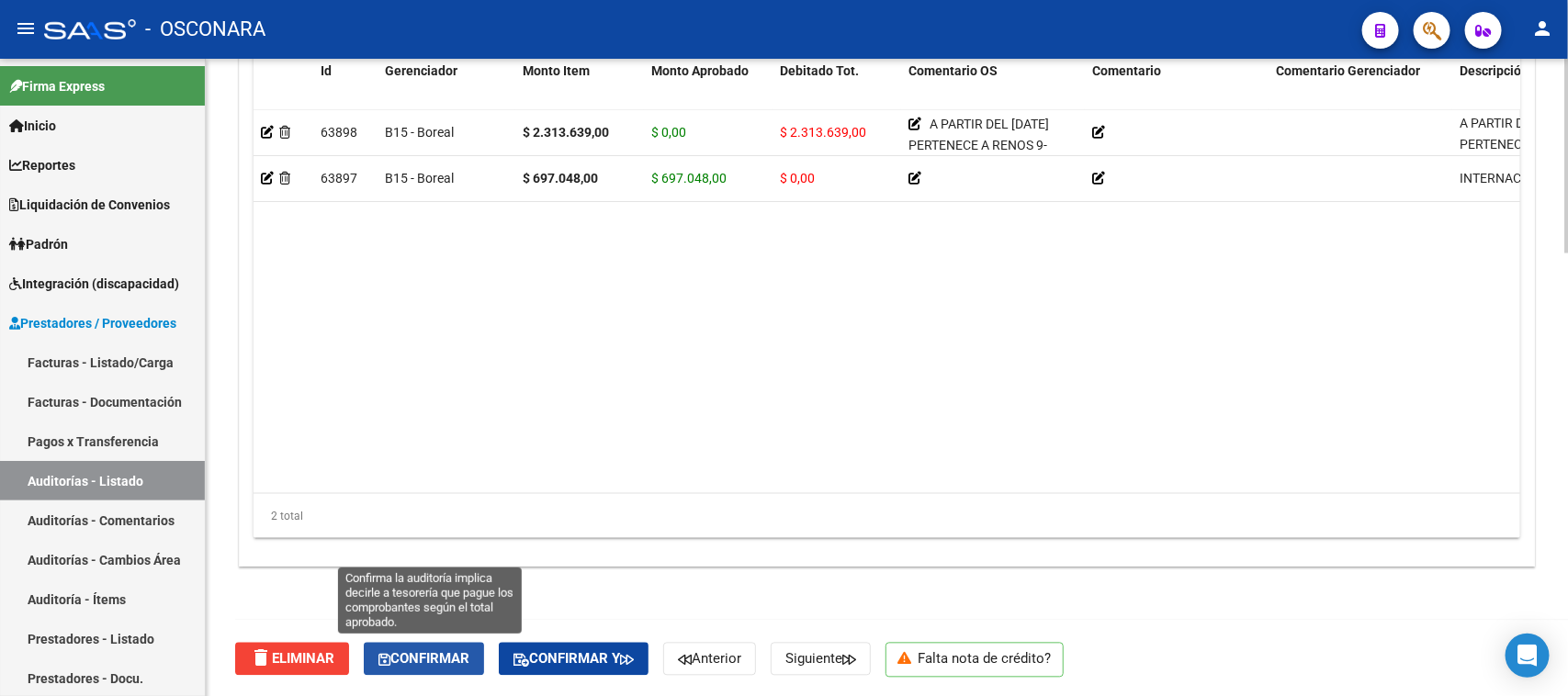
click at [425, 653] on span "Confirmar" at bounding box center [423, 660] width 91 height 17
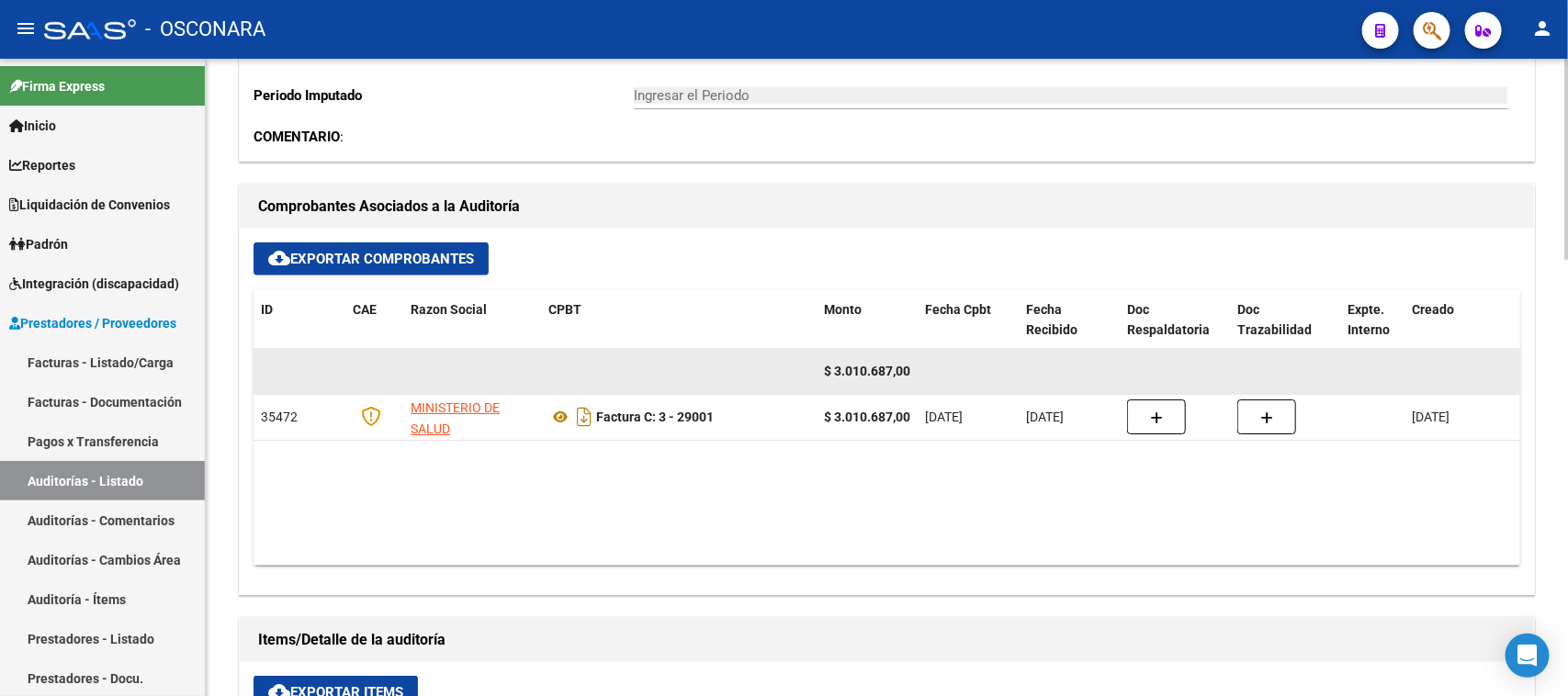
type input "202509"
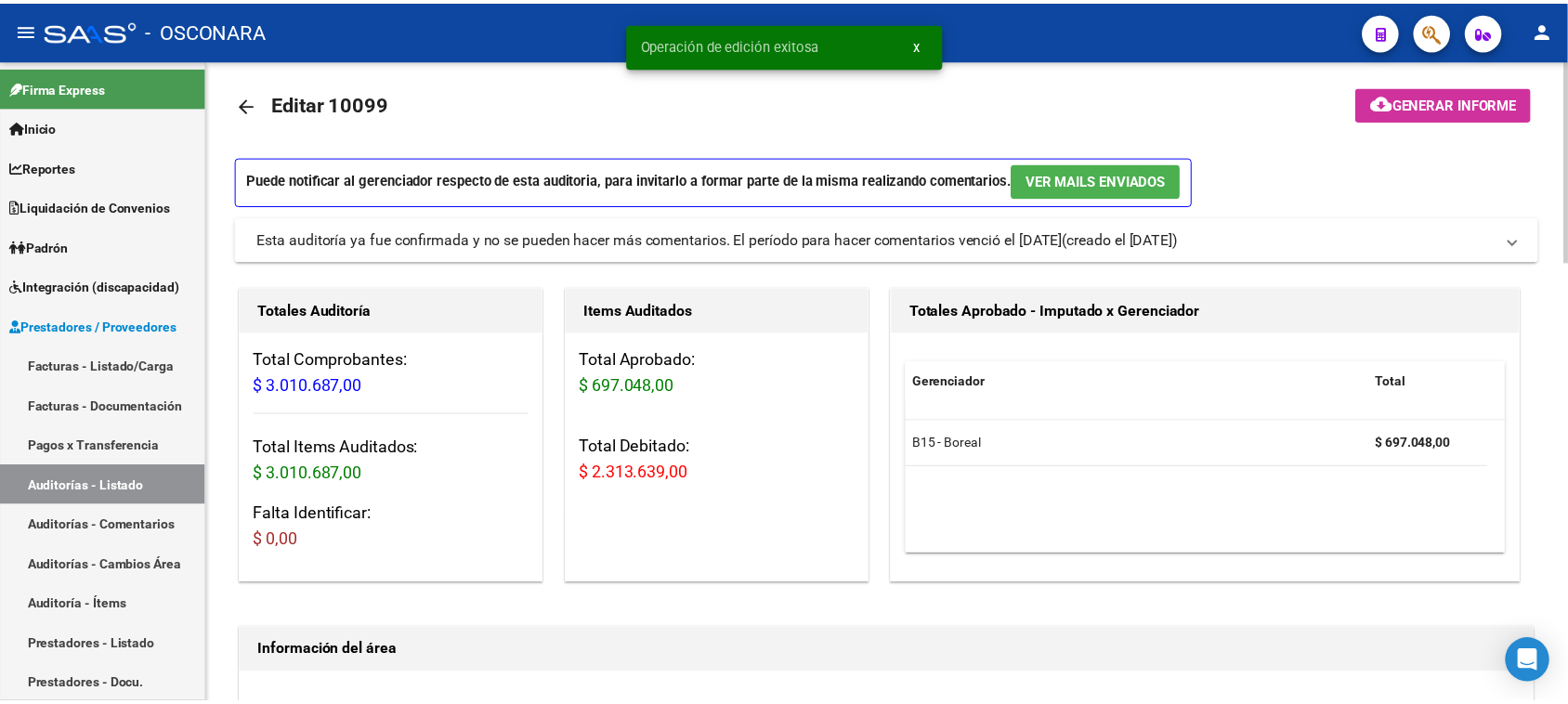
scroll to position [0, 0]
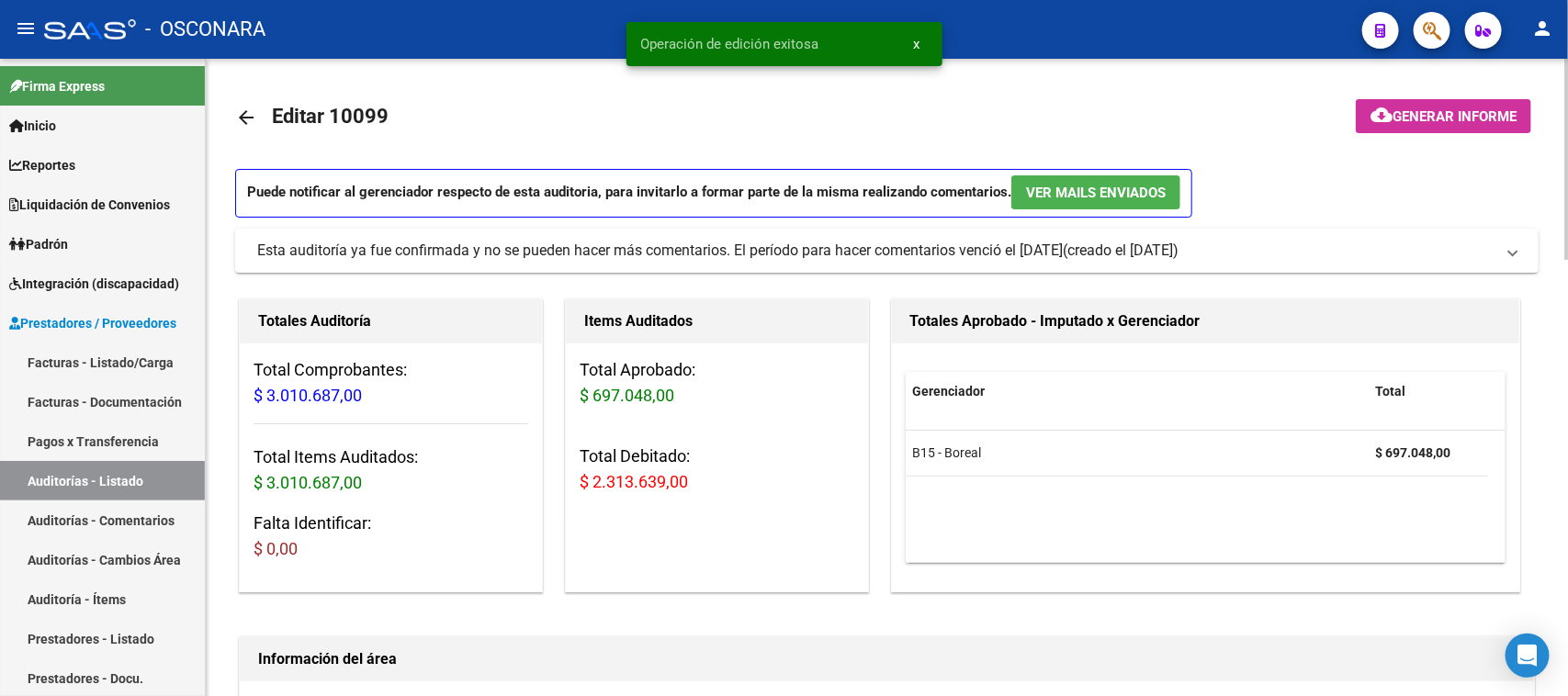
click at [1434, 108] on span "Generar informe" at bounding box center [1454, 116] width 124 height 17
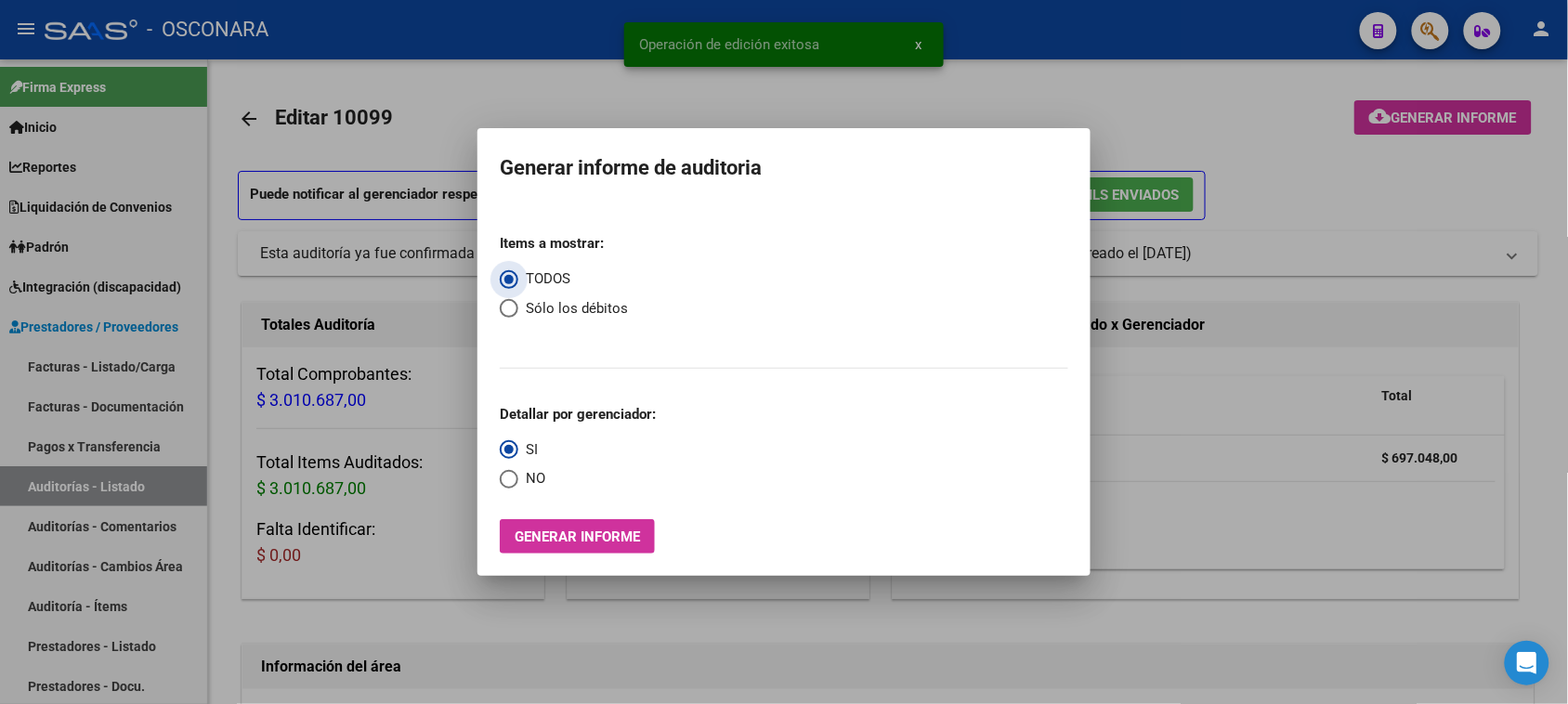
click at [569, 530] on span "Generar informe" at bounding box center [577, 538] width 125 height 17
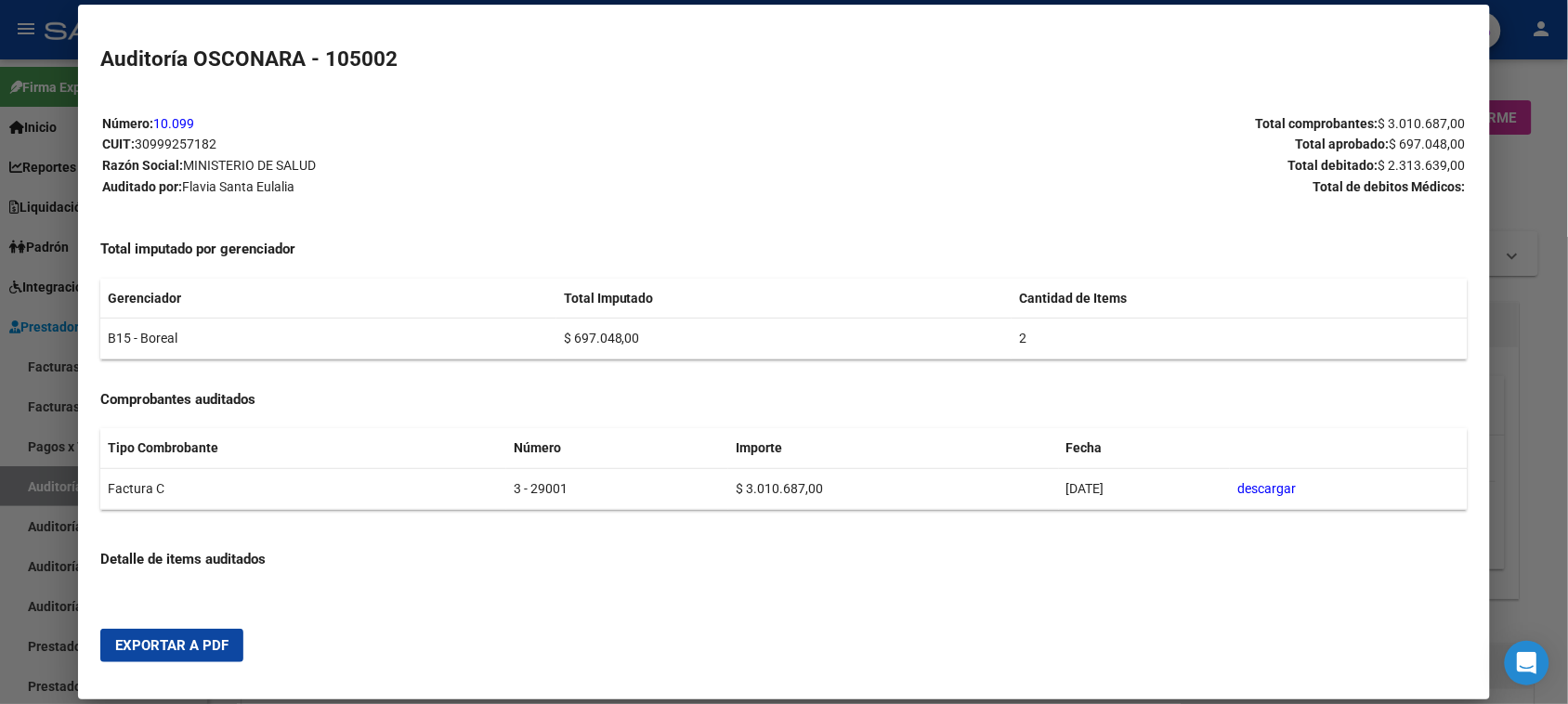
click at [164, 642] on span "Exportar a PDF" at bounding box center [171, 646] width 113 height 17
